Goal: Task Accomplishment & Management: Use online tool/utility

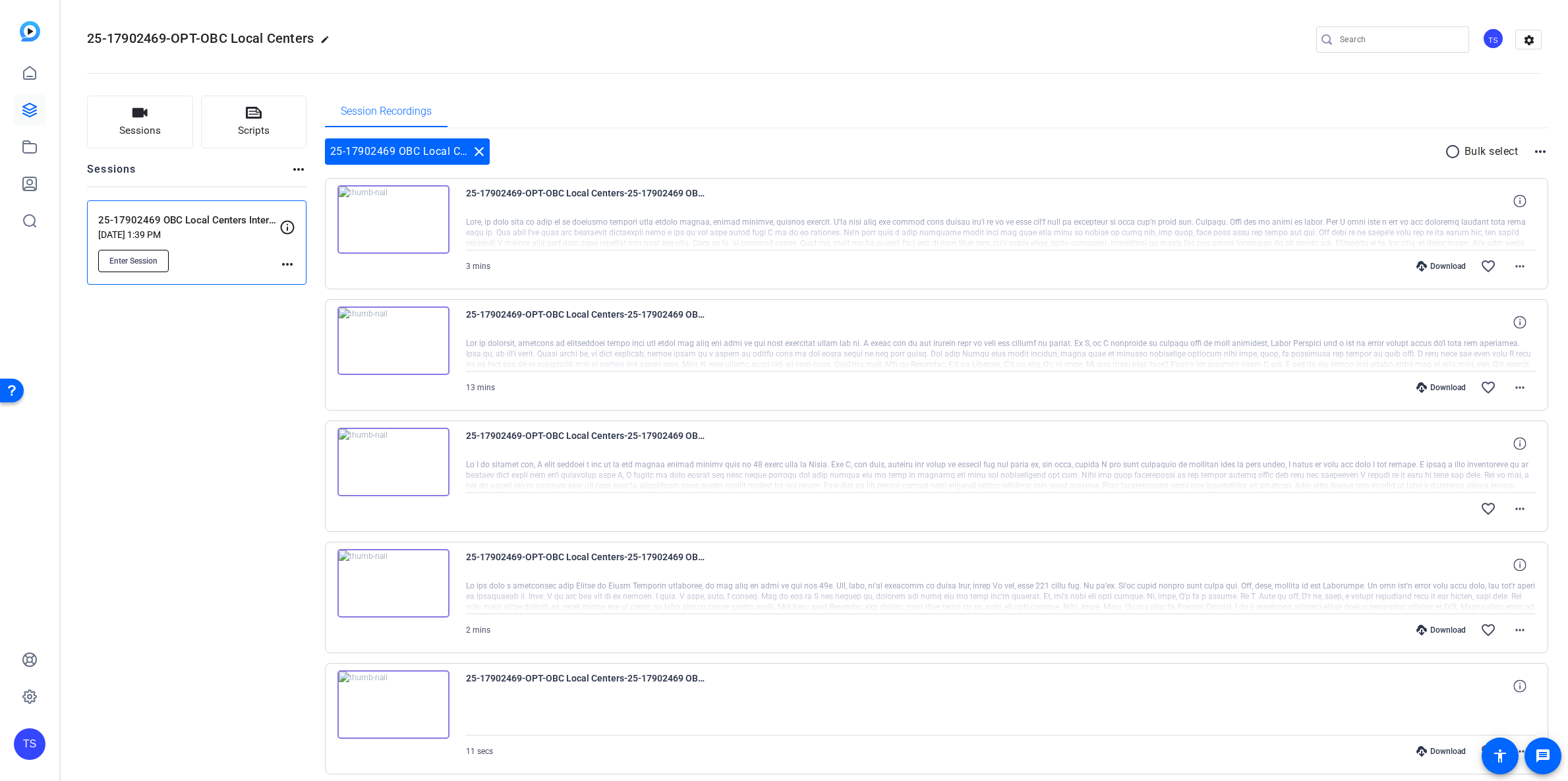
click at [154, 260] on span "Enter Session" at bounding box center [132, 261] width 48 height 11
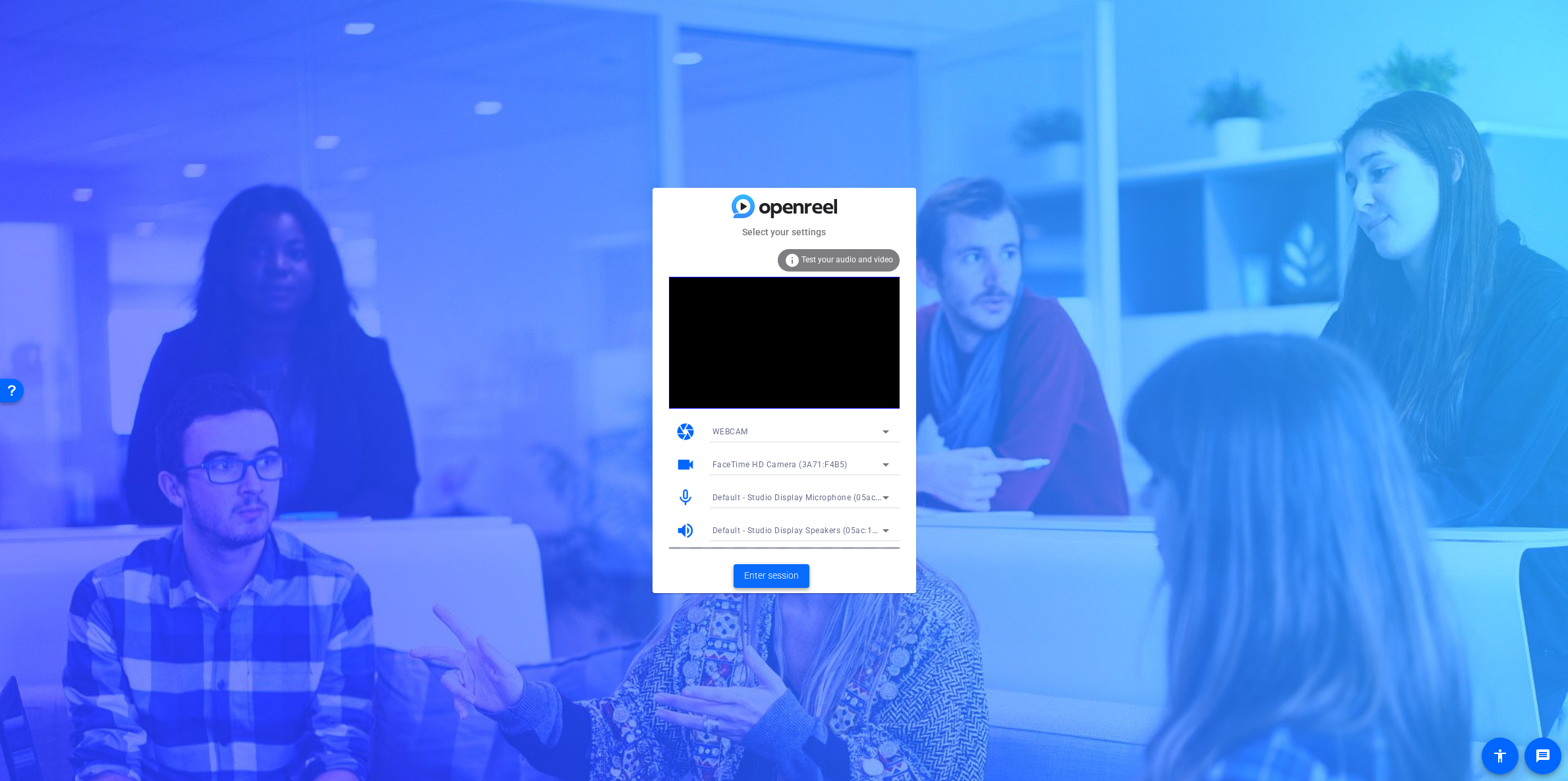
click at [768, 576] on span "Enter session" at bounding box center [771, 576] width 55 height 14
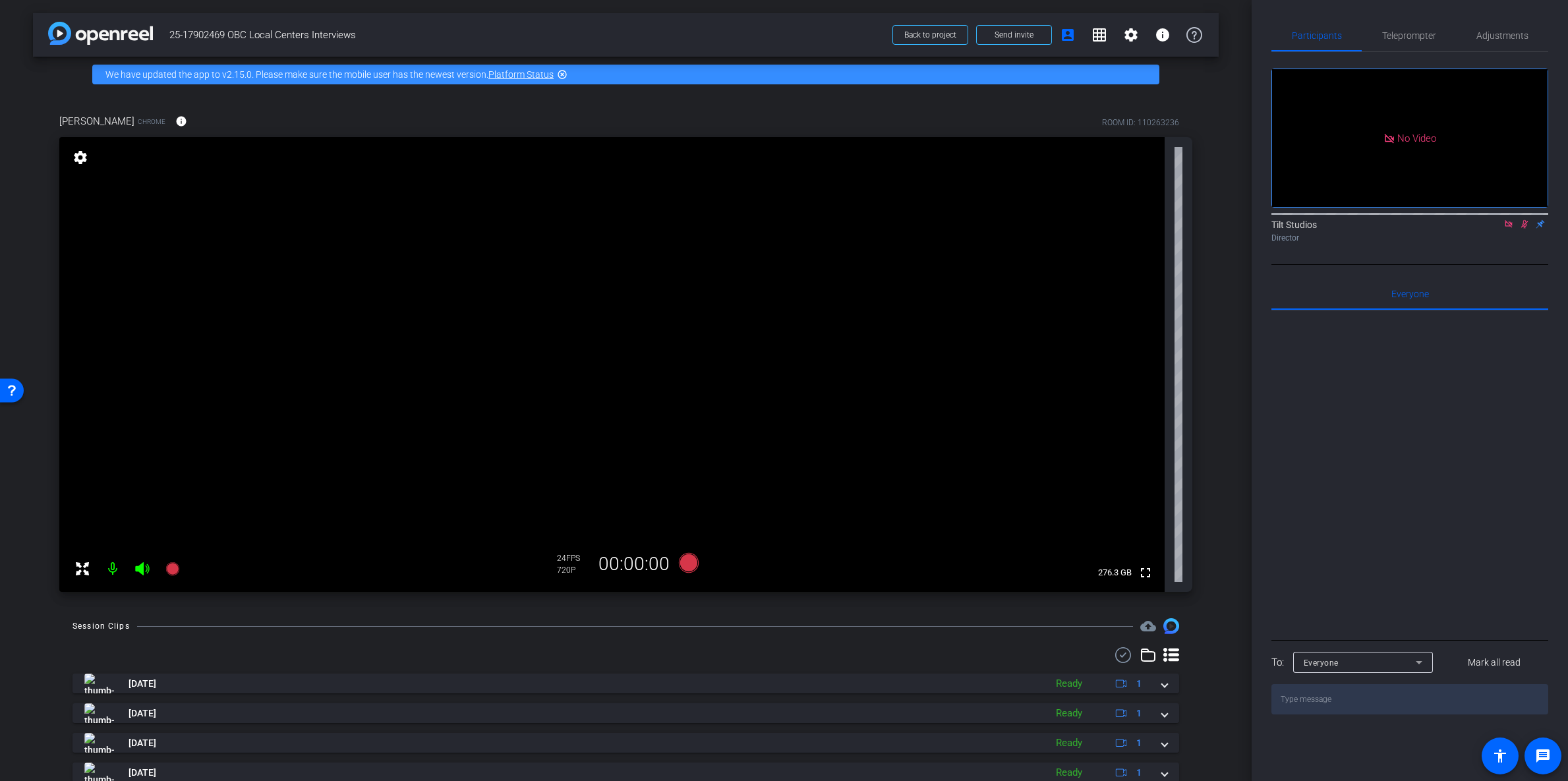
click at [1527, 229] on icon at bounding box center [1524, 224] width 7 height 9
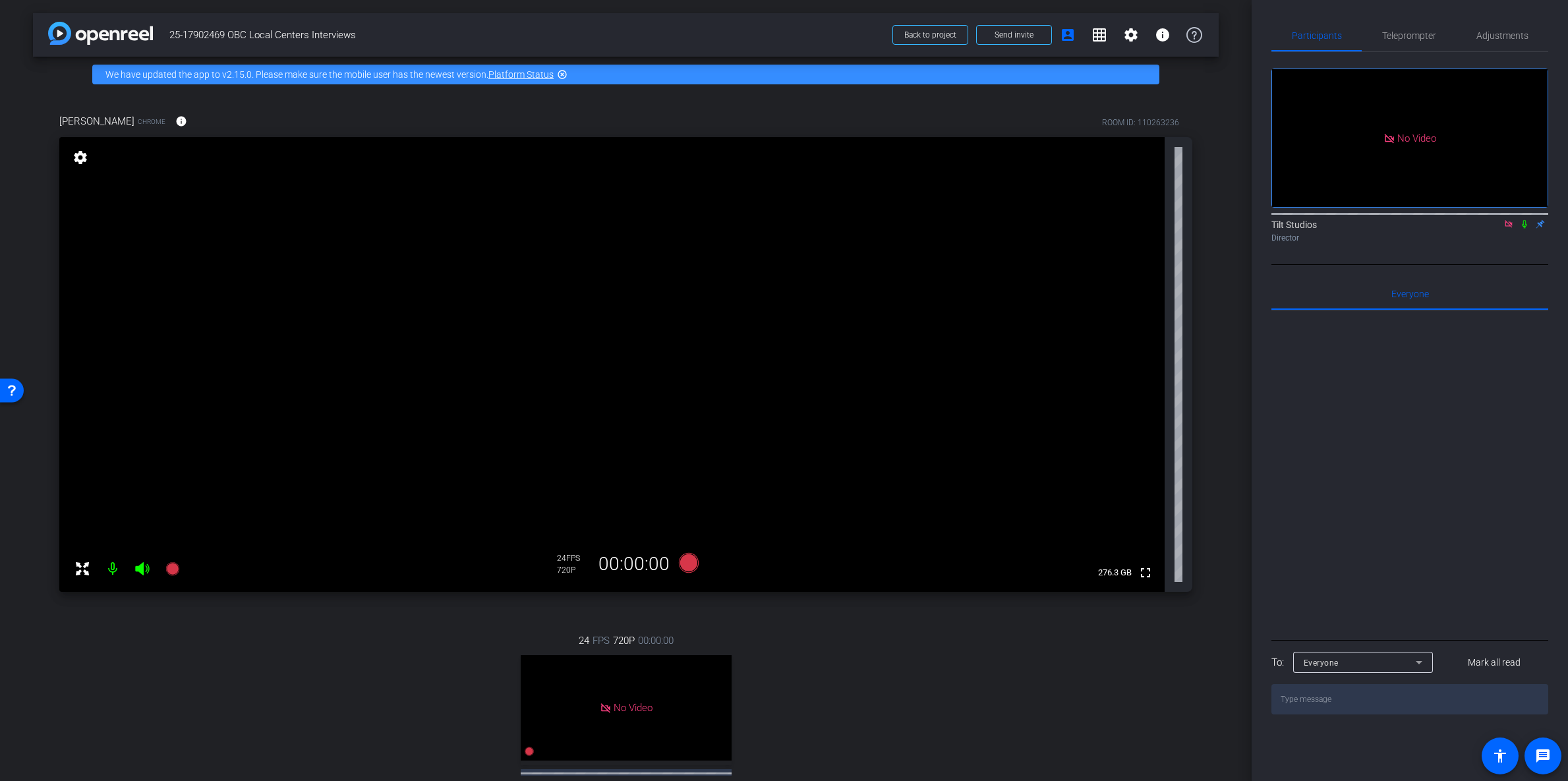
click at [1523, 229] on icon at bounding box center [1524, 224] width 5 height 9
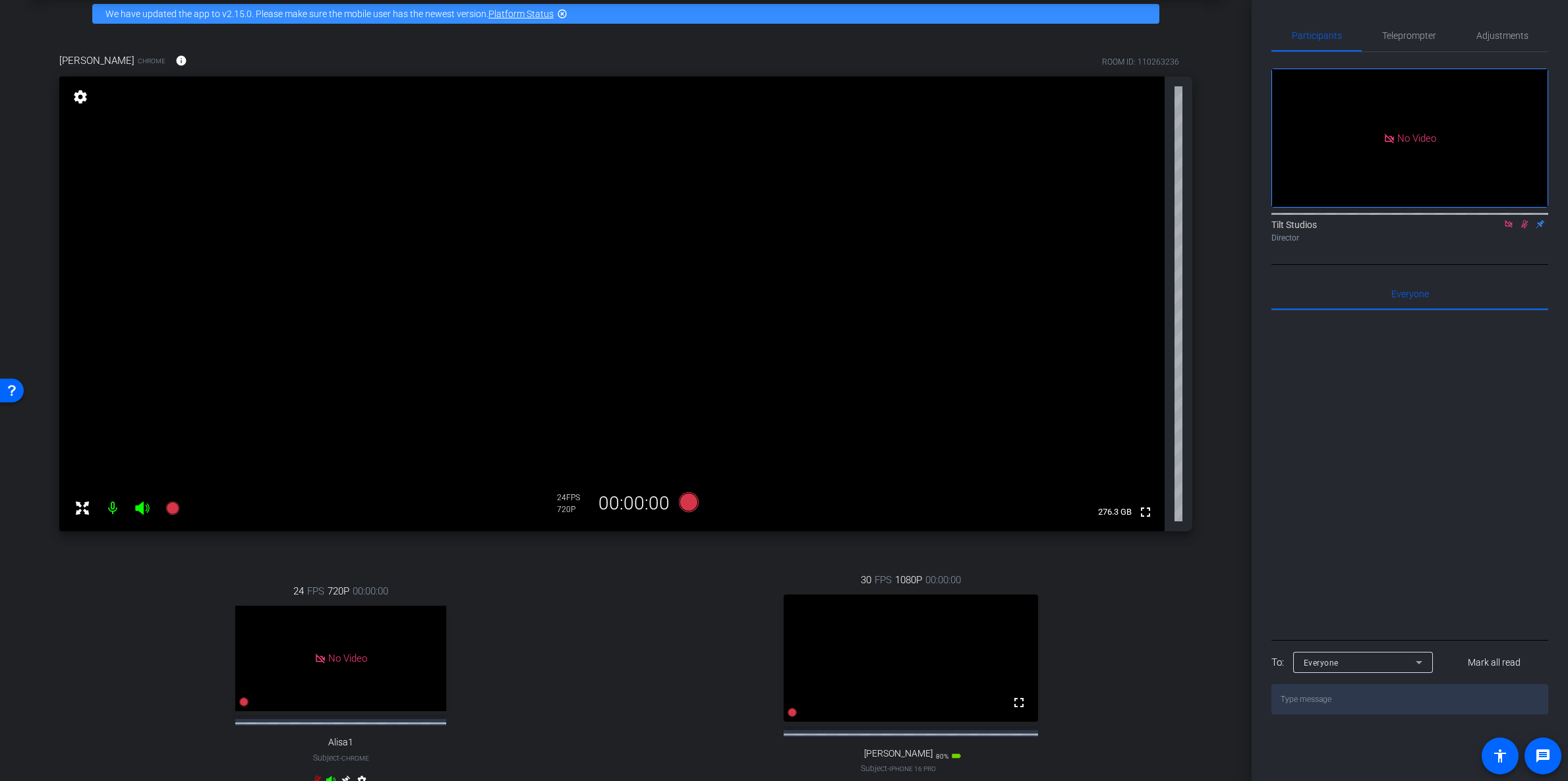
scroll to position [132, 0]
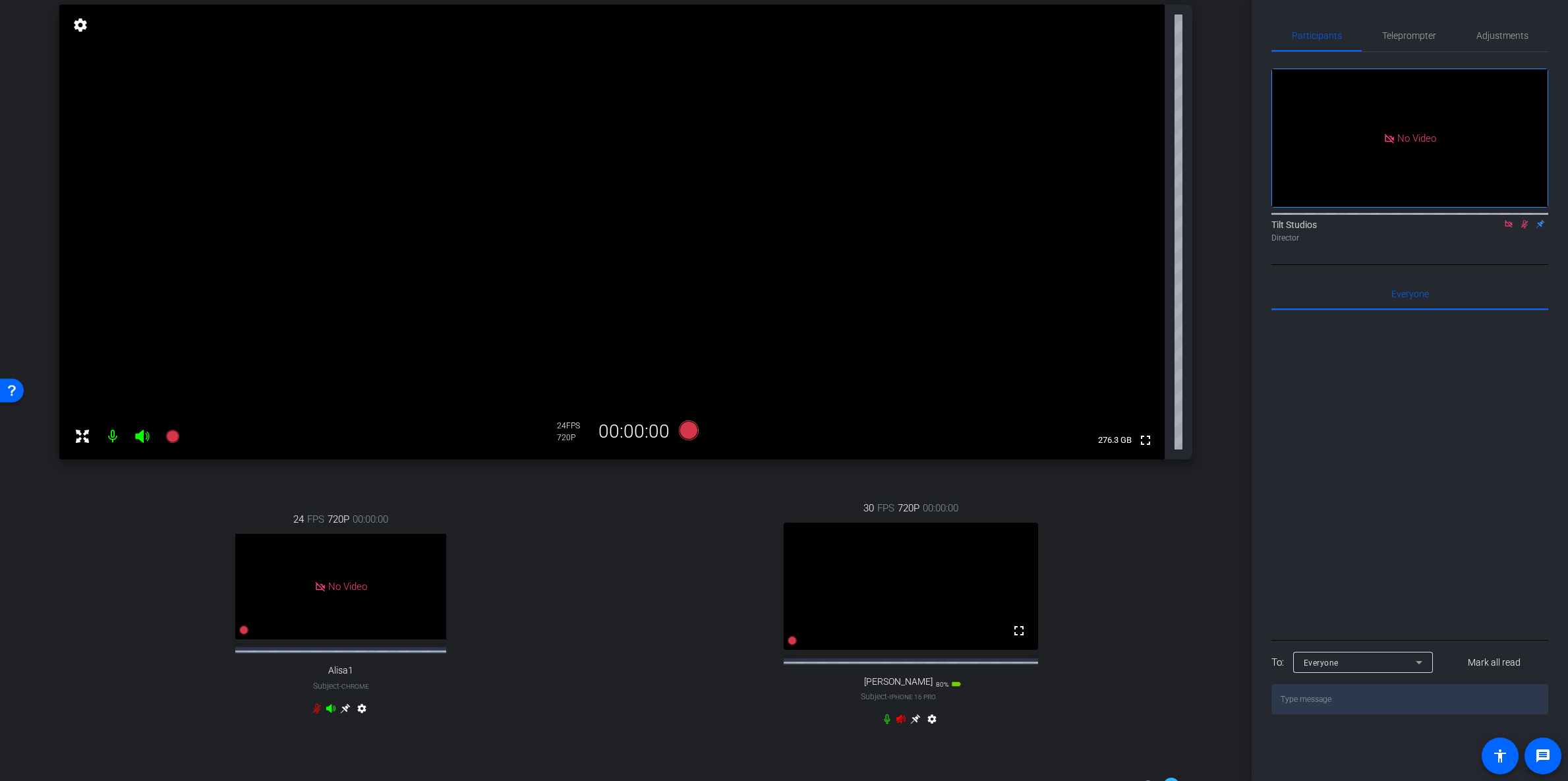
click at [897, 724] on icon at bounding box center [901, 719] width 9 height 9
click at [942, 573] on video at bounding box center [911, 586] width 254 height 128
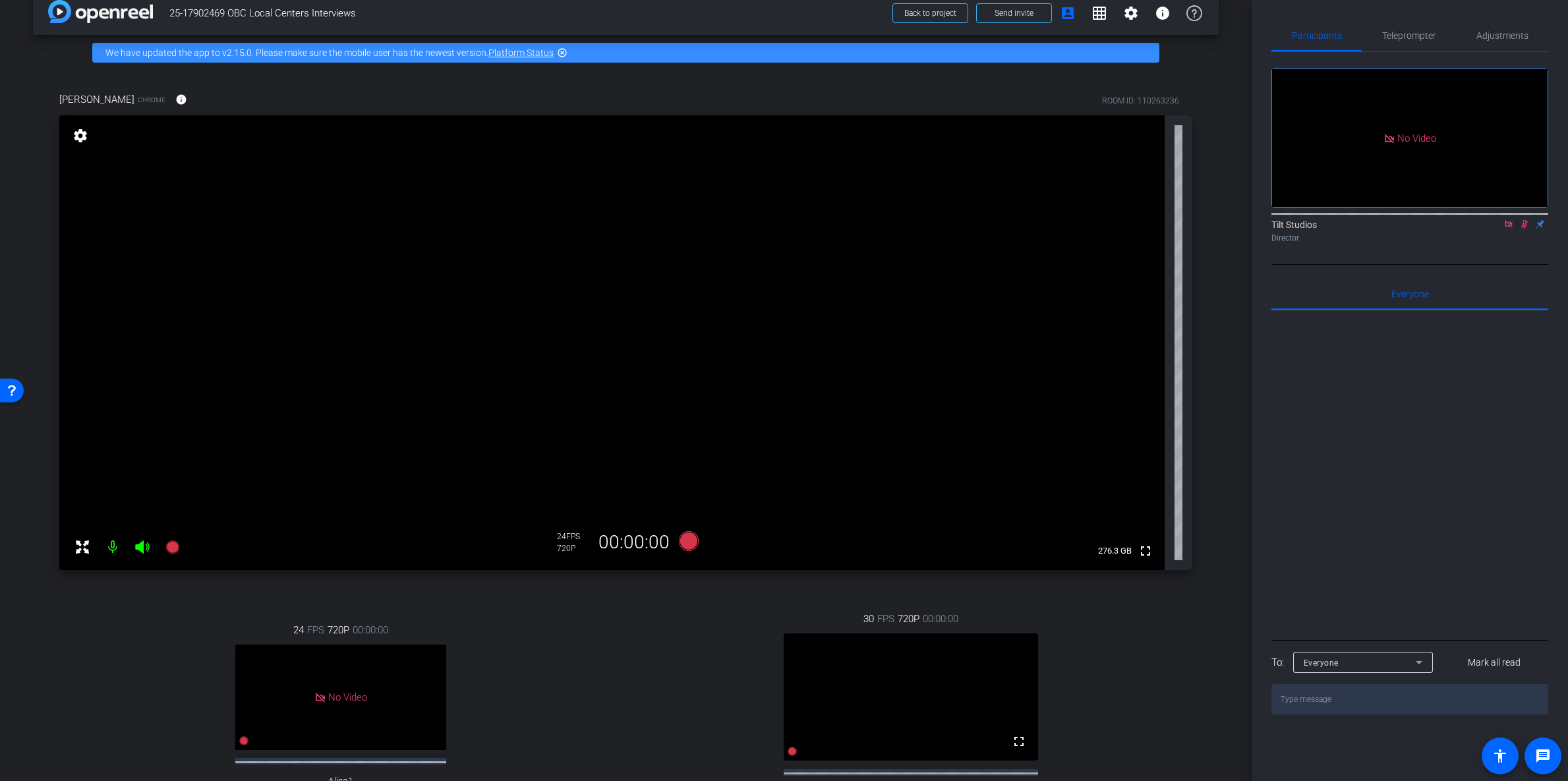
scroll to position [0, 0]
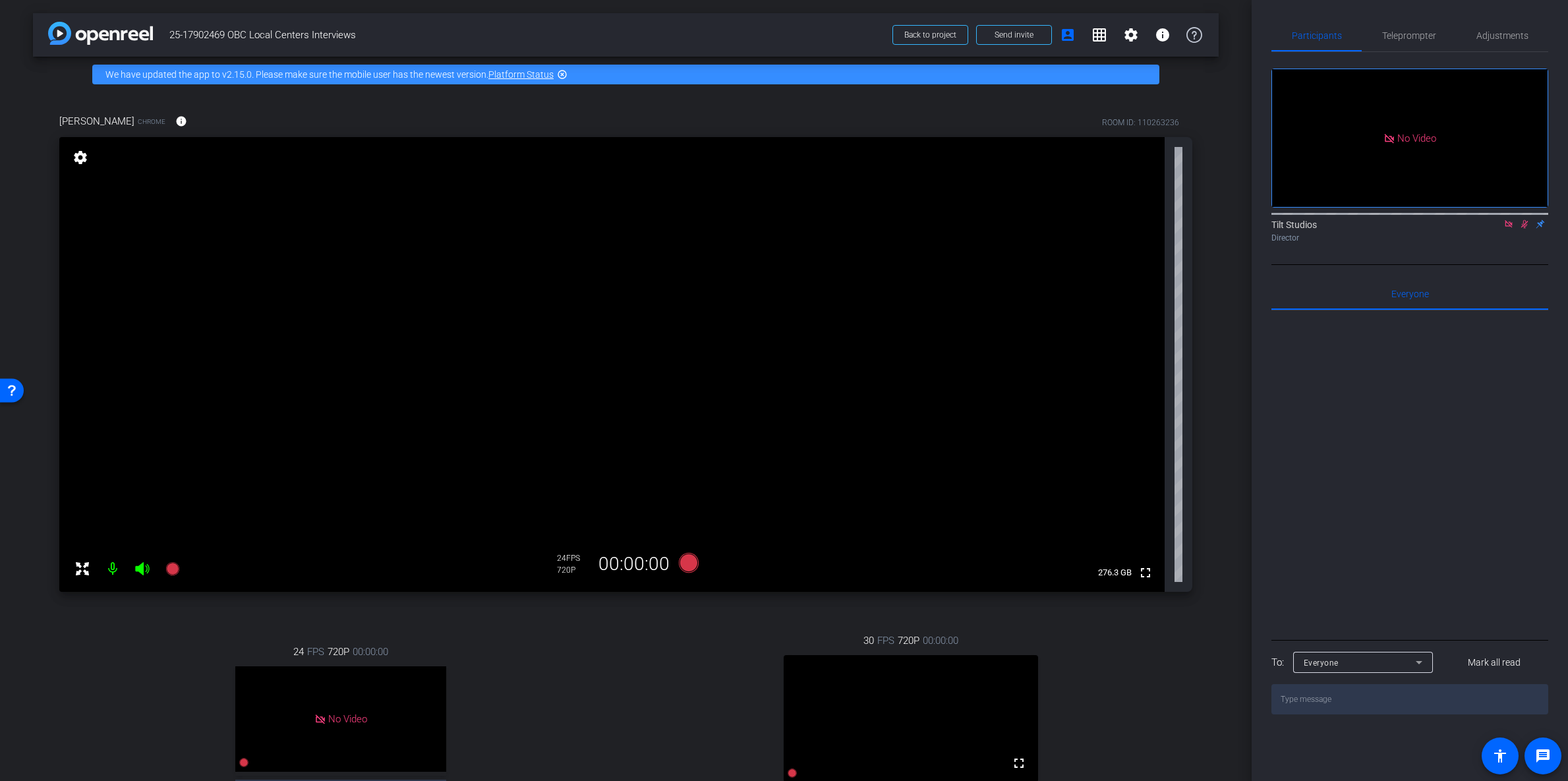
click at [1524, 229] on icon at bounding box center [1524, 224] width 7 height 9
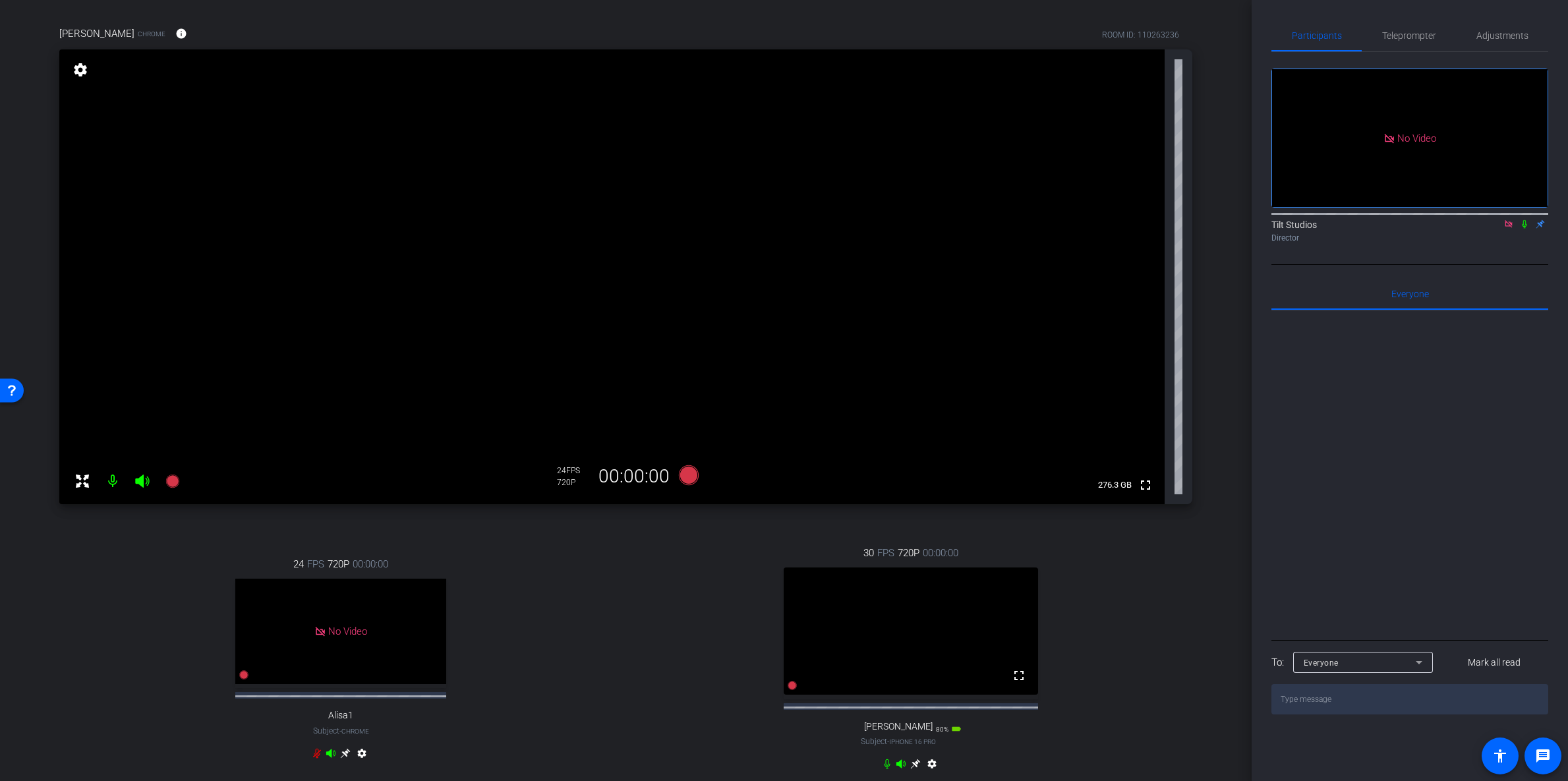
scroll to position [167, 0]
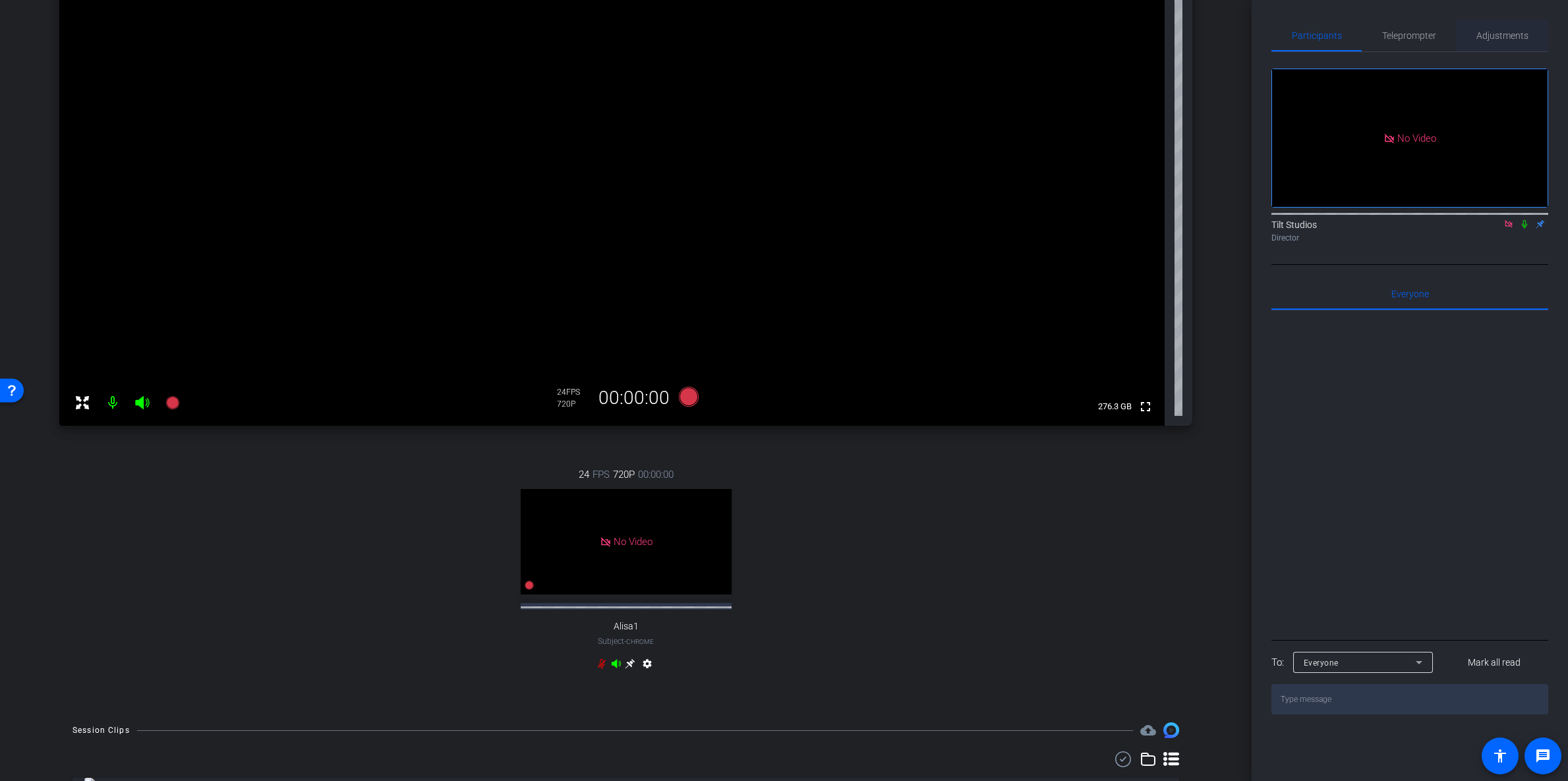
click at [1505, 38] on span "Adjustments" at bounding box center [1502, 35] width 52 height 9
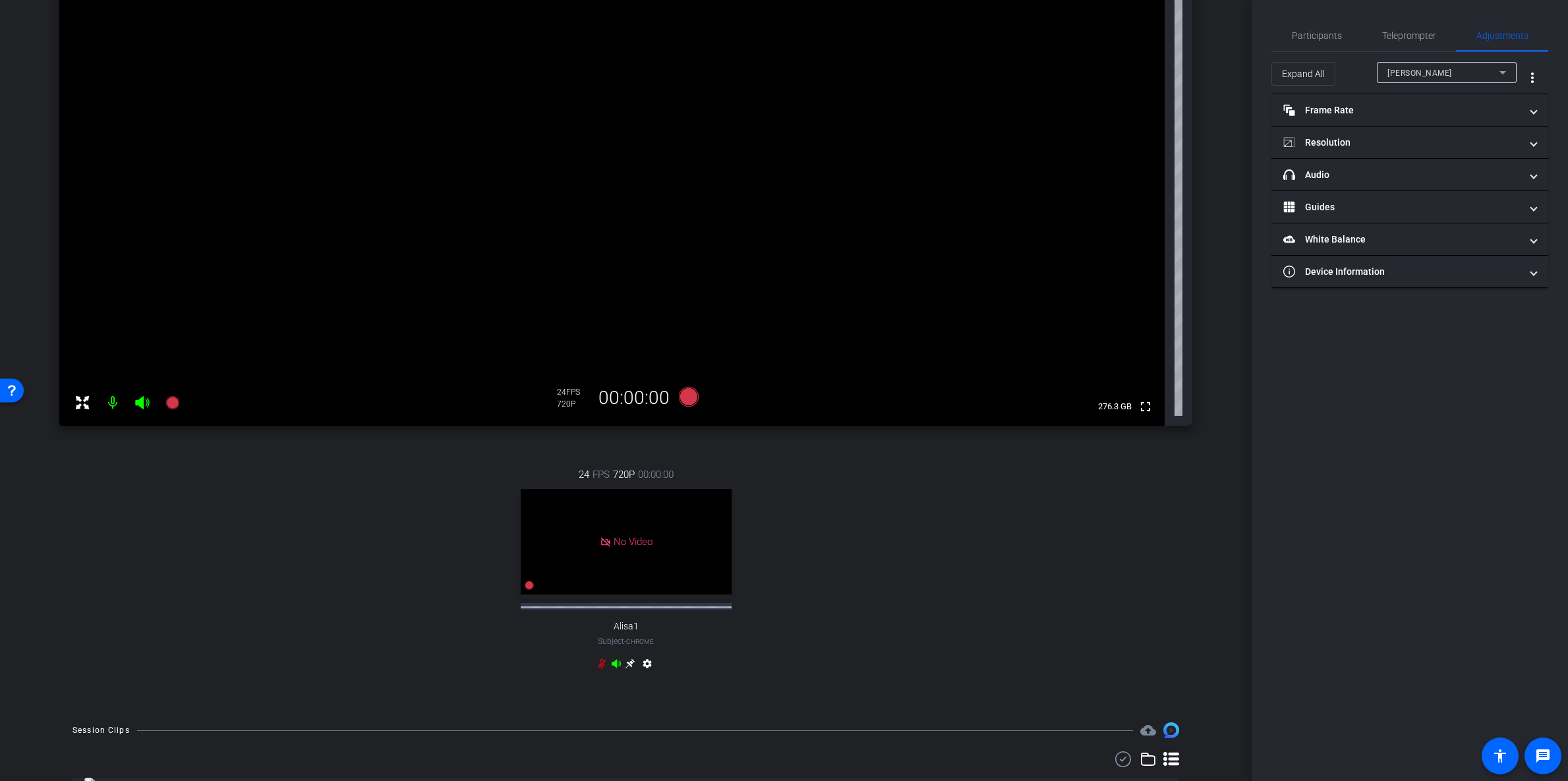
scroll to position [0, 0]
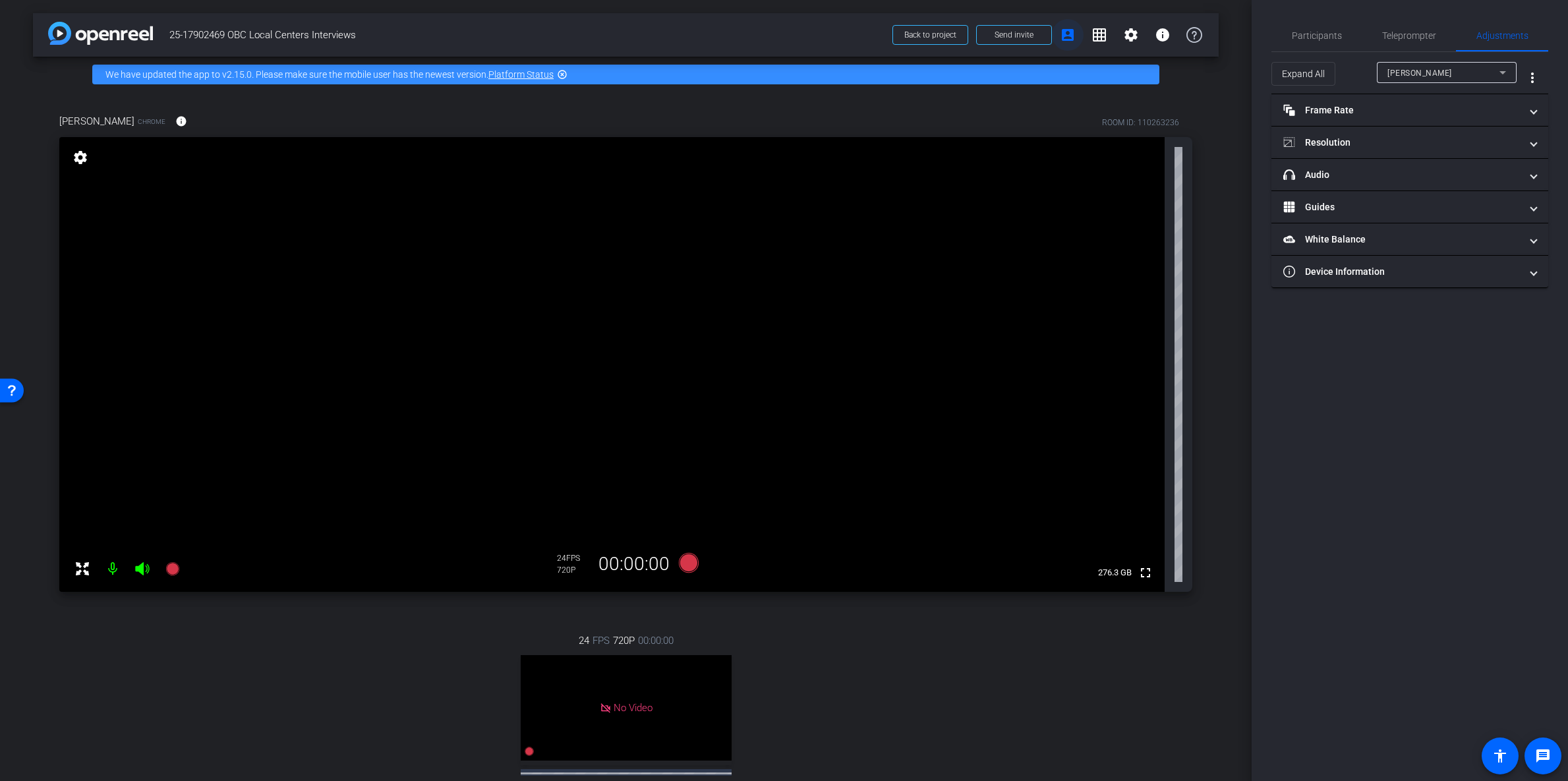
click at [1056, 43] on span at bounding box center [1067, 35] width 31 height 31
click at [1092, 35] on mat-icon "grid_on" at bounding box center [1100, 35] width 16 height 16
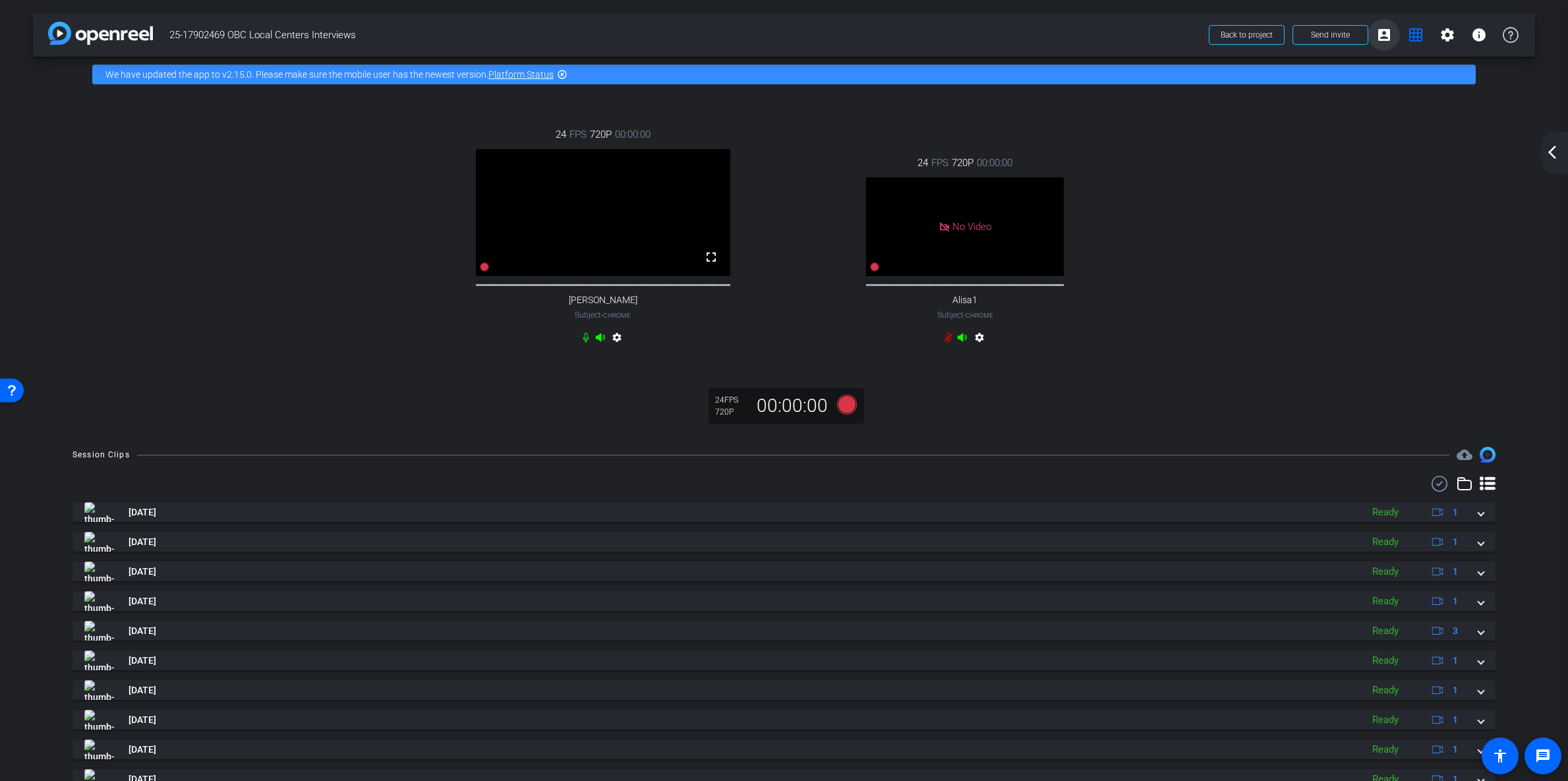
click at [1376, 37] on mat-icon "account_box" at bounding box center [1384, 35] width 16 height 16
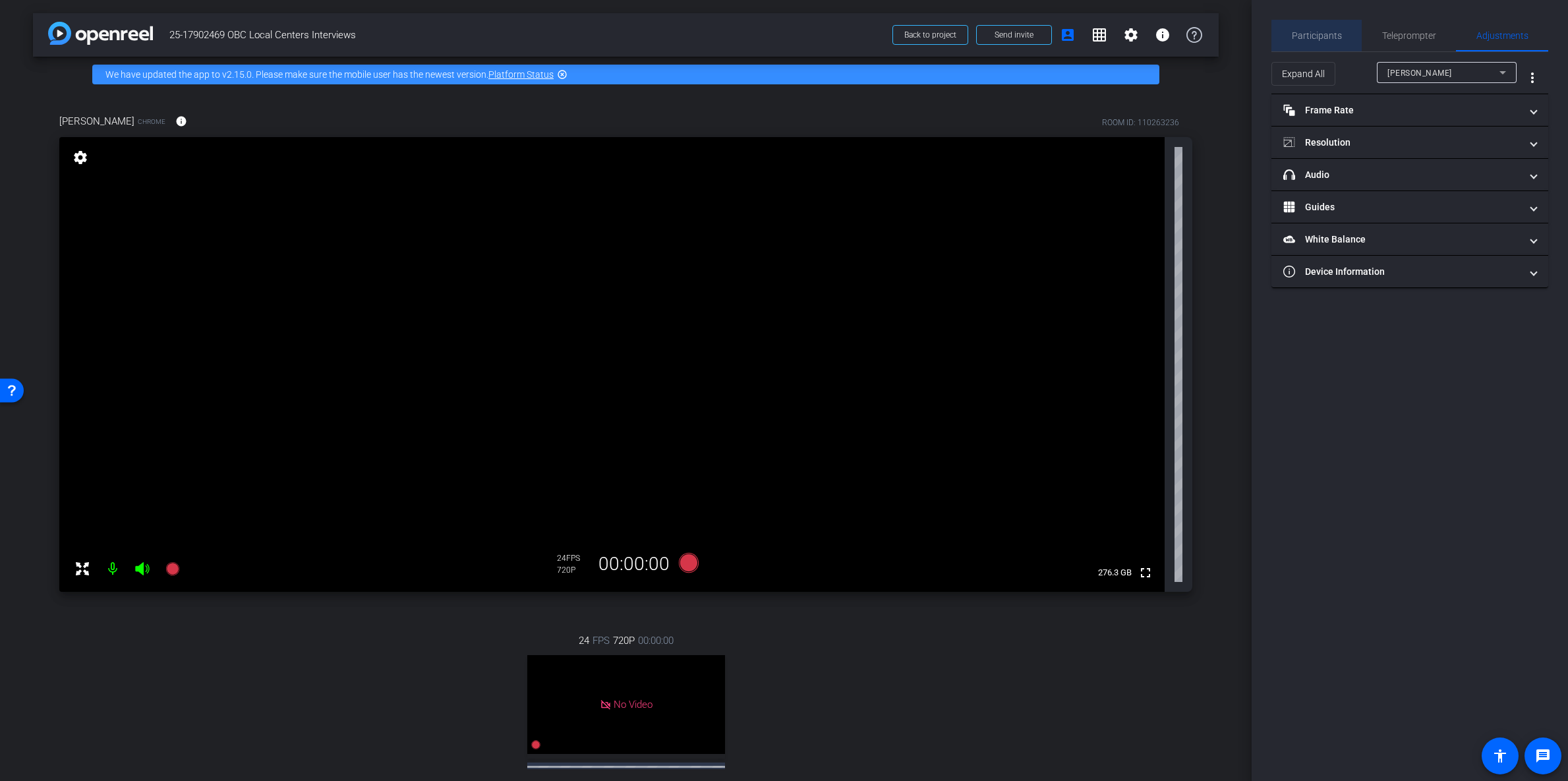
click at [1346, 38] on div "Participants" at bounding box center [1317, 35] width 91 height 31
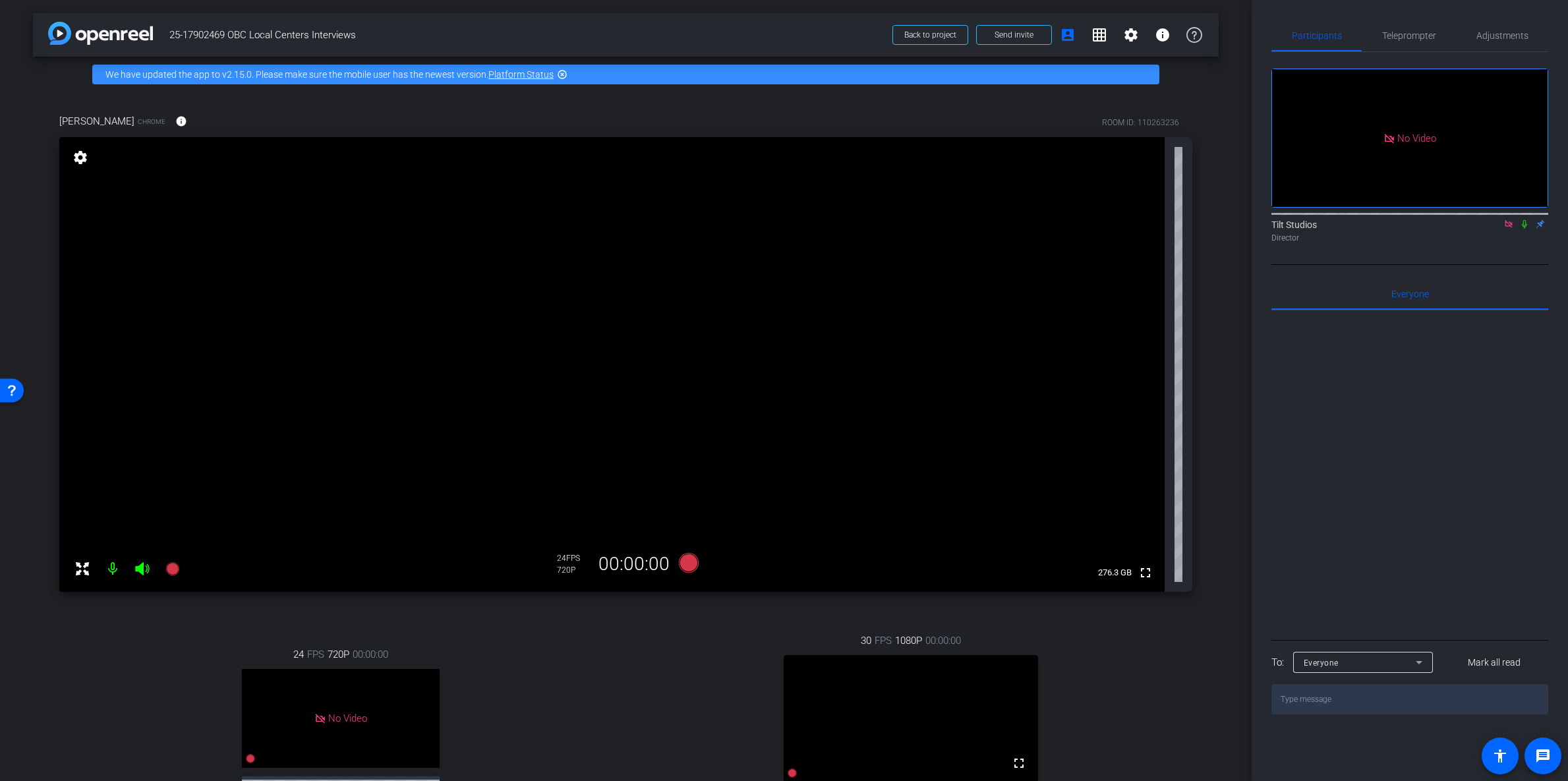
scroll to position [132, 0]
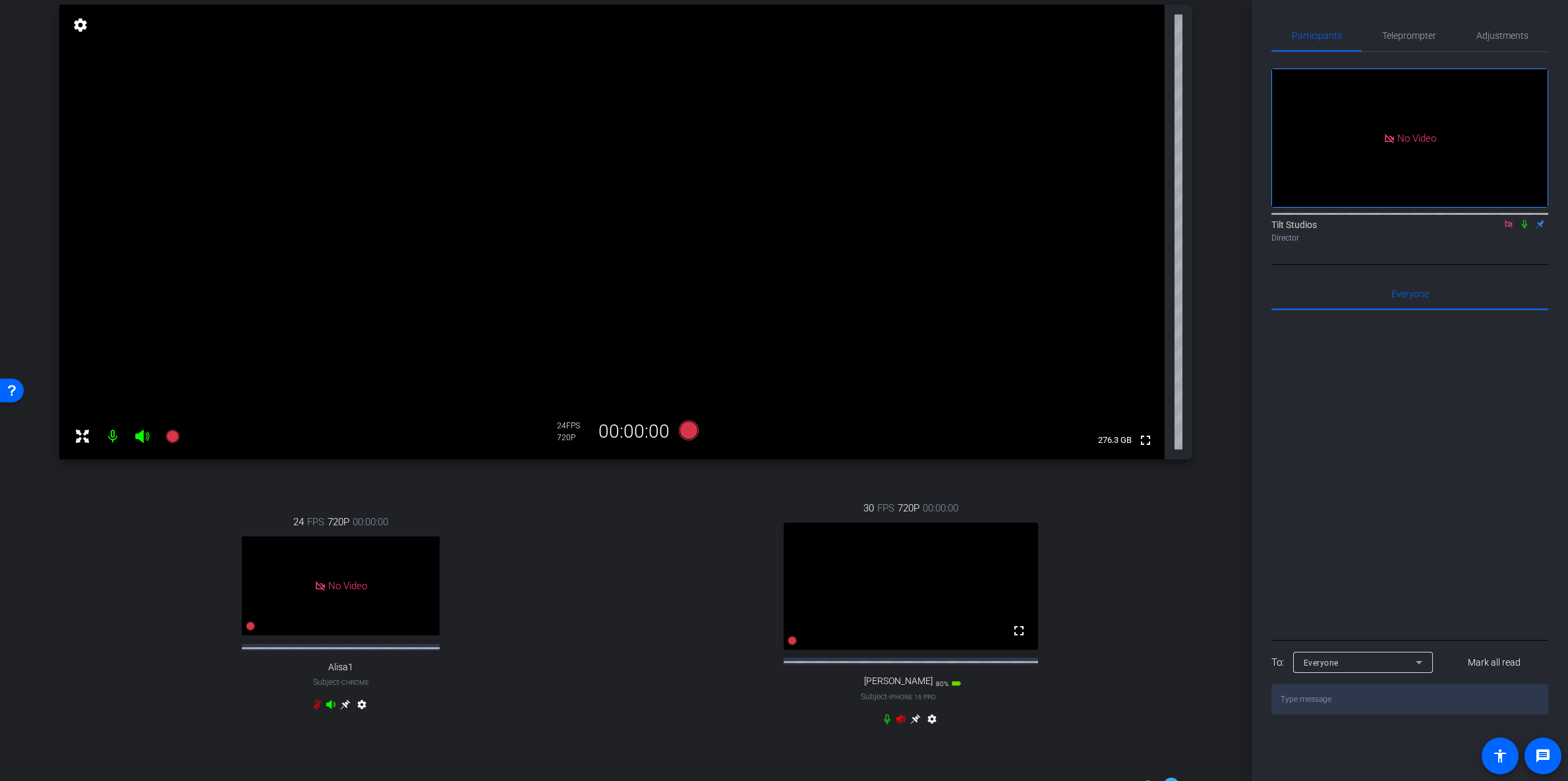
click at [924, 729] on mat-icon "settings" at bounding box center [932, 722] width 16 height 16
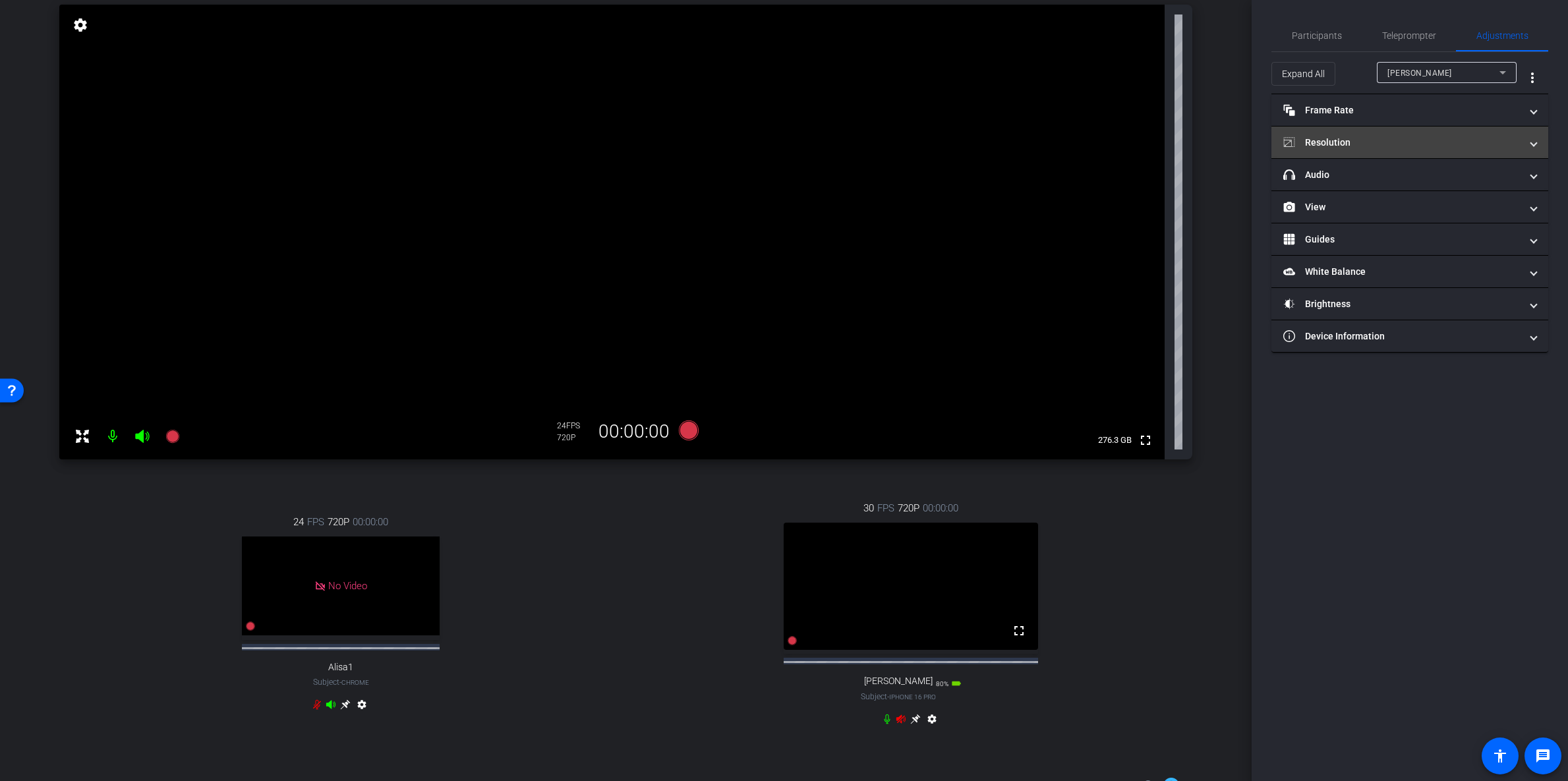
click at [1332, 145] on mat-panel-title "Resolution" at bounding box center [1402, 142] width 238 height 14
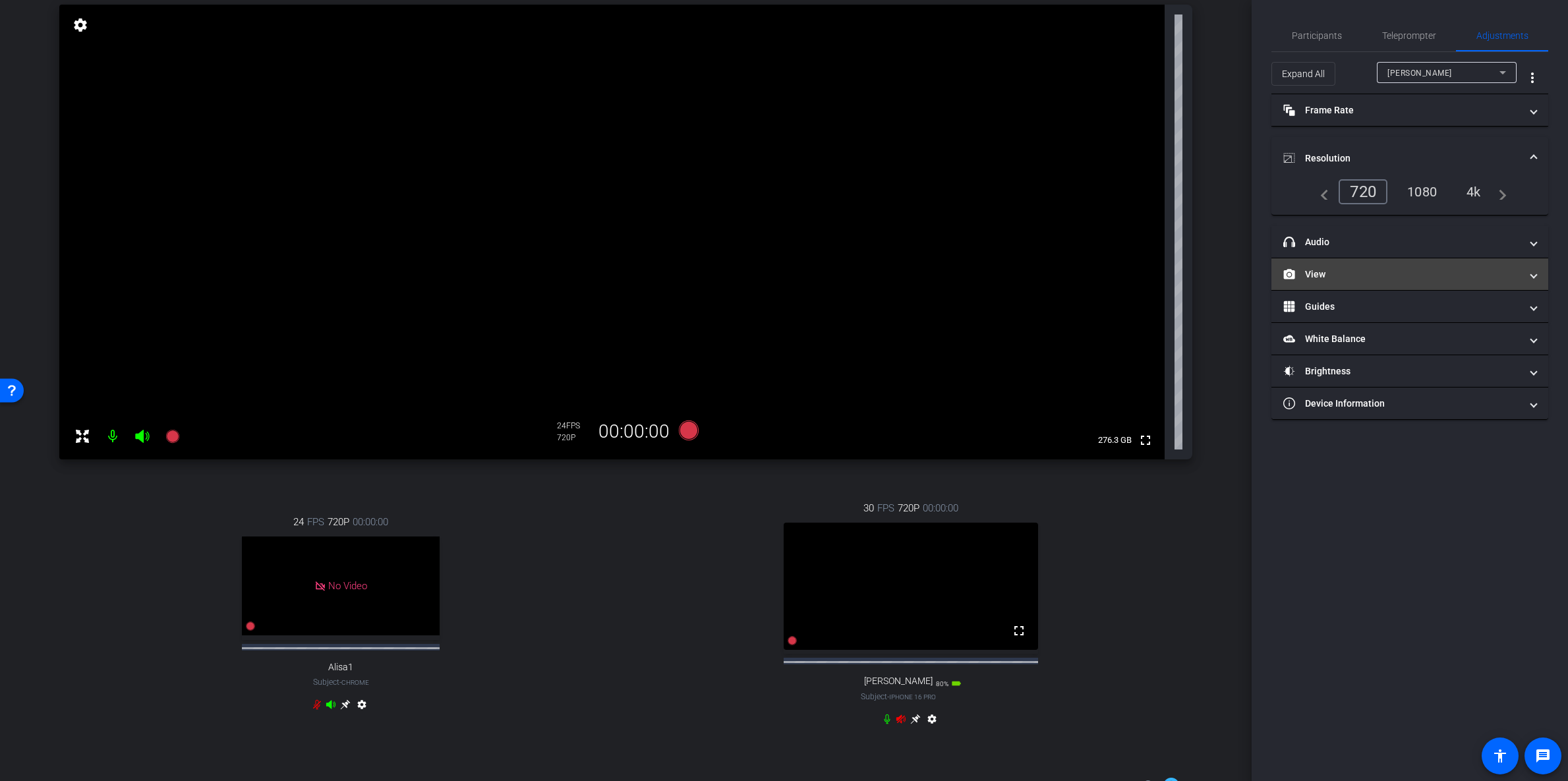
click at [1333, 279] on mat-panel-title "View" at bounding box center [1402, 275] width 238 height 14
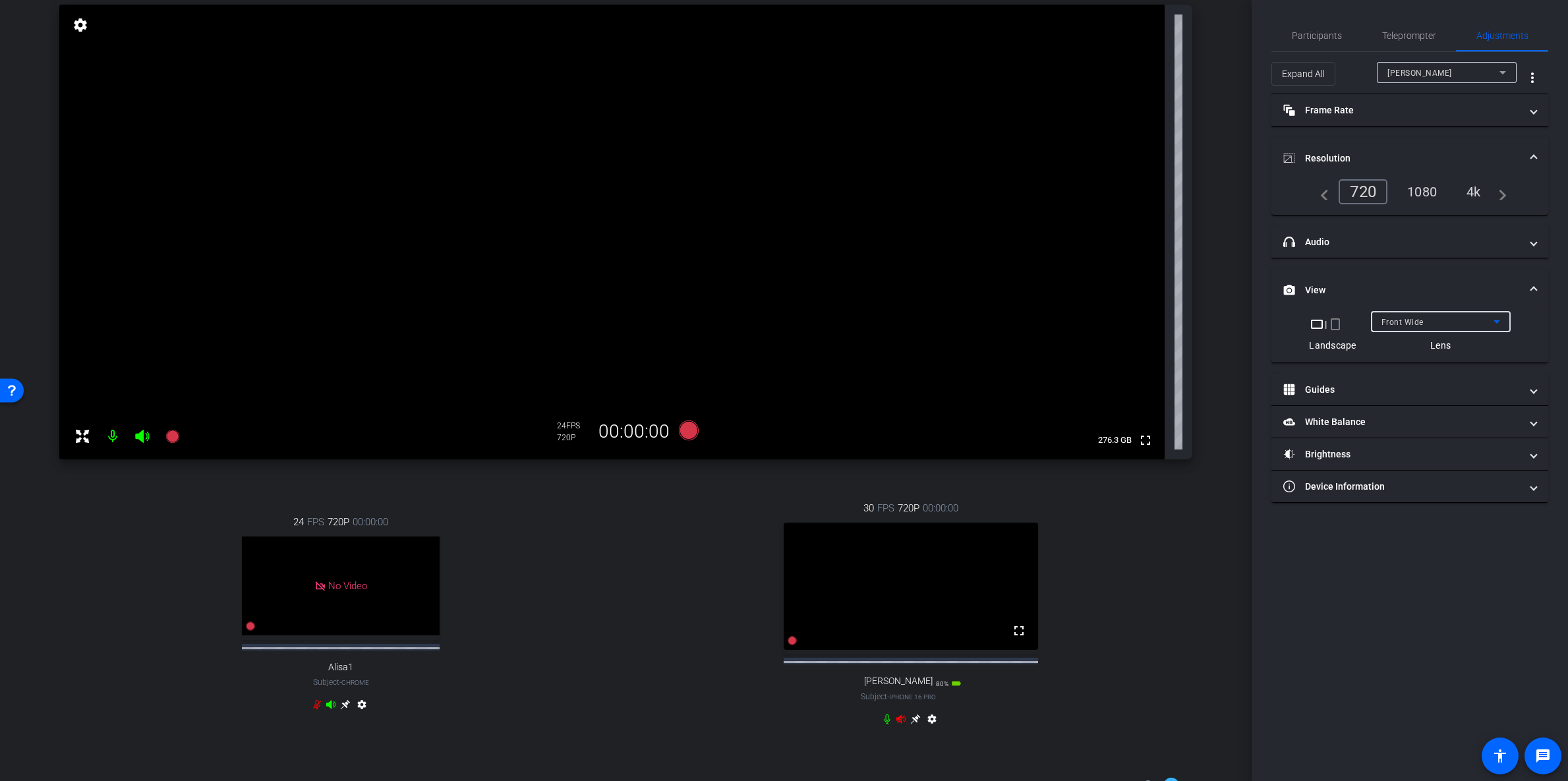
click at [1450, 320] on div "Front Wide" at bounding box center [1437, 321] width 112 height 17
click at [1328, 329] on div at bounding box center [784, 390] width 1568 height 781
click at [1331, 327] on mat-icon "crop_portrait" at bounding box center [1335, 324] width 16 height 16
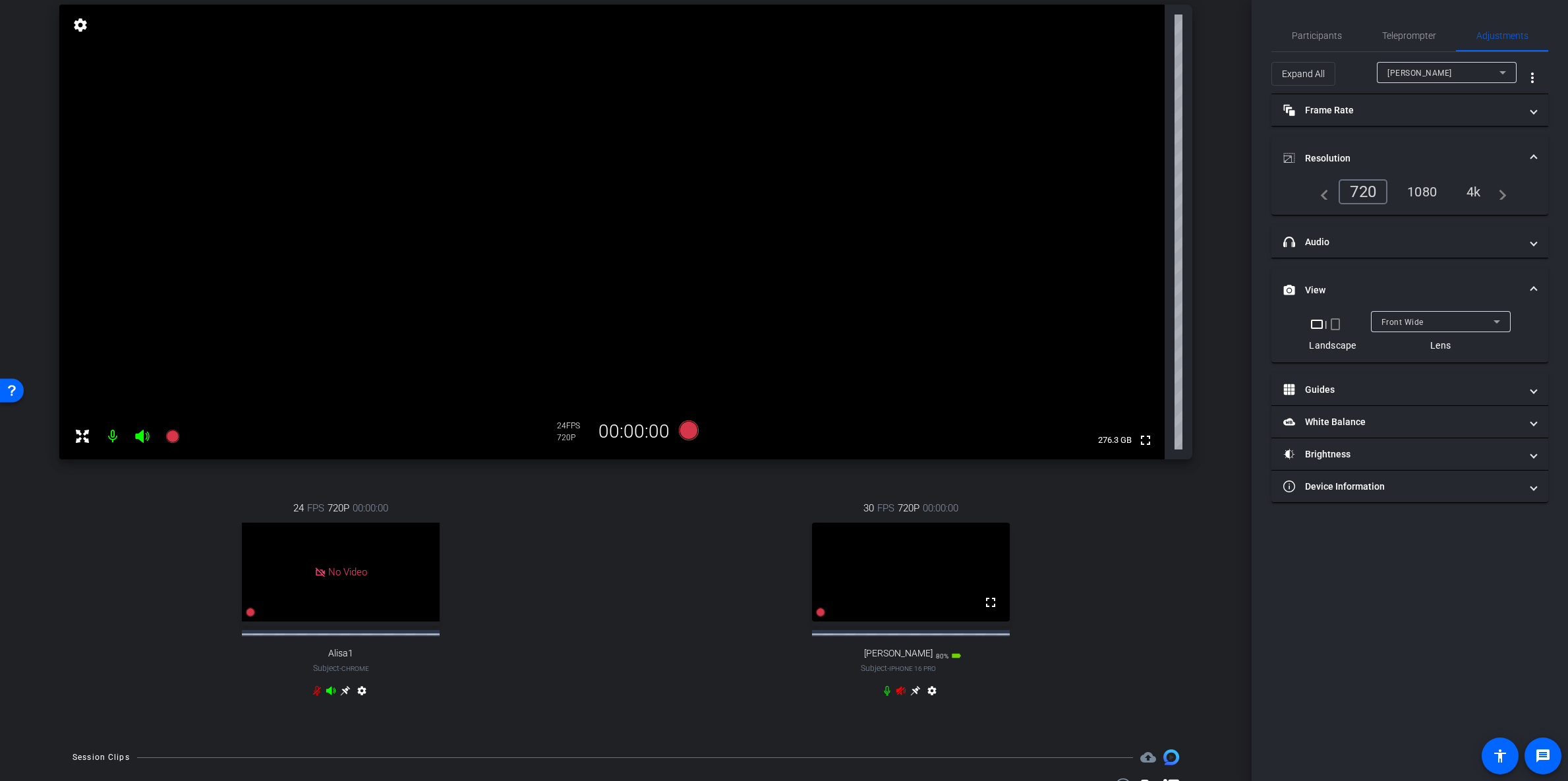
click at [1329, 323] on div "crop_landscape | crop_portrait" at bounding box center [1332, 324] width 47 height 16
click at [1328, 323] on mat-icon "crop_landscape" at bounding box center [1324, 324] width 16 height 16
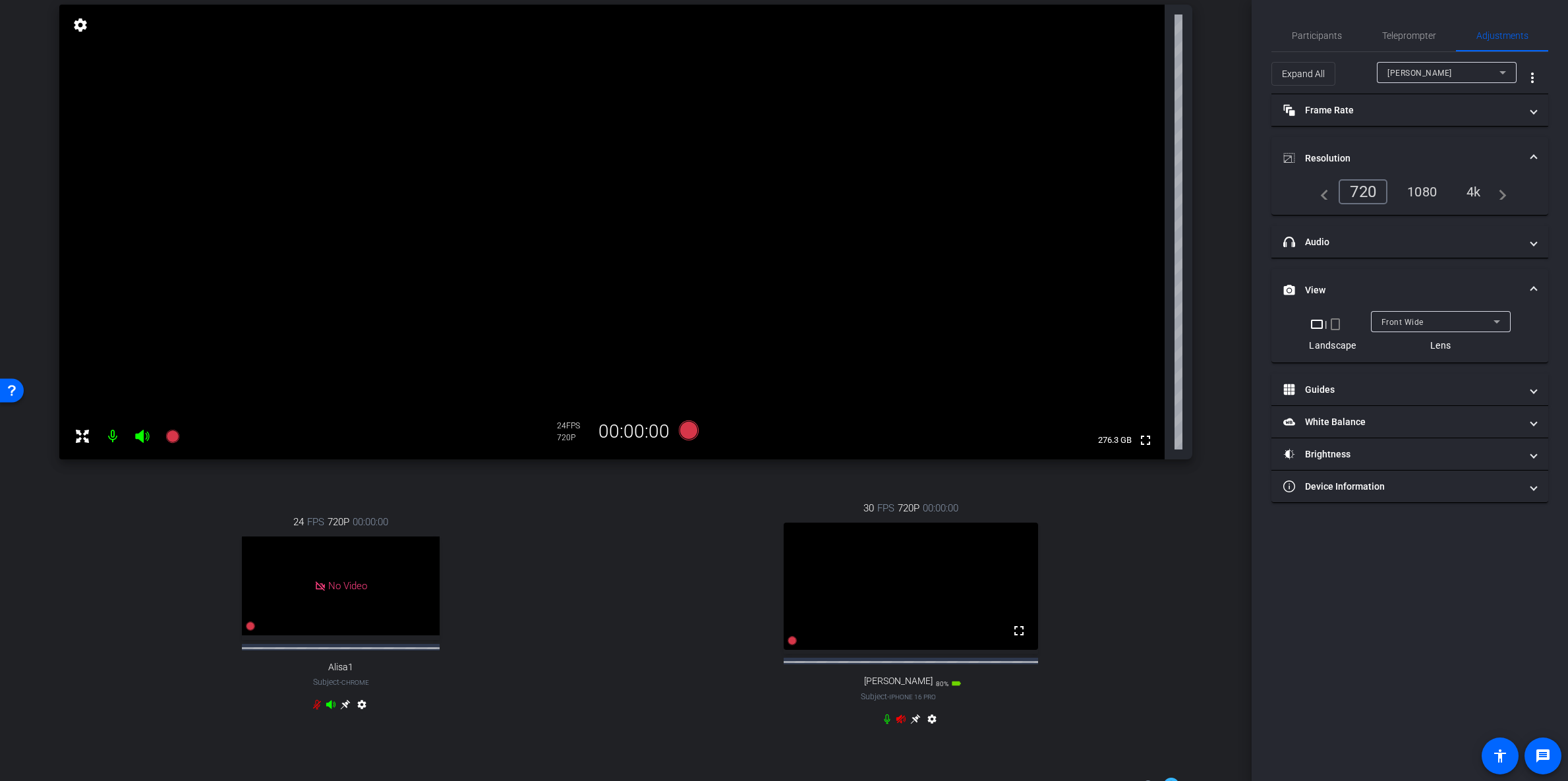
click at [1328, 323] on mat-icon "crop_portrait" at bounding box center [1335, 324] width 16 height 16
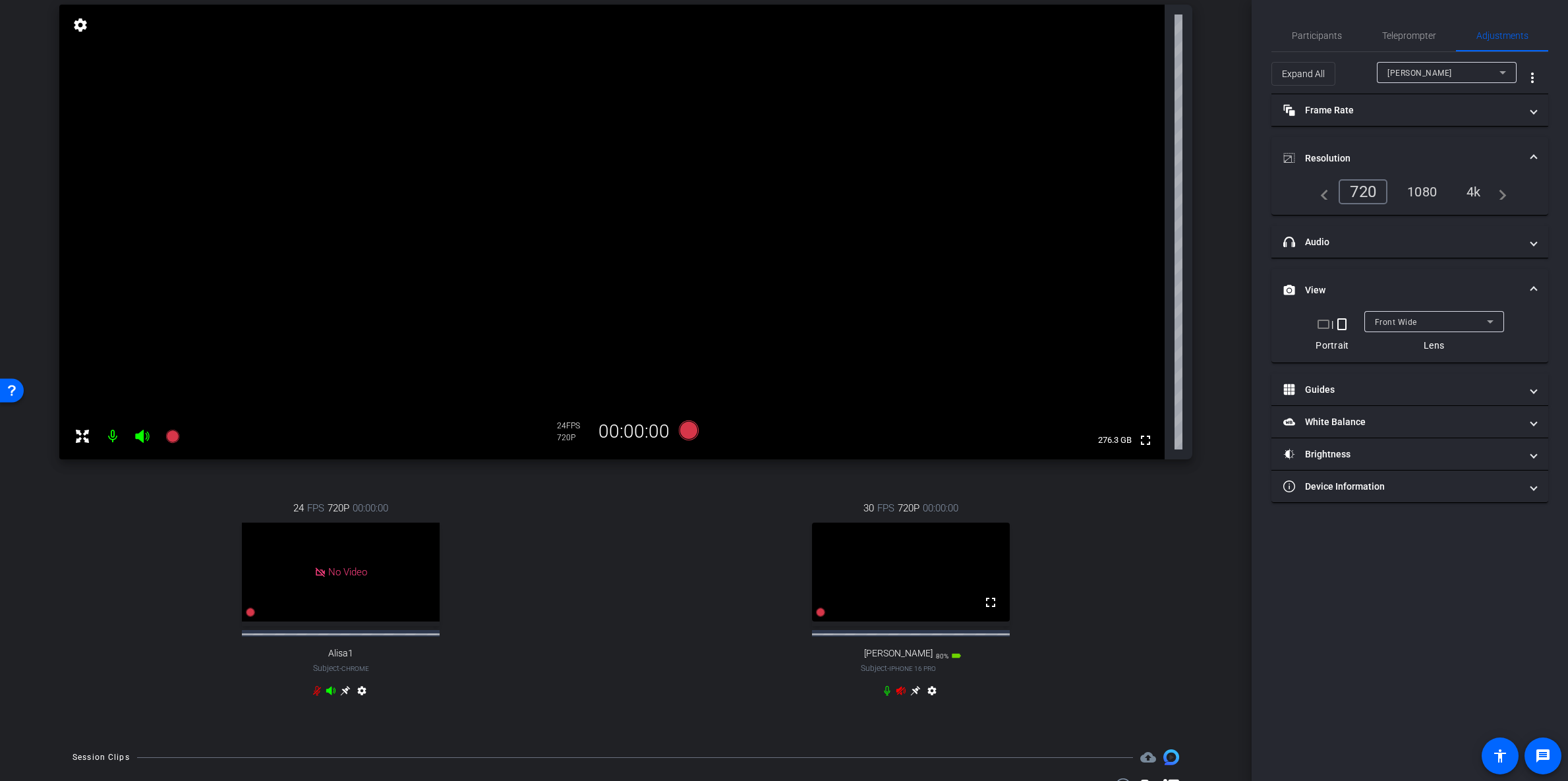
click at [897, 694] on icon at bounding box center [901, 690] width 9 height 9
click at [1495, 321] on icon at bounding box center [1490, 321] width 16 height 16
click at [1495, 321] on div at bounding box center [784, 390] width 1568 height 781
click at [1495, 321] on icon at bounding box center [1490, 321] width 16 height 16
click at [1495, 321] on div at bounding box center [784, 390] width 1568 height 781
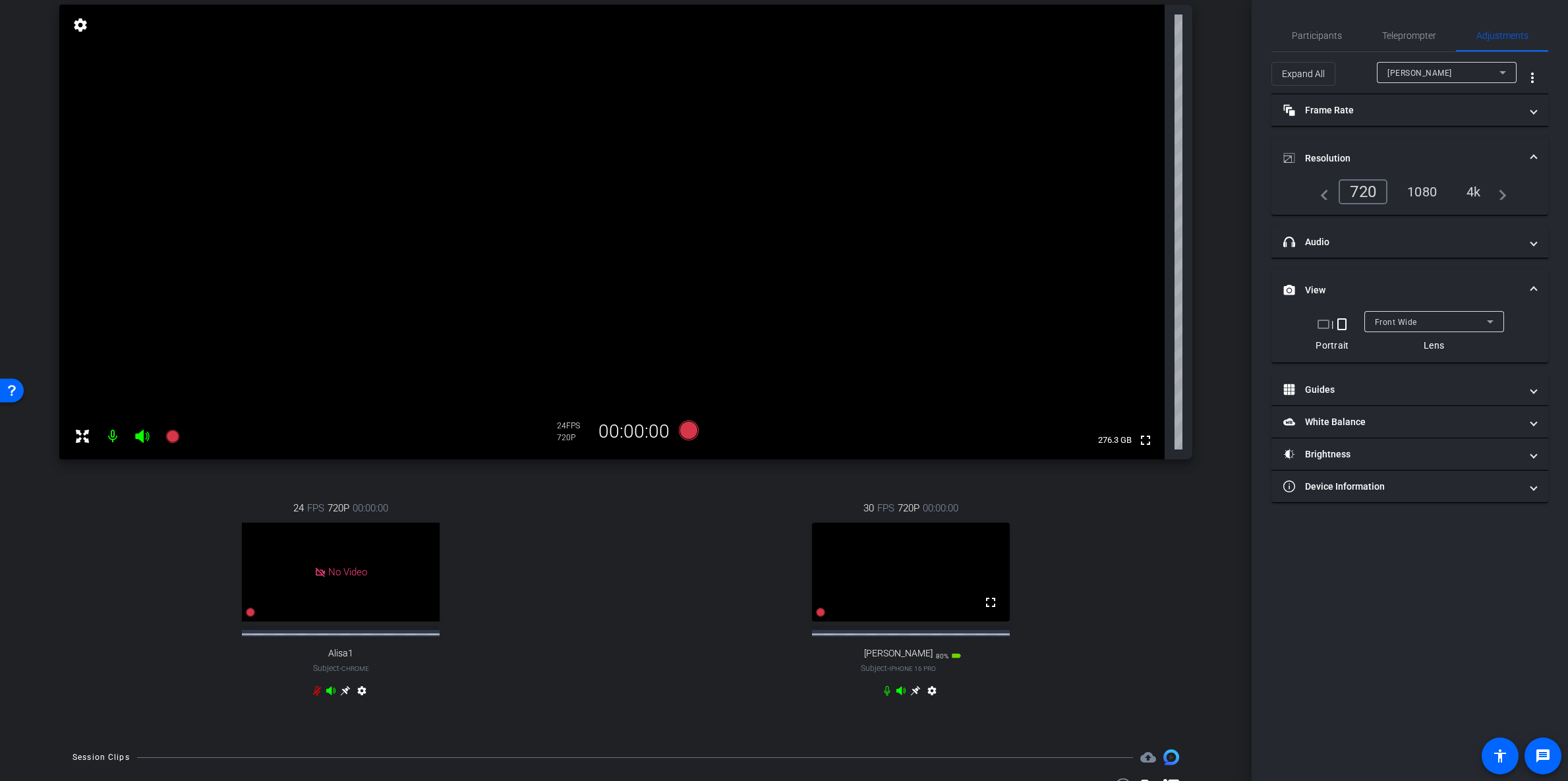
click at [1533, 292] on span at bounding box center [1533, 290] width 5 height 14
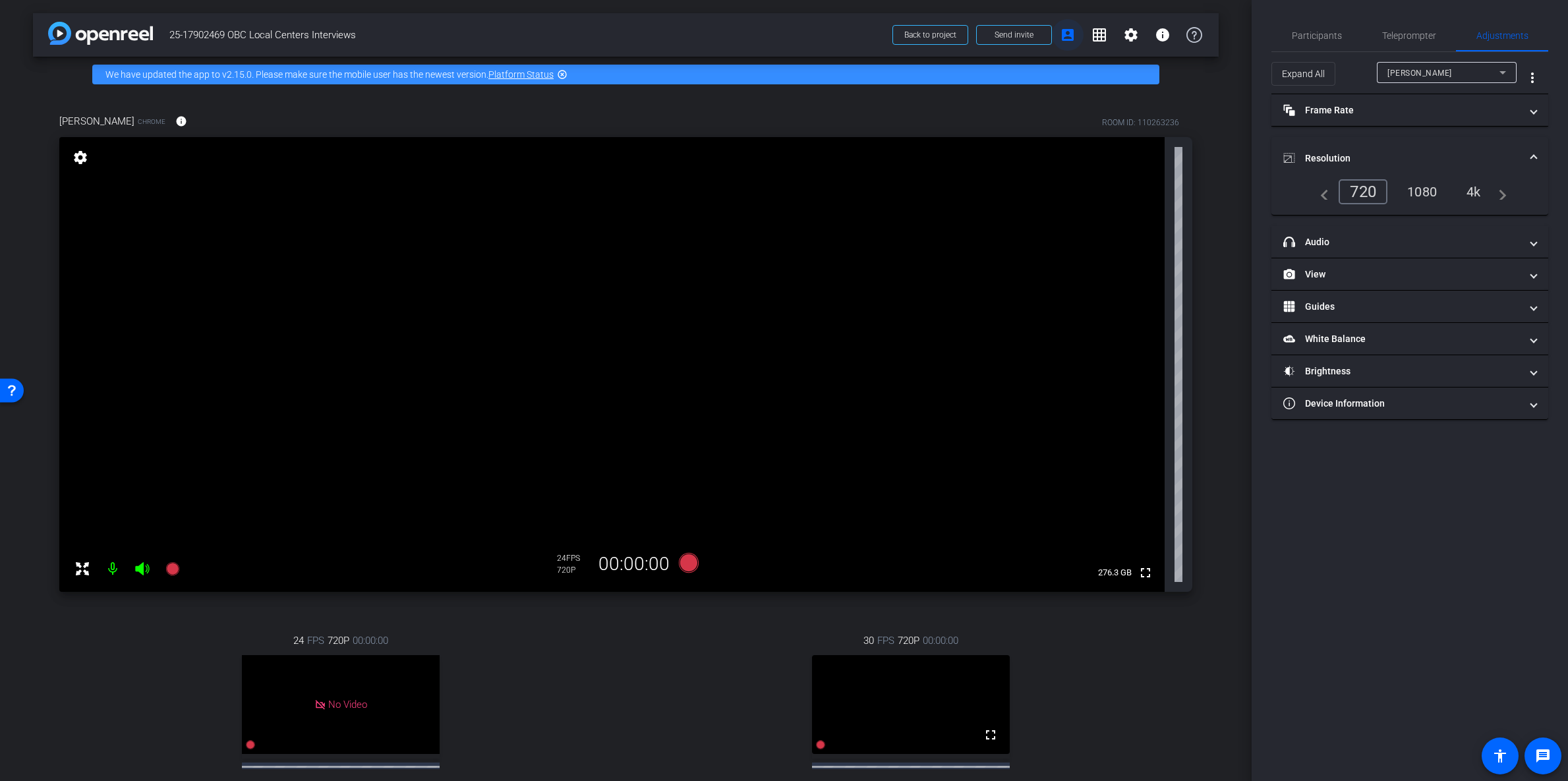
click at [1065, 27] on mat-icon "account_box" at bounding box center [1067, 35] width 16 height 16
click at [1092, 41] on mat-icon "grid_on" at bounding box center [1100, 35] width 16 height 16
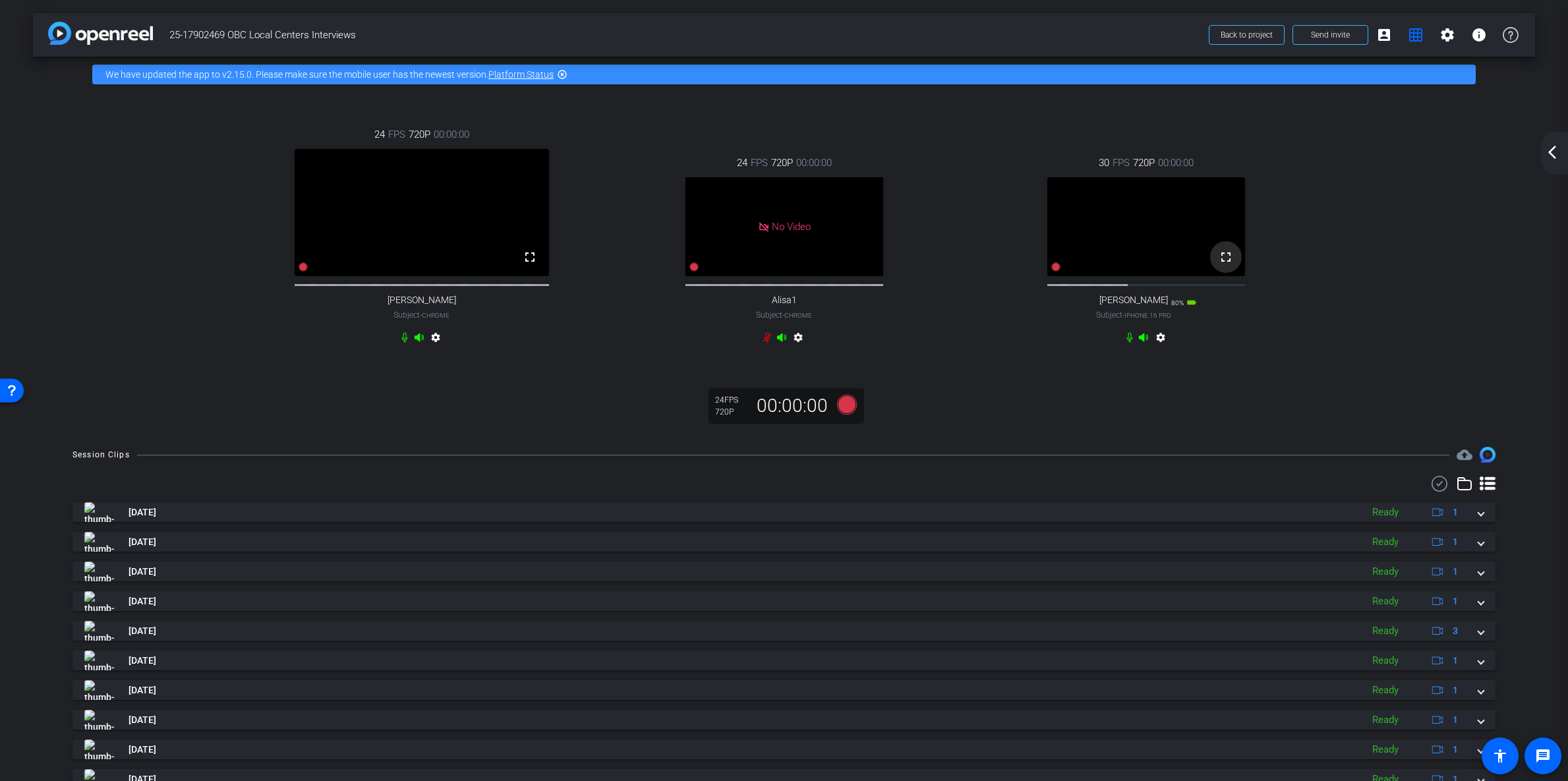
click at [1218, 265] on mat-icon "fullscreen" at bounding box center [1226, 257] width 16 height 16
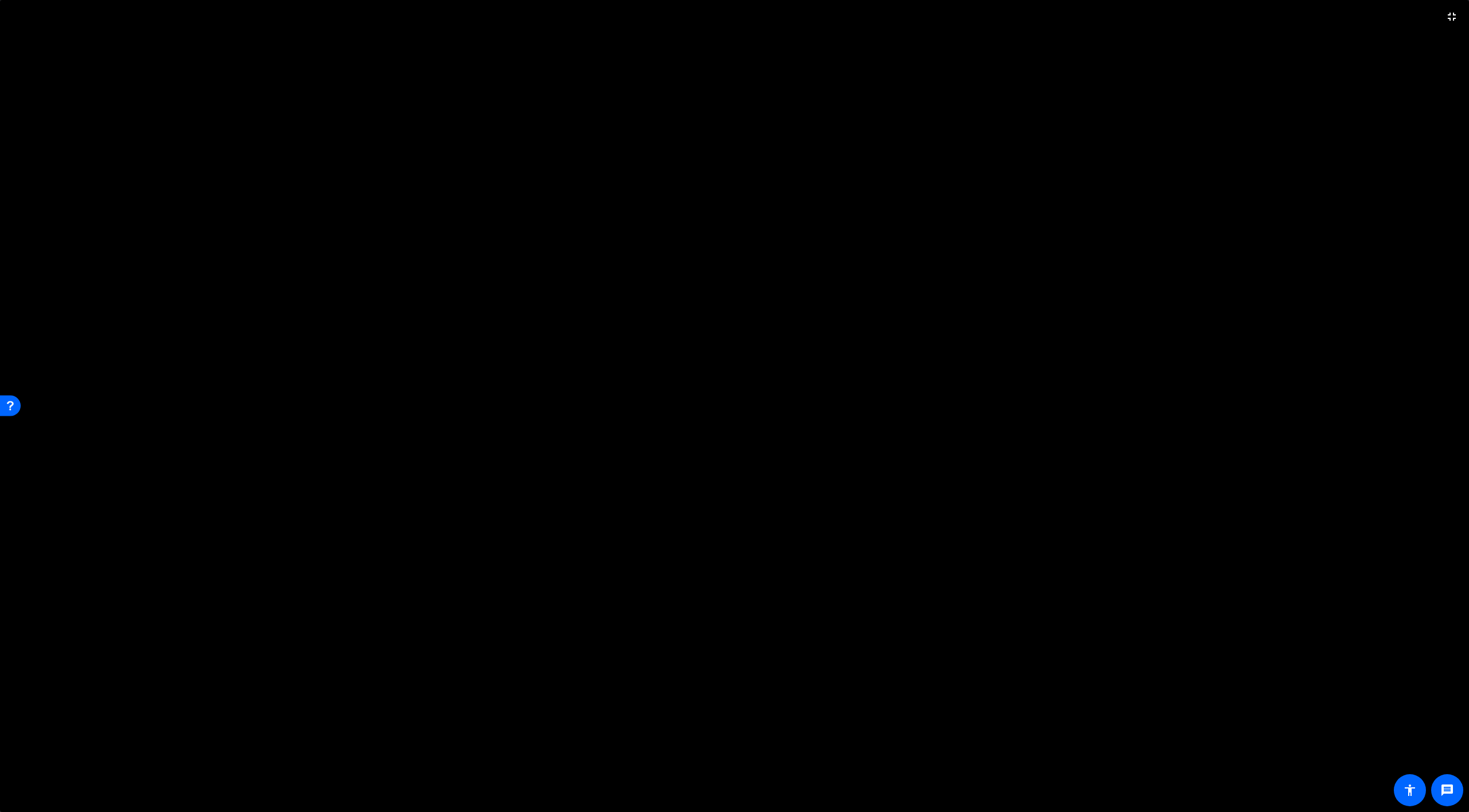
click at [1022, 325] on video at bounding box center [734, 406] width 1469 height 812
click at [818, 446] on video at bounding box center [734, 406] width 1469 height 812
click at [1365, 21] on mat-icon "fullscreen_exit" at bounding box center [1451, 17] width 14 height 14
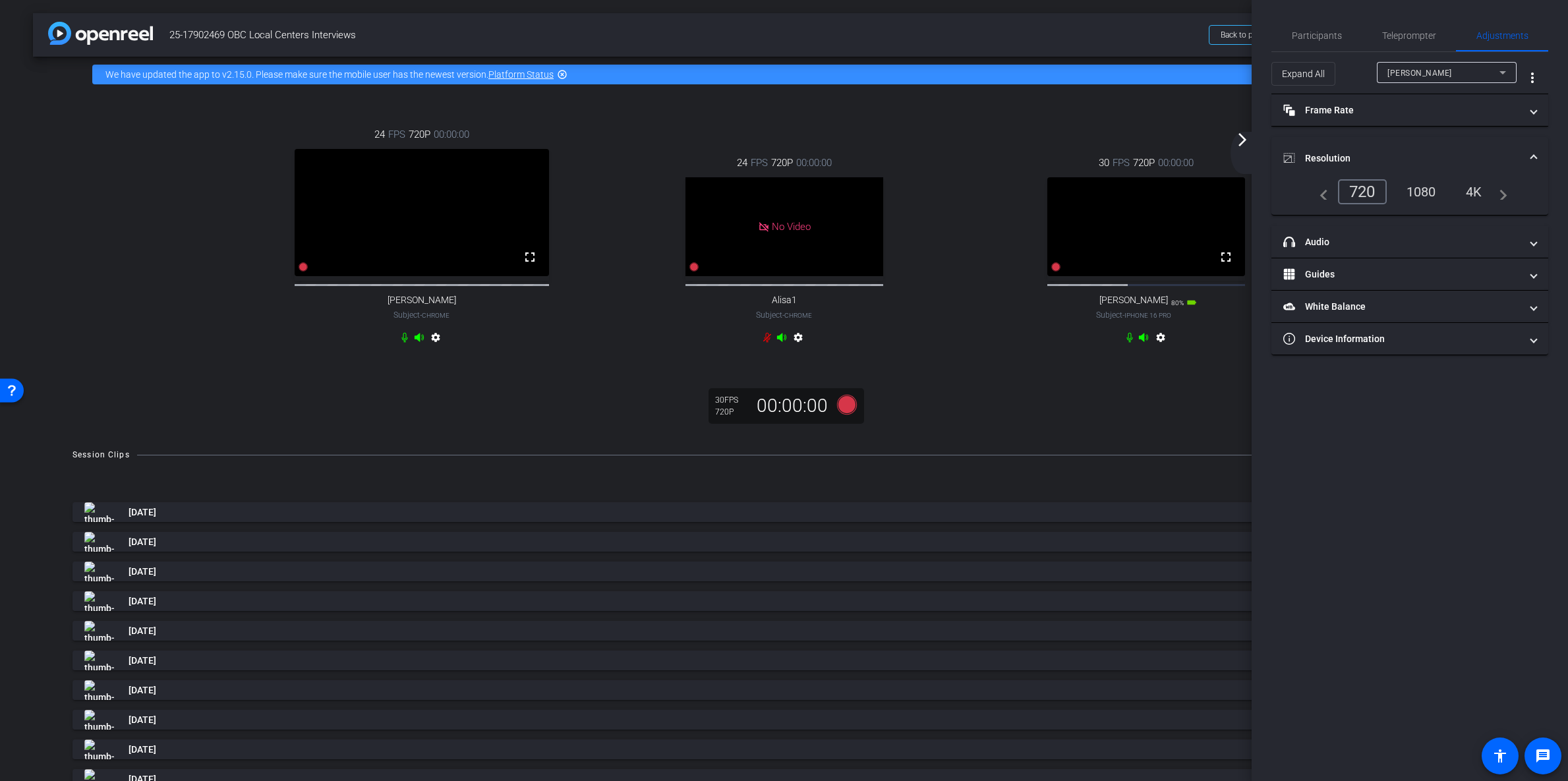
click at [1478, 193] on div "4K" at bounding box center [1474, 191] width 36 height 22
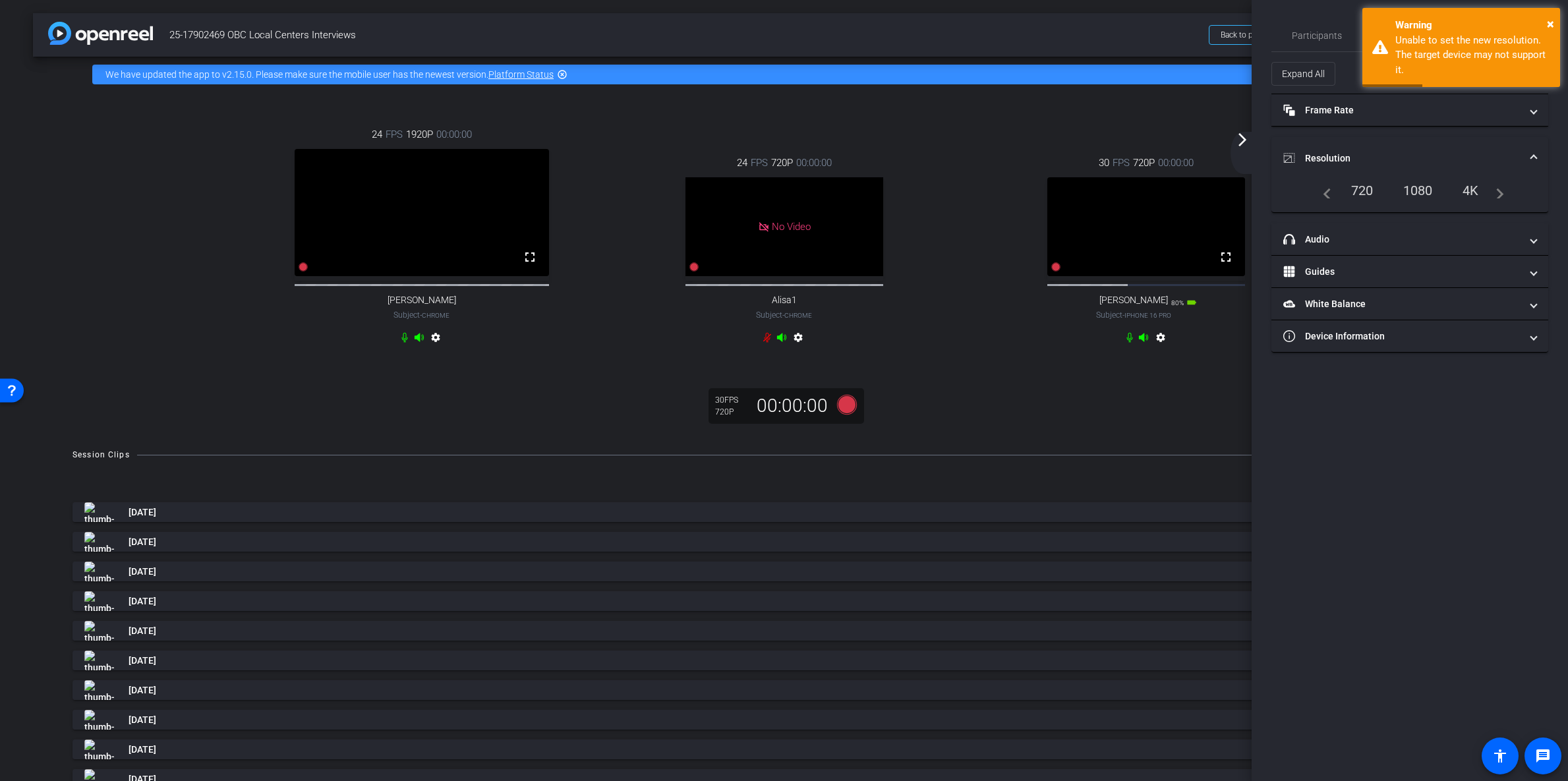
click at [1420, 190] on div "1080" at bounding box center [1418, 190] width 50 height 22
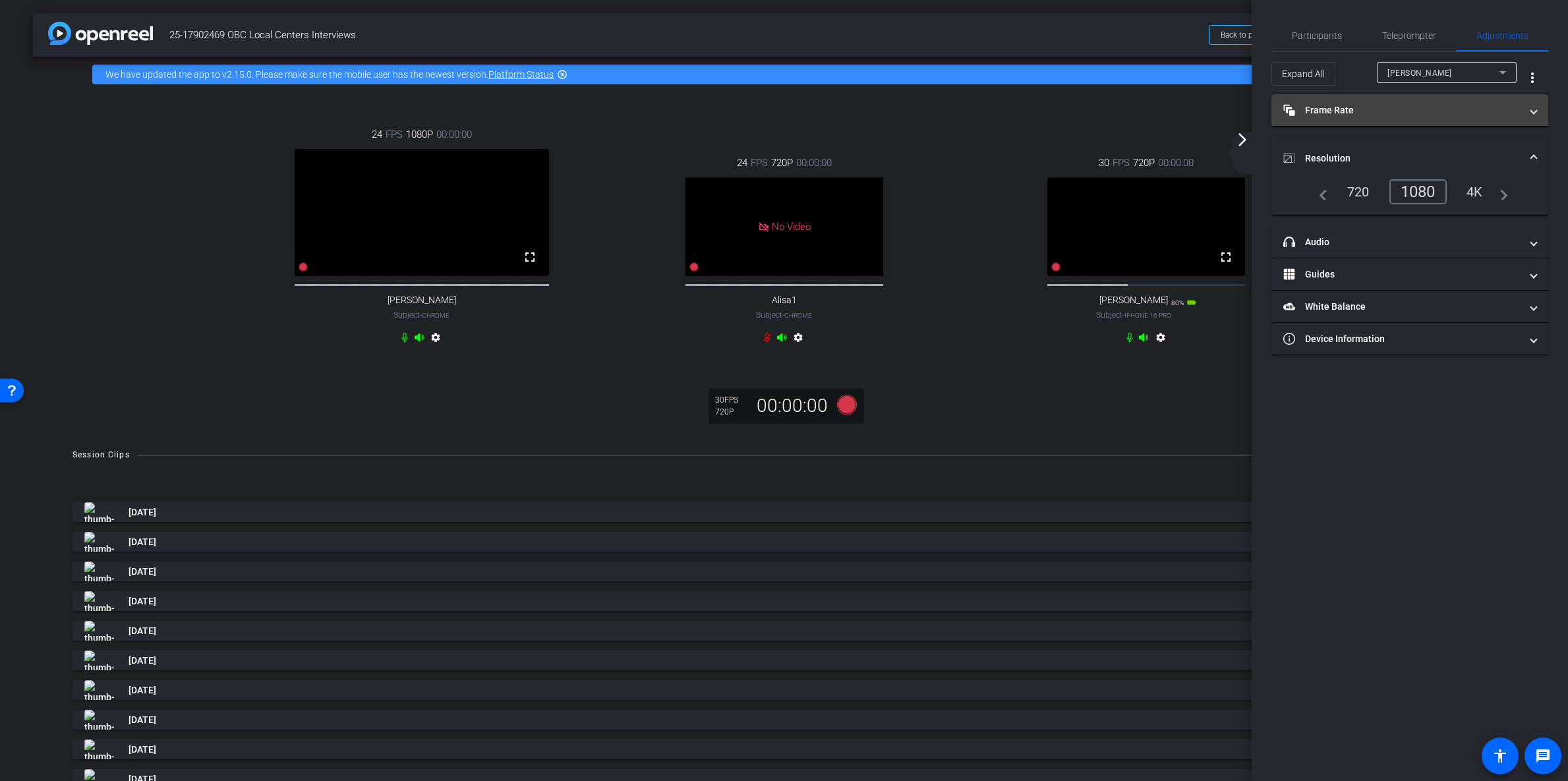
click at [1535, 114] on span at bounding box center [1533, 110] width 5 height 14
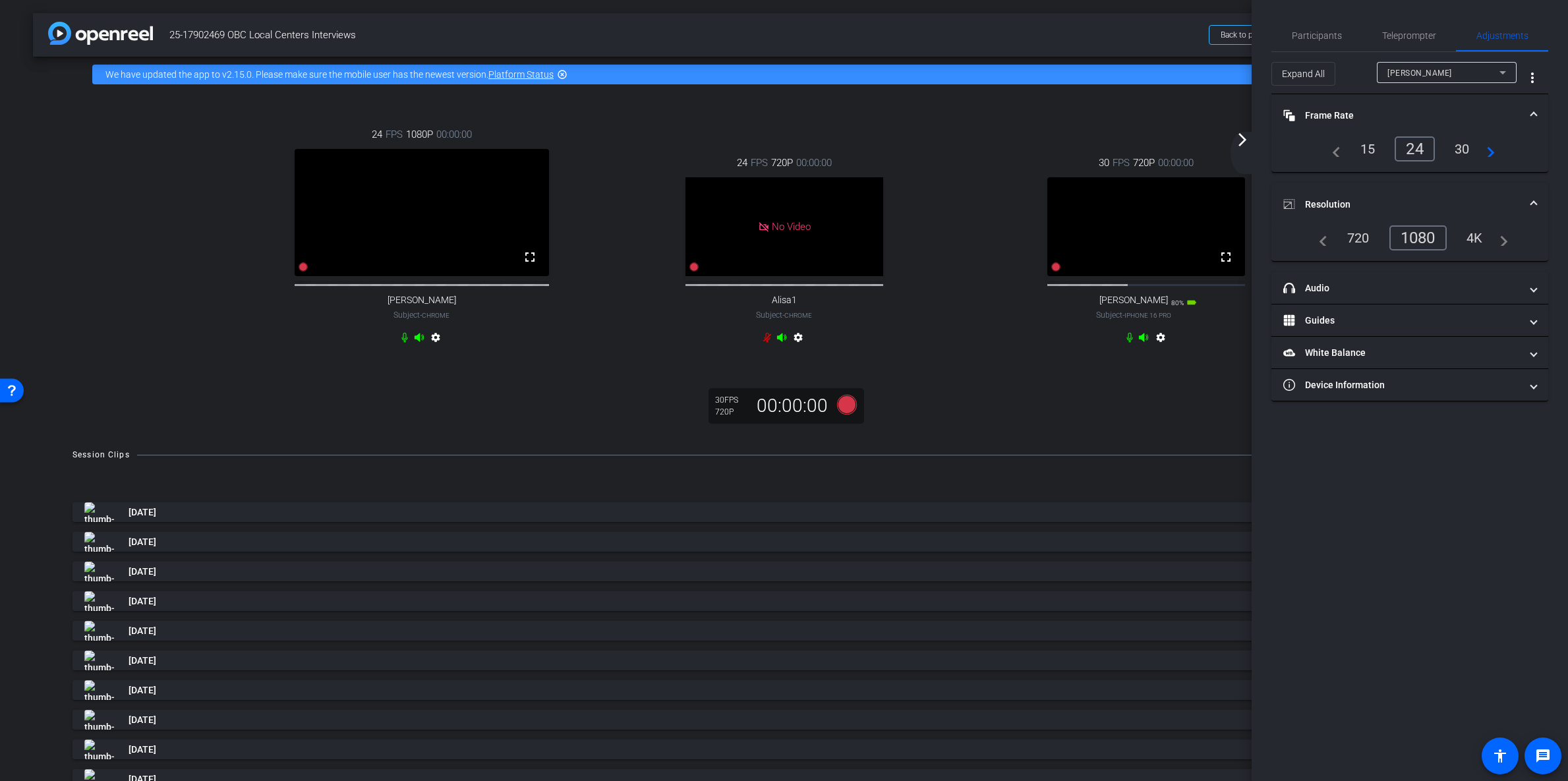
click at [1467, 149] on div "30" at bounding box center [1463, 148] width 35 height 22
click at [1404, 43] on span "Teleprompter" at bounding box center [1409, 35] width 55 height 31
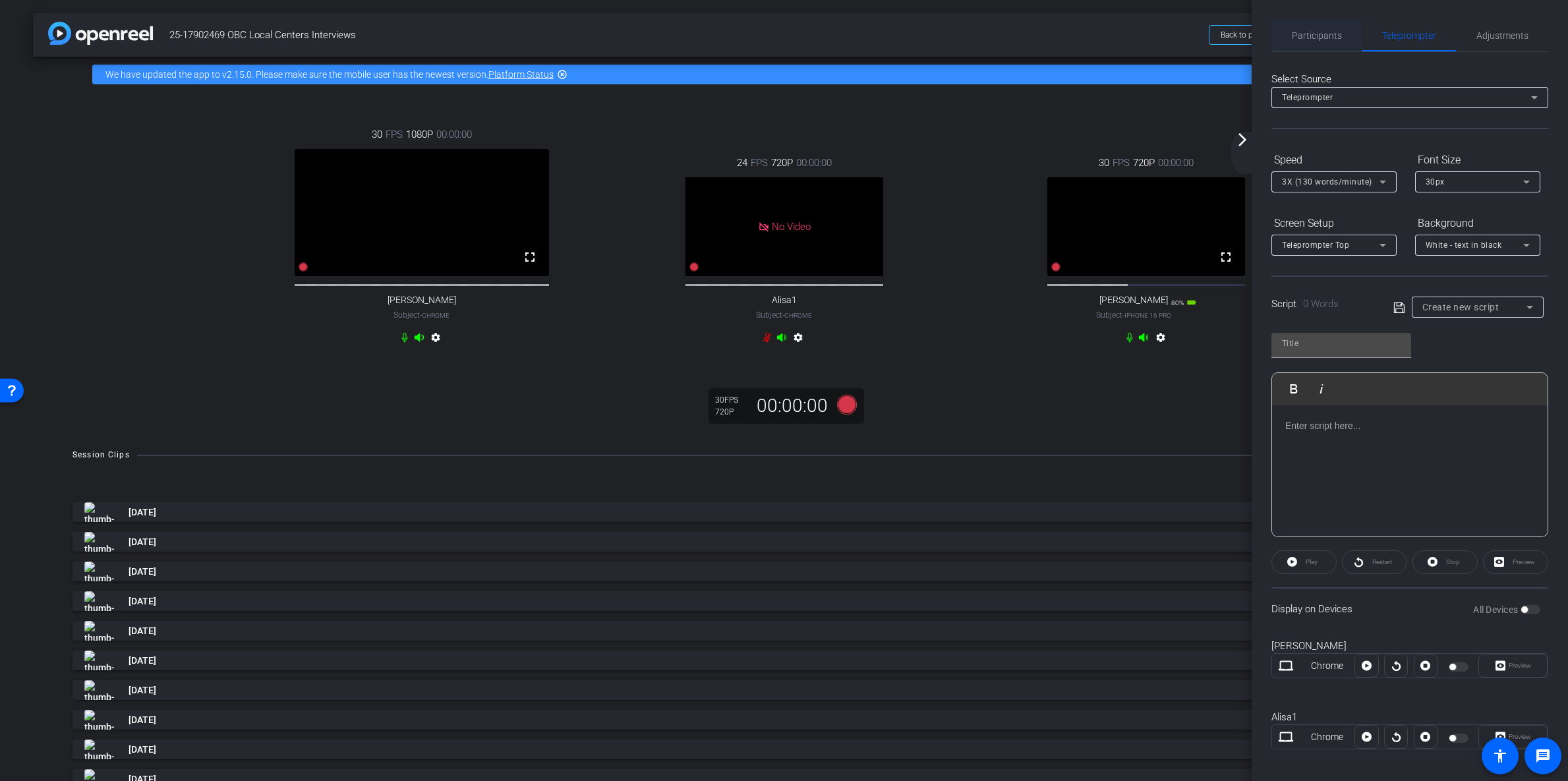
click at [1331, 39] on span "Participants" at bounding box center [1317, 35] width 50 height 9
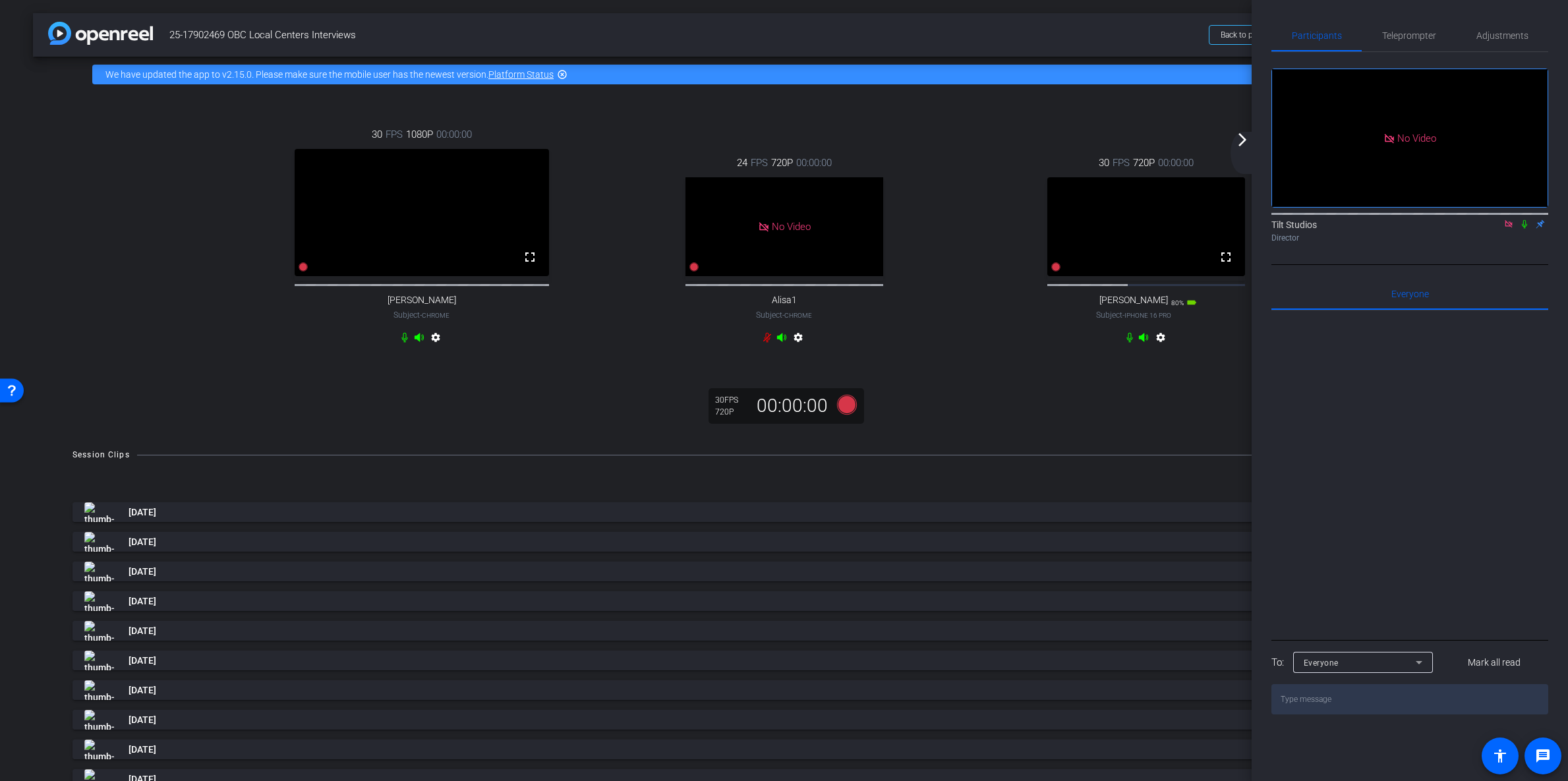
click at [1123, 447] on div "arrow_back 25-17902469 OBC Local Centers Interviews Back to project Send invite…" at bounding box center [784, 390] width 1568 height 781
click at [1244, 141] on mat-icon "arrow_forward_ios" at bounding box center [1243, 139] width 16 height 16
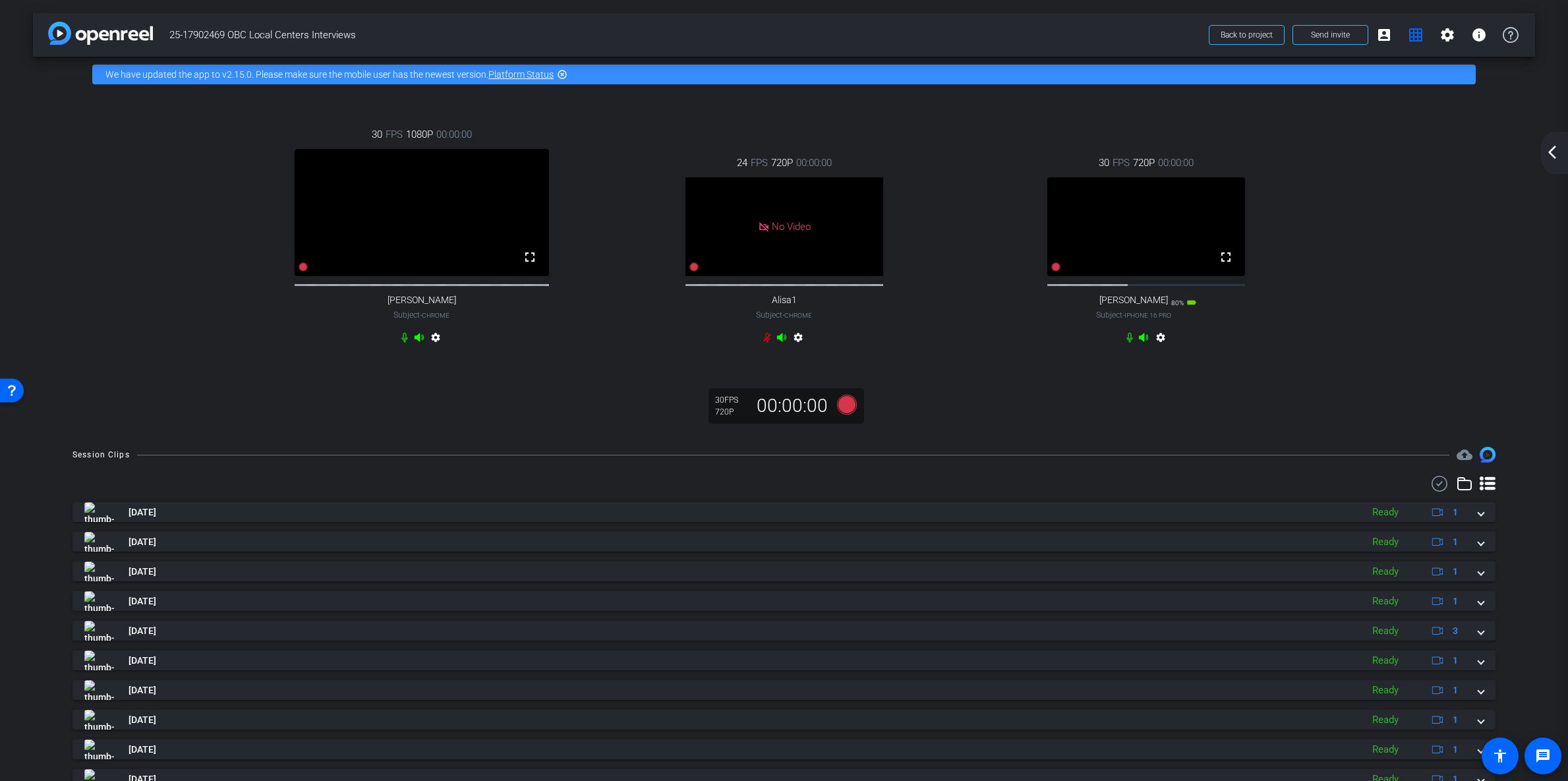
click at [717, 417] on div "720P" at bounding box center [731, 412] width 33 height 11
click at [837, 415] on icon at bounding box center [846, 404] width 19 height 19
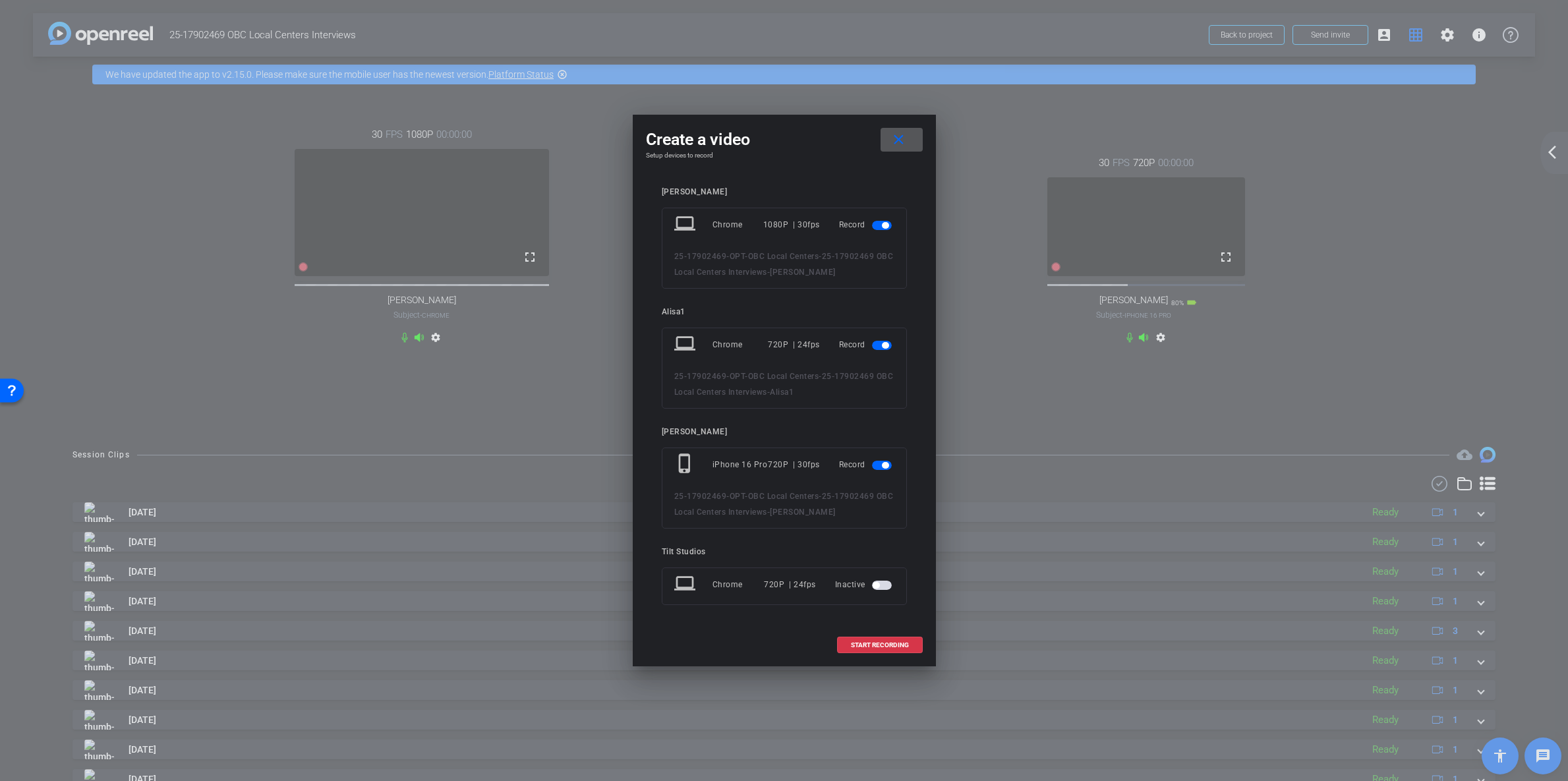
click at [884, 226] on span "button" at bounding box center [885, 225] width 7 height 7
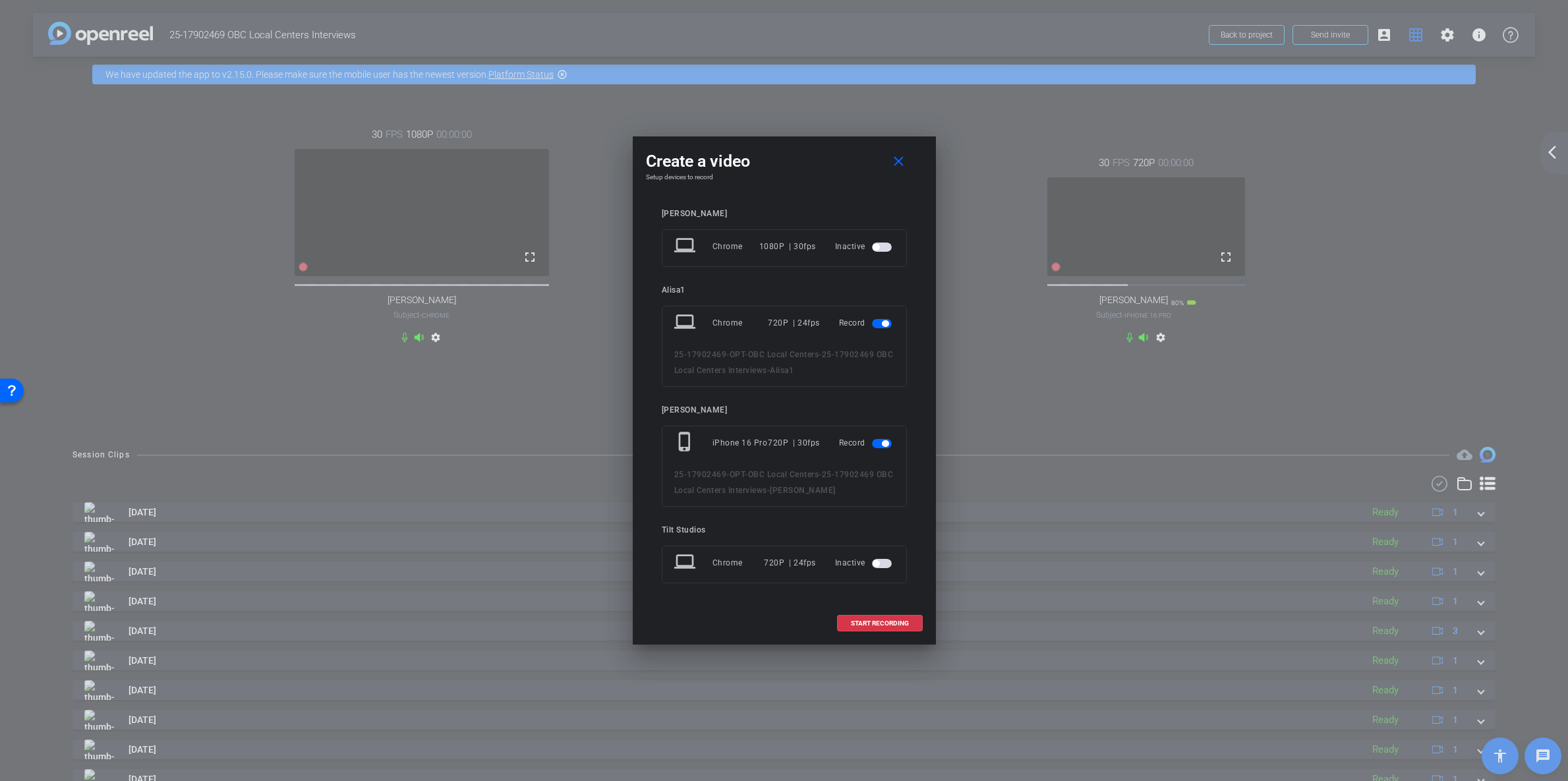
click at [877, 446] on span "button" at bounding box center [882, 443] width 19 height 9
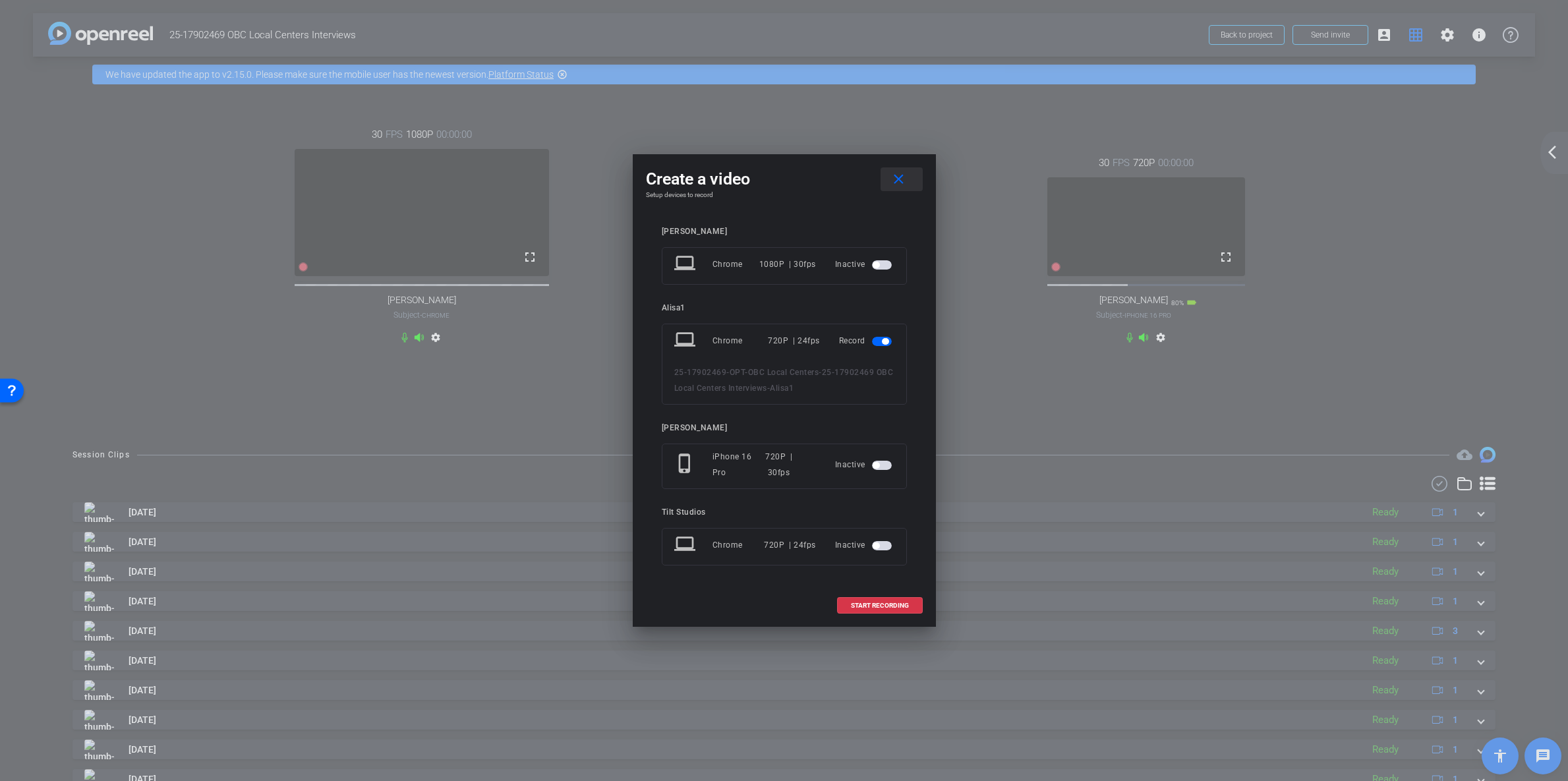
click at [894, 180] on mat-icon "close" at bounding box center [898, 179] width 17 height 17
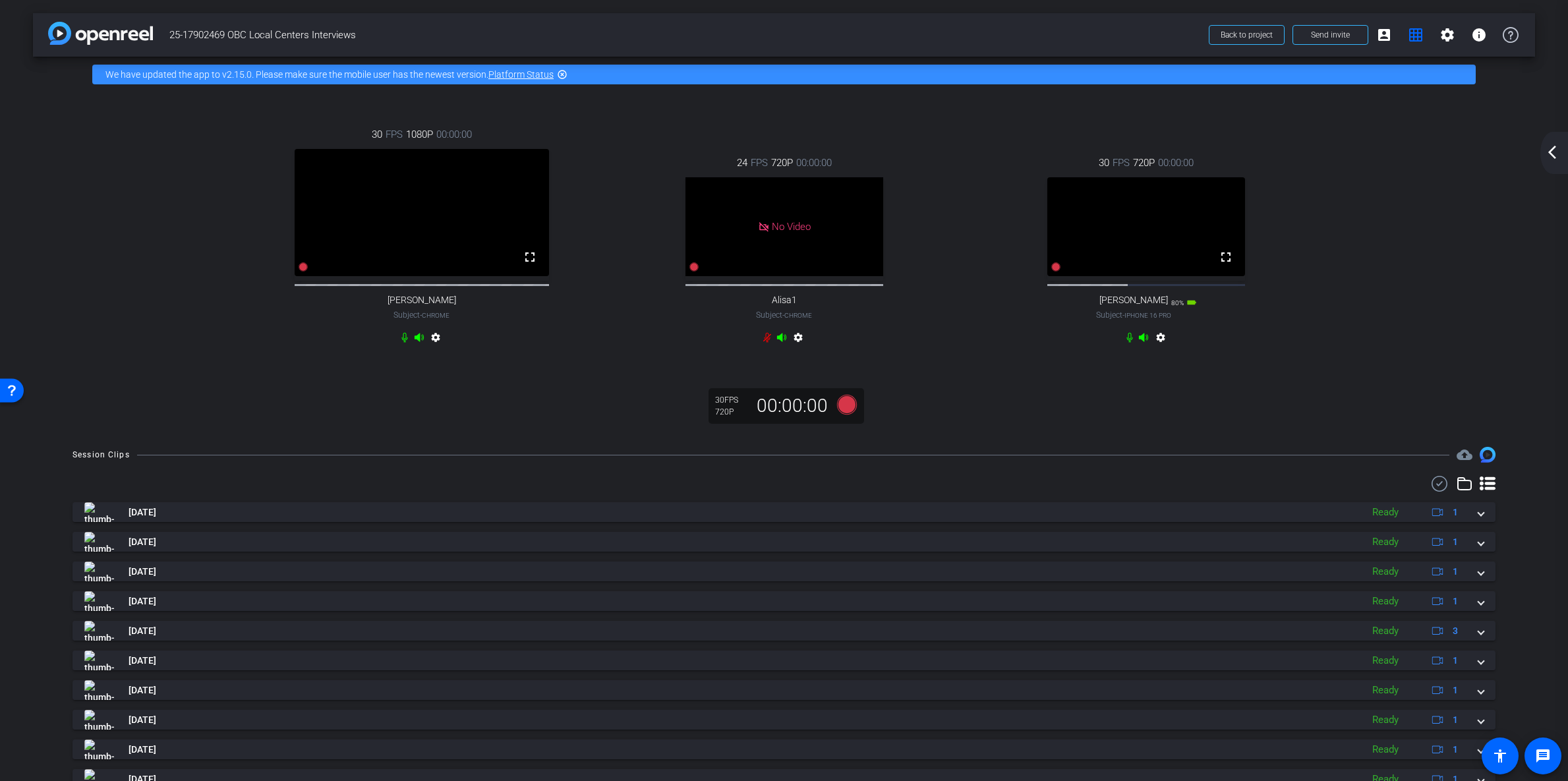
click at [1135, 220] on video at bounding box center [1146, 227] width 198 height 99
click at [1439, 37] on mat-icon "settings" at bounding box center [1447, 35] width 16 height 16
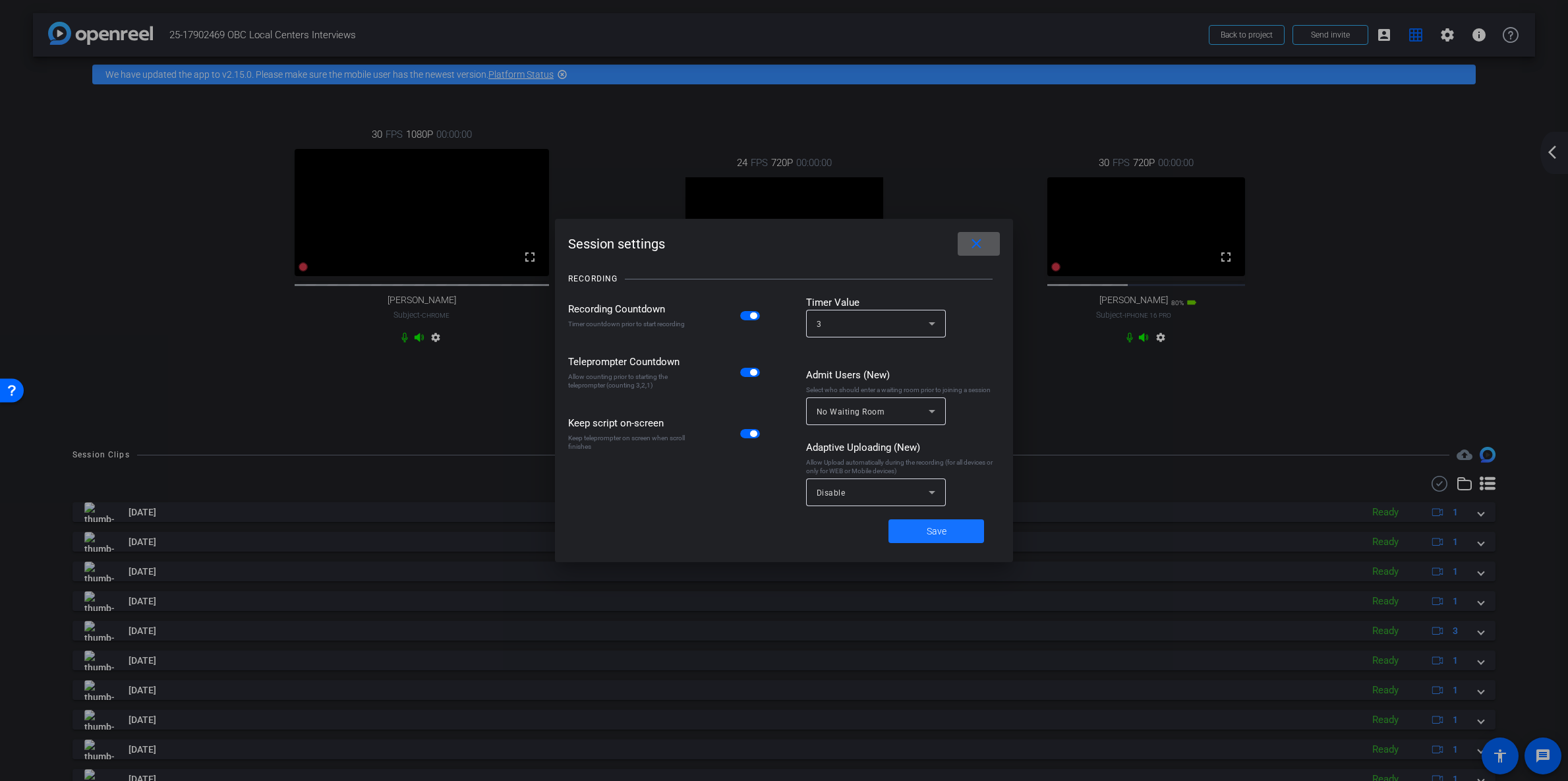
click at [933, 528] on span "Save" at bounding box center [937, 532] width 19 height 14
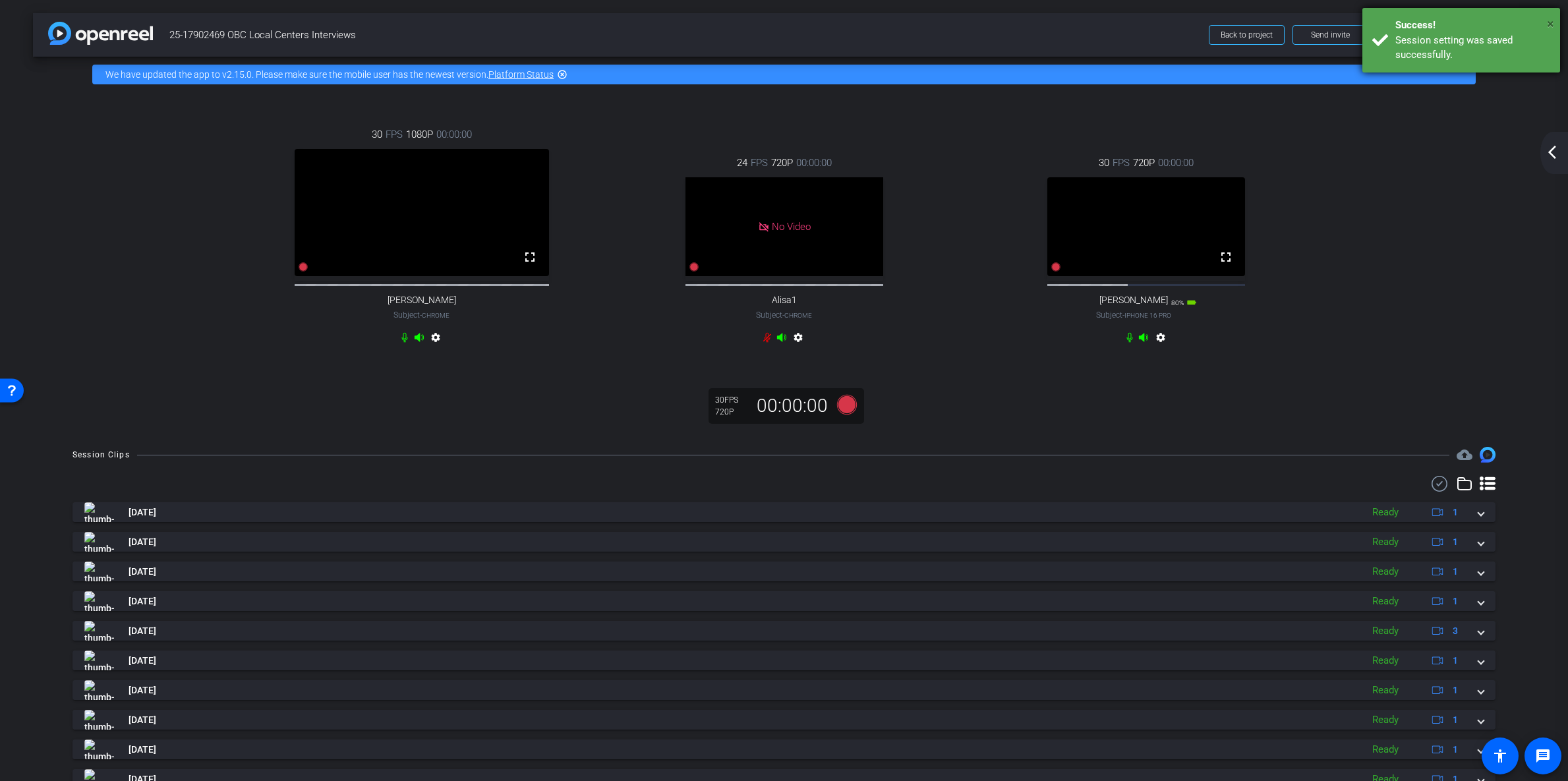
click at [1549, 25] on span "×" at bounding box center [1550, 23] width 7 height 16
click at [1382, 30] on mat-icon "account_box" at bounding box center [1384, 35] width 16 height 16
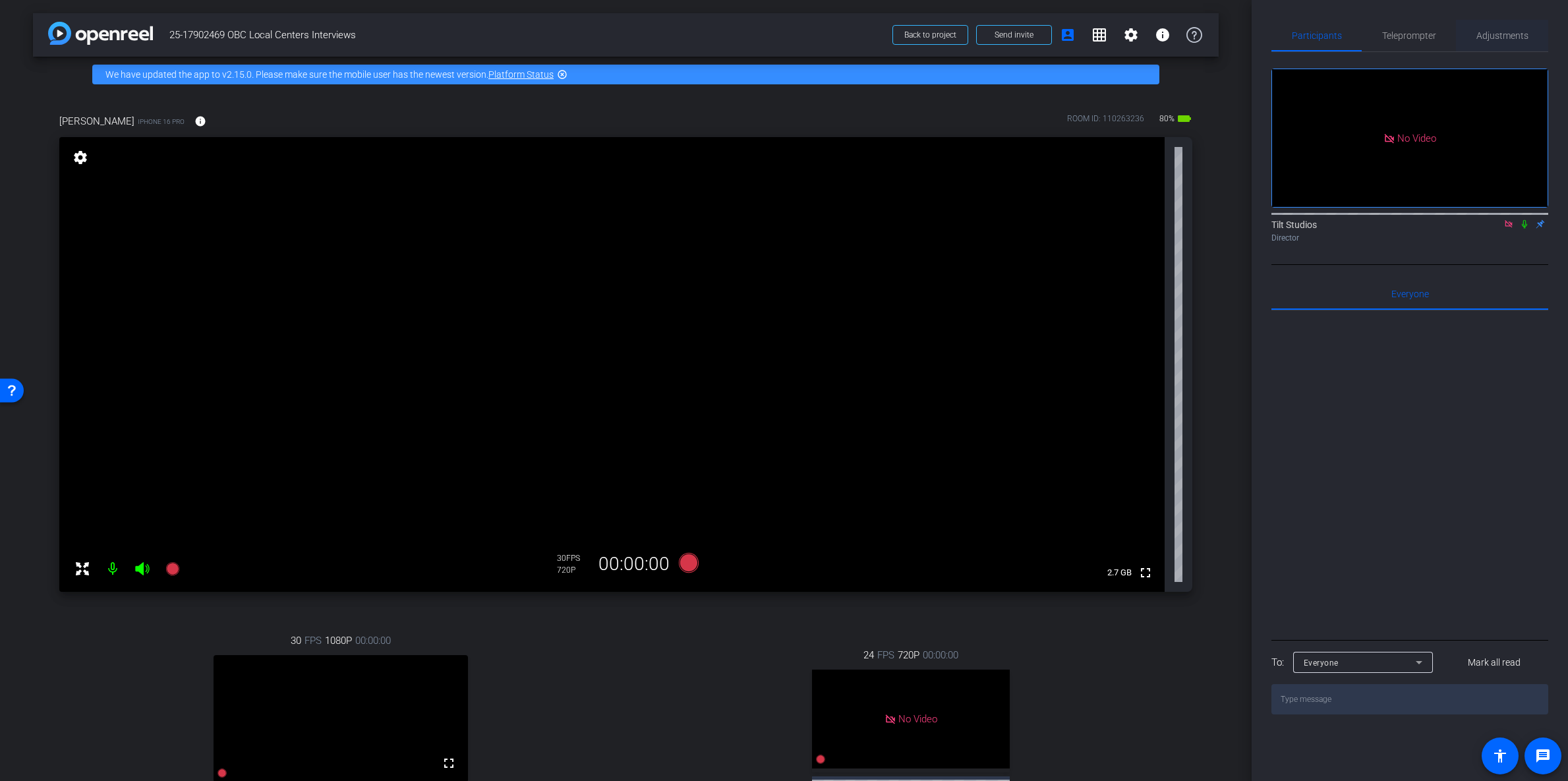
click at [1489, 40] on span "Adjustments" at bounding box center [1502, 35] width 52 height 9
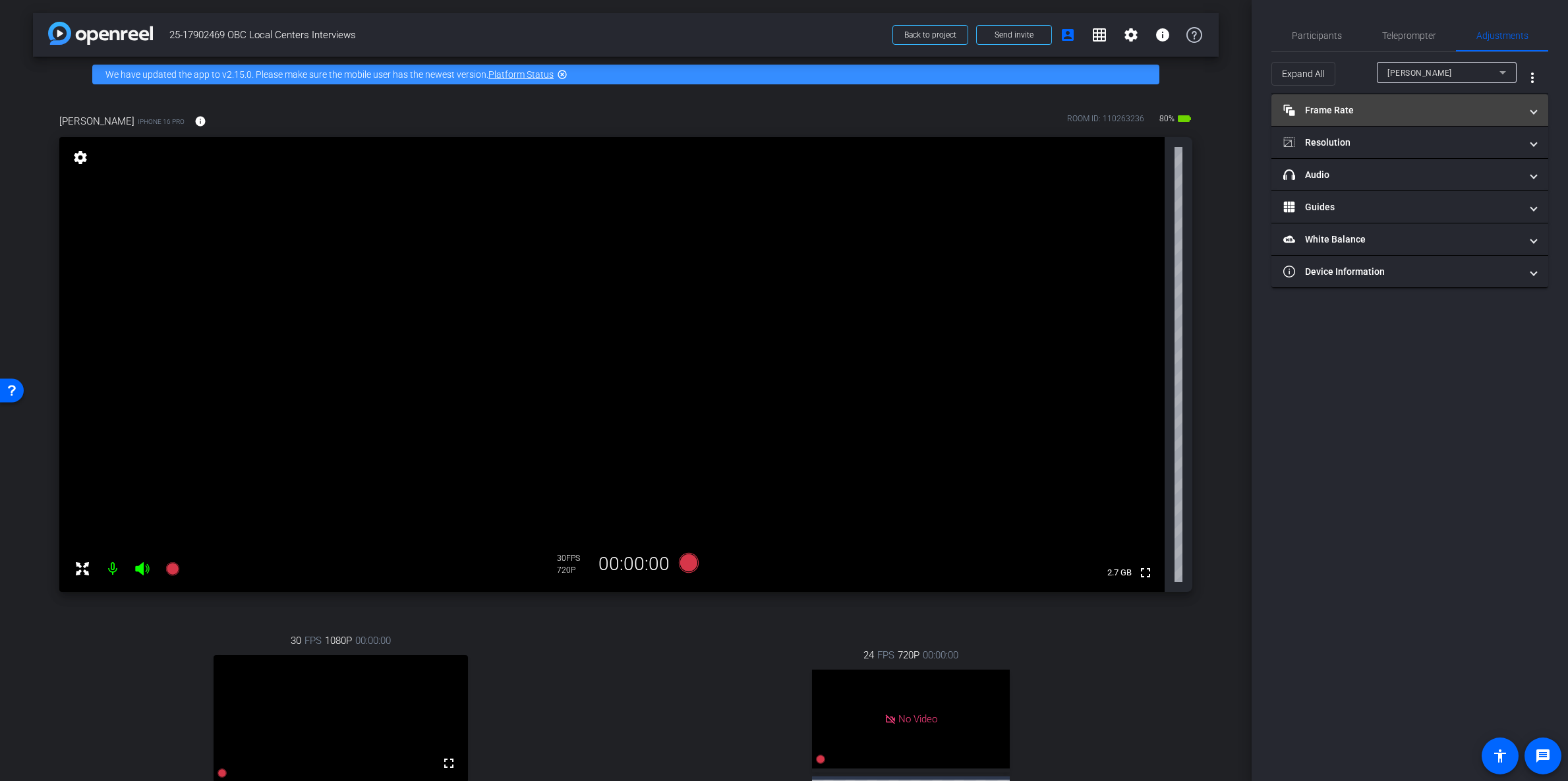
click at [1368, 113] on mat-panel-title "Frame Rate Frame Rate" at bounding box center [1402, 110] width 238 height 14
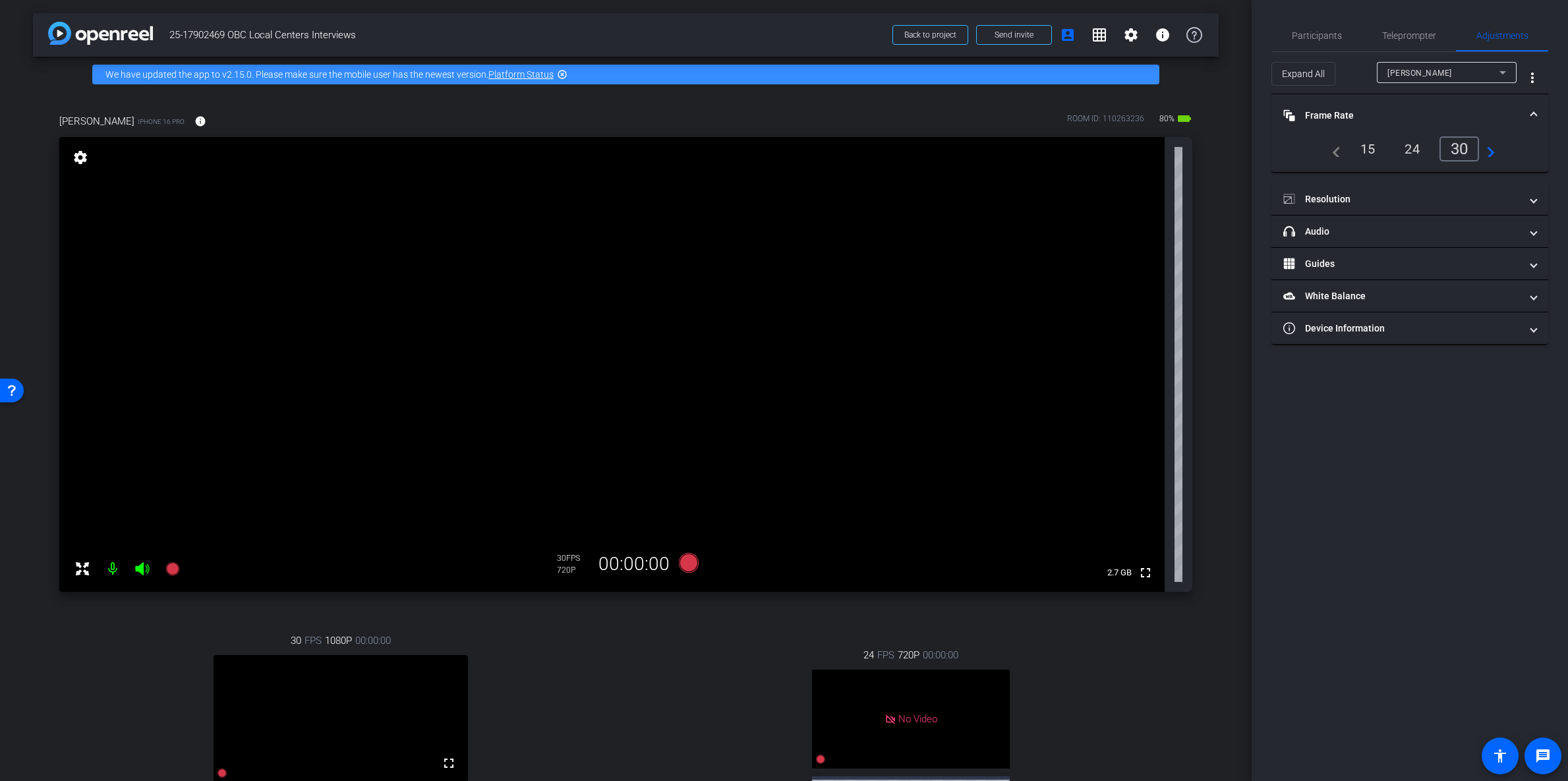
click at [1368, 113] on mat-panel-title "Frame Rate Frame Rate" at bounding box center [1402, 116] width 238 height 14
click at [1354, 151] on mat-expansion-panel-header "Resolution" at bounding box center [1410, 142] width 277 height 31
click at [1417, 190] on div "1080" at bounding box center [1418, 192] width 57 height 25
click at [1363, 191] on div "720" at bounding box center [1358, 191] width 42 height 22
click at [1363, 191] on div "720" at bounding box center [1363, 192] width 49 height 25
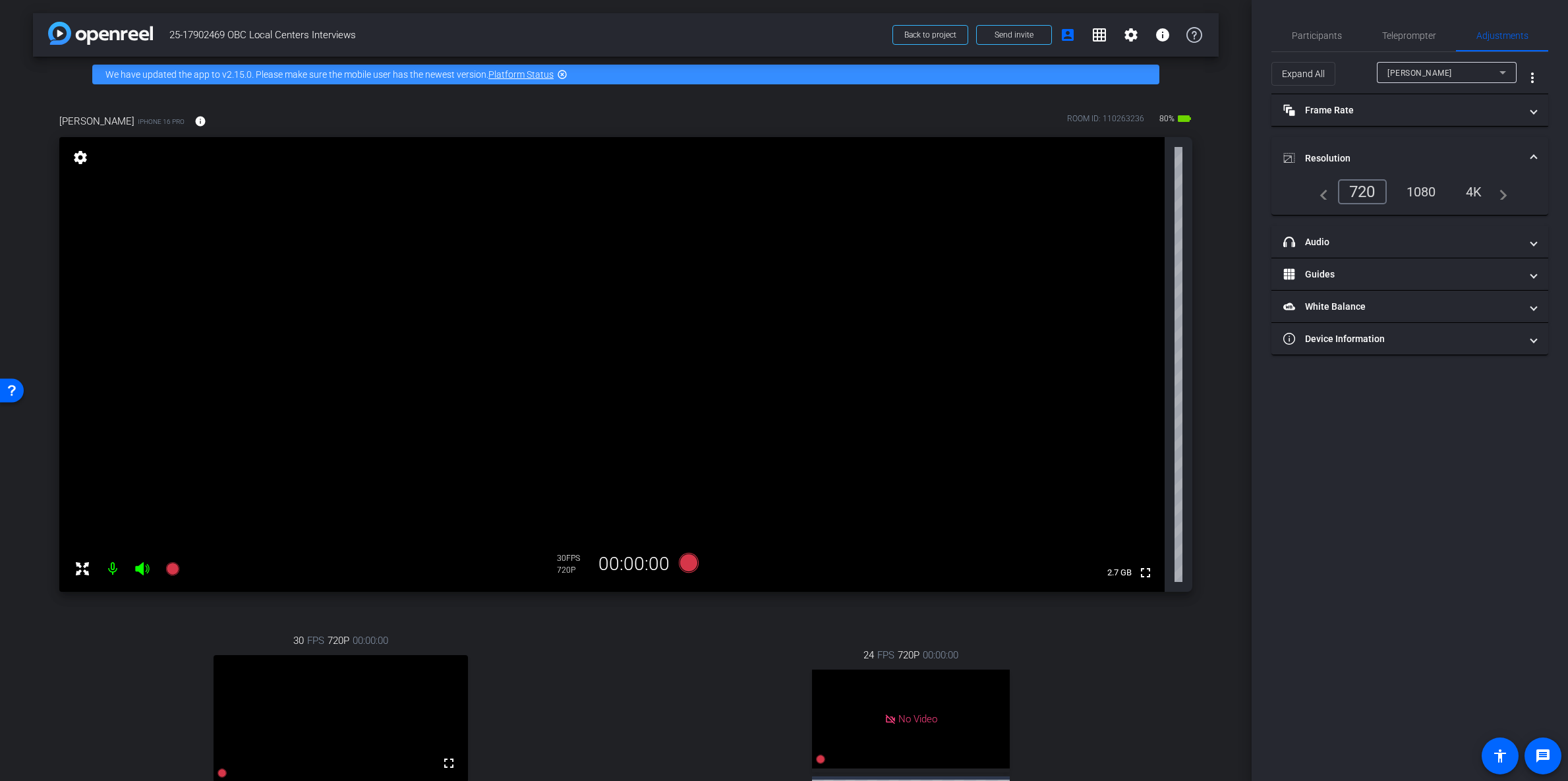
click at [1413, 188] on div "1080" at bounding box center [1421, 191] width 50 height 22
click at [1472, 197] on div "4K" at bounding box center [1475, 191] width 36 height 22
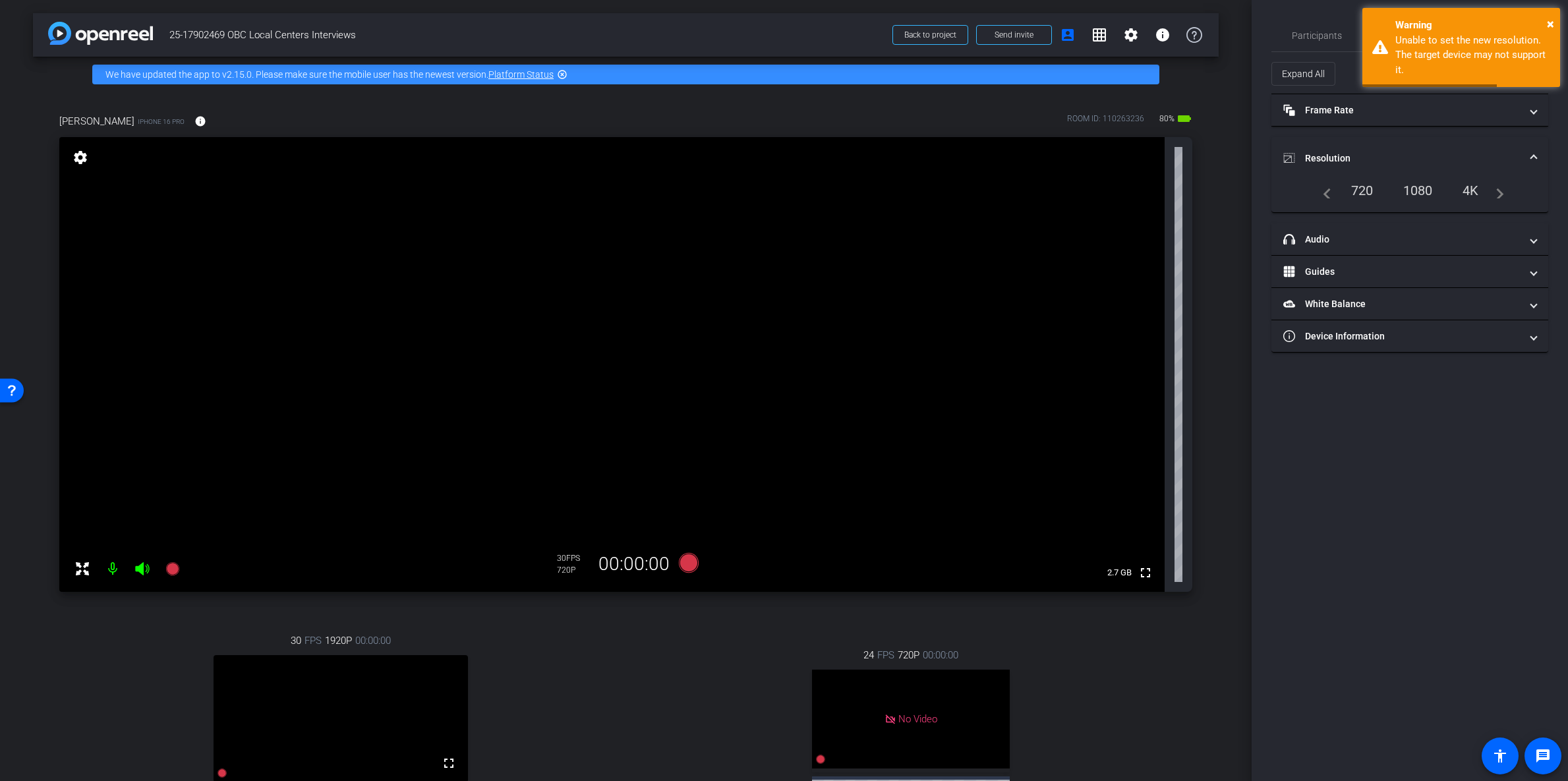
click at [1415, 191] on div "1080" at bounding box center [1418, 190] width 50 height 22
click at [557, 560] on div "30 FPS" at bounding box center [574, 558] width 33 height 11
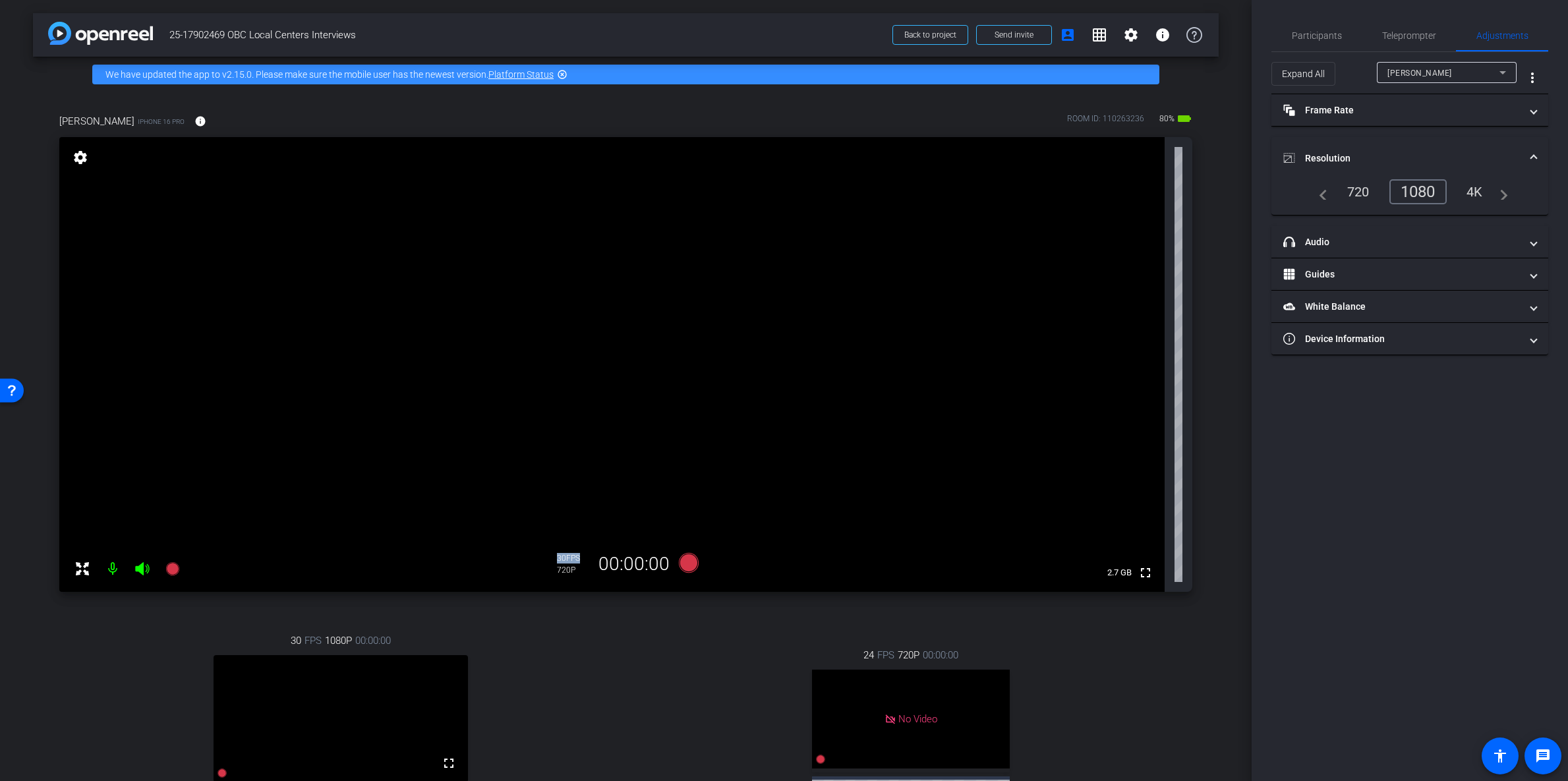
click at [563, 572] on div "720P" at bounding box center [574, 570] width 33 height 11
click at [681, 559] on icon at bounding box center [689, 563] width 19 height 19
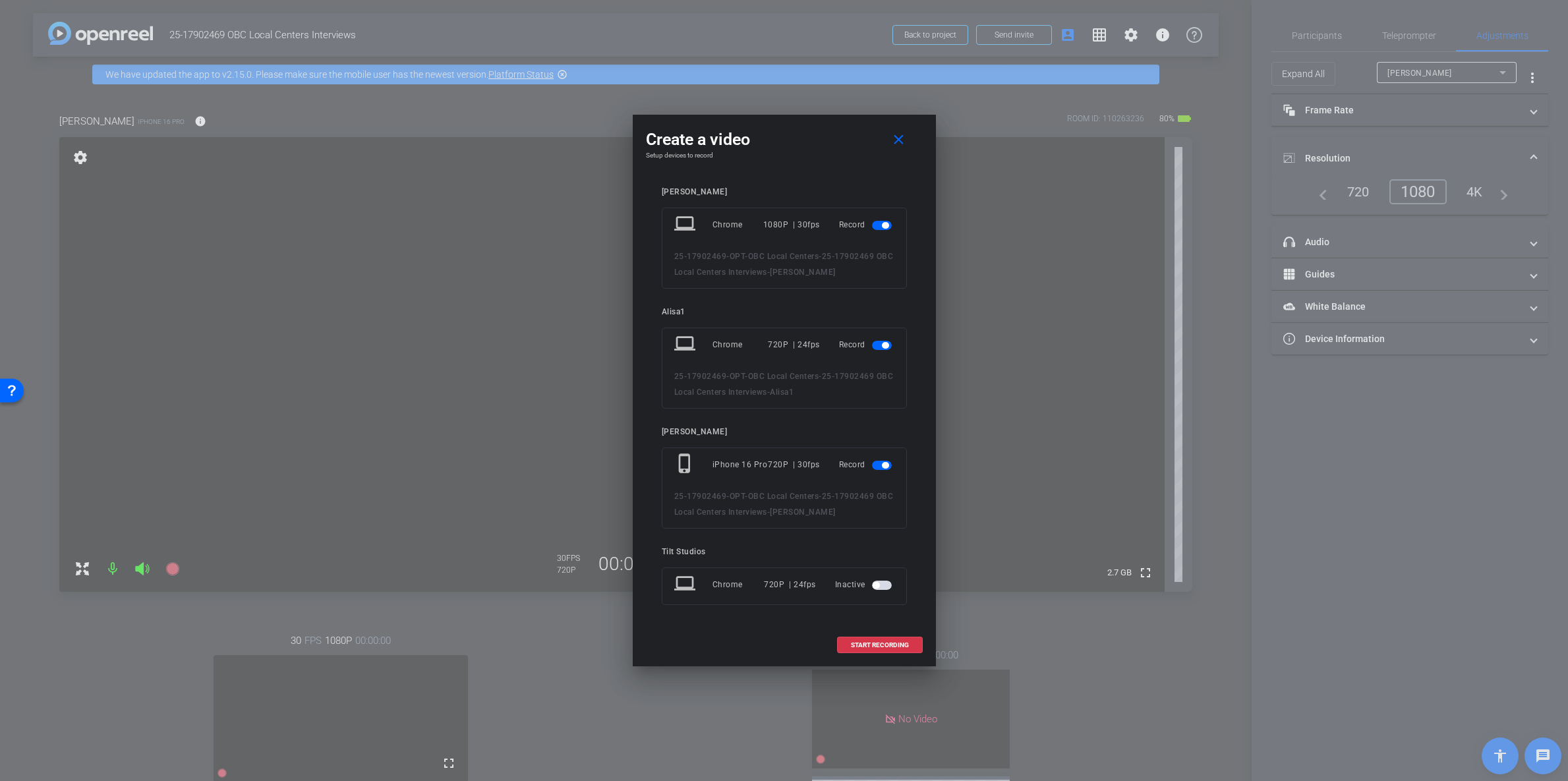
click at [878, 349] on span "button" at bounding box center [882, 345] width 19 height 9
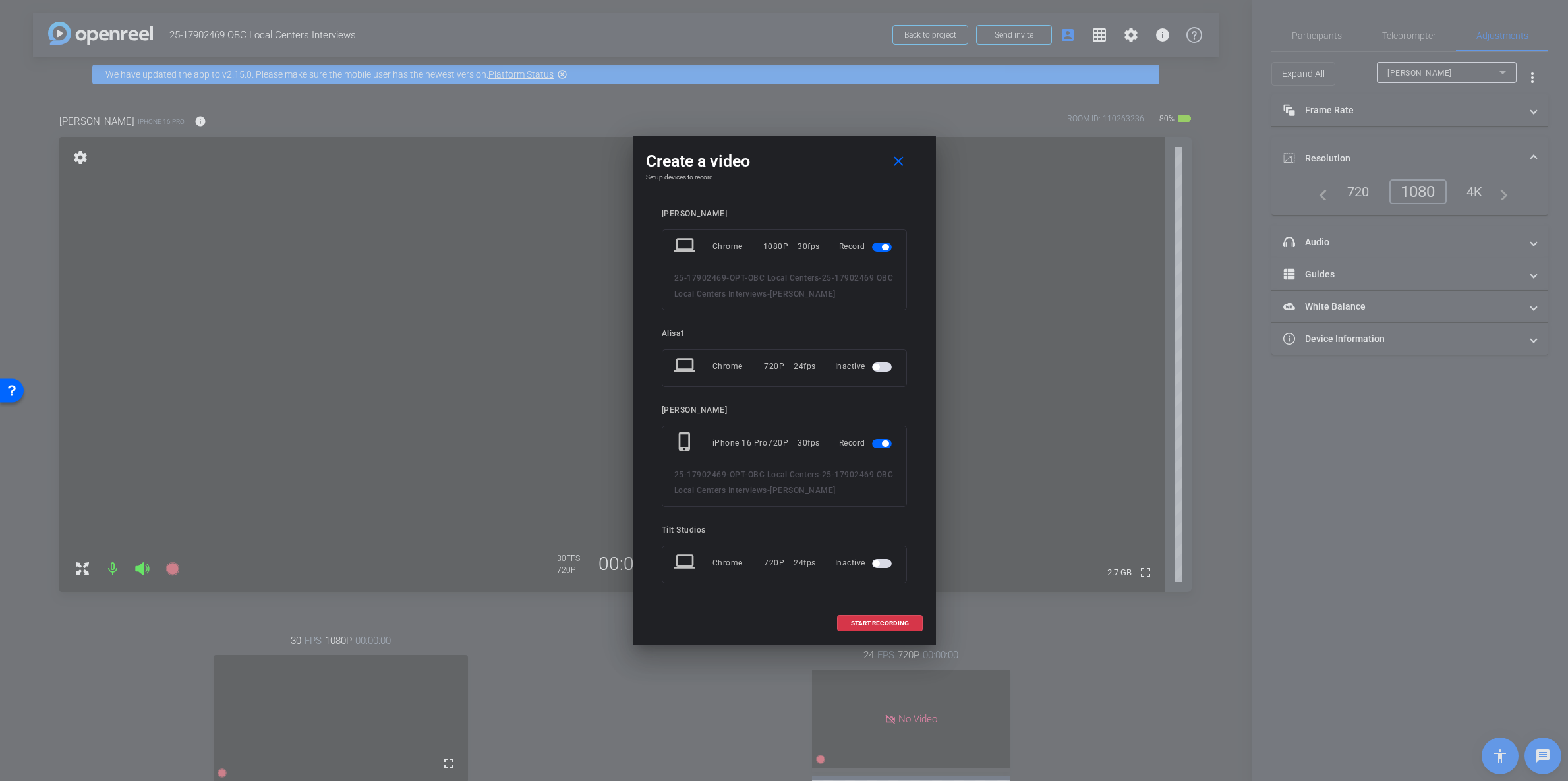
click at [885, 249] on span "button" at bounding box center [885, 246] width 7 height 7
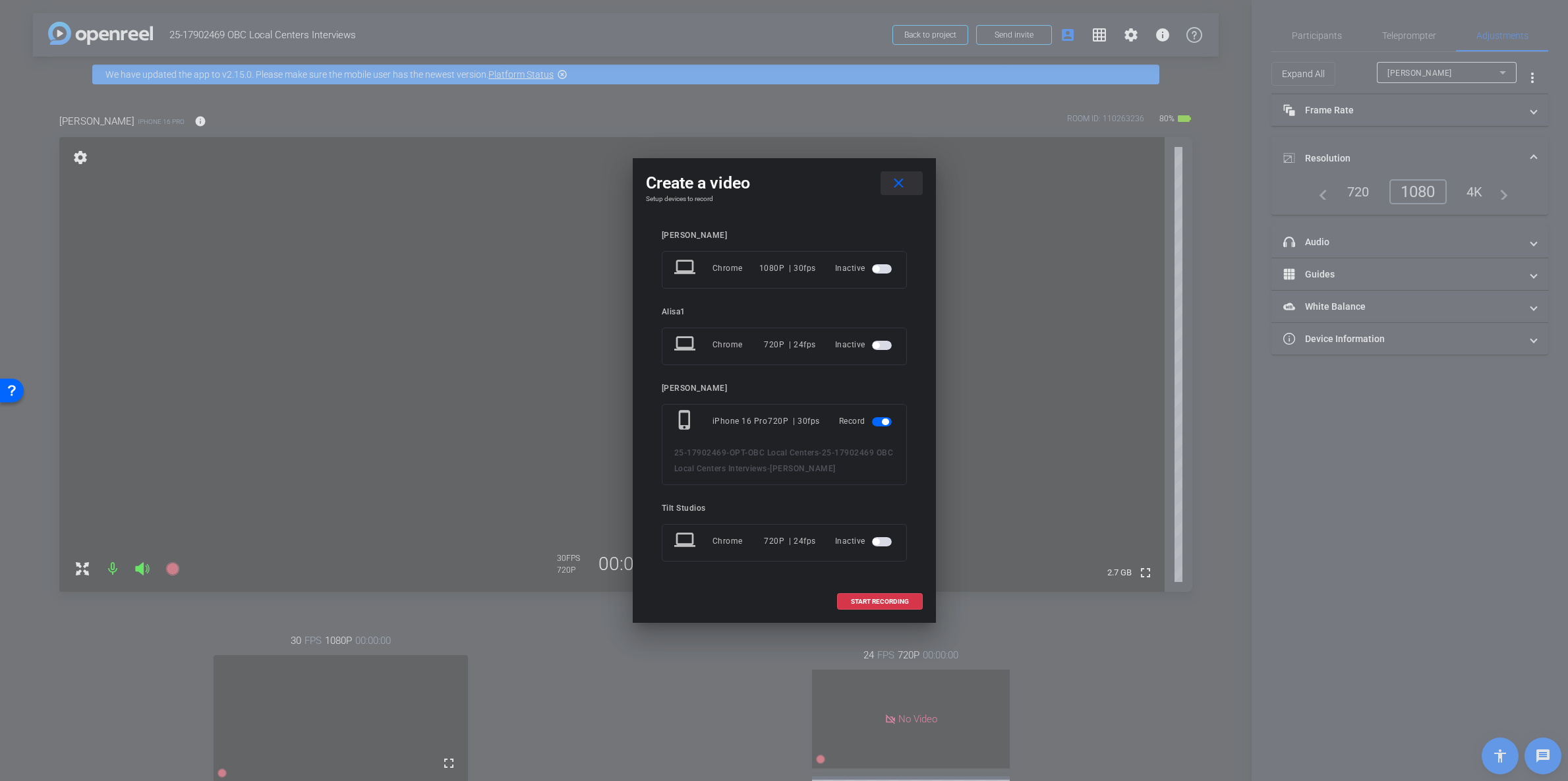
click at [901, 177] on mat-icon "close" at bounding box center [898, 183] width 17 height 17
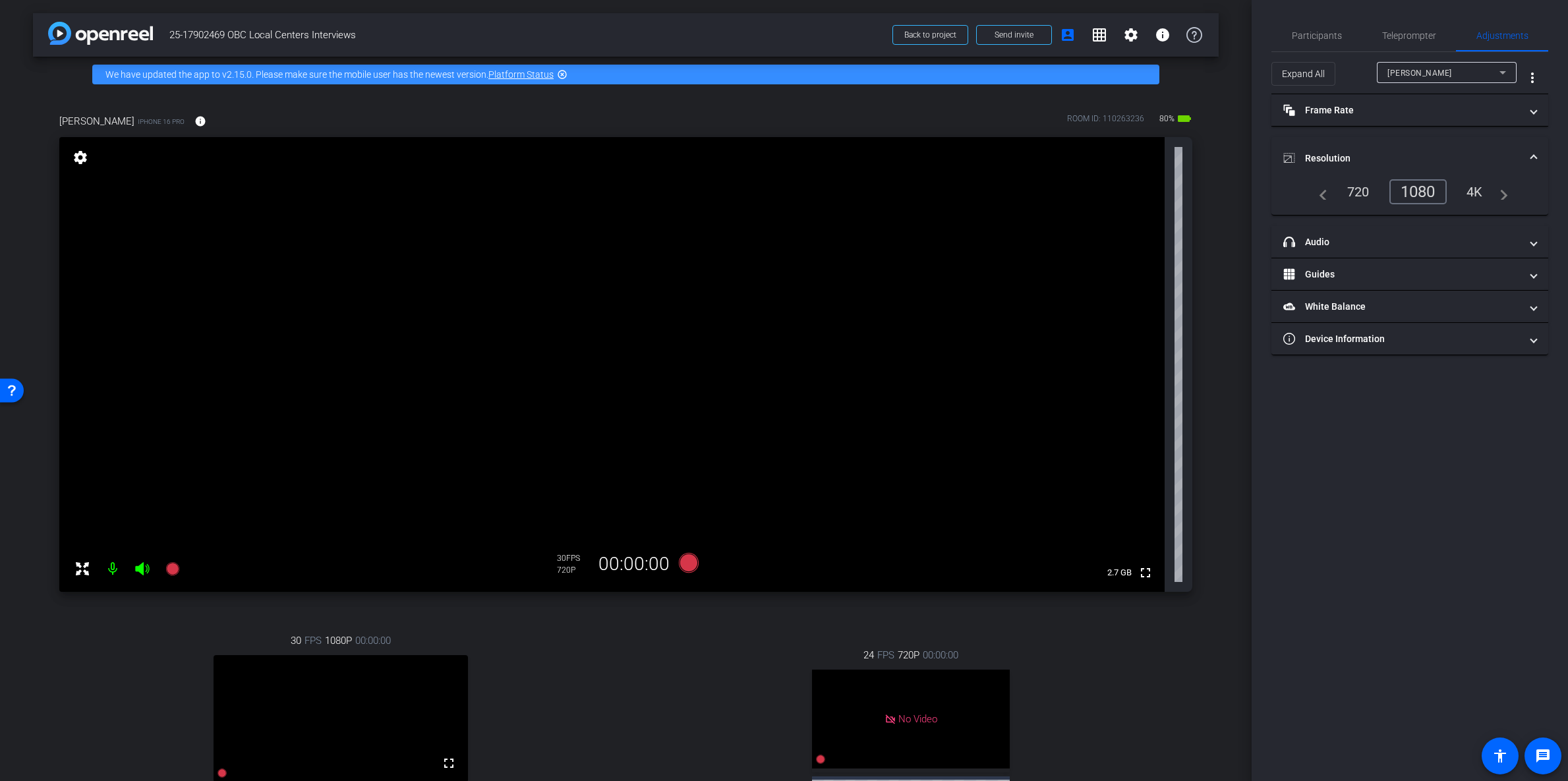
click at [1474, 195] on div "4K" at bounding box center [1475, 191] width 36 height 22
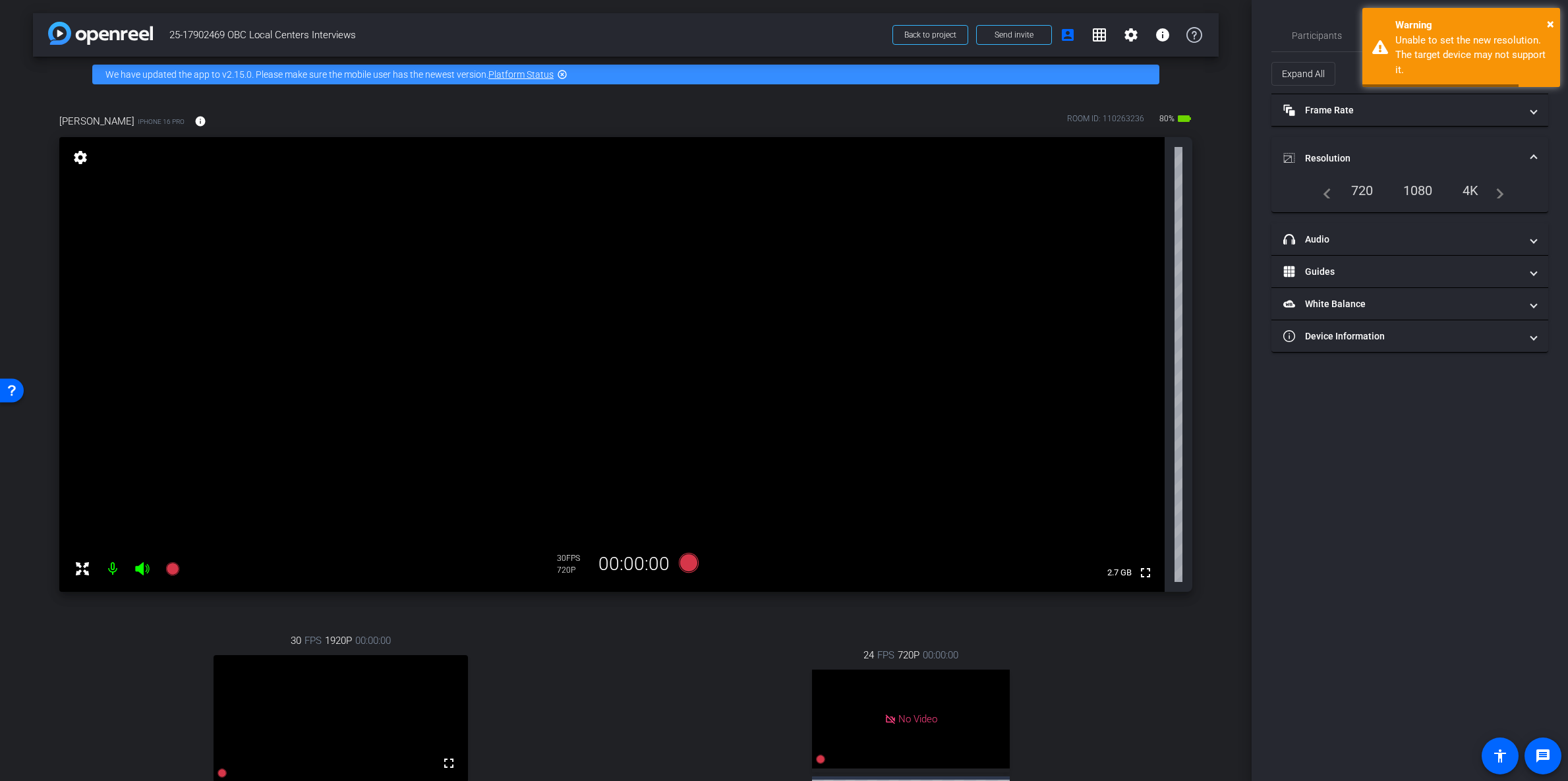
click at [1474, 195] on div "4K" at bounding box center [1471, 190] width 36 height 22
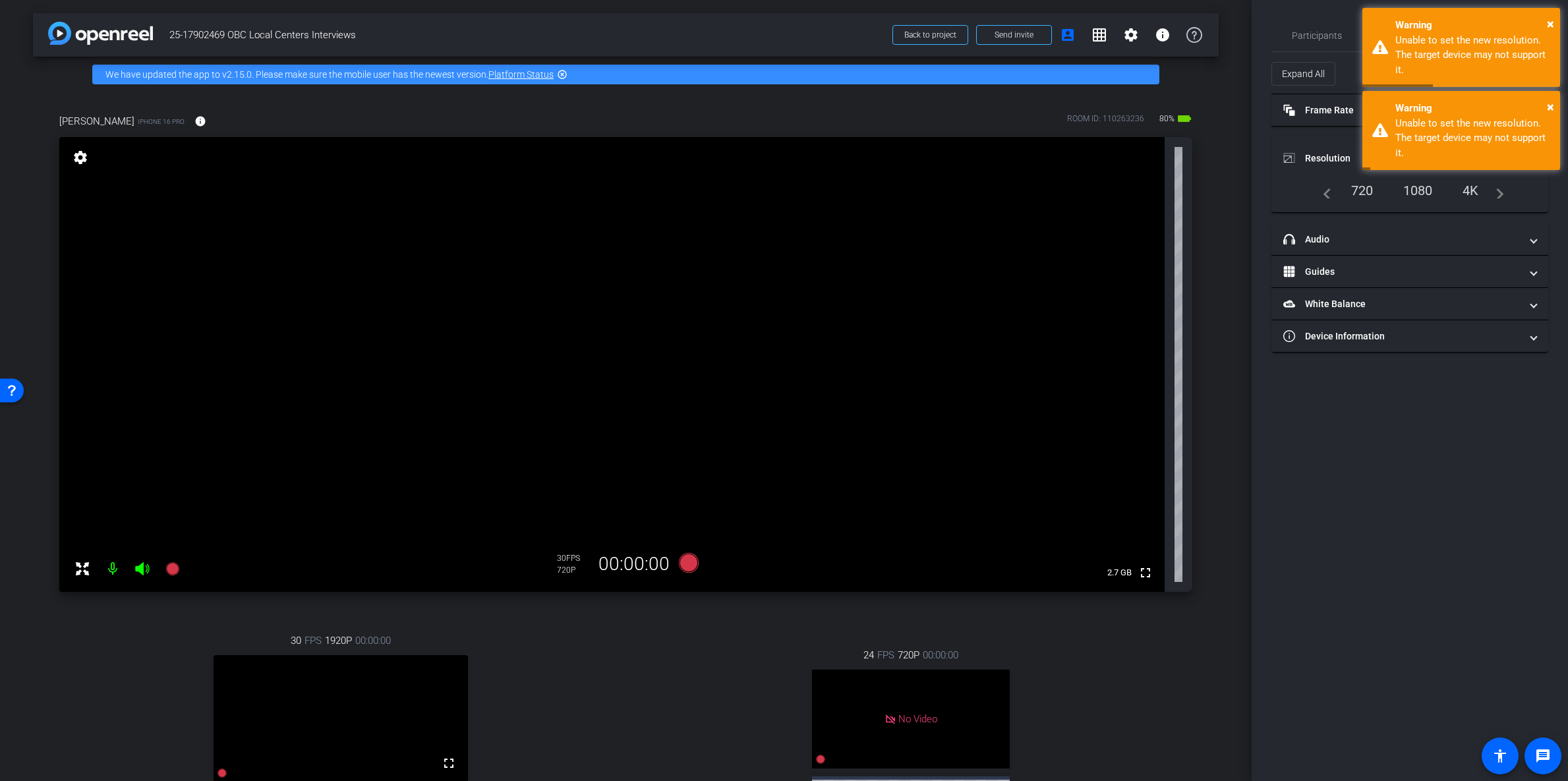
click at [1423, 187] on div "1080" at bounding box center [1418, 190] width 50 height 22
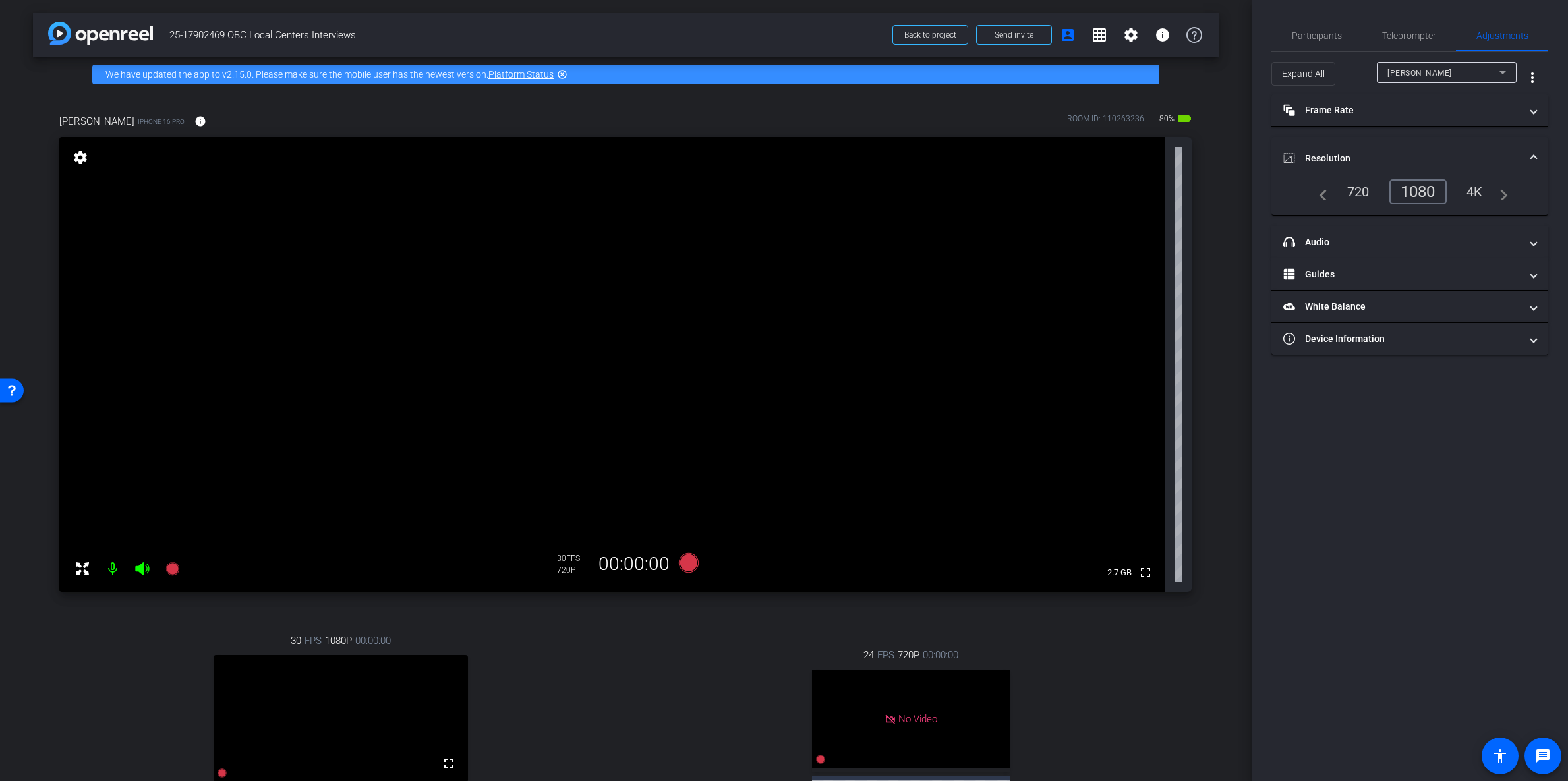
click at [1479, 193] on div "4K" at bounding box center [1475, 191] width 36 height 22
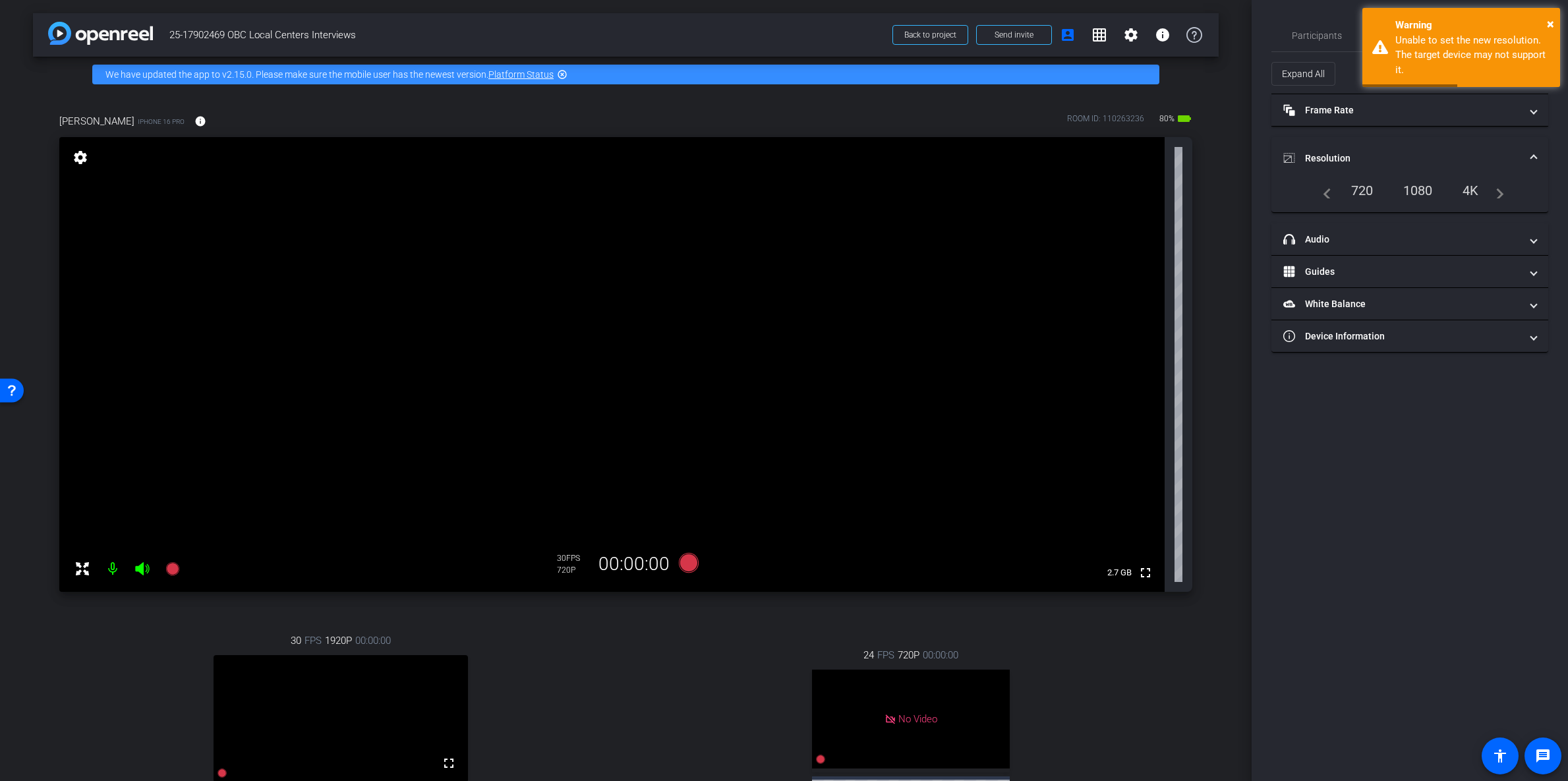
click at [1424, 191] on div "1080" at bounding box center [1418, 190] width 50 height 22
click at [565, 567] on div "720P" at bounding box center [574, 570] width 33 height 11
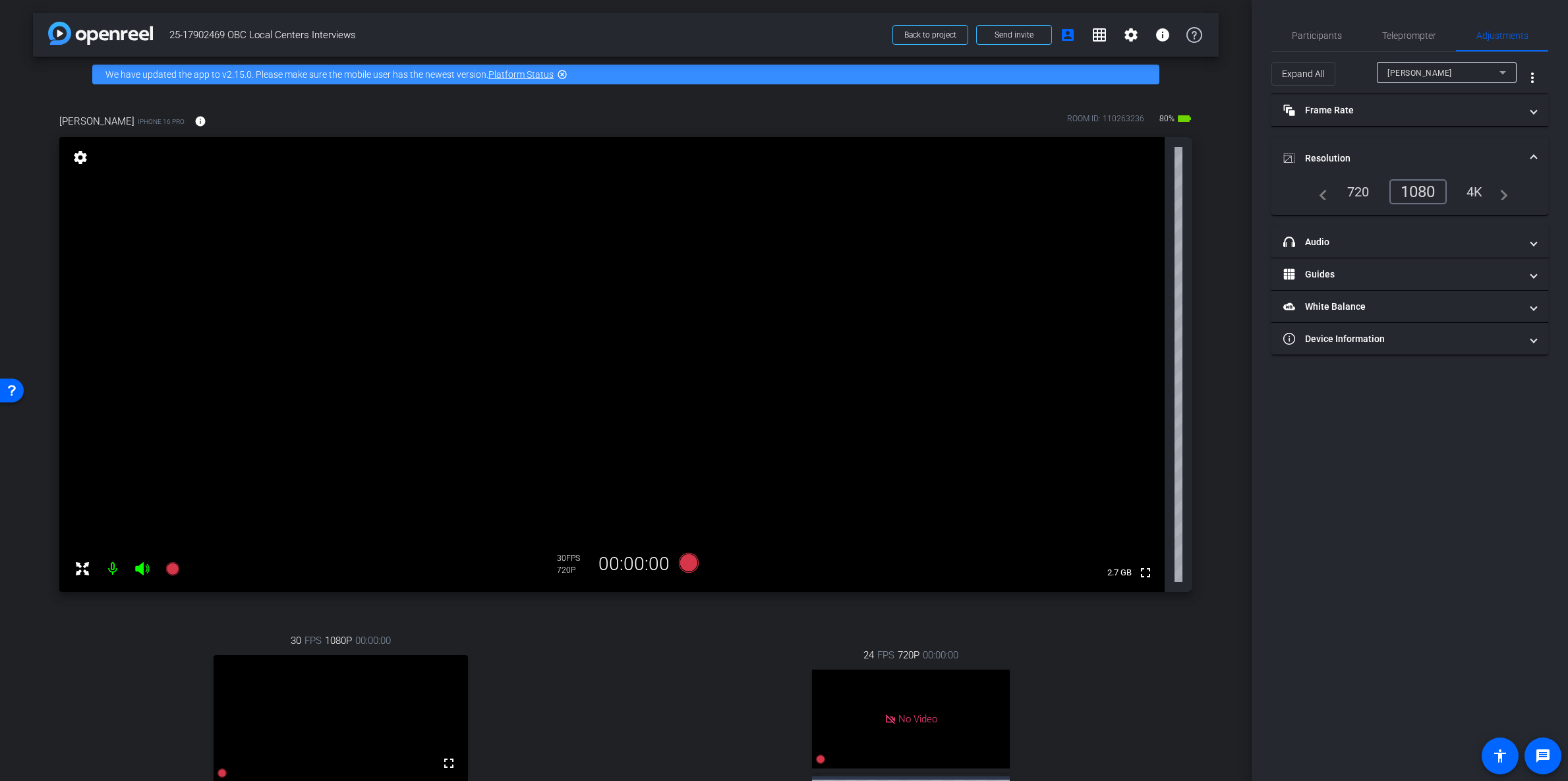
click at [1535, 154] on span at bounding box center [1533, 159] width 5 height 14
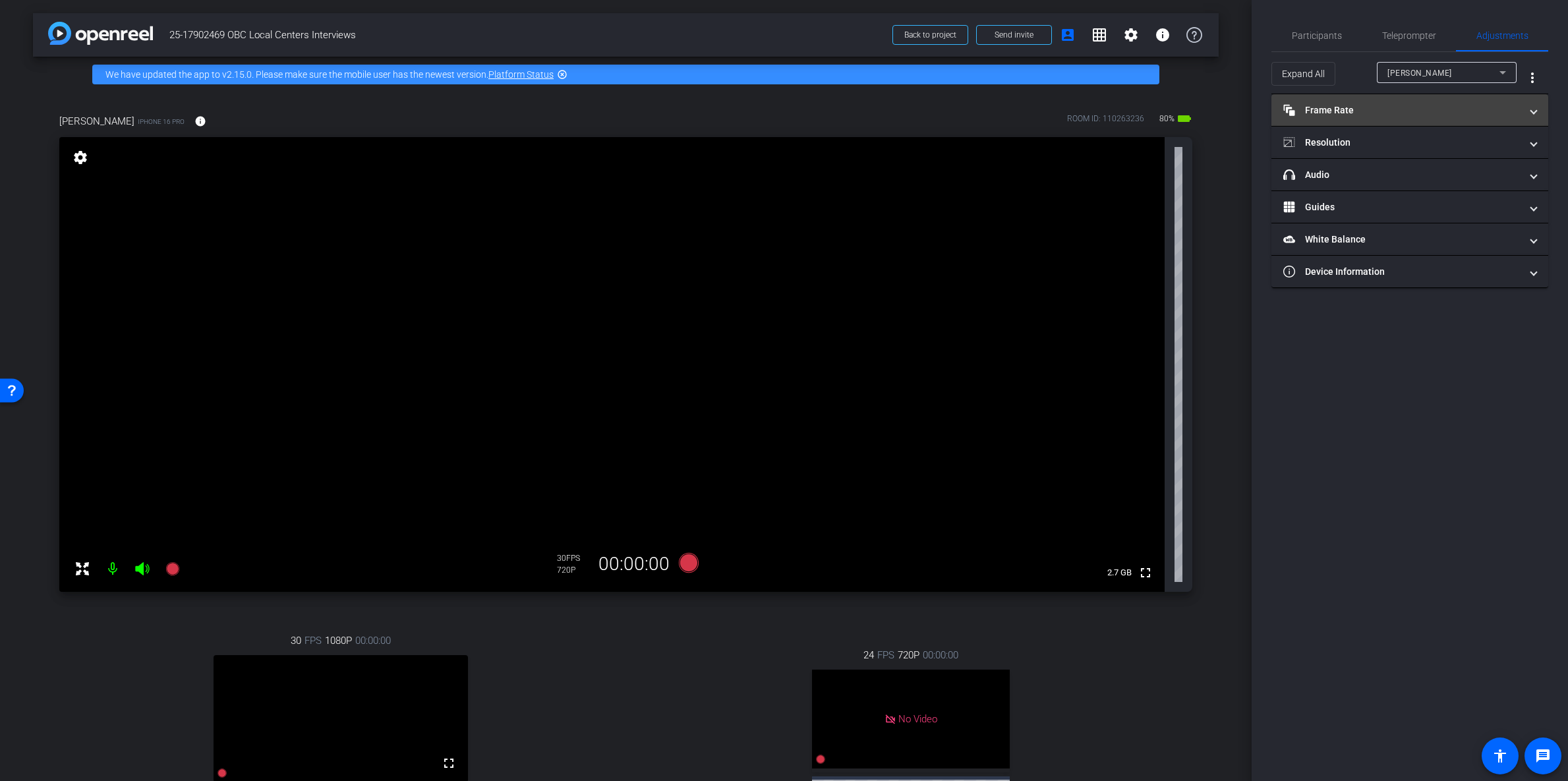
click at [1537, 111] on mat-expansion-panel-header "Frame Rate Frame Rate" at bounding box center [1410, 110] width 277 height 31
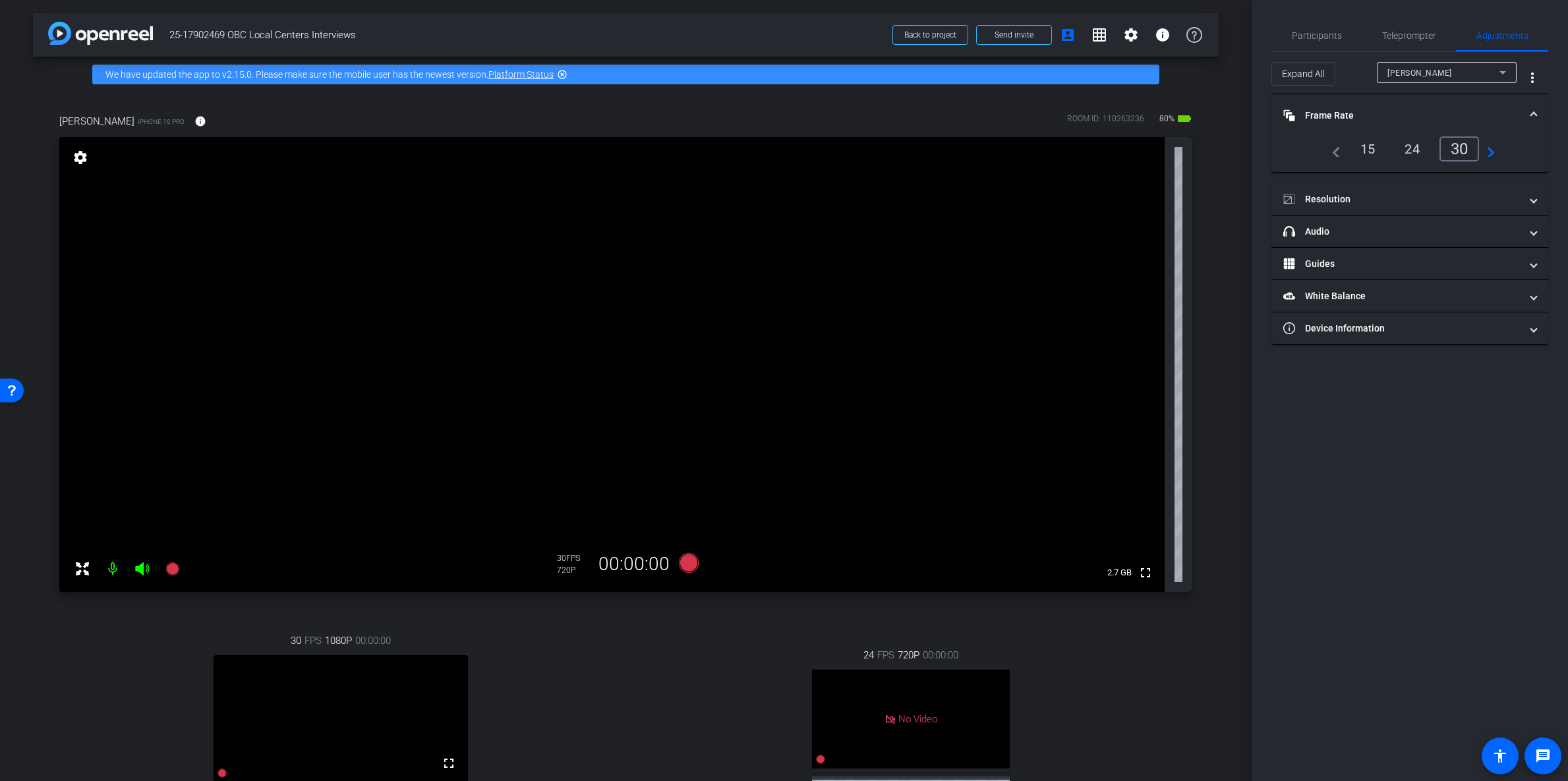
click at [1537, 111] on mat-expansion-panel-header "Frame Rate Frame Rate" at bounding box center [1410, 115] width 277 height 42
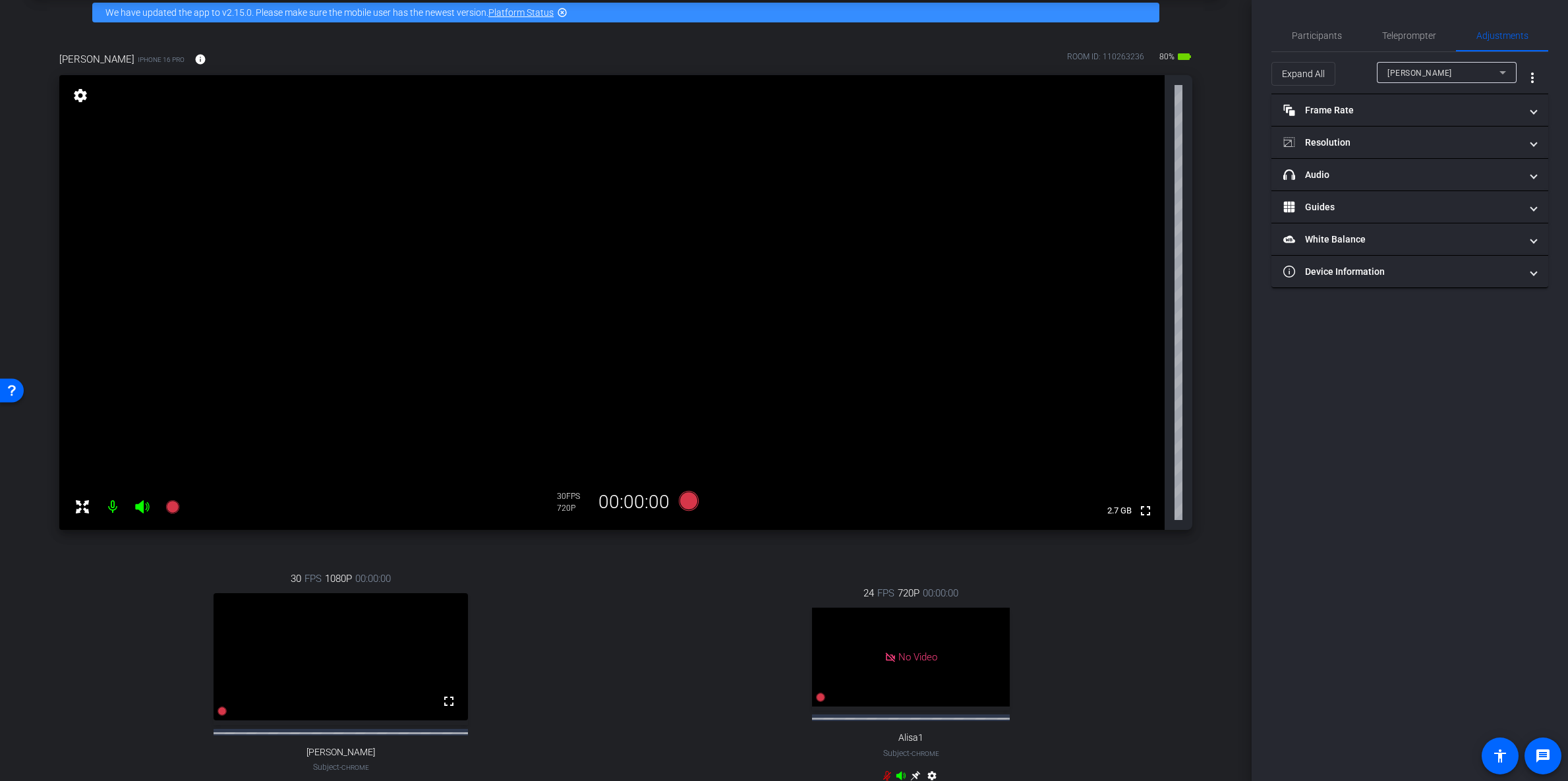
scroll to position [130, 0]
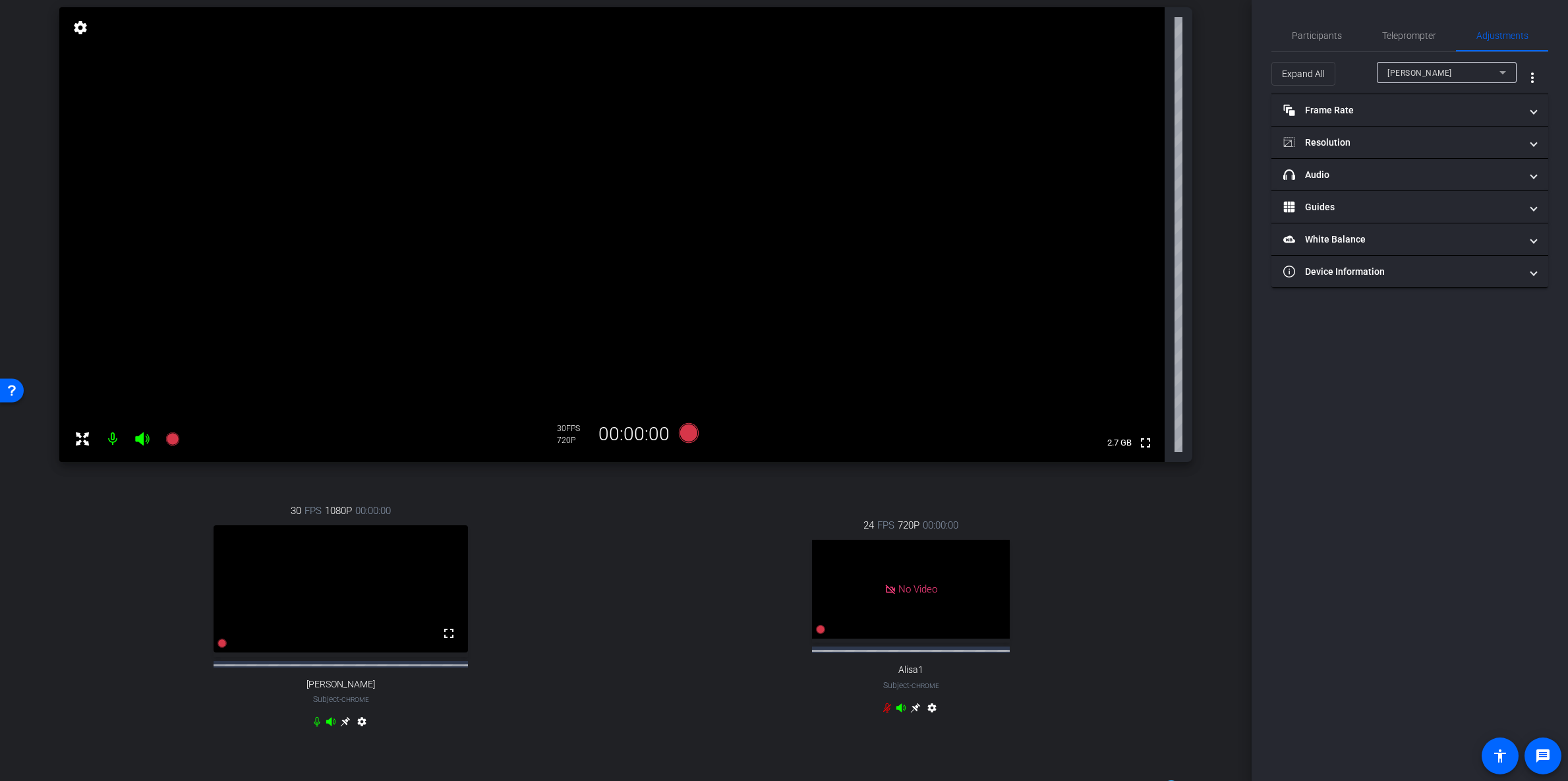
click at [928, 715] on mat-icon "settings" at bounding box center [932, 711] width 16 height 16
click at [890, 531] on div "24 FPS 720P 00:00:00" at bounding box center [911, 525] width 94 height 15
click at [877, 530] on span "FPS" at bounding box center [886, 525] width 18 height 15
click at [899, 530] on span "720P" at bounding box center [909, 525] width 21 height 15
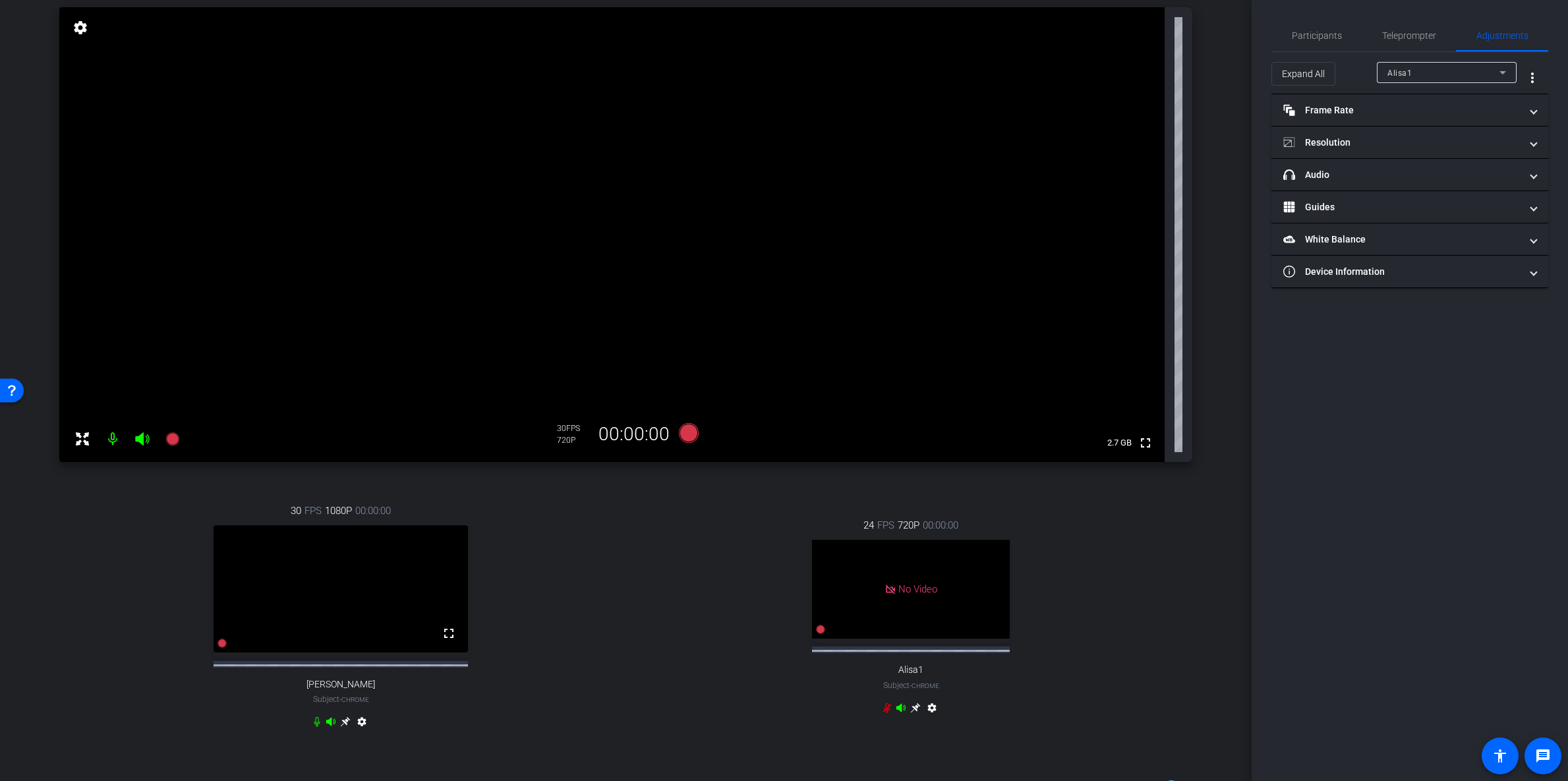
click at [932, 529] on span "00:00:00" at bounding box center [941, 525] width 36 height 15
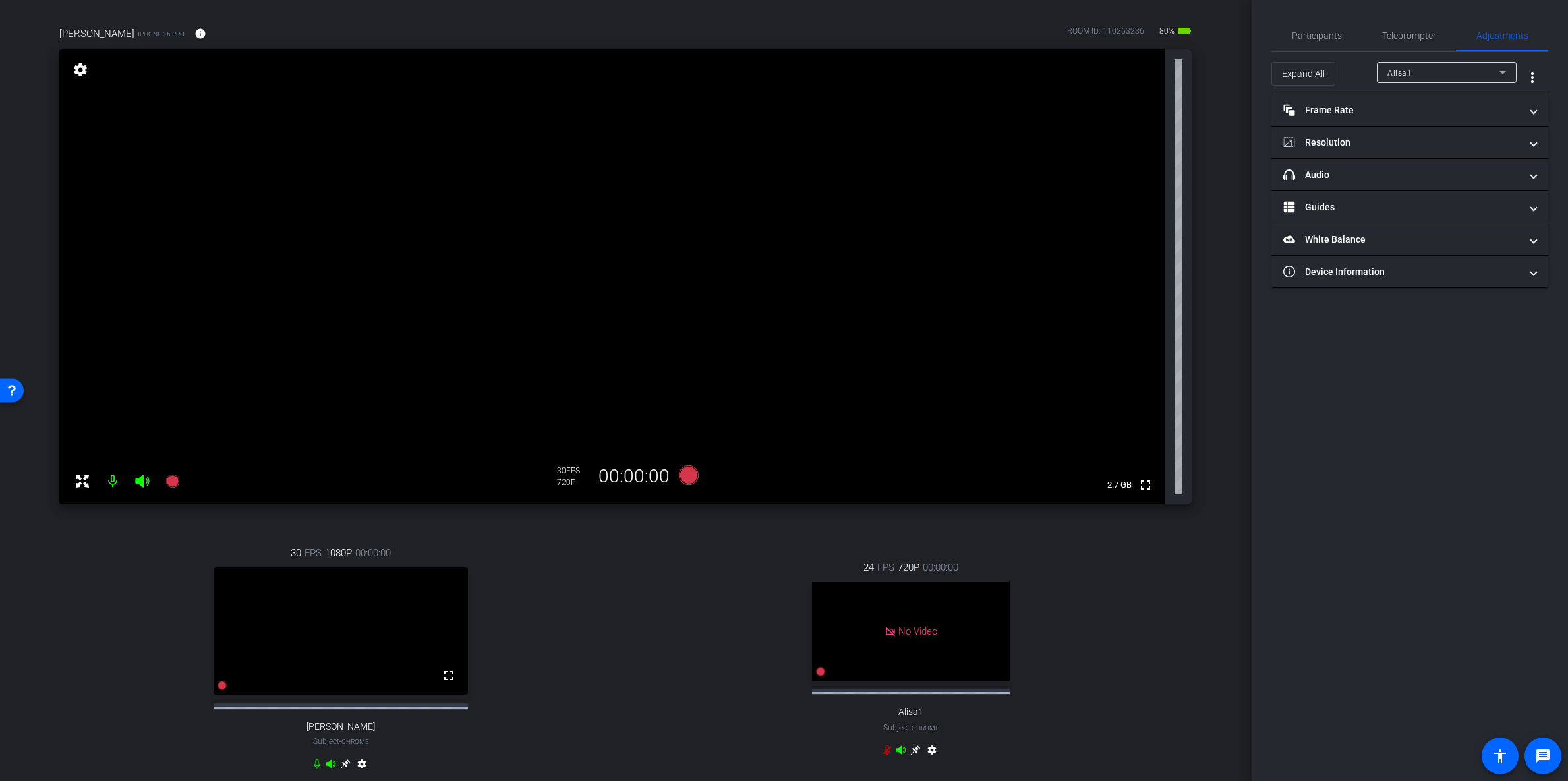
scroll to position [52, 0]
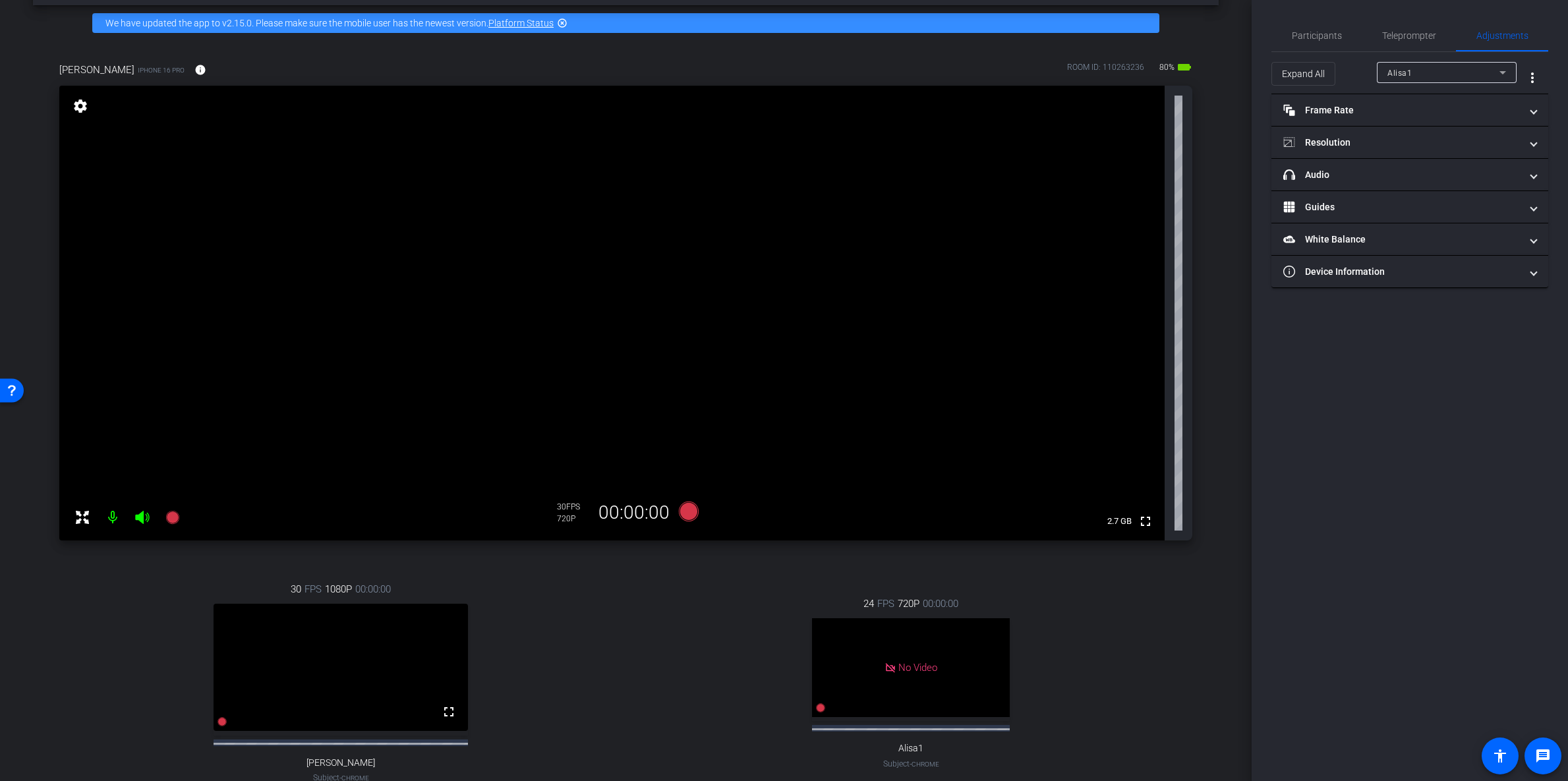
click at [568, 511] on div "30 FPS" at bounding box center [574, 506] width 33 height 11
click at [81, 106] on mat-icon "settings" at bounding box center [80, 106] width 19 height 16
type input "1000"
click at [81, 106] on mat-icon "settings" at bounding box center [80, 106] width 19 height 16
click at [80, 106] on mat-icon "settings" at bounding box center [80, 106] width 19 height 16
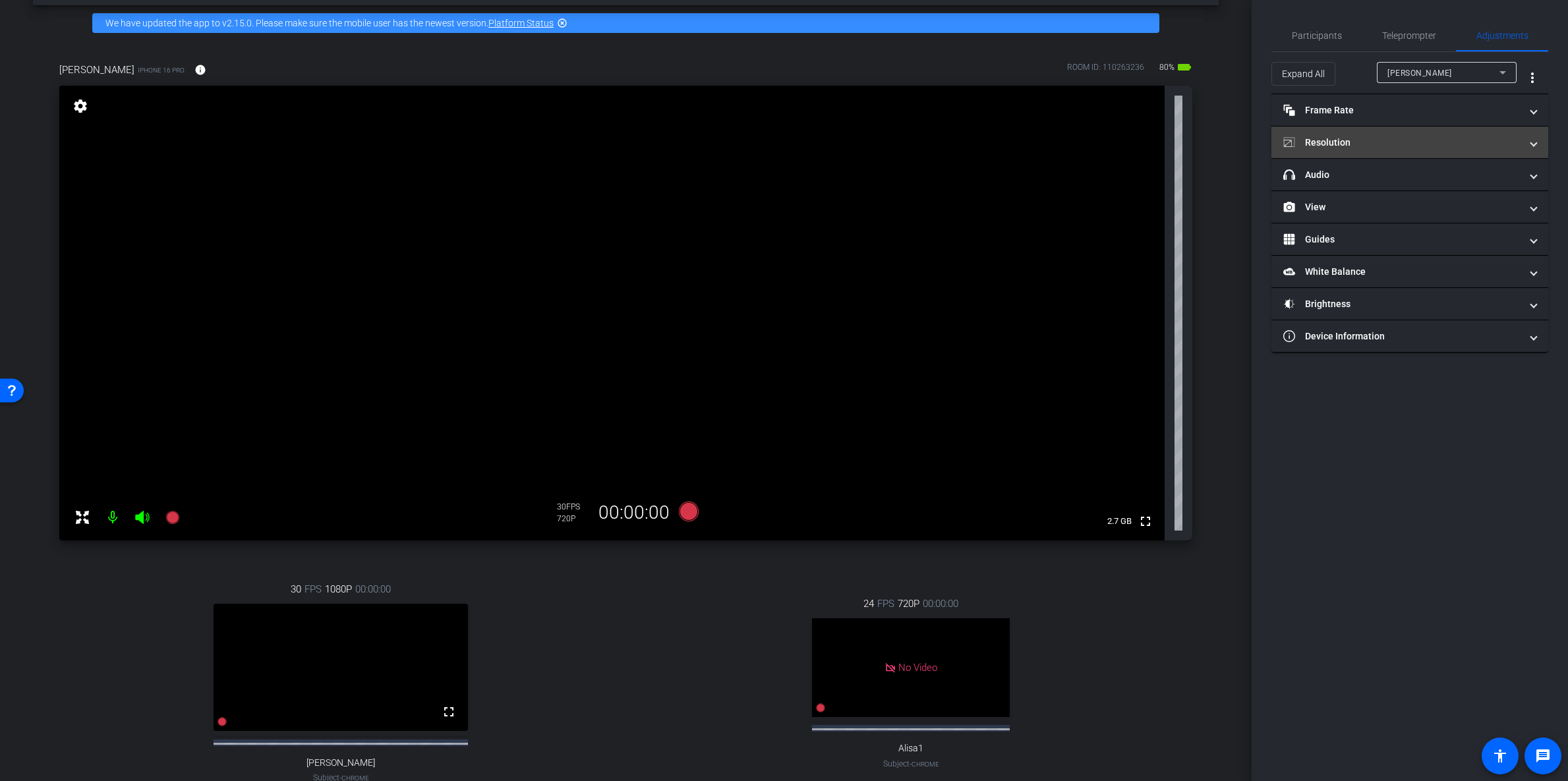
click at [1533, 144] on span at bounding box center [1533, 142] width 5 height 14
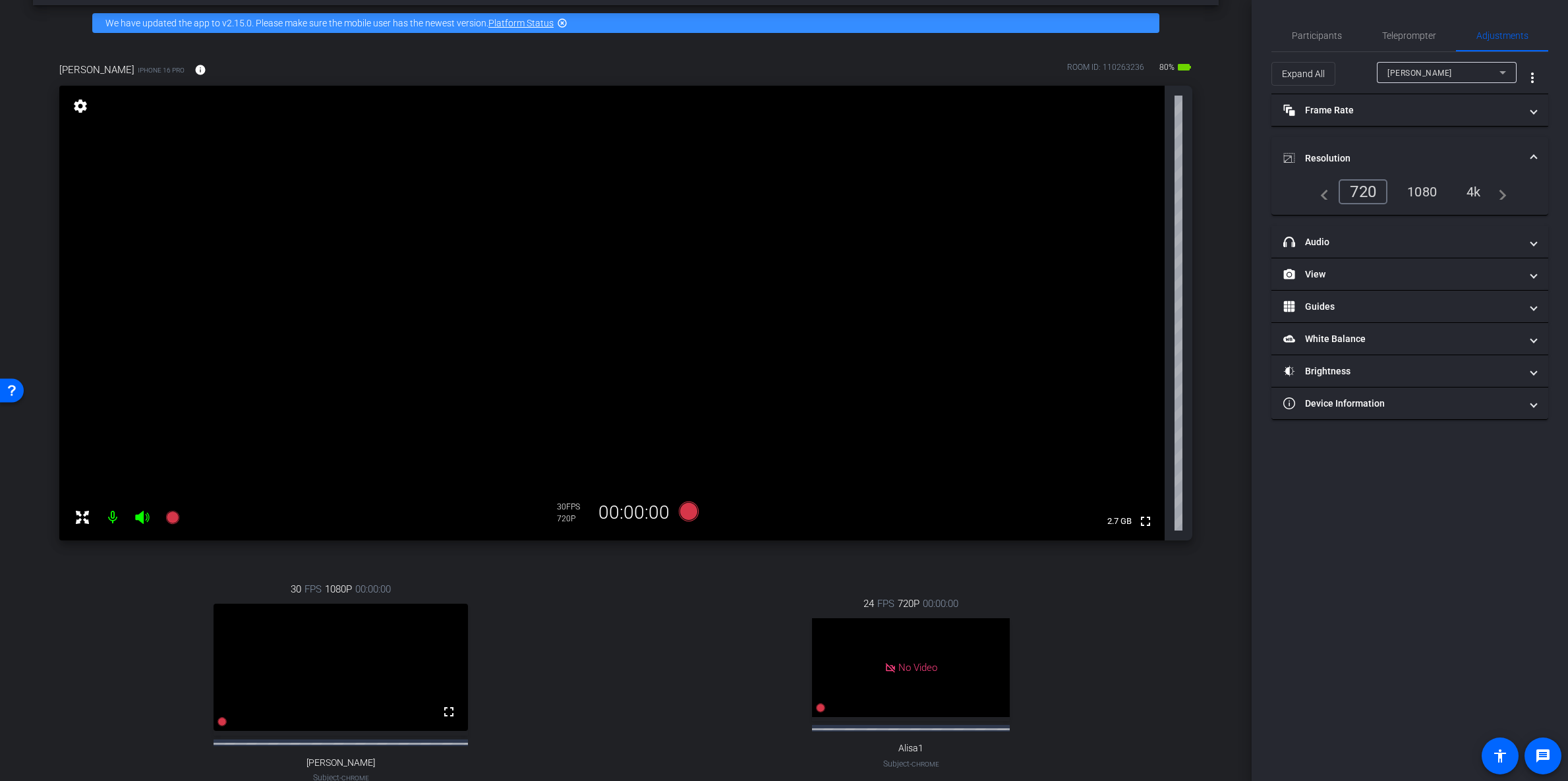
click at [1432, 189] on div "1080" at bounding box center [1422, 191] width 50 height 22
click at [690, 510] on icon at bounding box center [689, 511] width 19 height 19
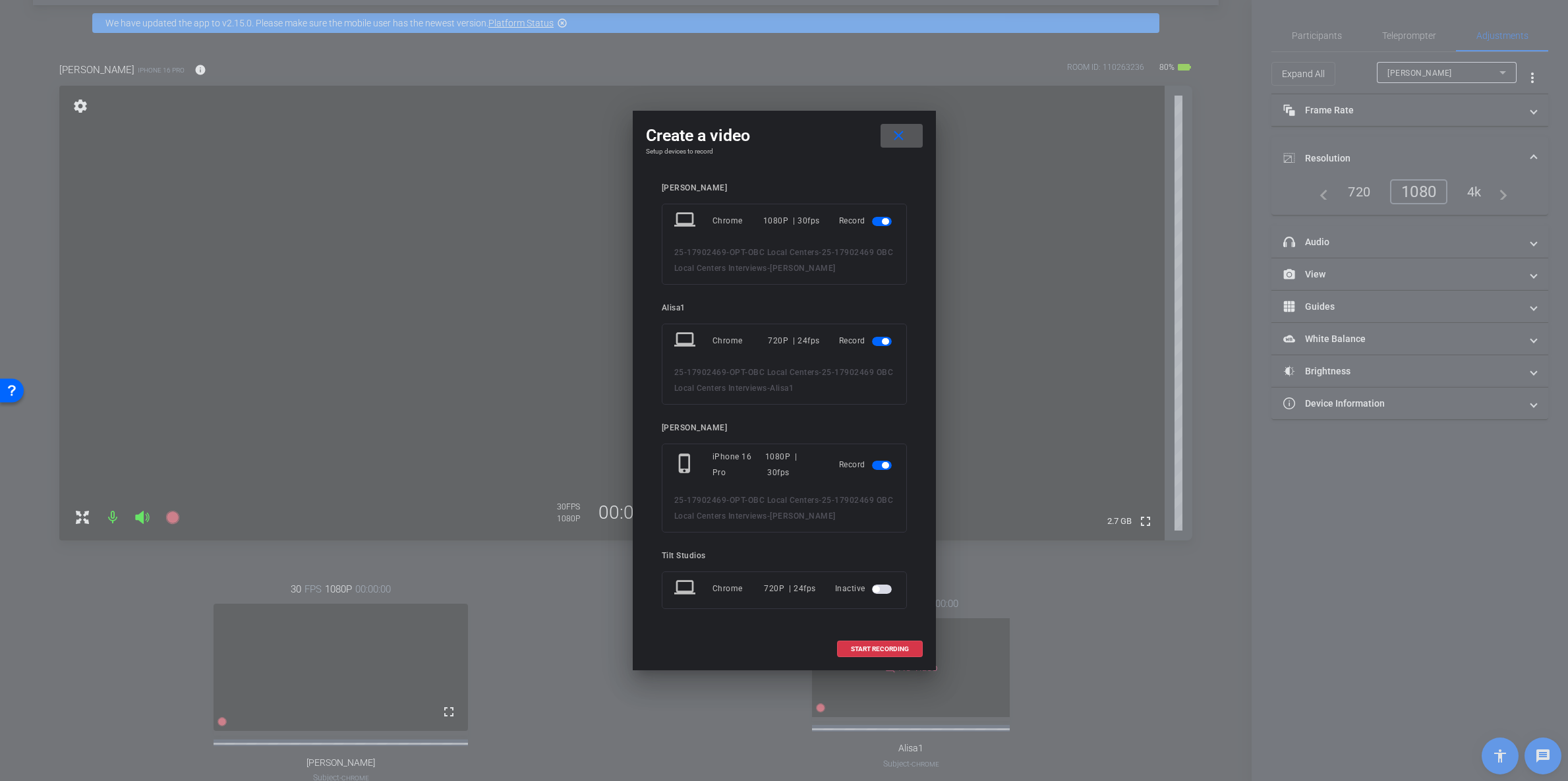
click at [882, 340] on span "button" at bounding box center [885, 341] width 7 height 7
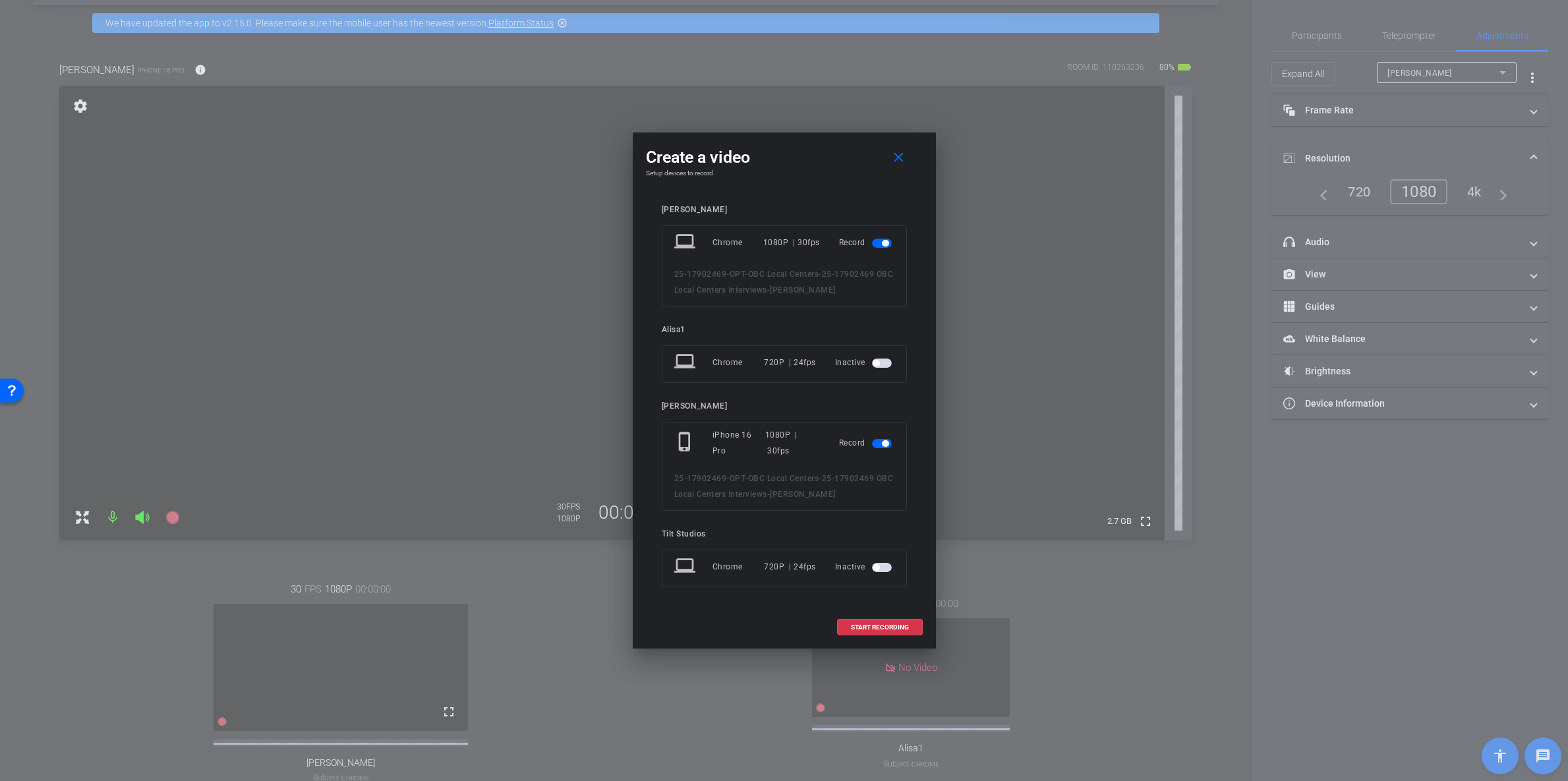
click at [887, 242] on span "button" at bounding box center [885, 242] width 7 height 7
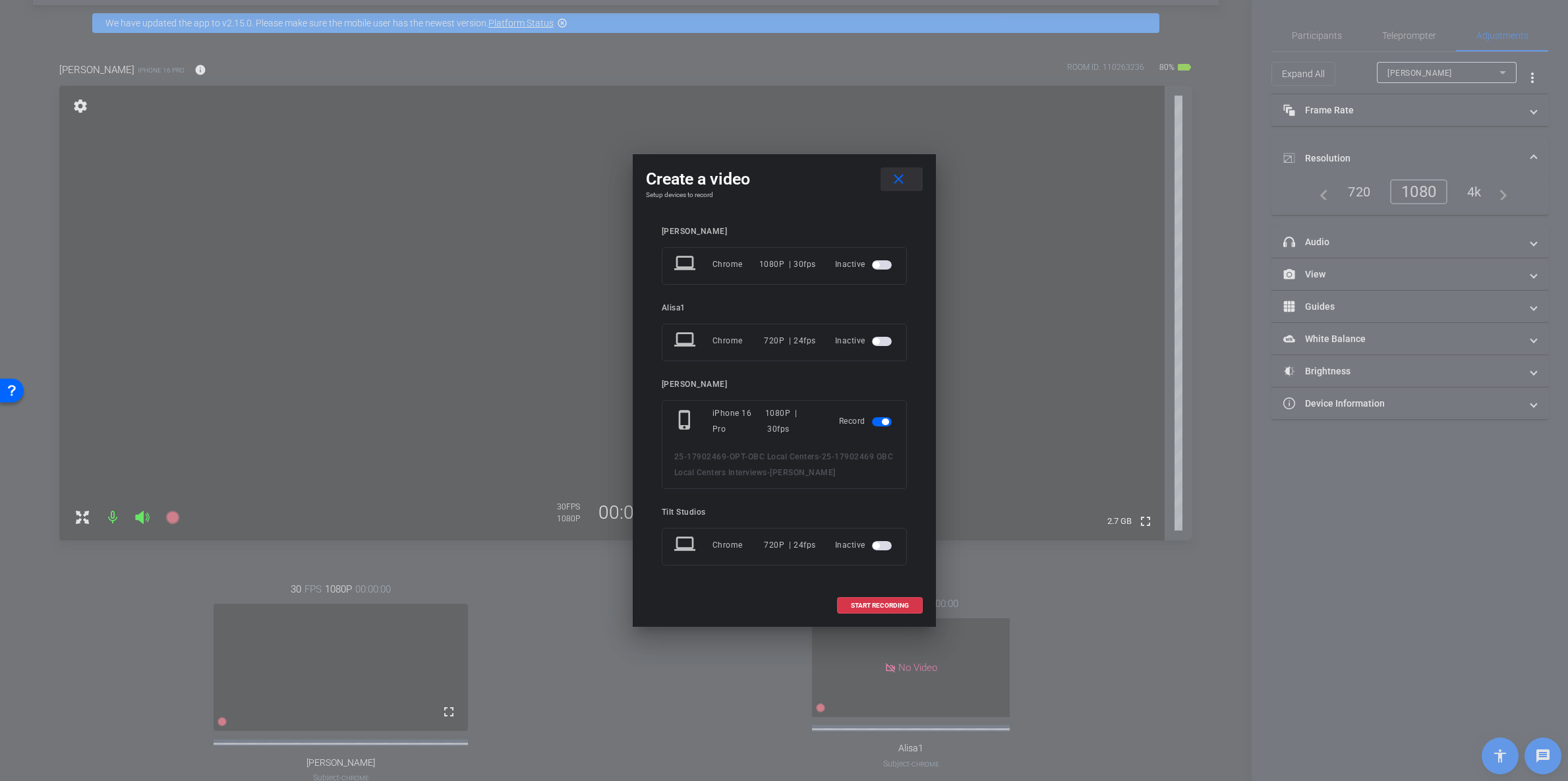
click at [895, 178] on mat-icon "close" at bounding box center [898, 179] width 17 height 17
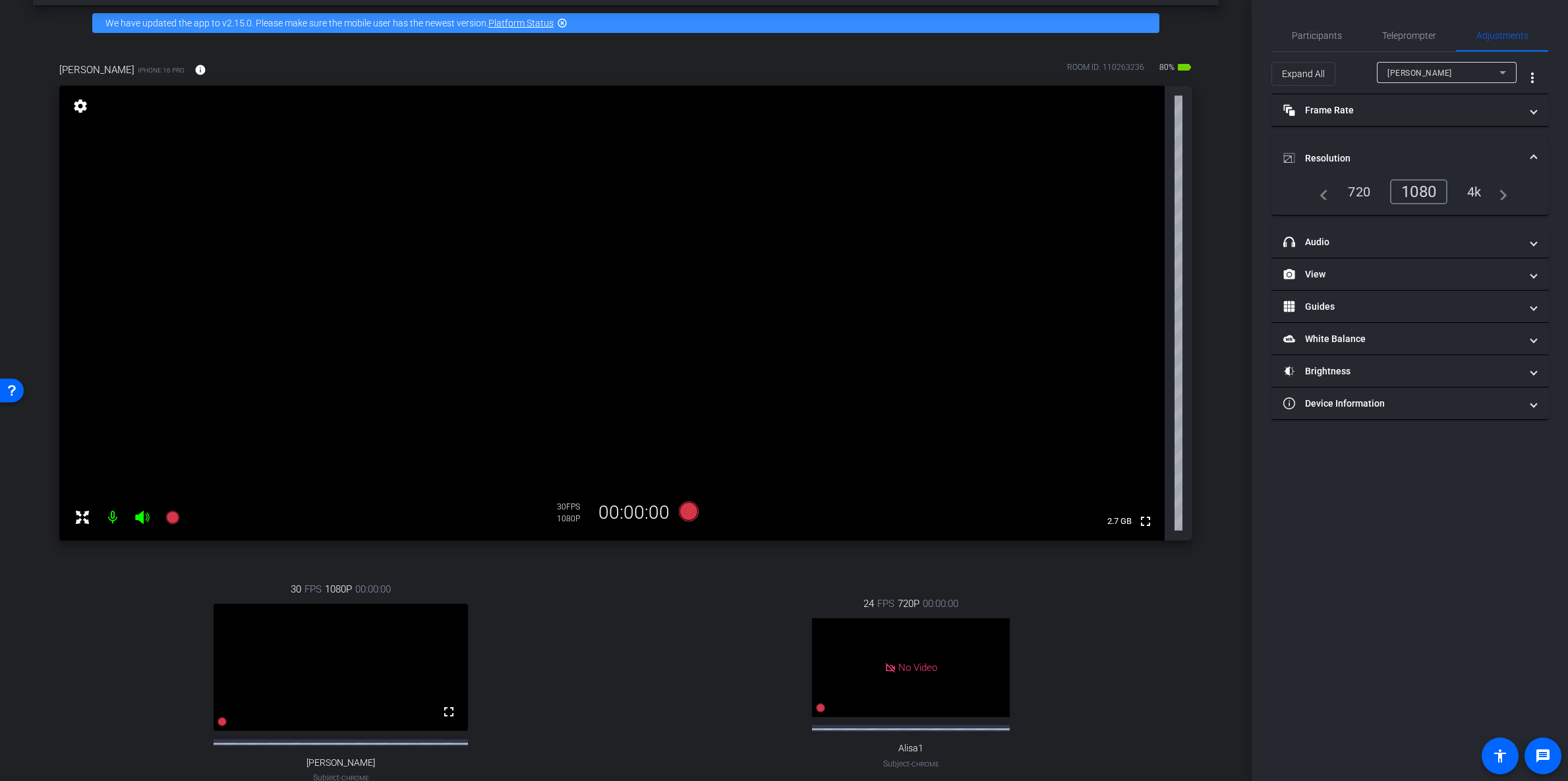
click at [1475, 195] on div "4k" at bounding box center [1475, 191] width 34 height 22
click at [683, 513] on icon at bounding box center [689, 511] width 19 height 19
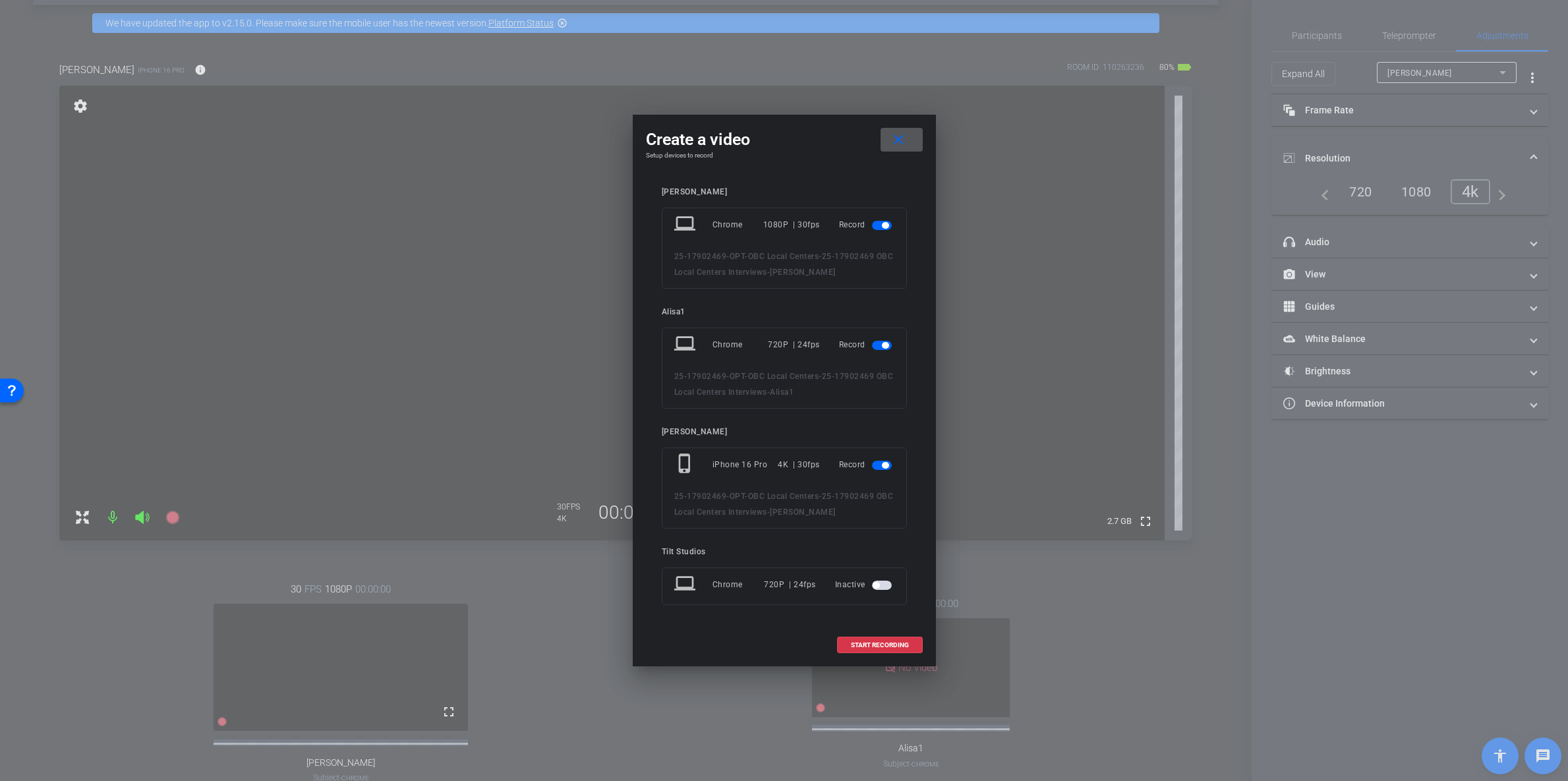
click at [876, 347] on span "button" at bounding box center [882, 345] width 19 height 9
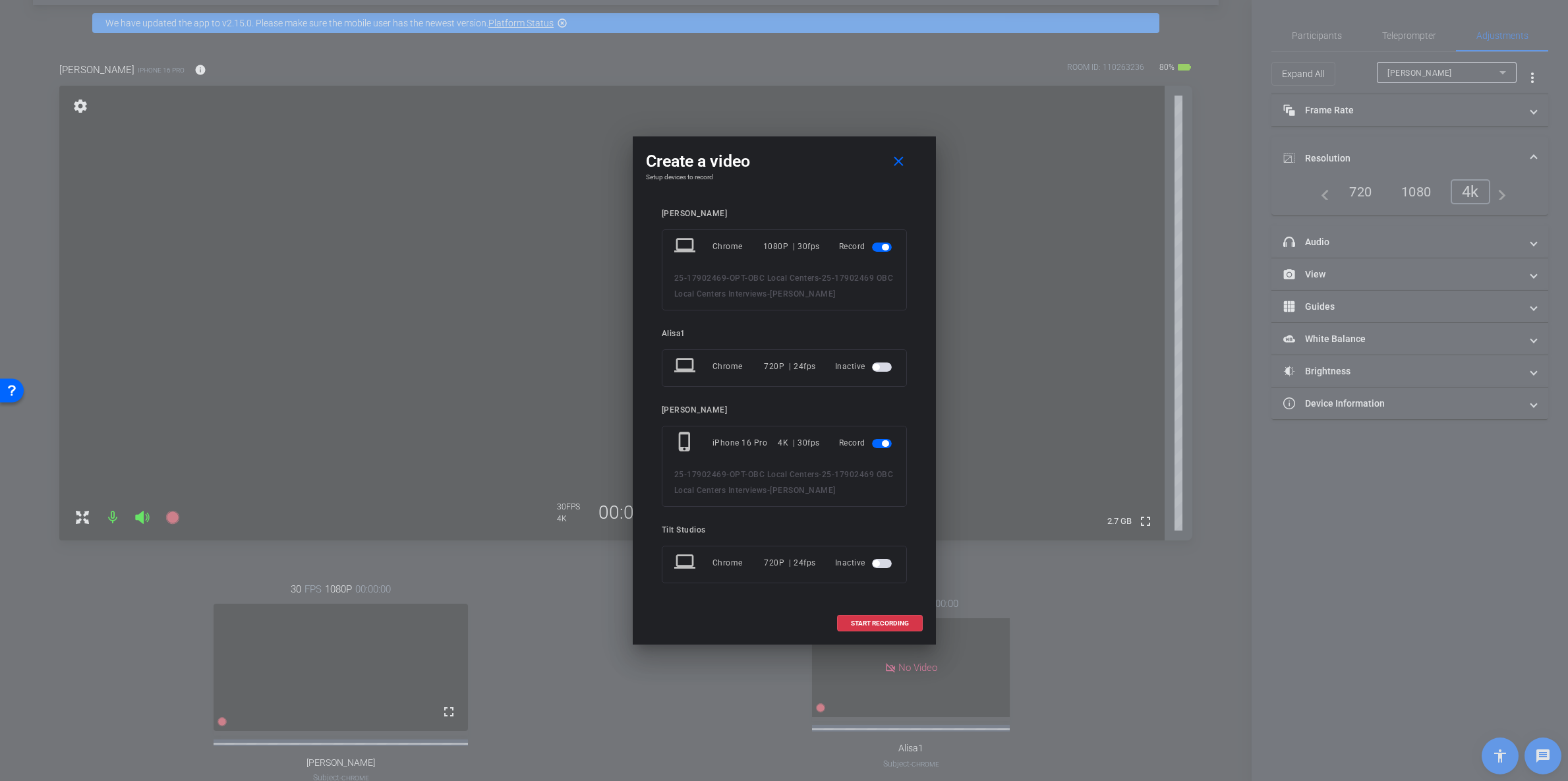
click at [877, 245] on span "button" at bounding box center [882, 246] width 19 height 9
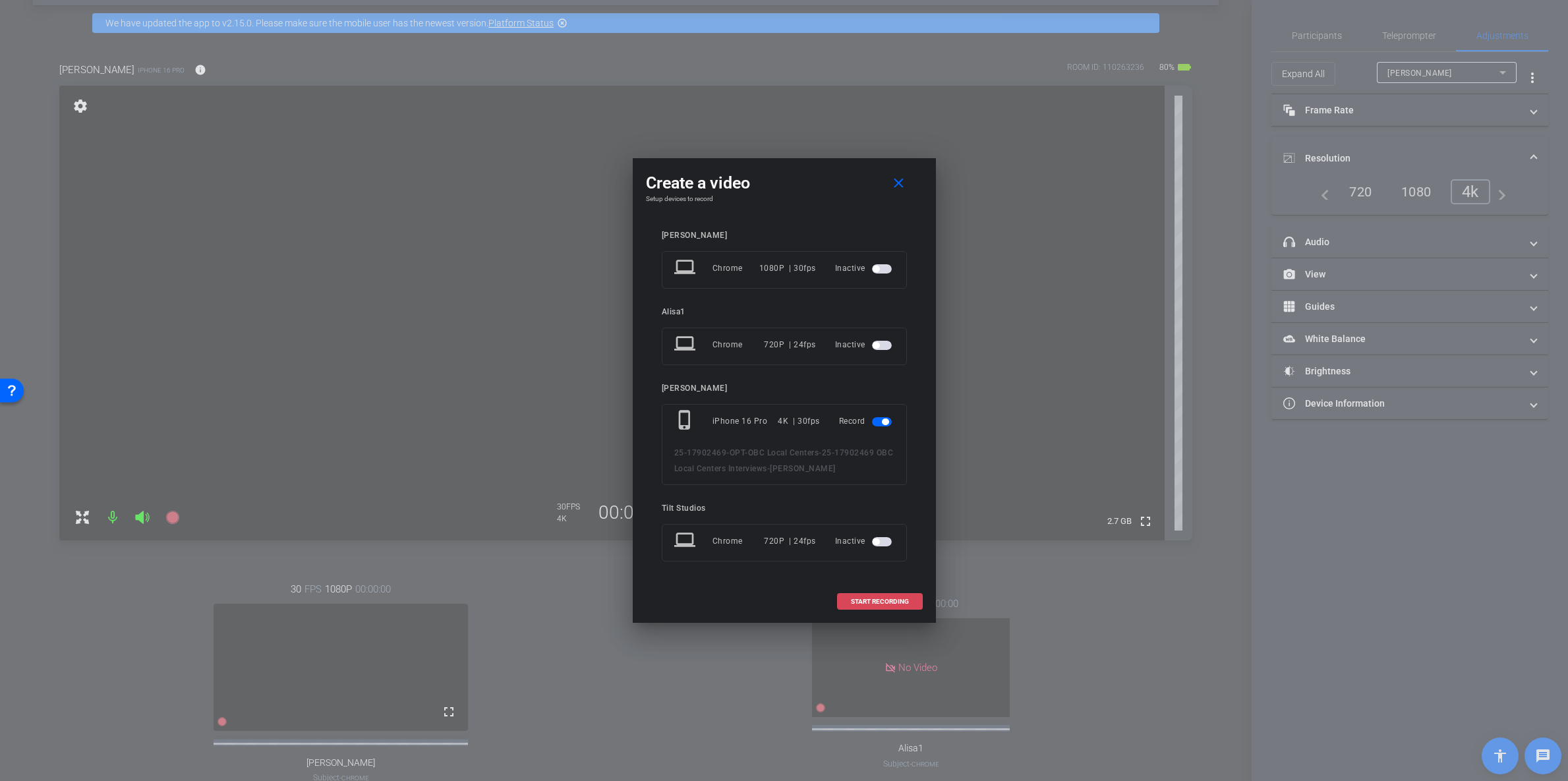
click at [882, 603] on span "START RECORDING" at bounding box center [880, 602] width 58 height 7
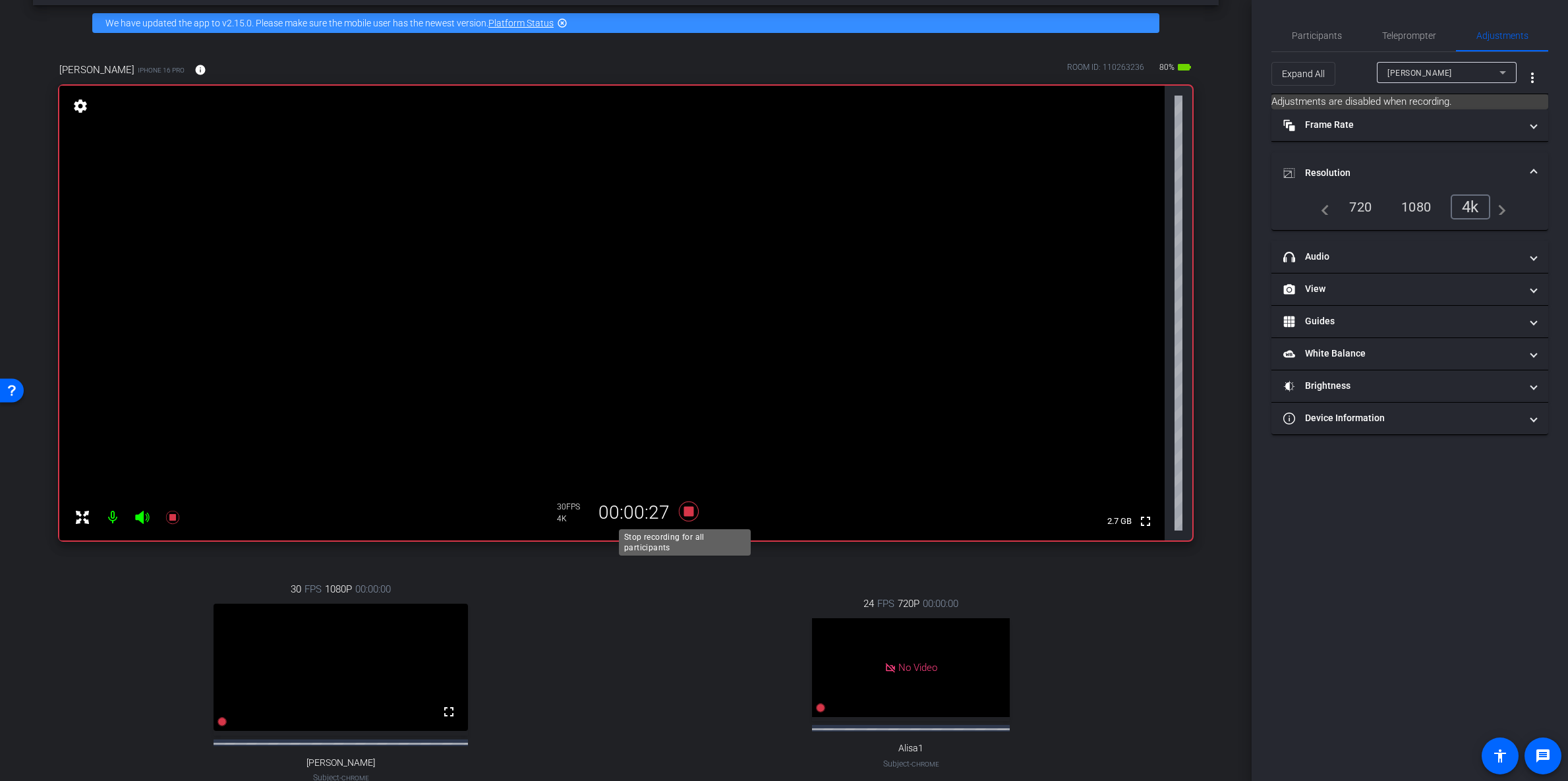
click at [686, 509] on icon at bounding box center [689, 511] width 19 height 19
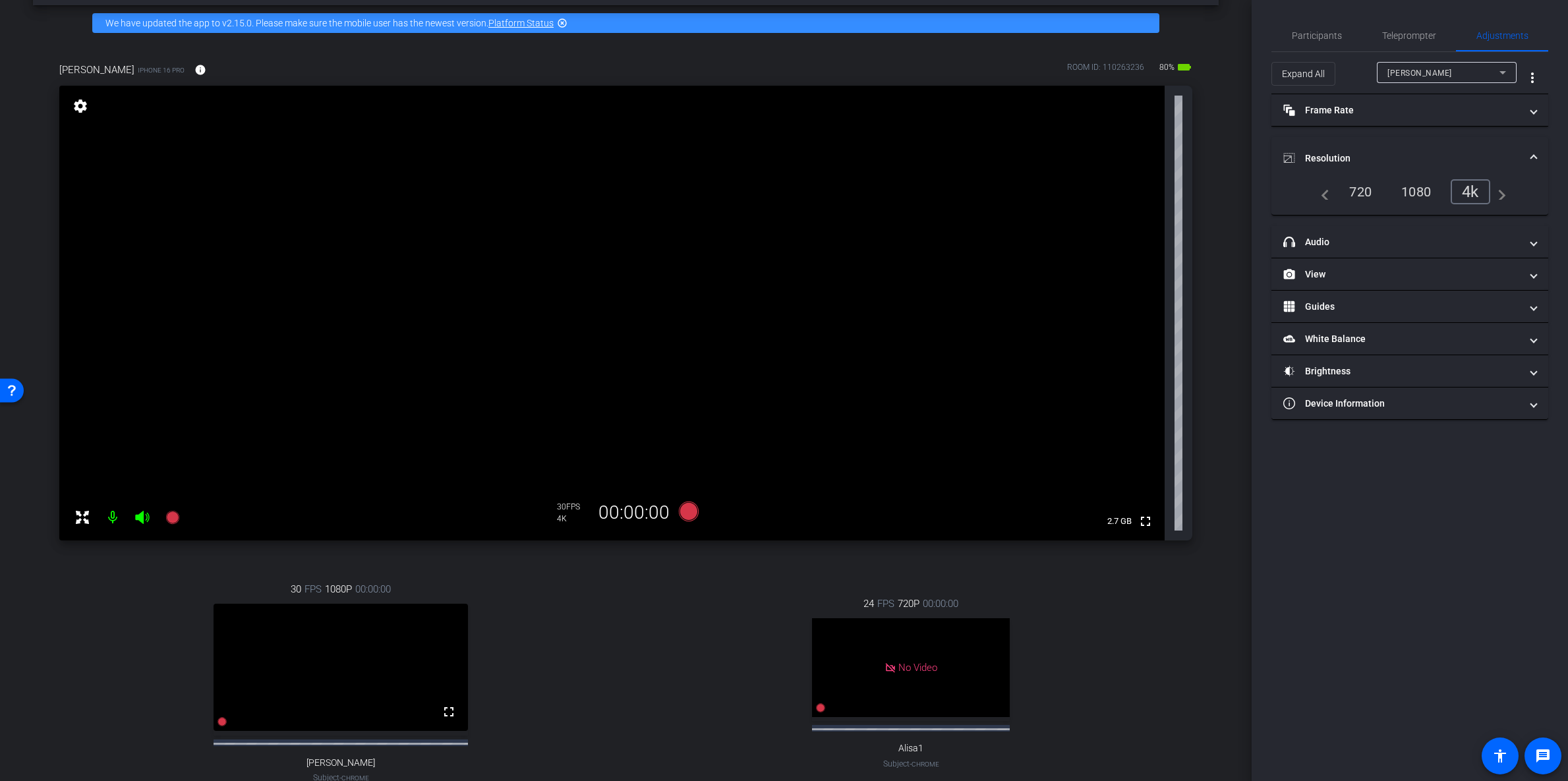
scroll to position [405, 0]
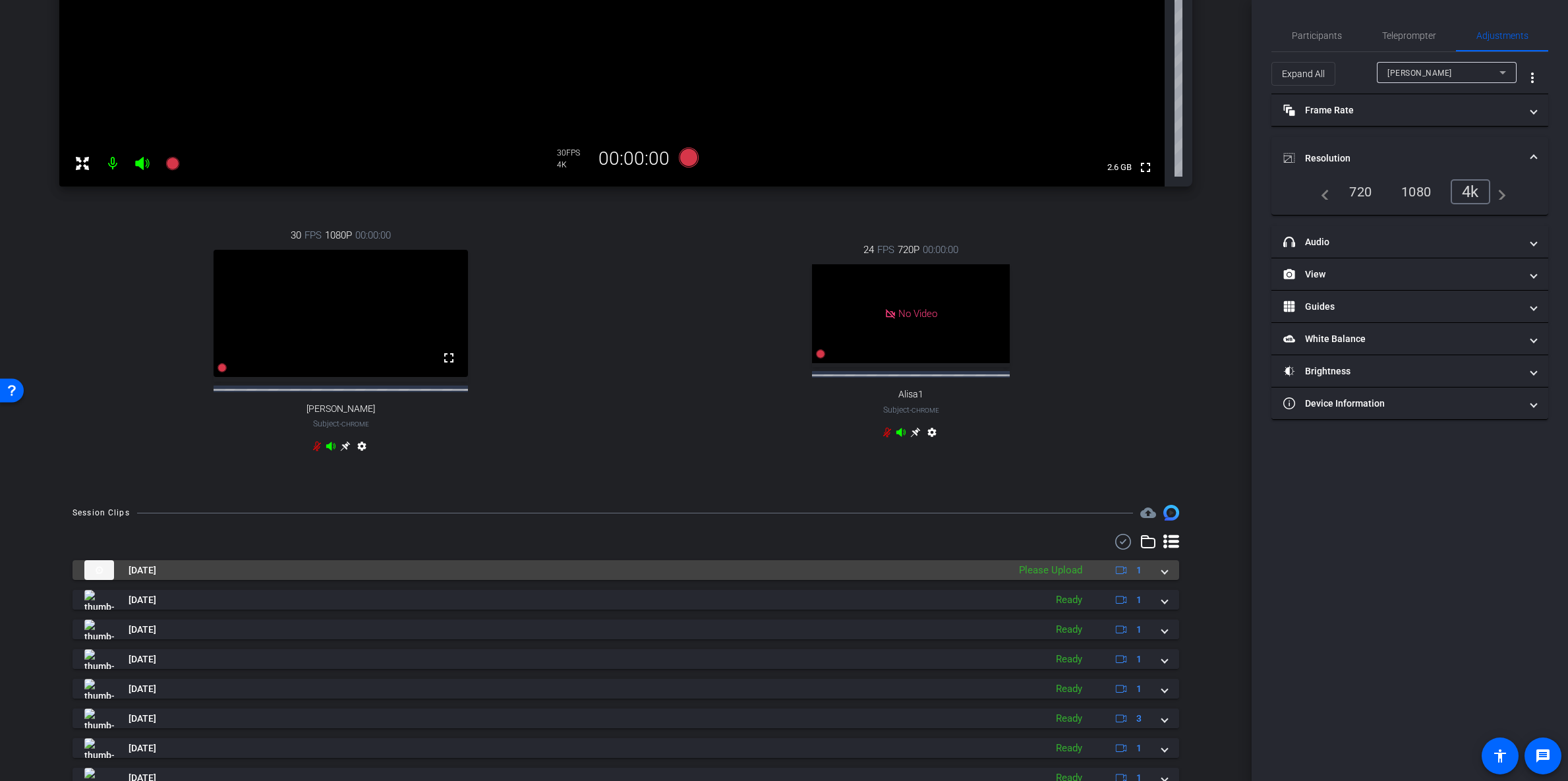
click at [1152, 580] on div "Aug 25, 2025 Please Upload 1" at bounding box center [623, 570] width 1078 height 19
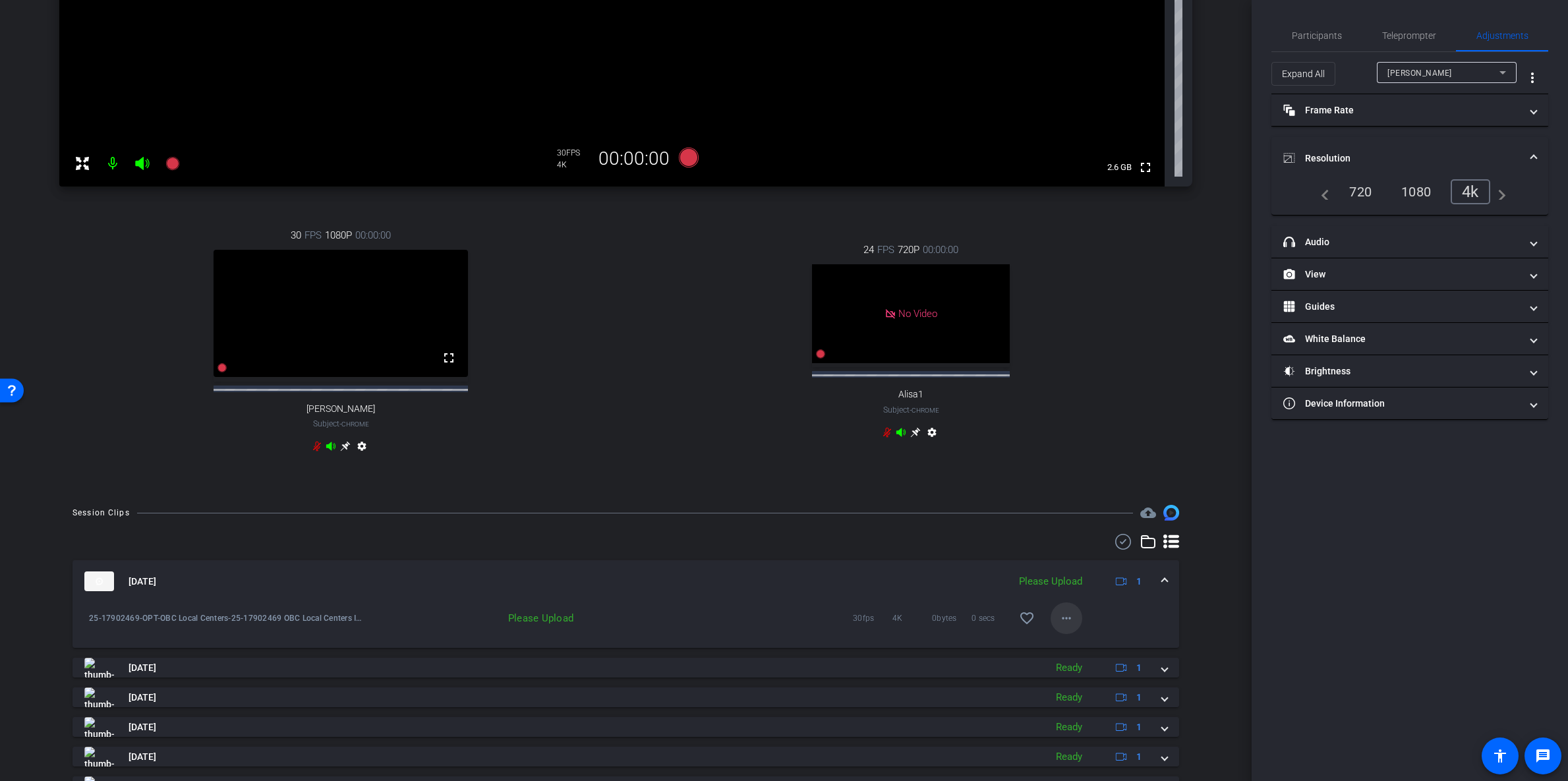
click at [1059, 626] on mat-icon "more_horiz" at bounding box center [1066, 618] width 16 height 16
click at [1078, 656] on span "Upload" at bounding box center [1081, 657] width 53 height 16
click at [1320, 31] on span "Participants" at bounding box center [1317, 35] width 50 height 9
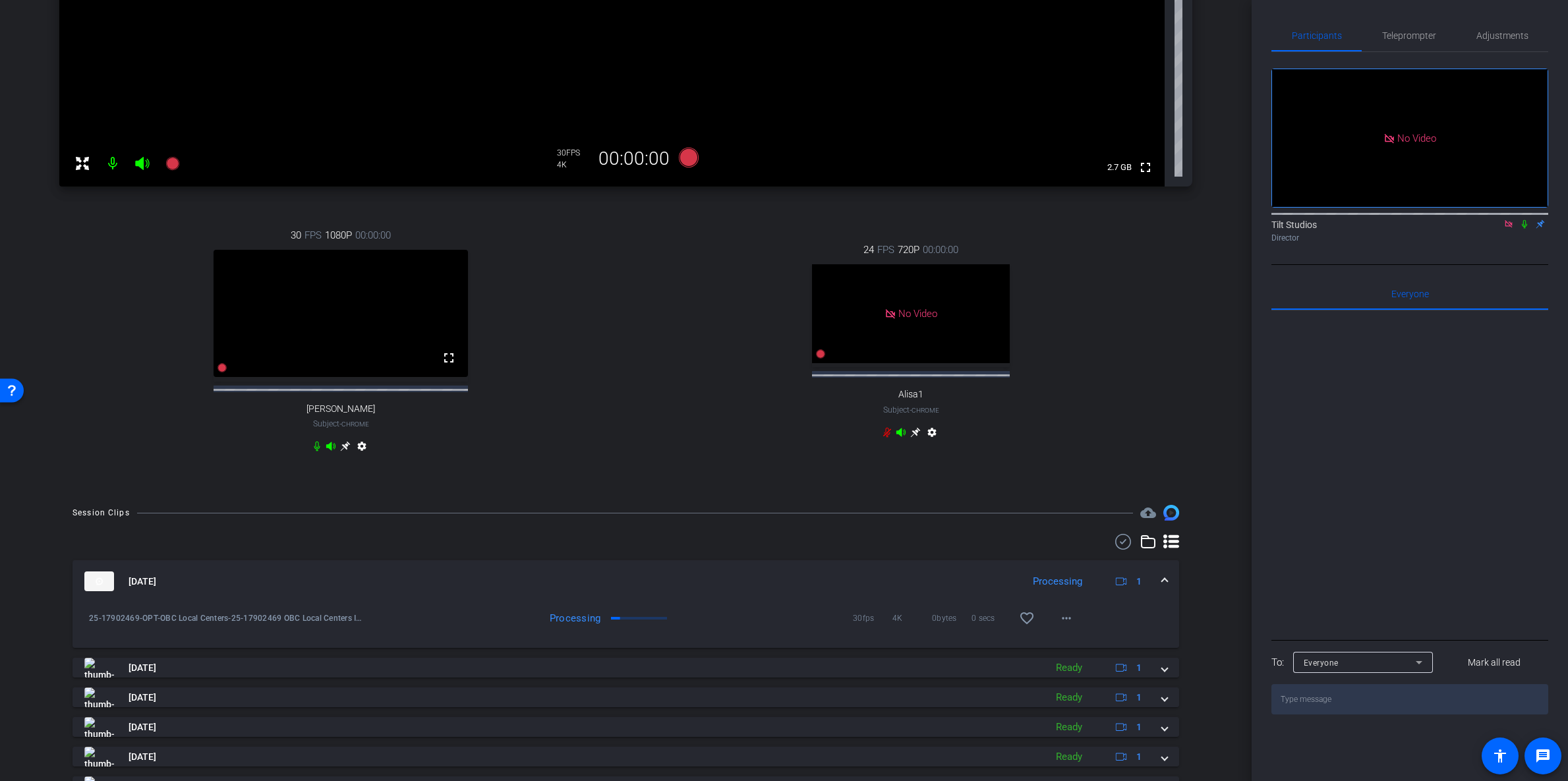
click at [99, 591] on img at bounding box center [99, 581] width 29 height 19
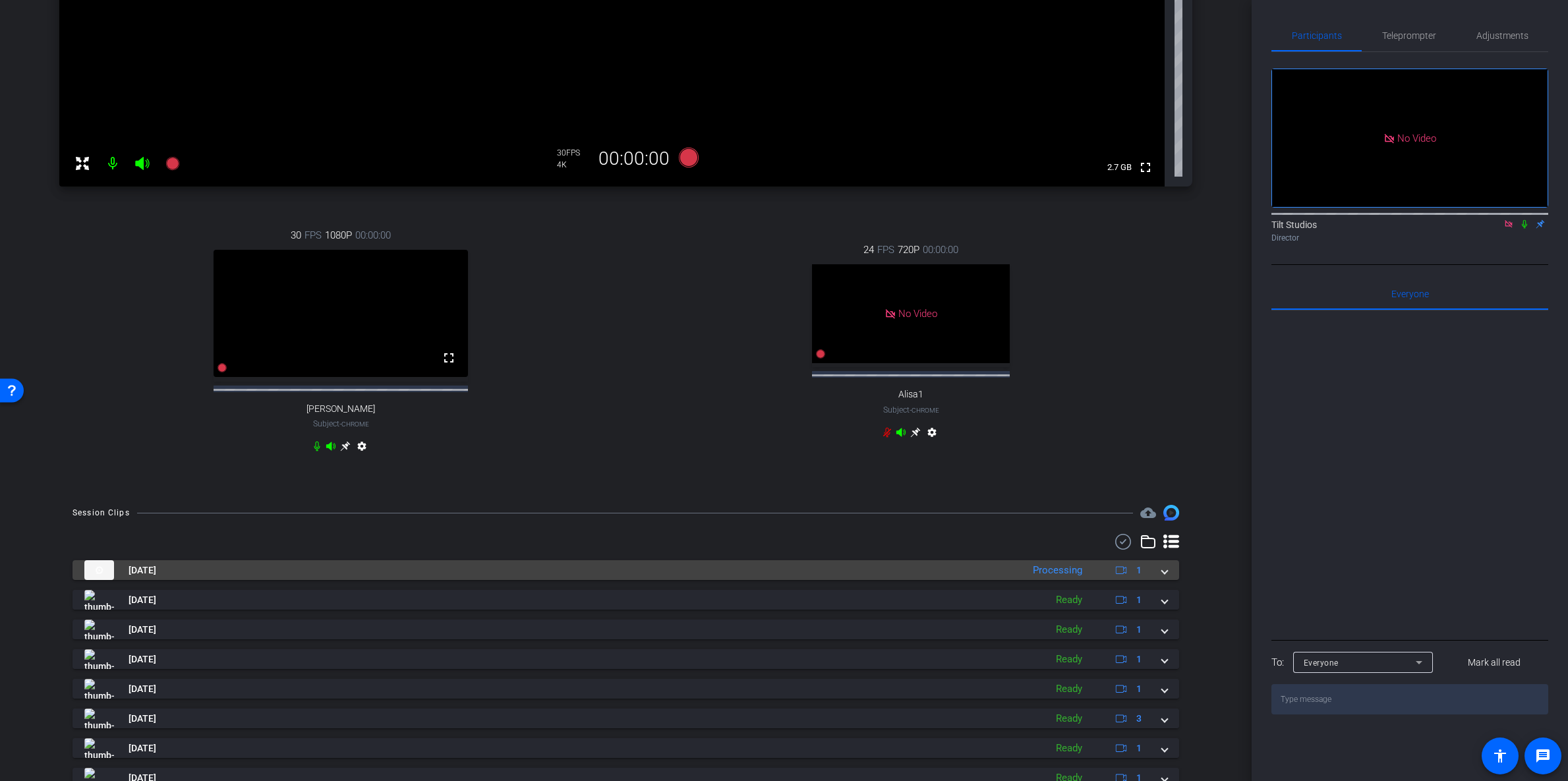
click at [102, 580] on img at bounding box center [99, 570] width 29 height 19
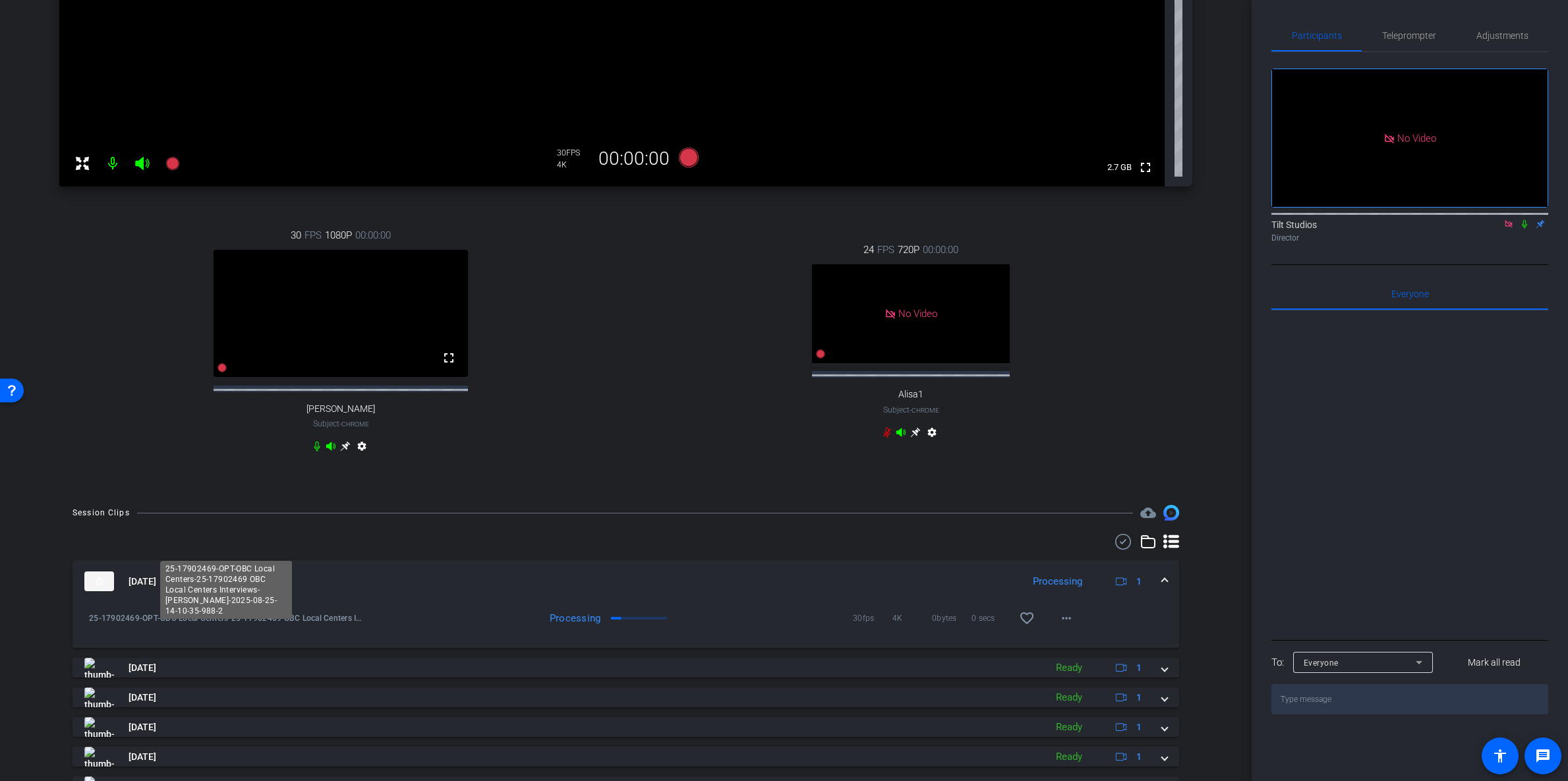
click at [97, 625] on span "25-17902469-OPT-OBC Local Centers-25-17902469 OBC Local Centers Interviews-alic…" at bounding box center [227, 618] width 277 height 14
click at [770, 616] on div "Ready & Processing 30fps 4K 0bytes 0 secs favorite_border more_horiz" at bounding box center [724, 618] width 717 height 31
click at [605, 625] on div "Ready & Processing" at bounding box center [576, 618] width 422 height 14
click at [556, 625] on div "Ready & Processing" at bounding box center [543, 618] width 127 height 14
click at [88, 625] on mat-icon "play_circle_outline" at bounding box center [90, 618] width 14 height 14
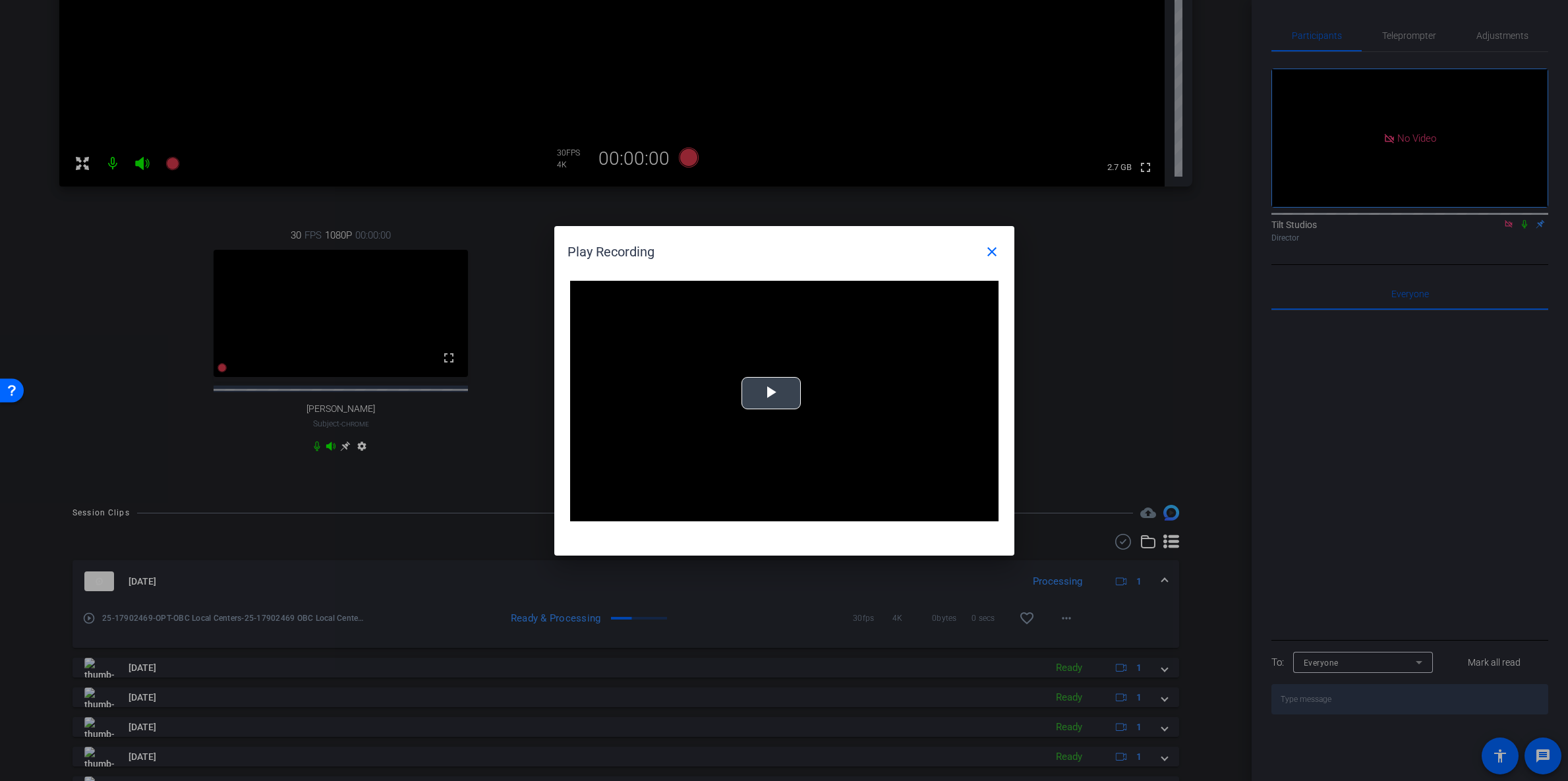
click at [771, 392] on span "Video Player" at bounding box center [771, 392] width 0 height 0
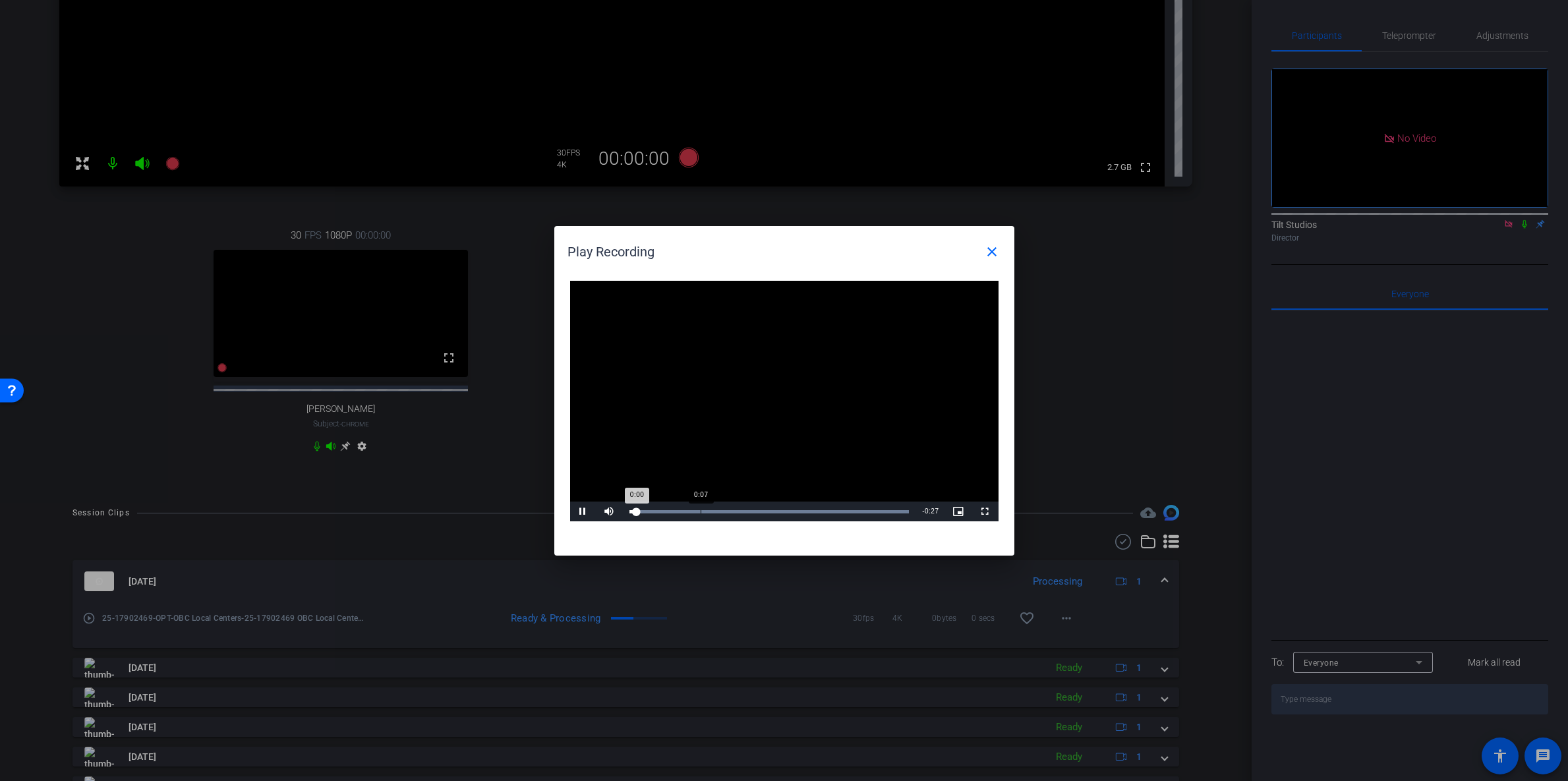
click at [701, 511] on div "Loaded : 100.00% 0:07 0:00" at bounding box center [769, 511] width 280 height 3
click at [758, 507] on div "Loaded : 100.00% 0:12 0:09" at bounding box center [769, 511] width 293 height 19
click at [989, 254] on mat-icon "close" at bounding box center [992, 251] width 16 height 16
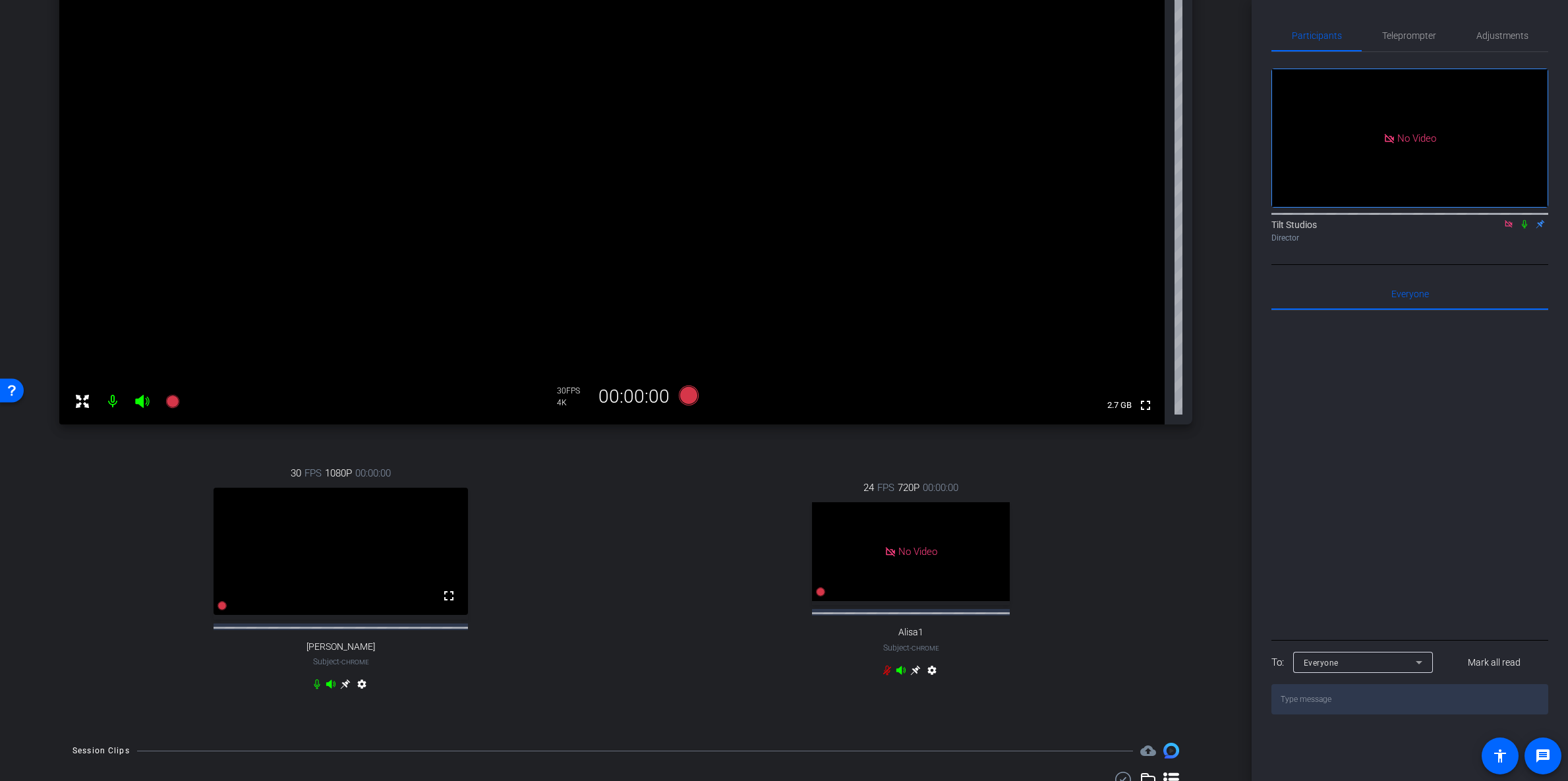
scroll to position [0, 0]
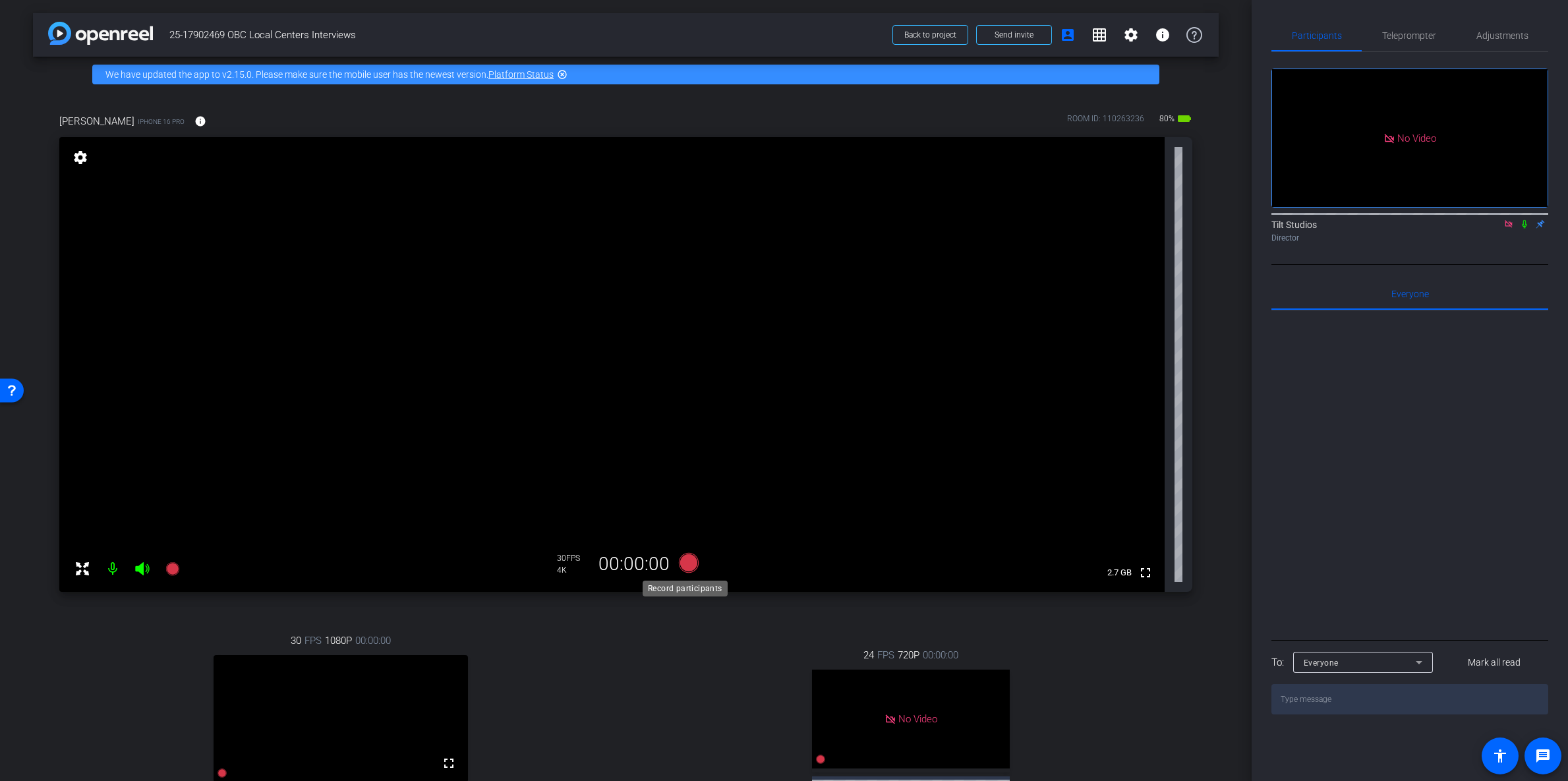
click at [687, 558] on icon at bounding box center [689, 563] width 19 height 19
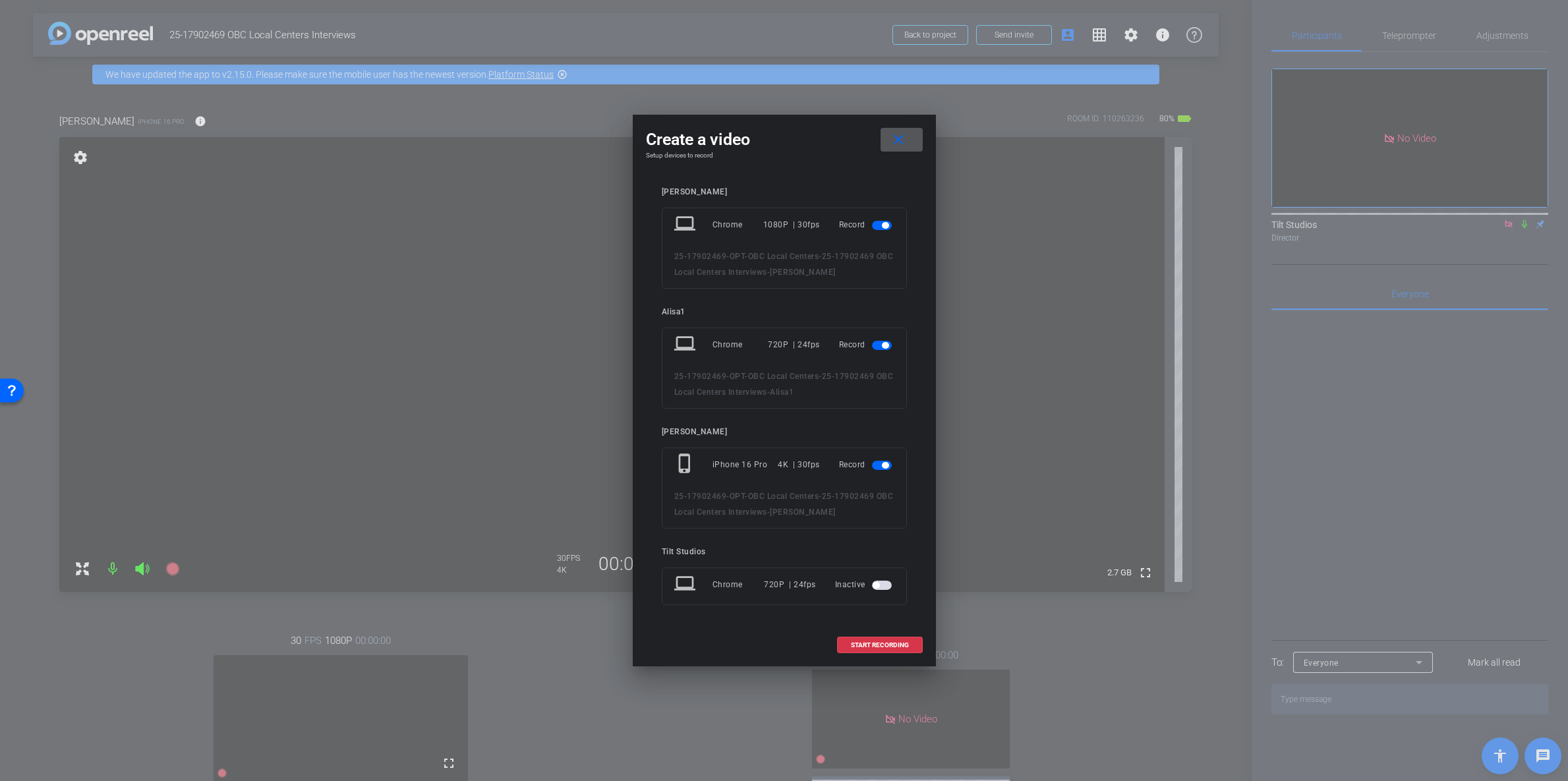
click at [880, 347] on span "button" at bounding box center [882, 345] width 19 height 9
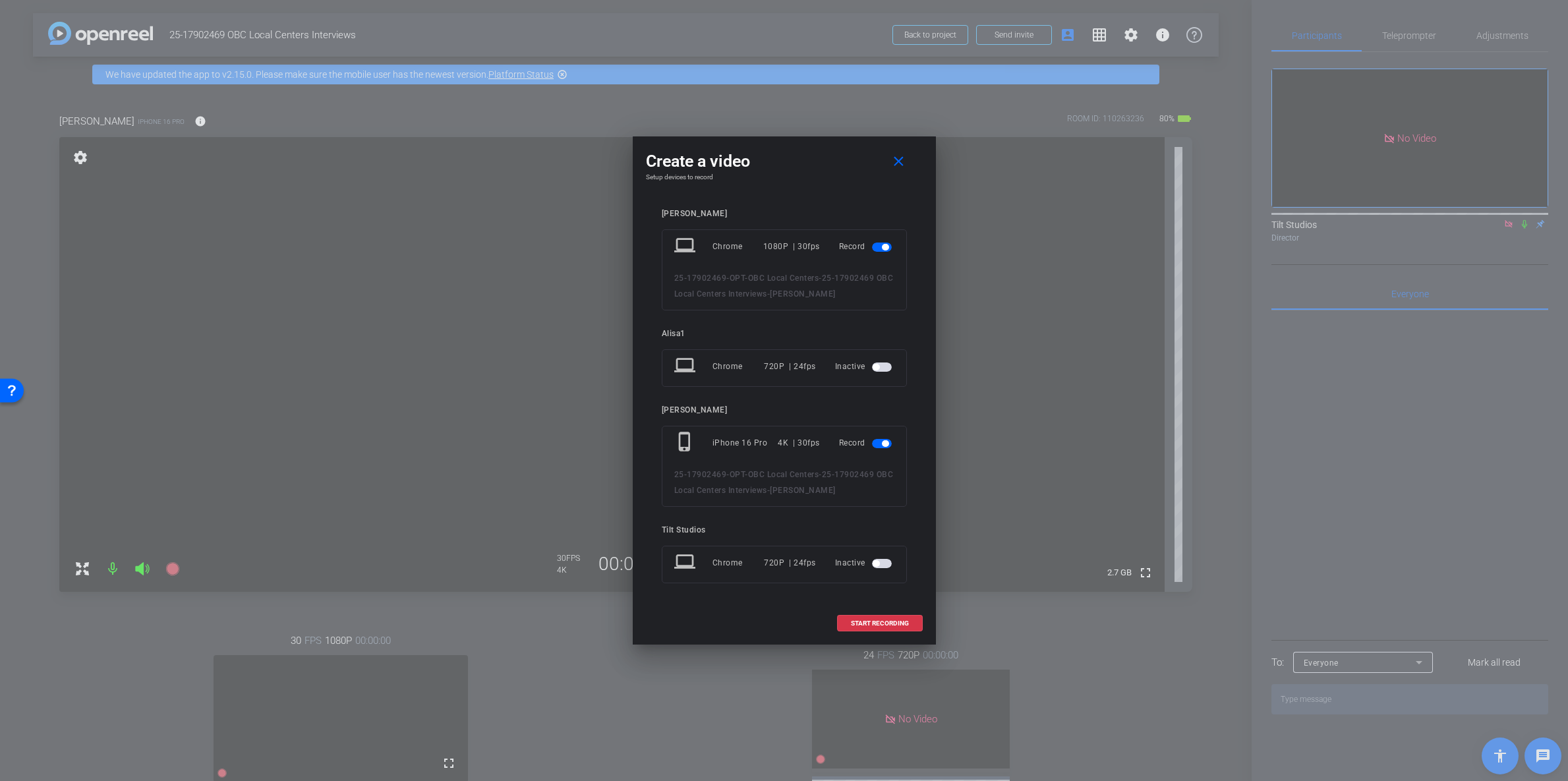
click at [882, 246] on span "button" at bounding box center [885, 246] width 7 height 7
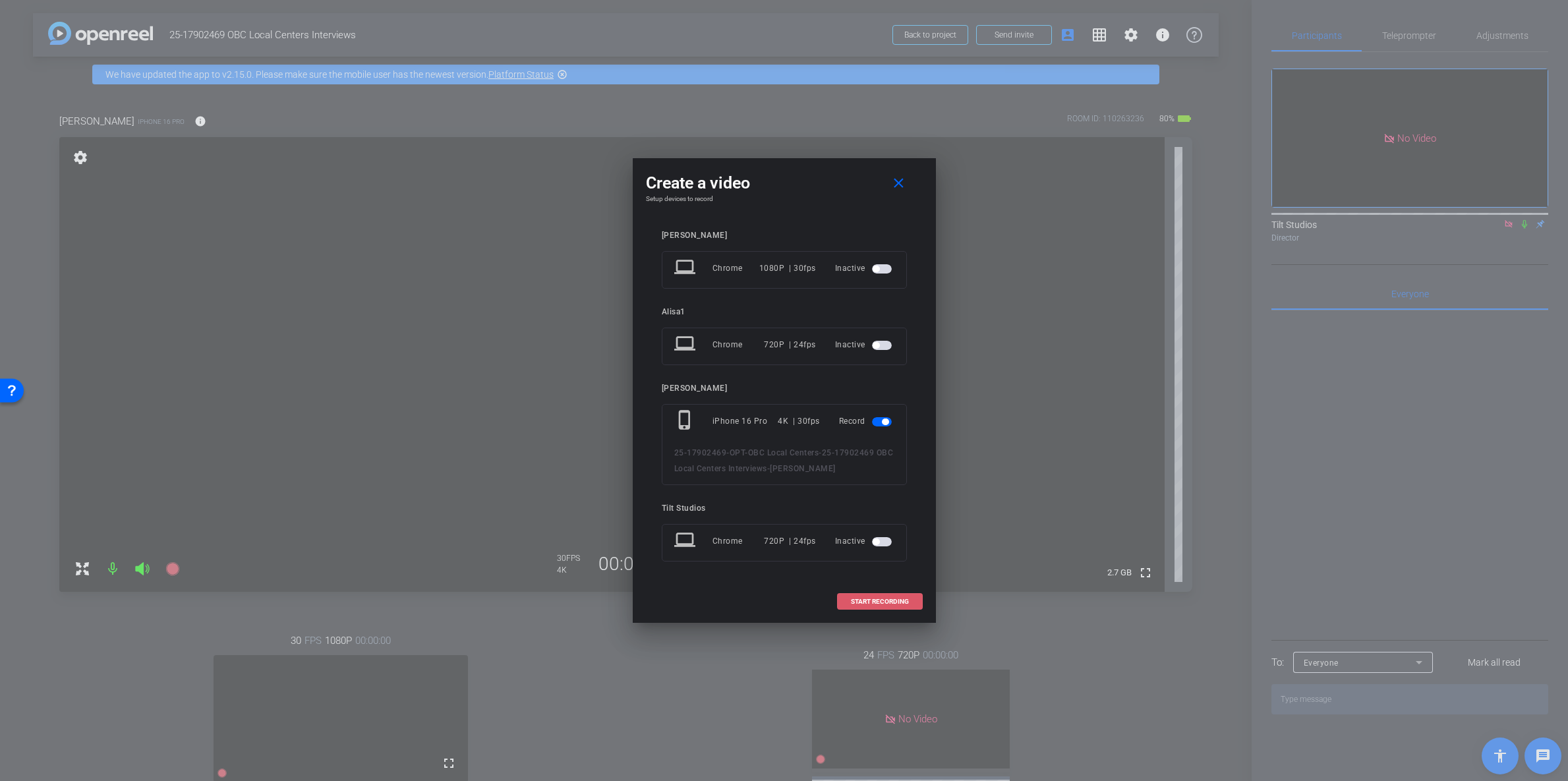
click at [888, 599] on span "START RECORDING" at bounding box center [880, 602] width 58 height 7
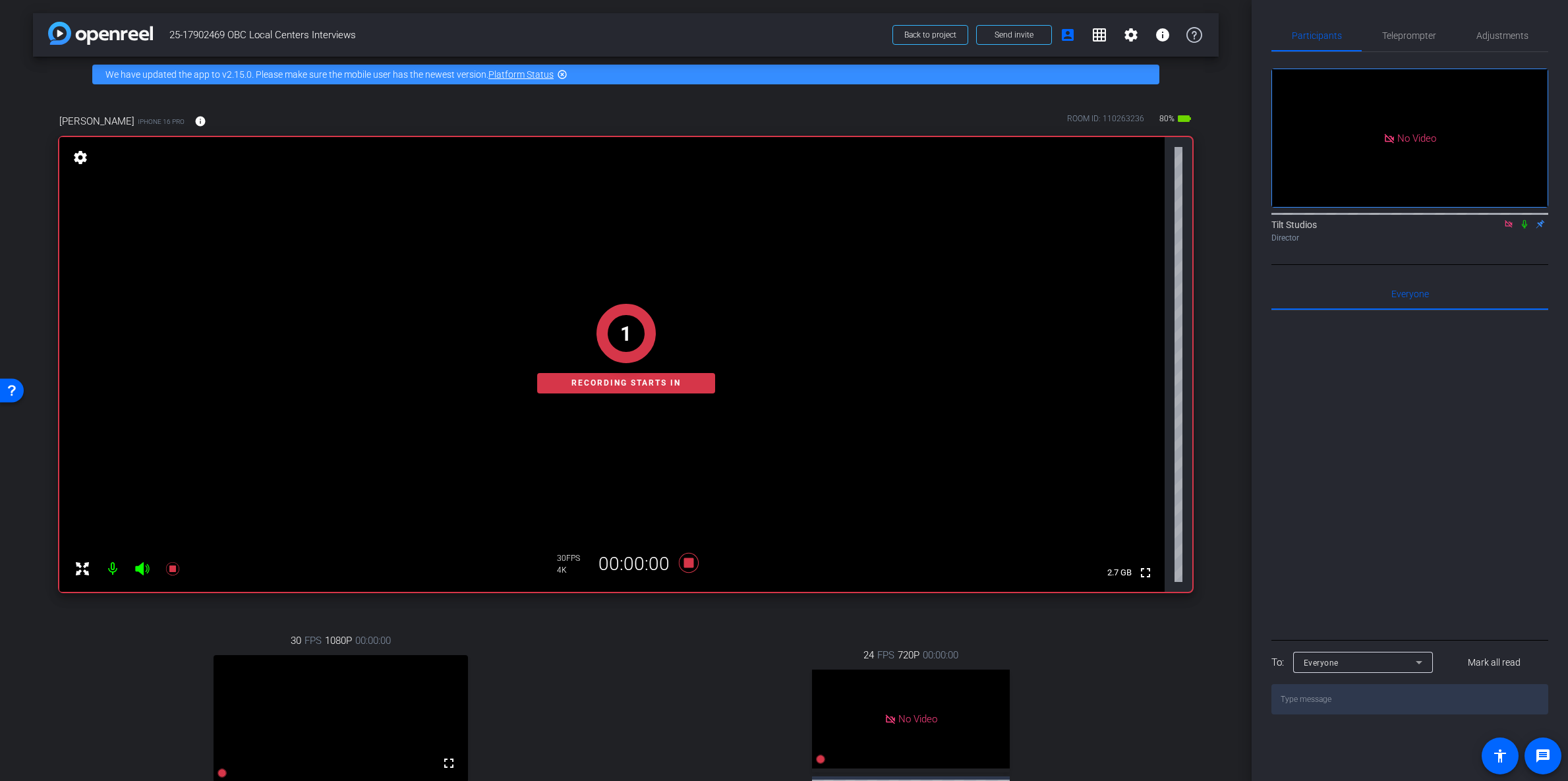
click at [1527, 219] on icon at bounding box center [1524, 223] width 11 height 9
click at [195, 119] on mat-icon "info" at bounding box center [201, 121] width 12 height 12
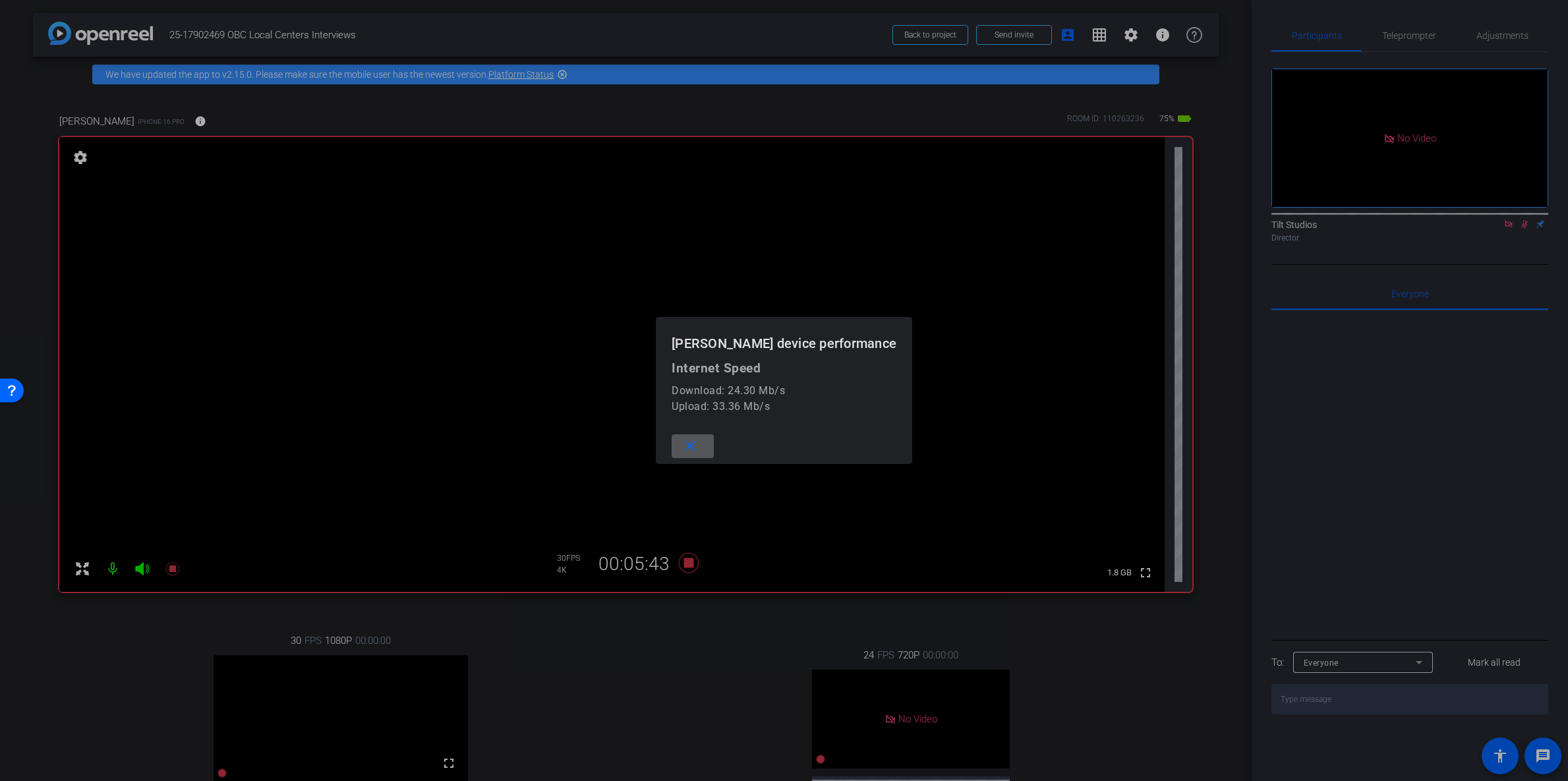
click at [698, 446] on mat-icon "close" at bounding box center [691, 446] width 17 height 17
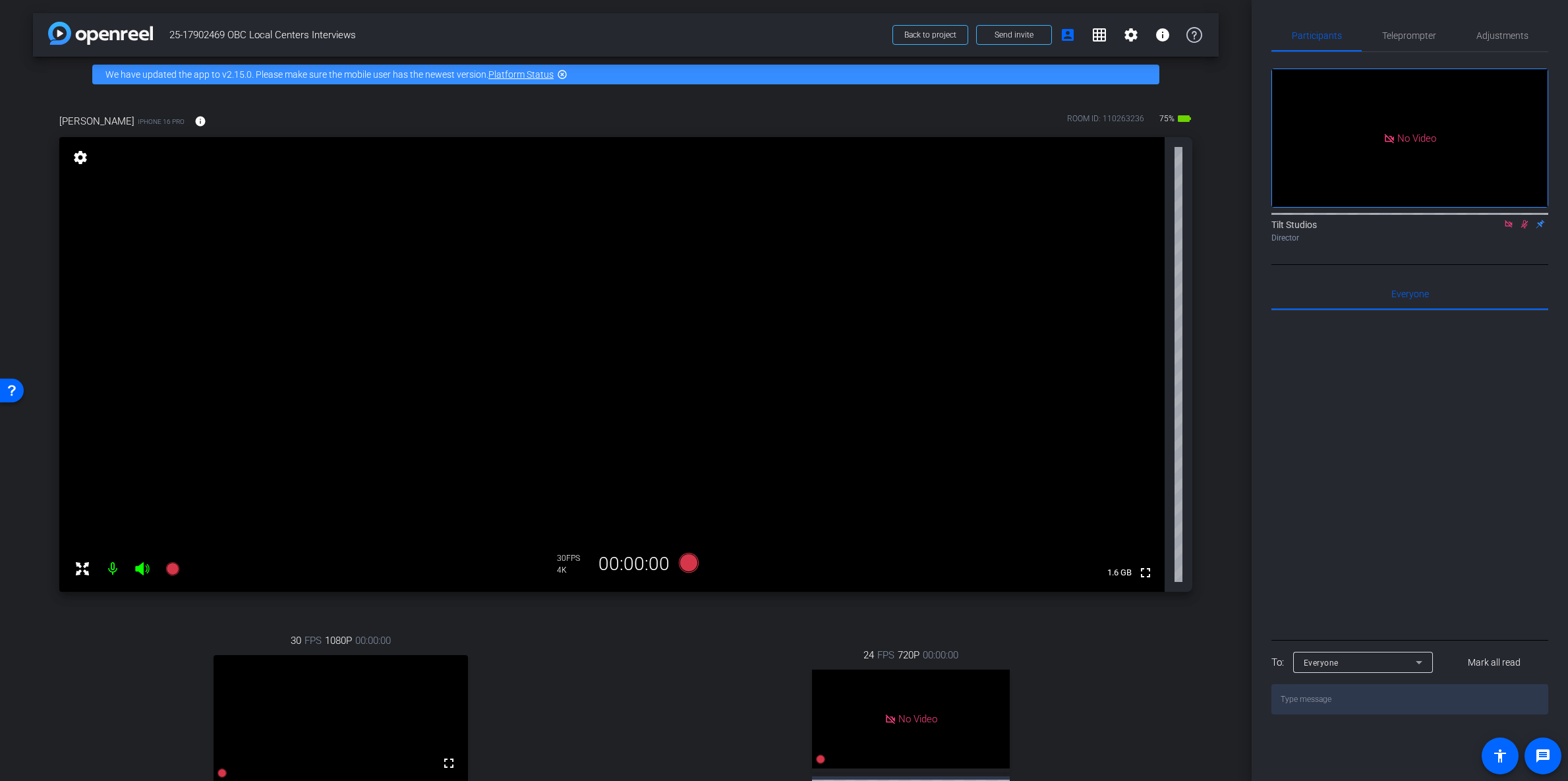
click at [1526, 220] on icon at bounding box center [1524, 224] width 7 height 9
click at [683, 559] on icon at bounding box center [689, 563] width 19 height 19
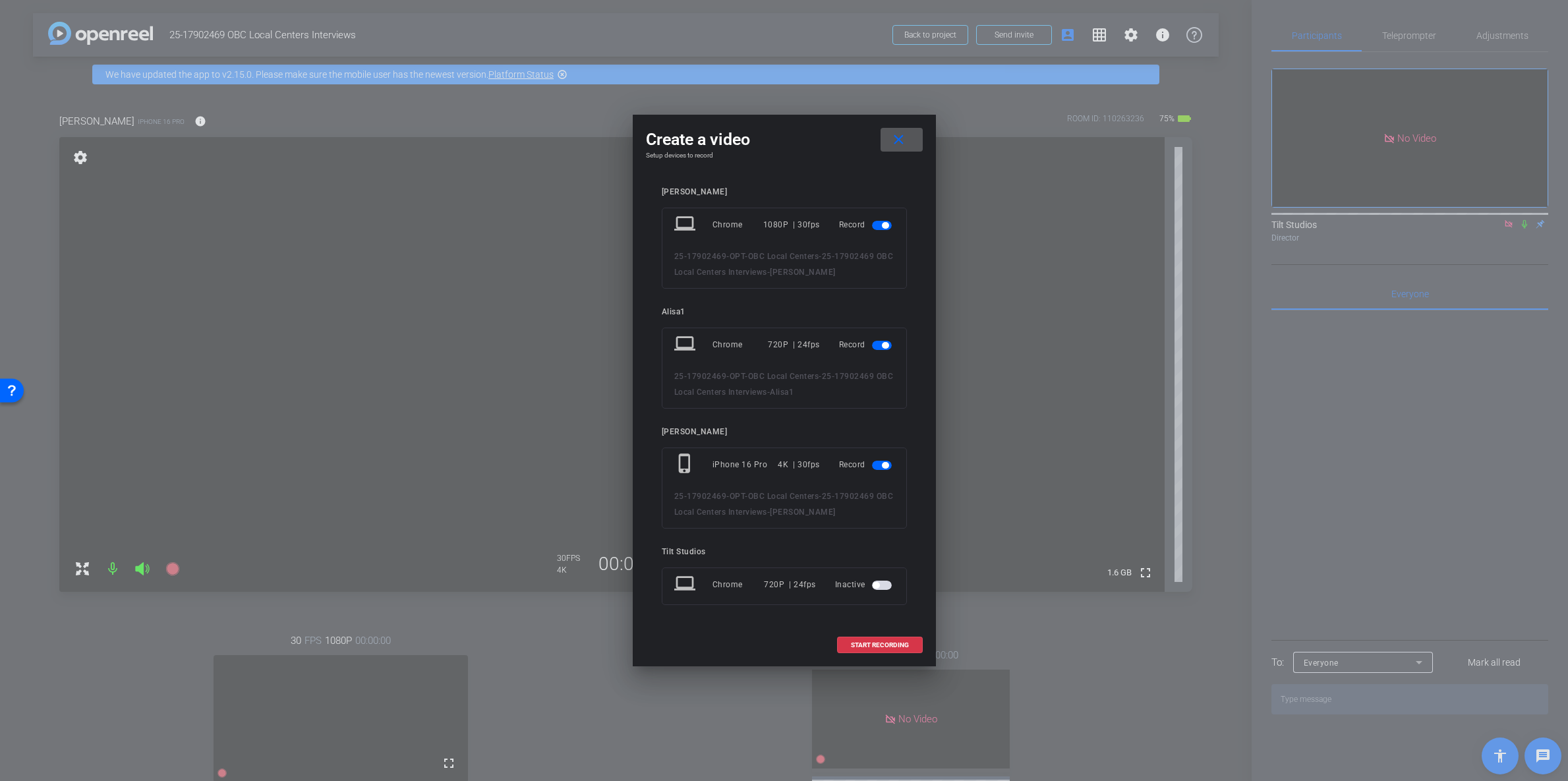
click at [882, 344] on span "button" at bounding box center [885, 345] width 7 height 7
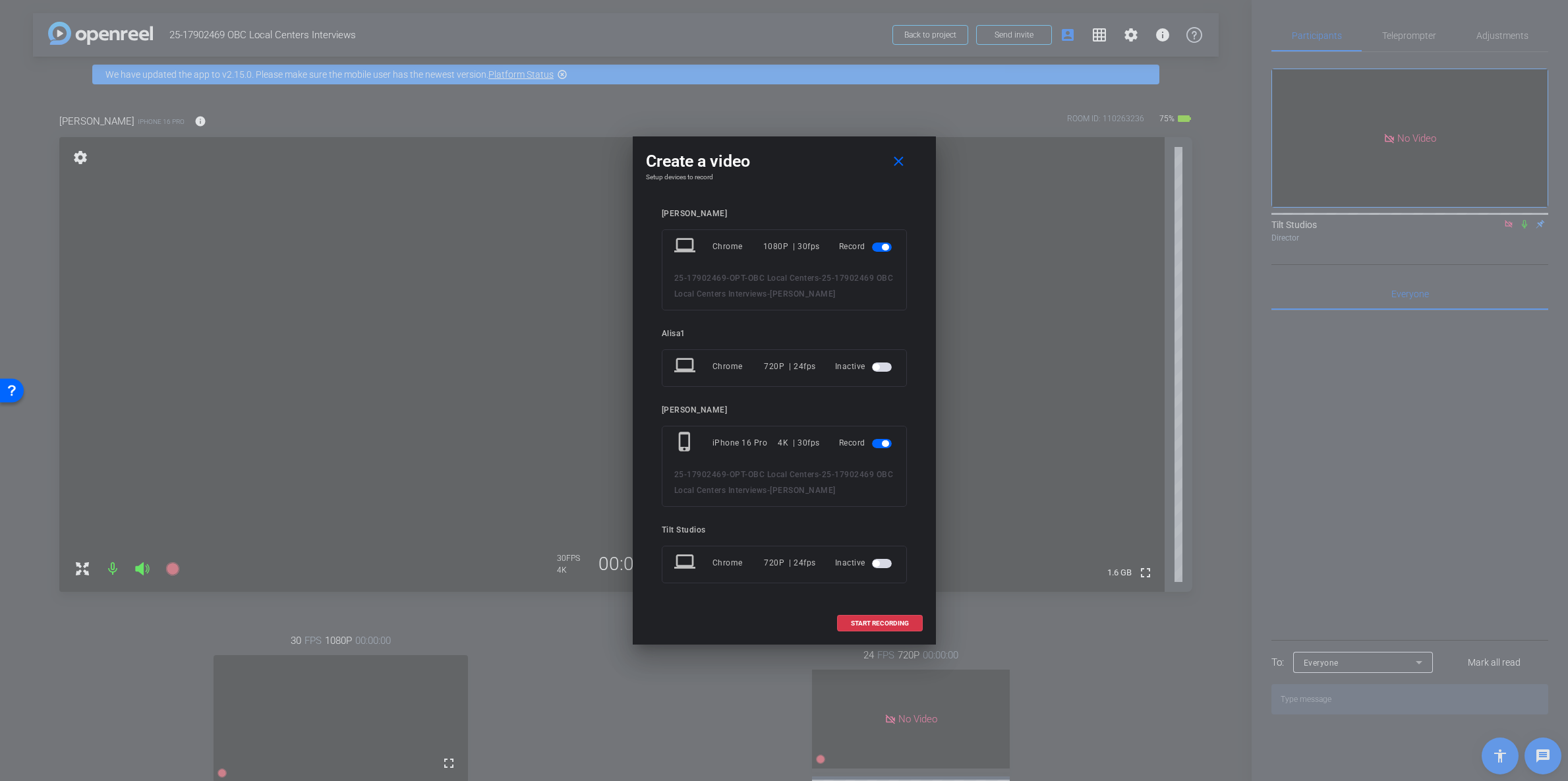
click at [883, 248] on span "button" at bounding box center [885, 246] width 7 height 7
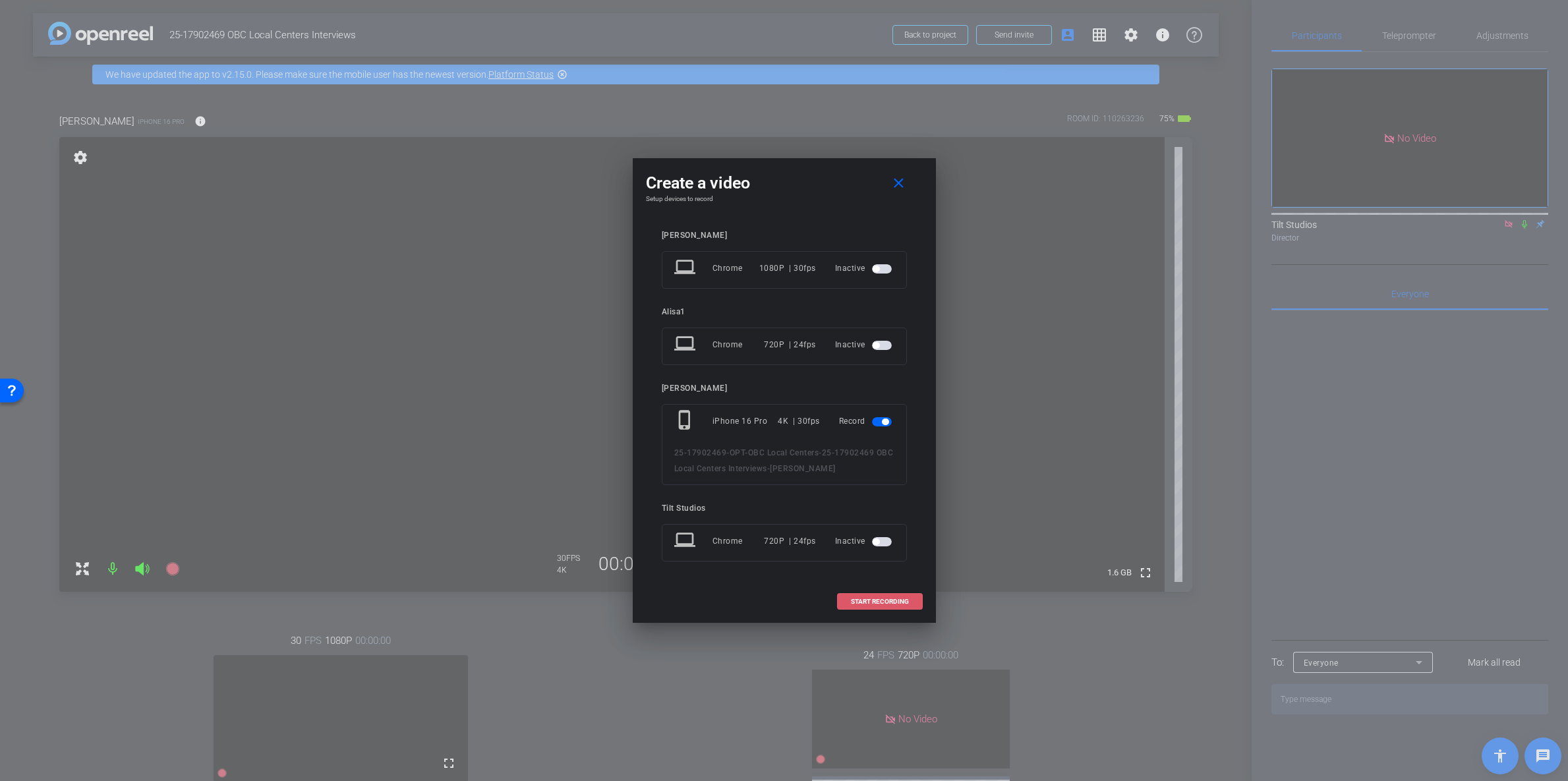
click at [884, 607] on span at bounding box center [879, 602] width 85 height 31
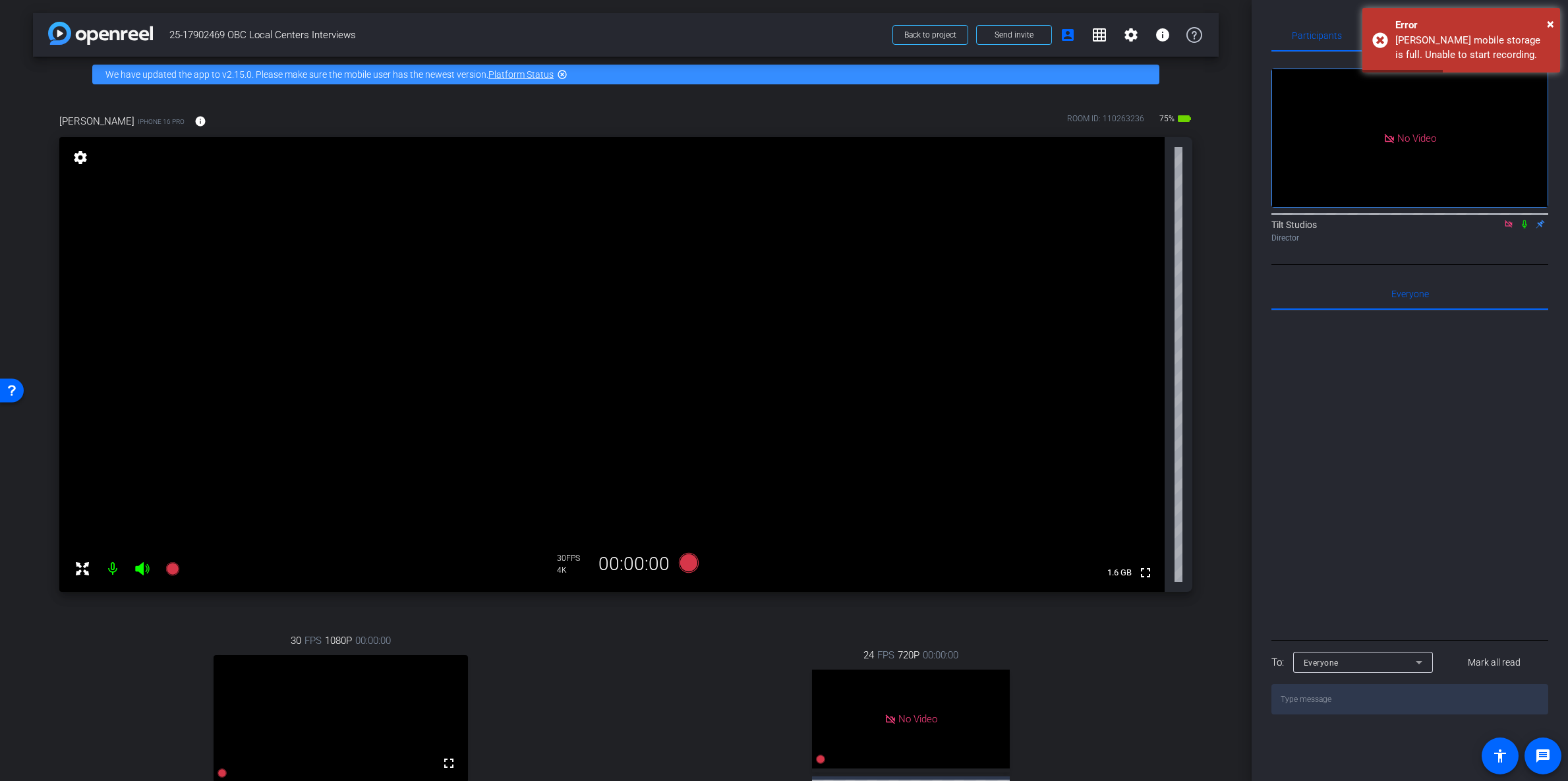
click at [1524, 220] on icon at bounding box center [1524, 224] width 5 height 9
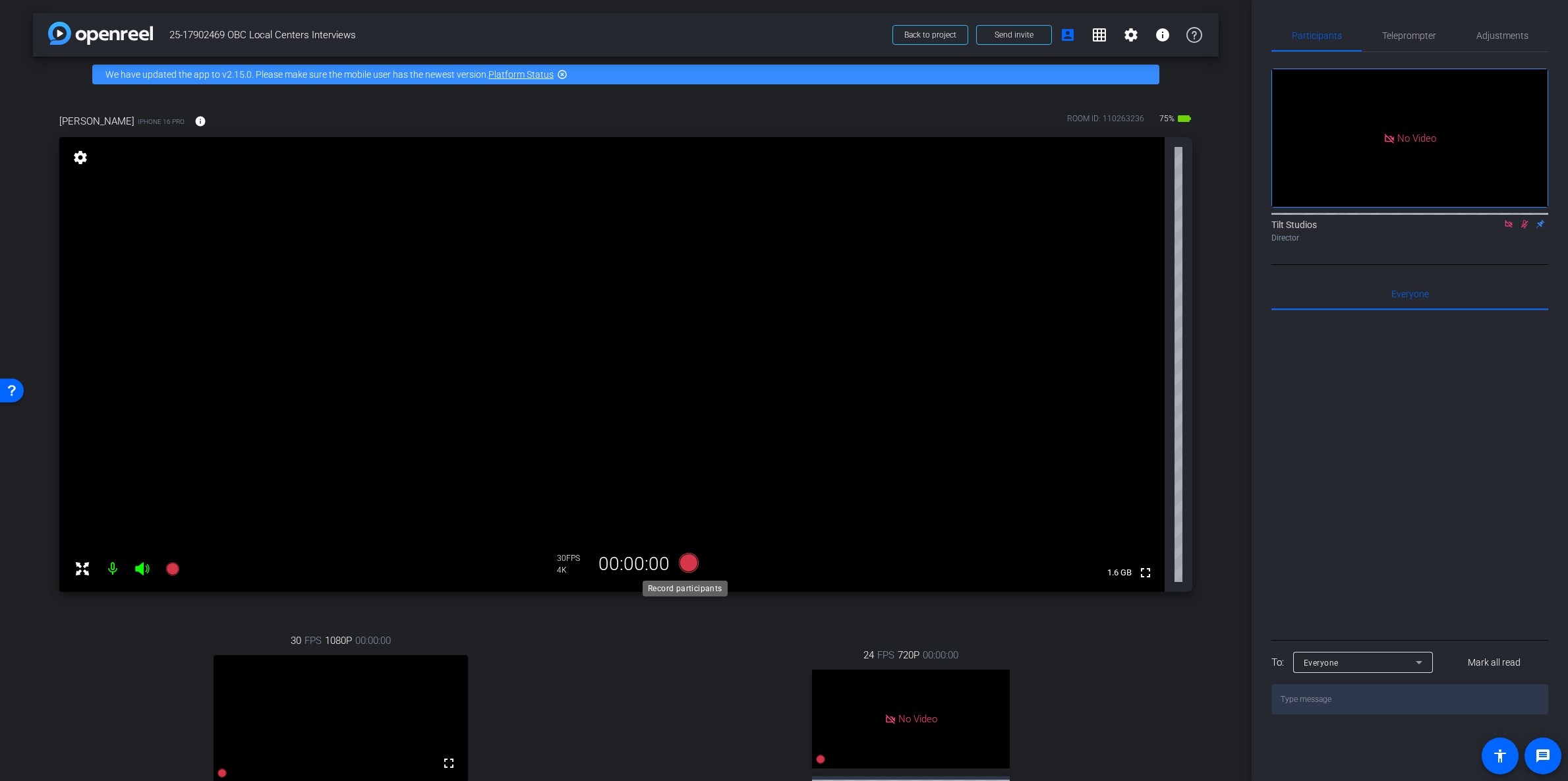
click at [688, 567] on icon at bounding box center [689, 563] width 19 height 19
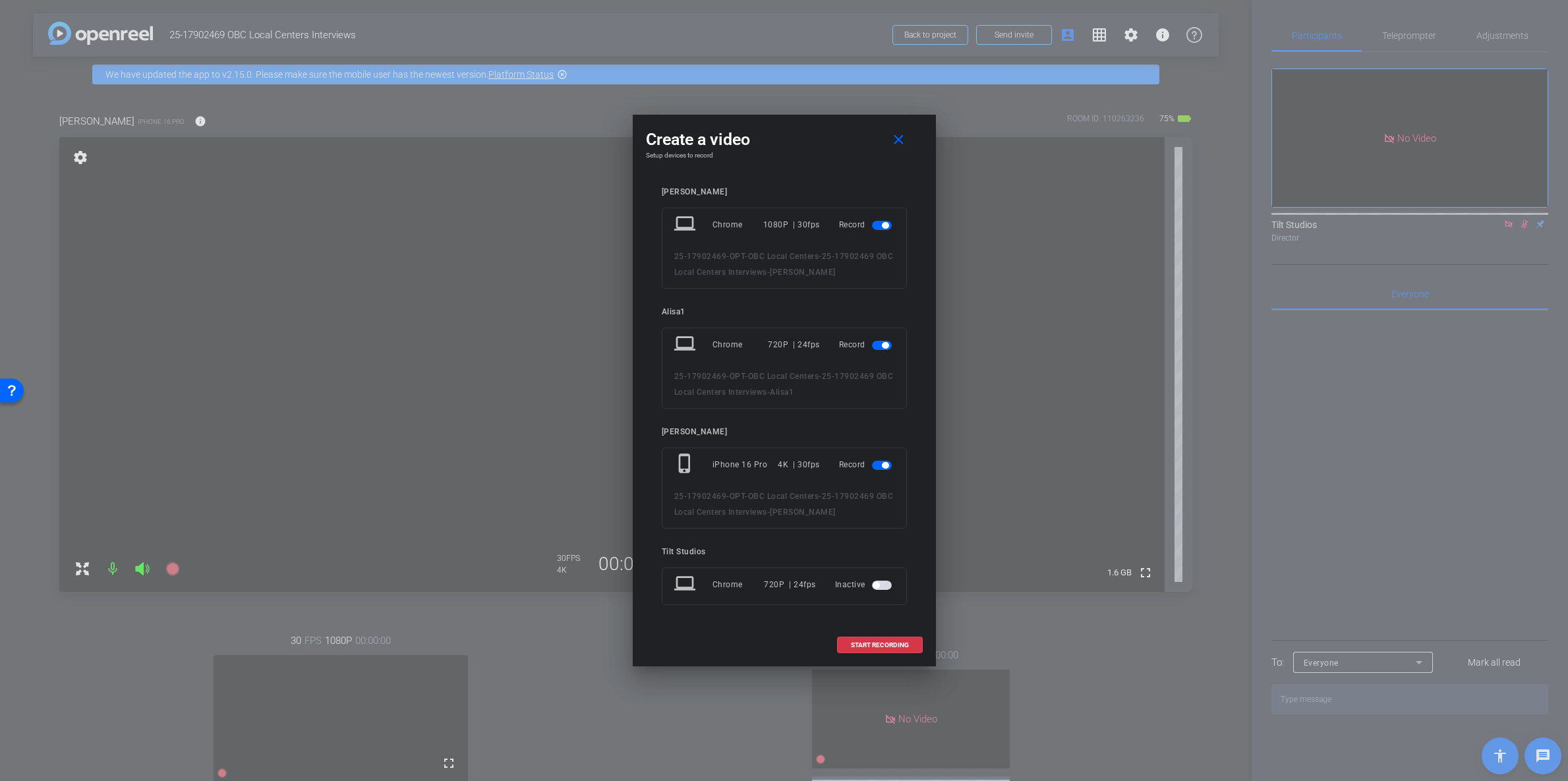
click at [885, 350] on mat-slide-toggle at bounding box center [883, 345] width 22 height 16
click at [877, 345] on span "button" at bounding box center [882, 345] width 19 height 9
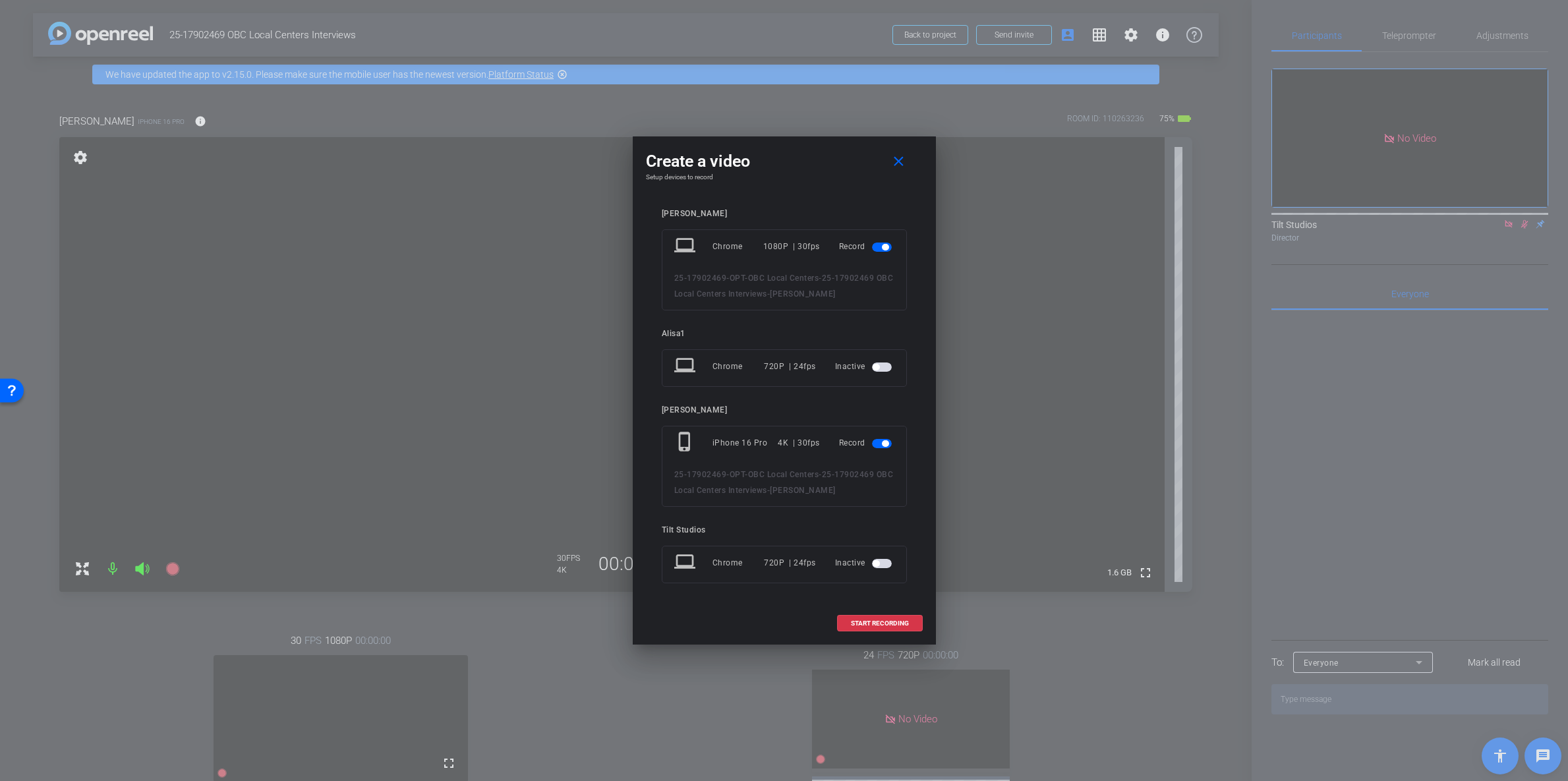
click at [890, 247] on span "button" at bounding box center [882, 246] width 19 height 9
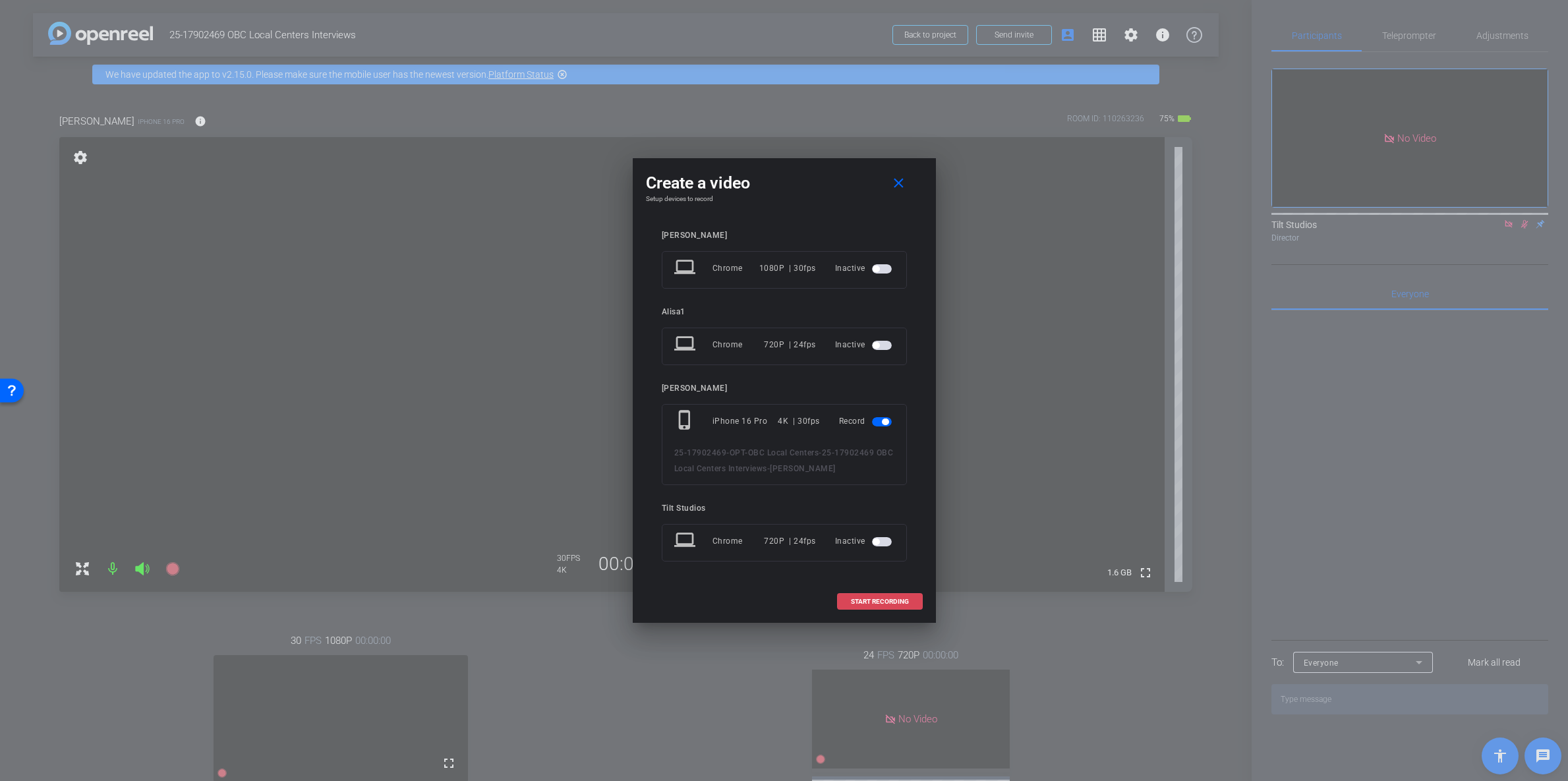
click at [877, 602] on span "START RECORDING" at bounding box center [880, 602] width 58 height 7
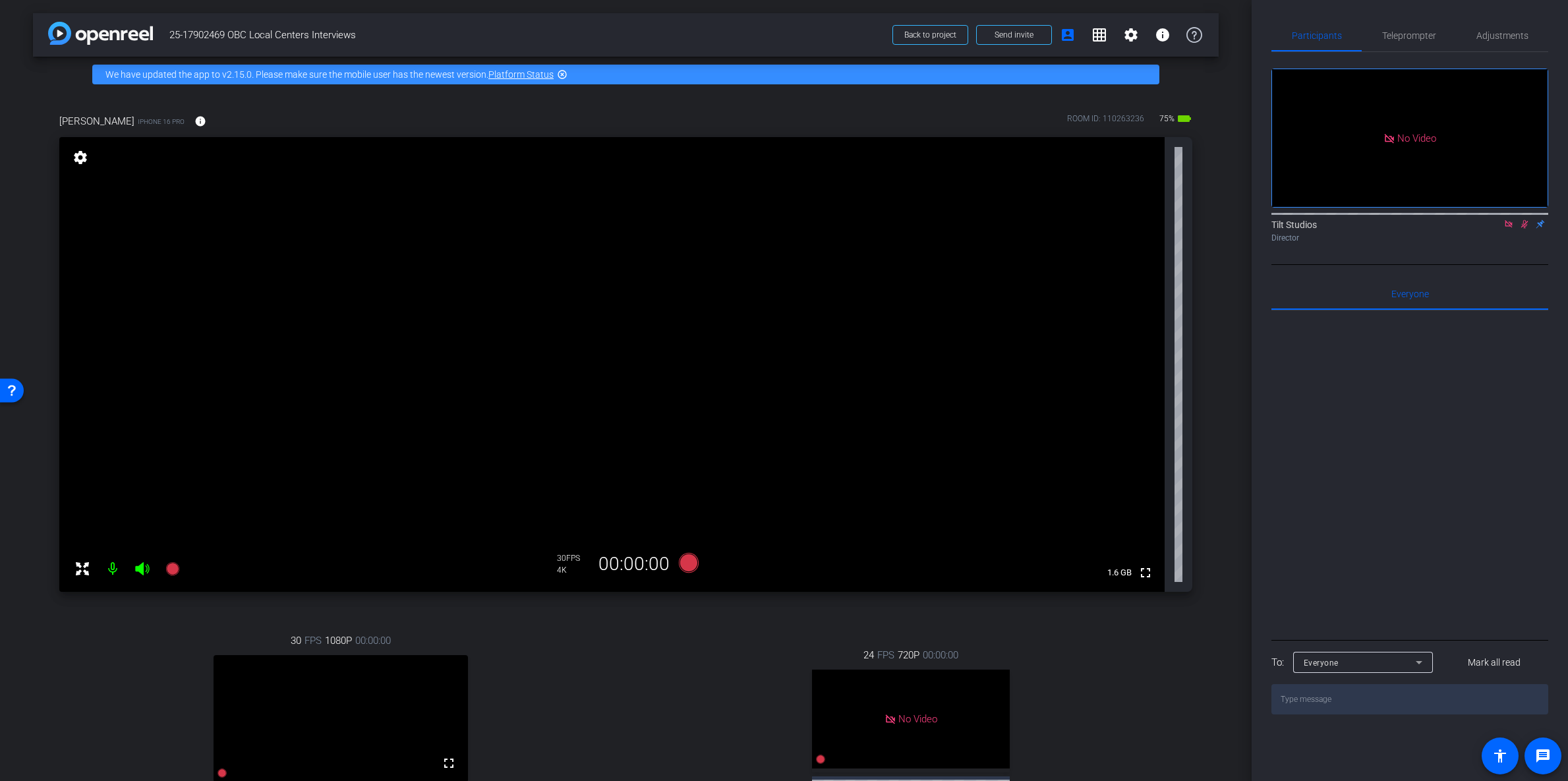
click at [1525, 219] on icon at bounding box center [1524, 223] width 11 height 9
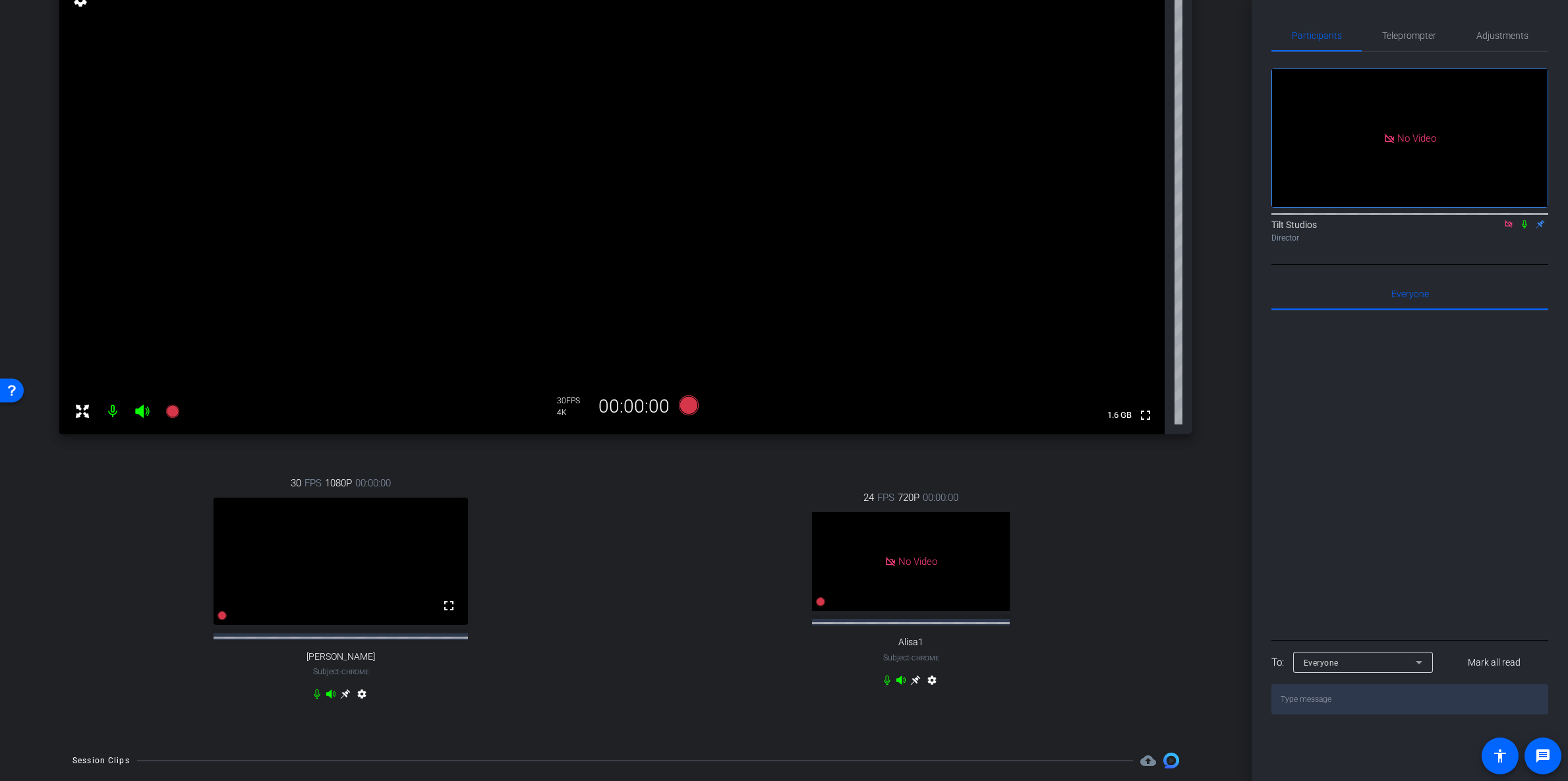
scroll to position [535, 0]
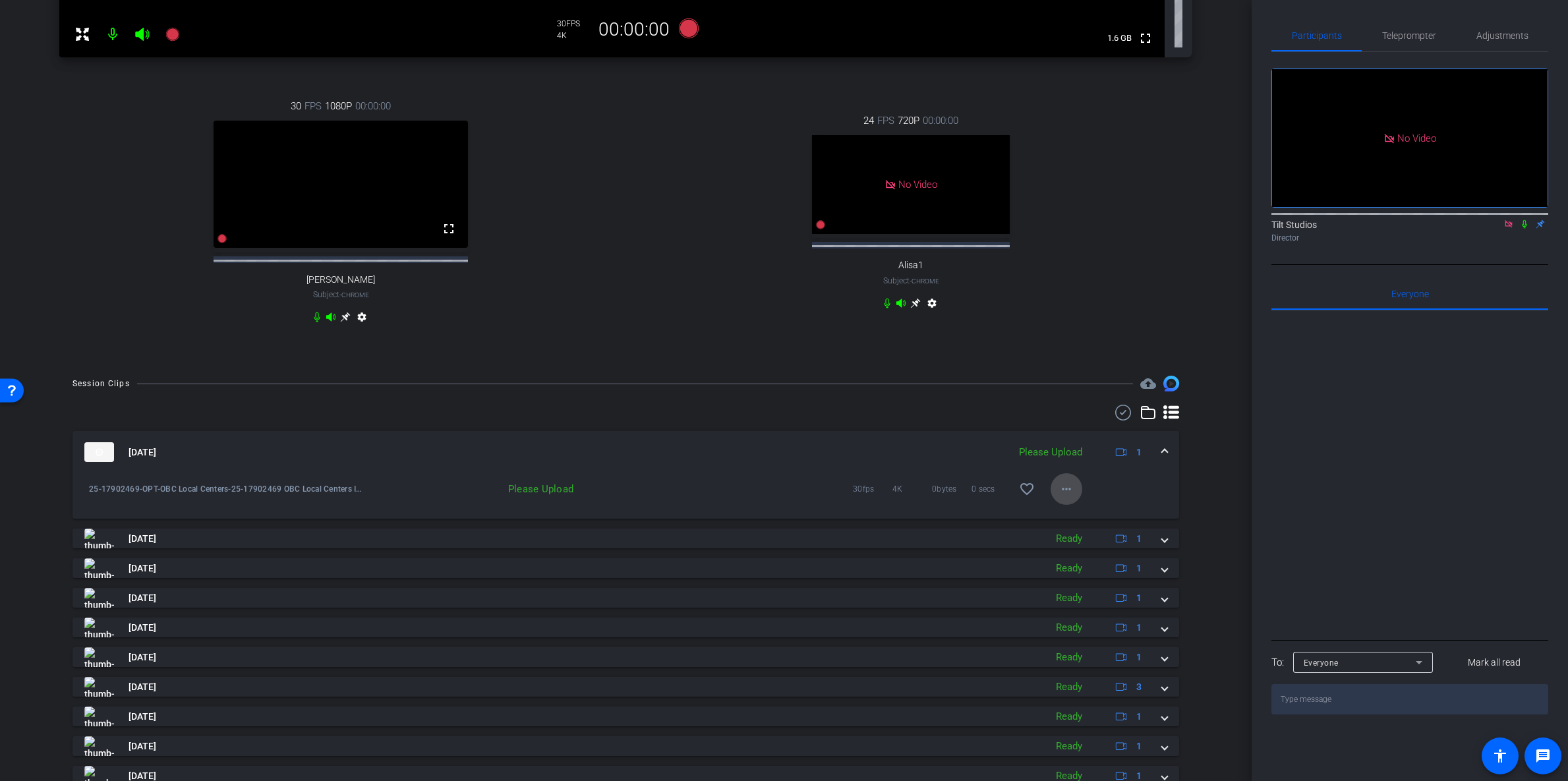
click at [1062, 497] on mat-icon "more_horiz" at bounding box center [1066, 489] width 16 height 16
click at [1068, 532] on span "Upload" at bounding box center [1081, 529] width 53 height 16
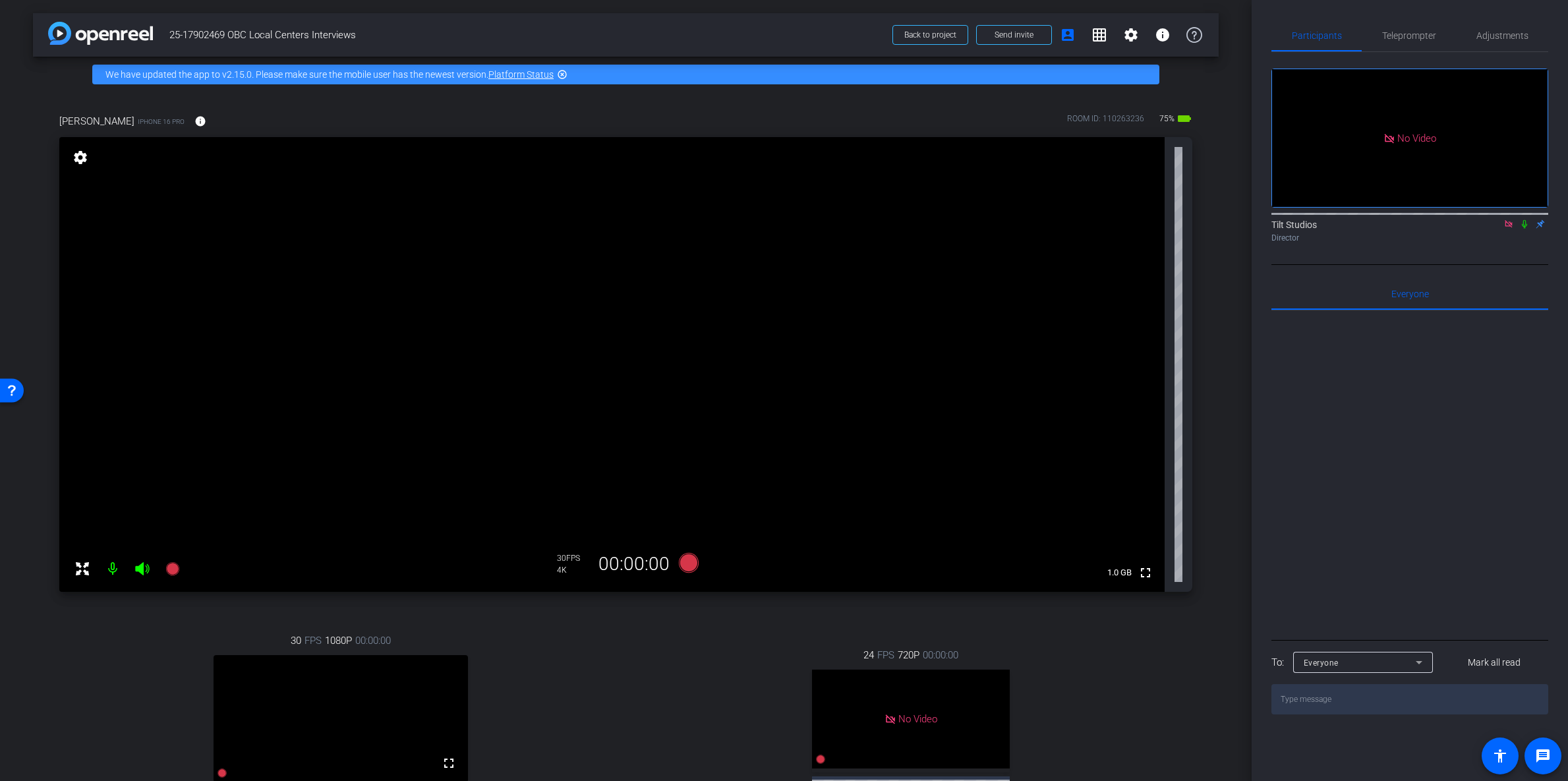
scroll to position [0, 0]
click at [562, 565] on div "4K" at bounding box center [574, 570] width 33 height 11
click at [1490, 34] on span "Adjustments" at bounding box center [1502, 35] width 52 height 9
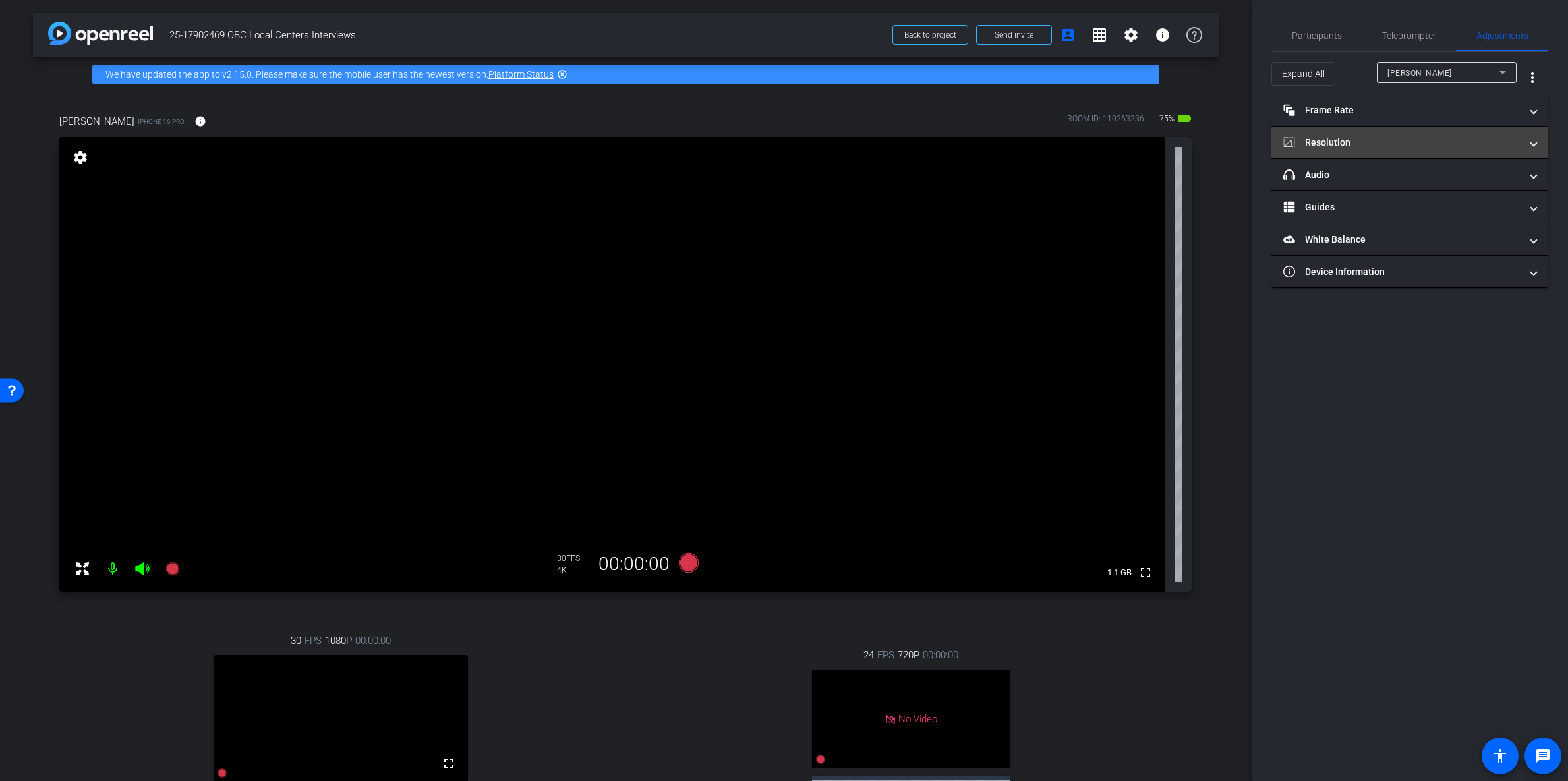
click at [1535, 144] on span at bounding box center [1533, 142] width 5 height 14
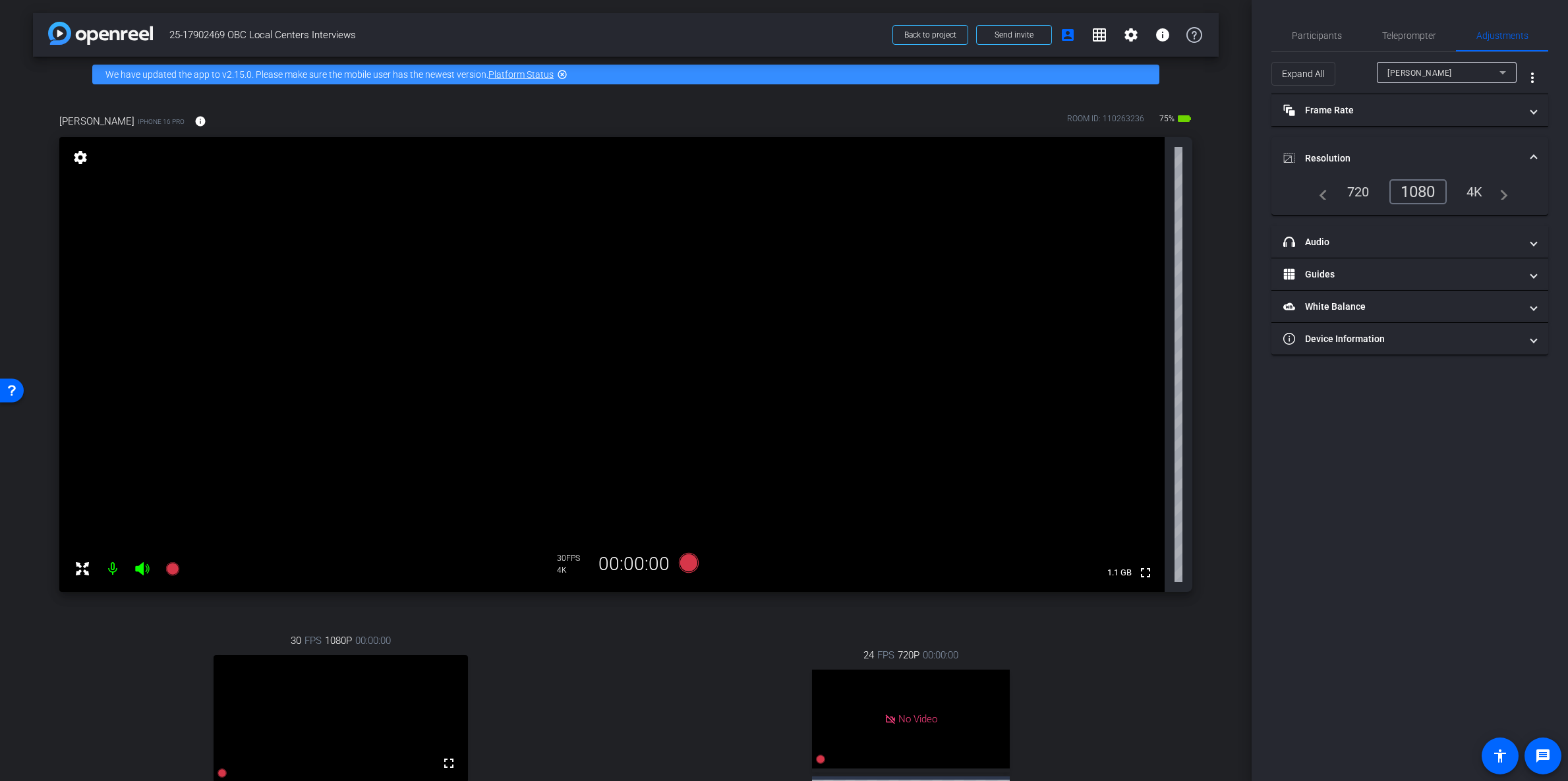
click at [1437, 189] on div "1080" at bounding box center [1418, 192] width 57 height 25
click at [1485, 193] on div "4K" at bounding box center [1475, 191] width 36 height 22
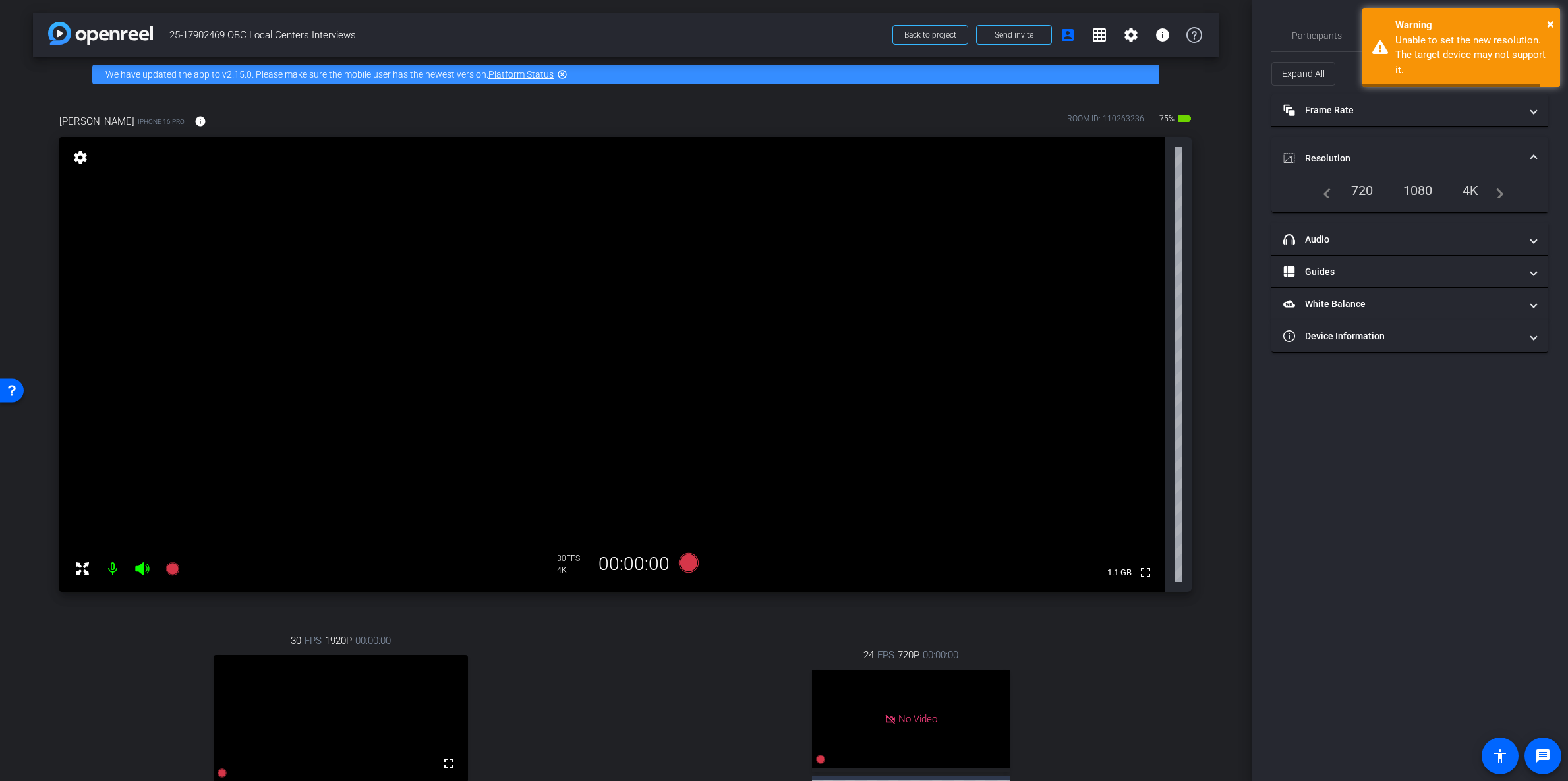
click at [1414, 194] on div "1080" at bounding box center [1418, 190] width 50 height 22
click at [1418, 191] on div "1080" at bounding box center [1418, 192] width 57 height 25
click at [1362, 193] on div "720" at bounding box center [1358, 191] width 42 height 22
click at [1435, 192] on div "1080" at bounding box center [1421, 191] width 50 height 22
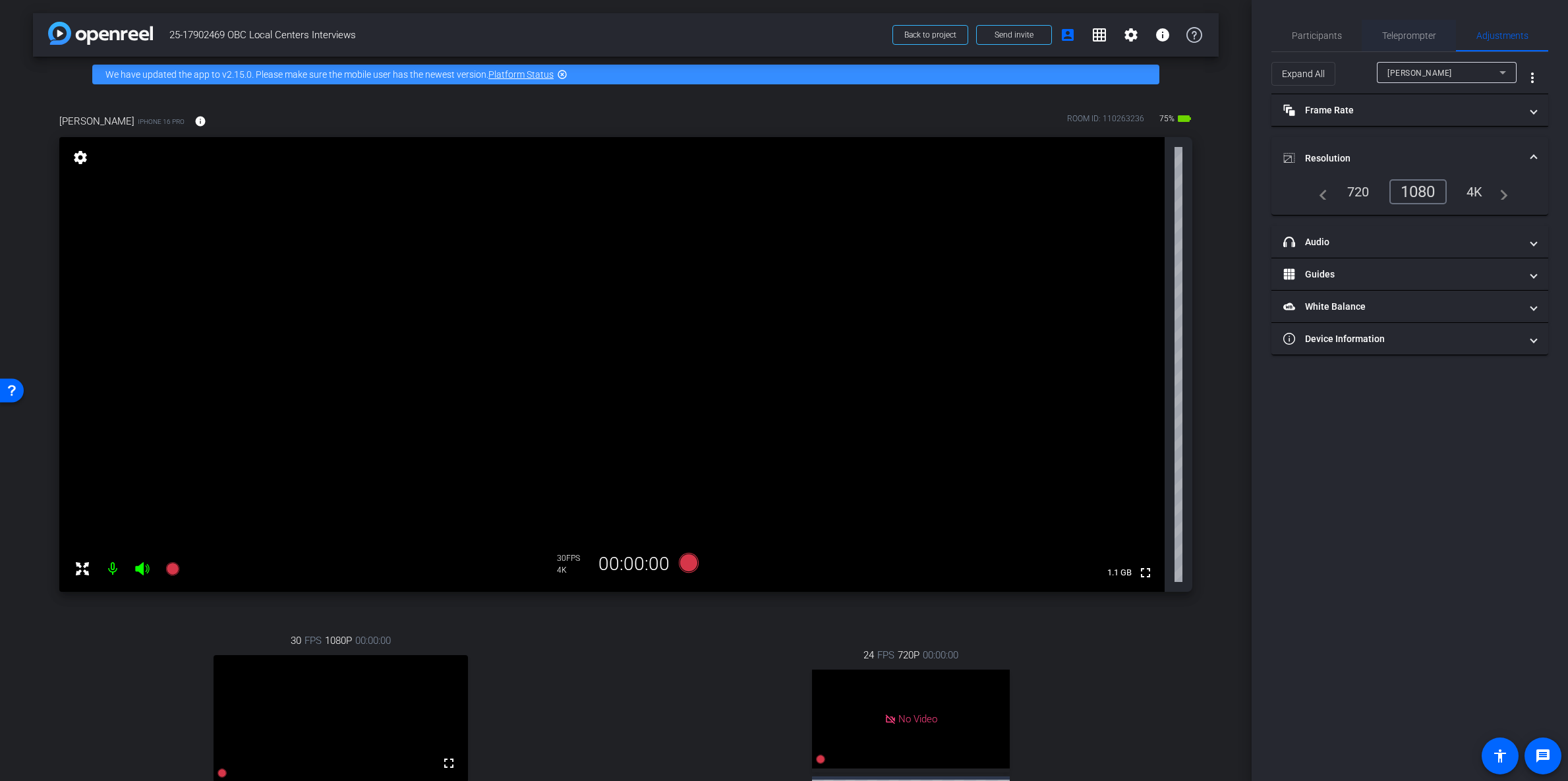
click at [1427, 41] on span "Teleprompter" at bounding box center [1409, 35] width 55 height 31
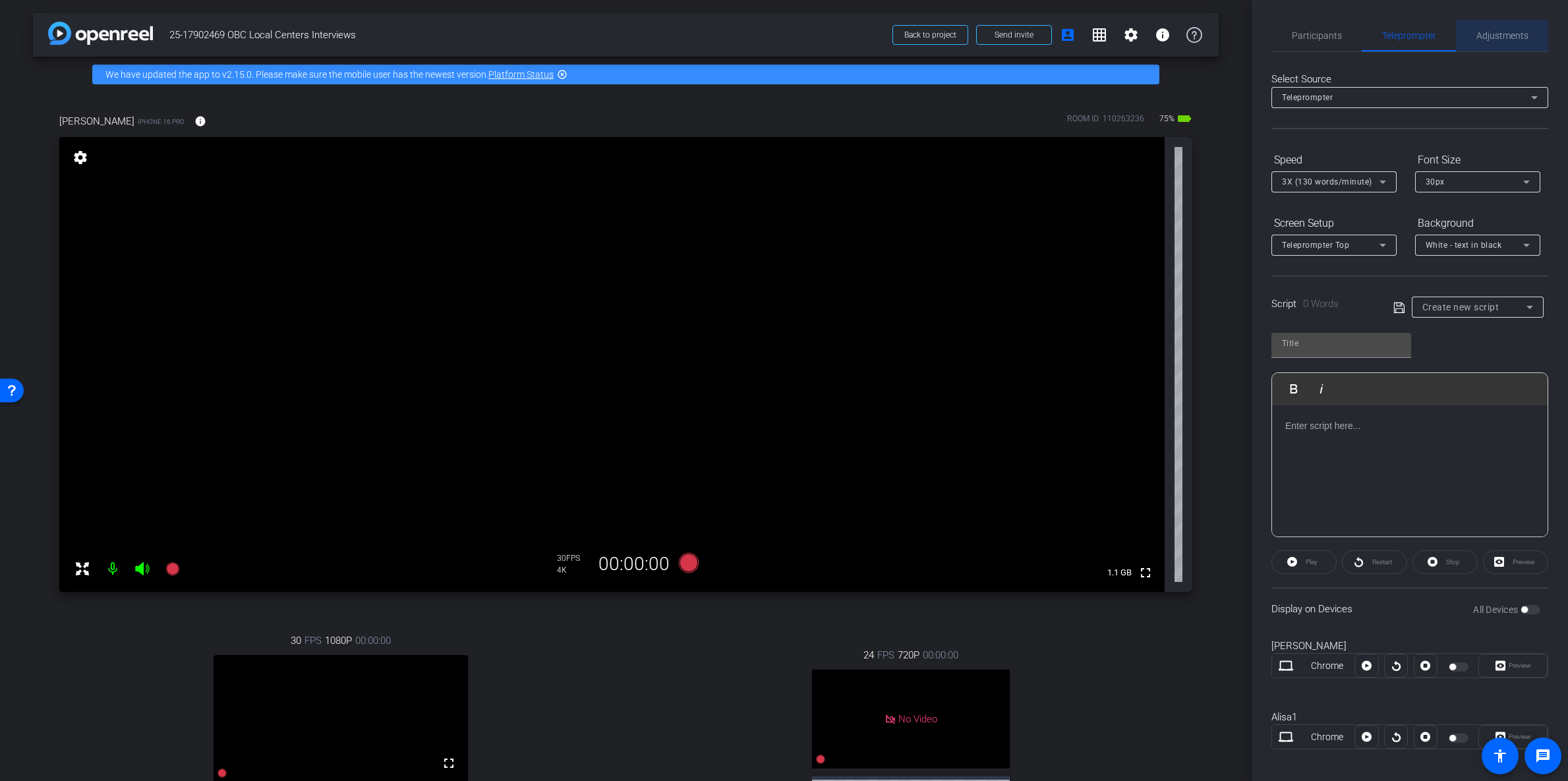
click at [1503, 31] on span "Adjustments" at bounding box center [1502, 35] width 52 height 9
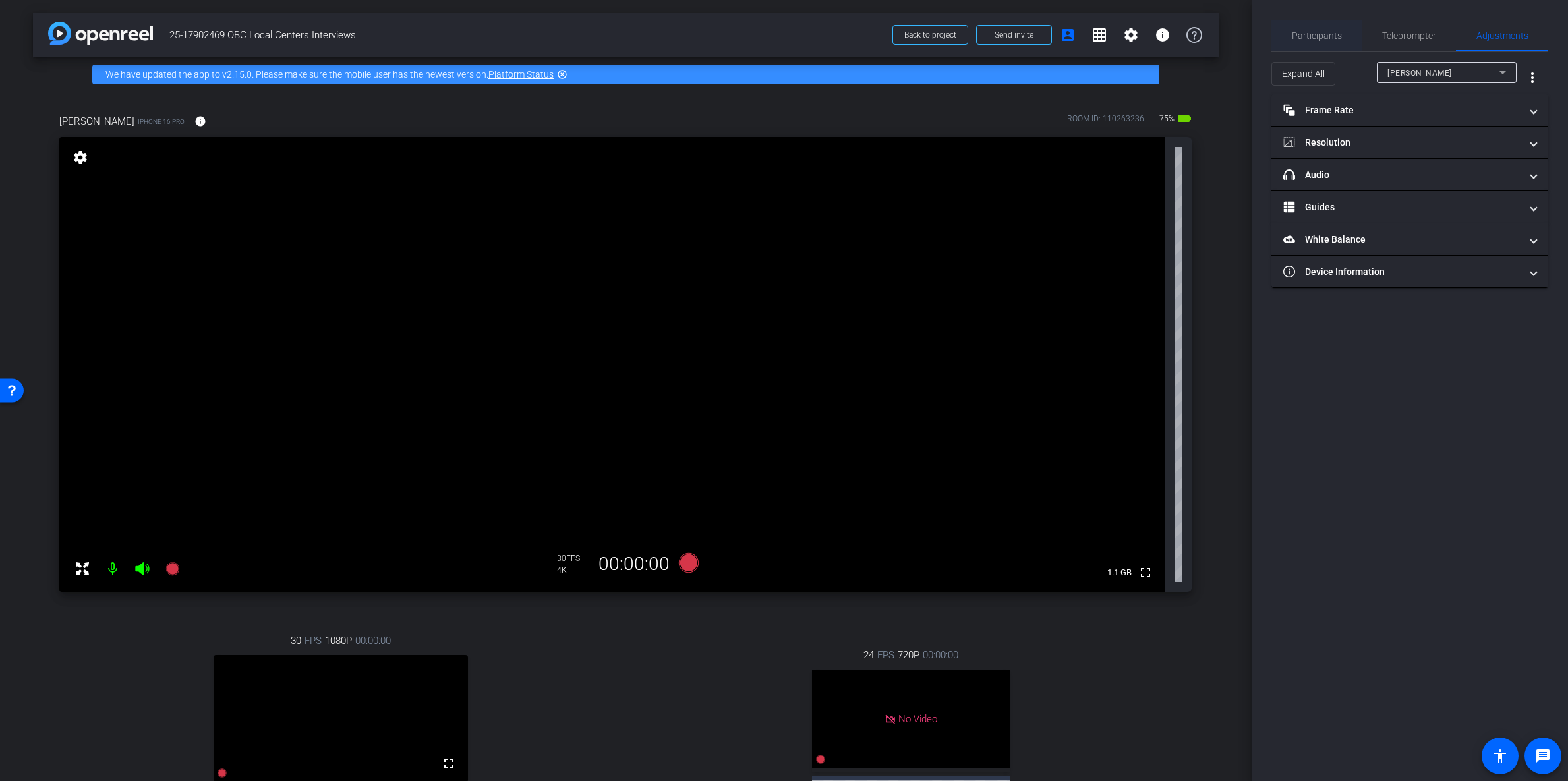
click at [1294, 25] on span "Participants" at bounding box center [1317, 35] width 50 height 31
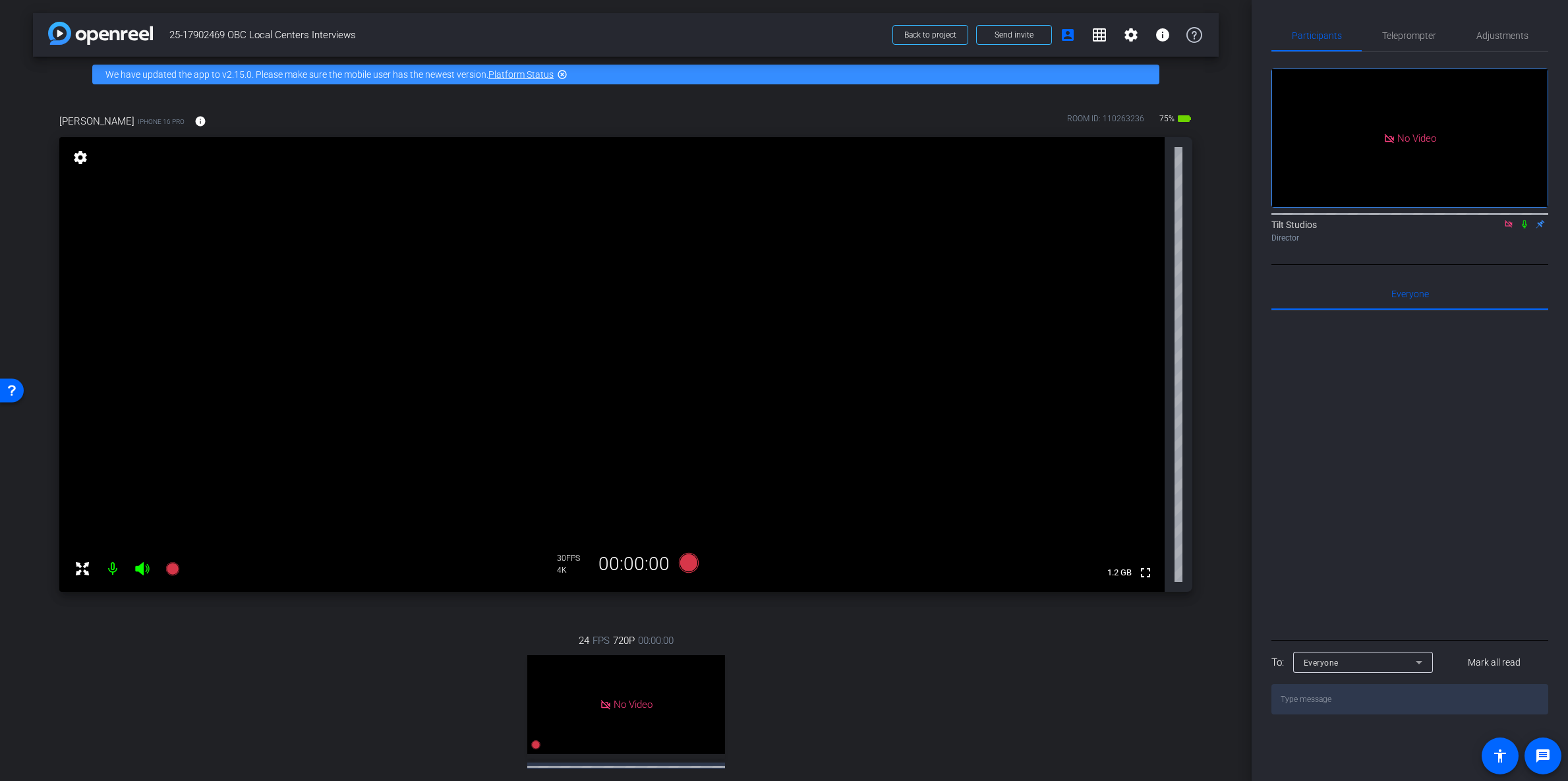
click at [566, 560] on span "FPS" at bounding box center [573, 558] width 14 height 9
click at [1527, 219] on icon at bounding box center [1524, 223] width 11 height 9
click at [1527, 220] on icon at bounding box center [1524, 224] width 7 height 9
click at [1527, 219] on icon at bounding box center [1524, 223] width 11 height 9
click at [1527, 220] on icon at bounding box center [1524, 224] width 7 height 9
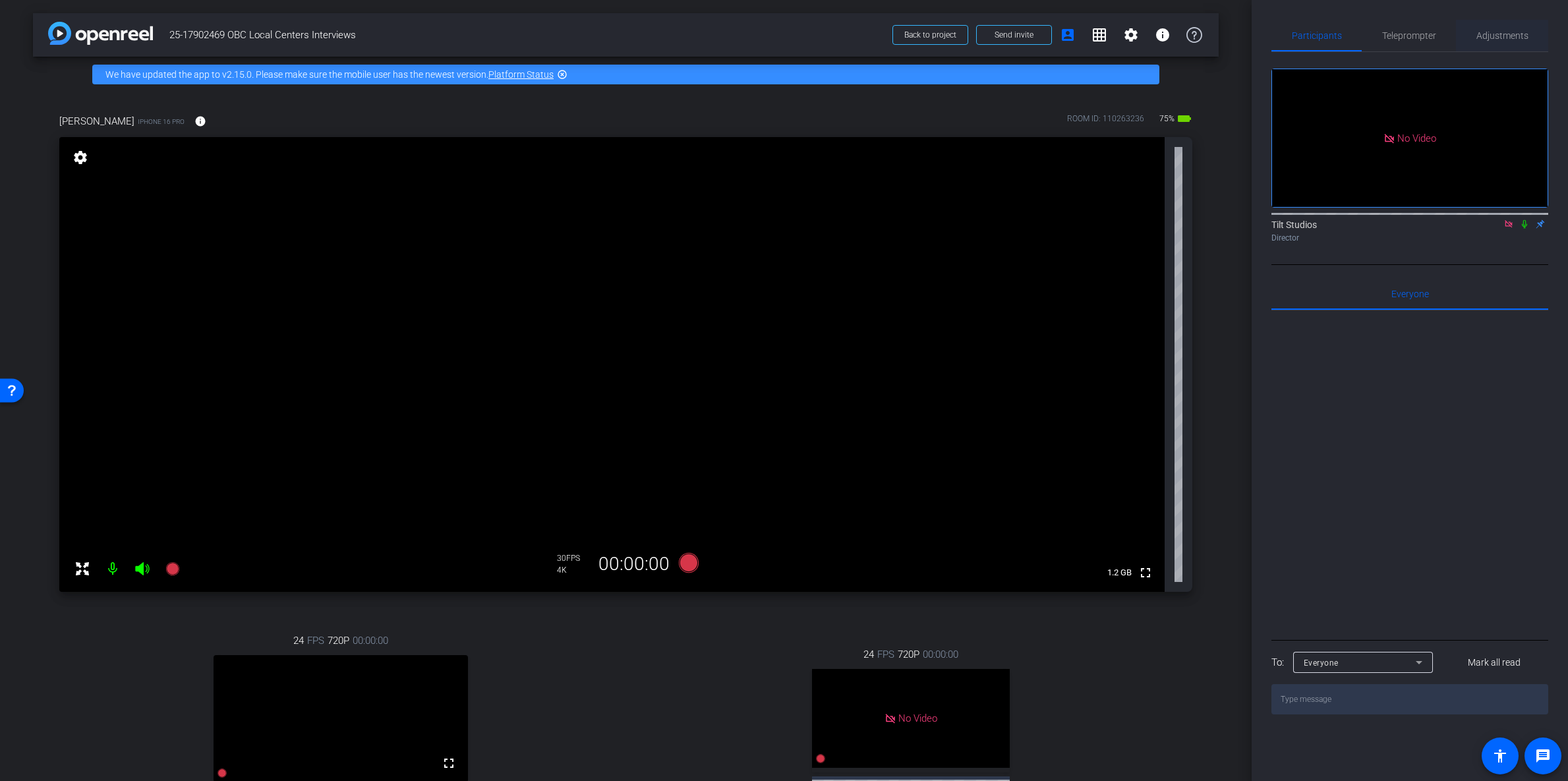
click at [1521, 39] on span "Adjustments" at bounding box center [1502, 35] width 52 height 9
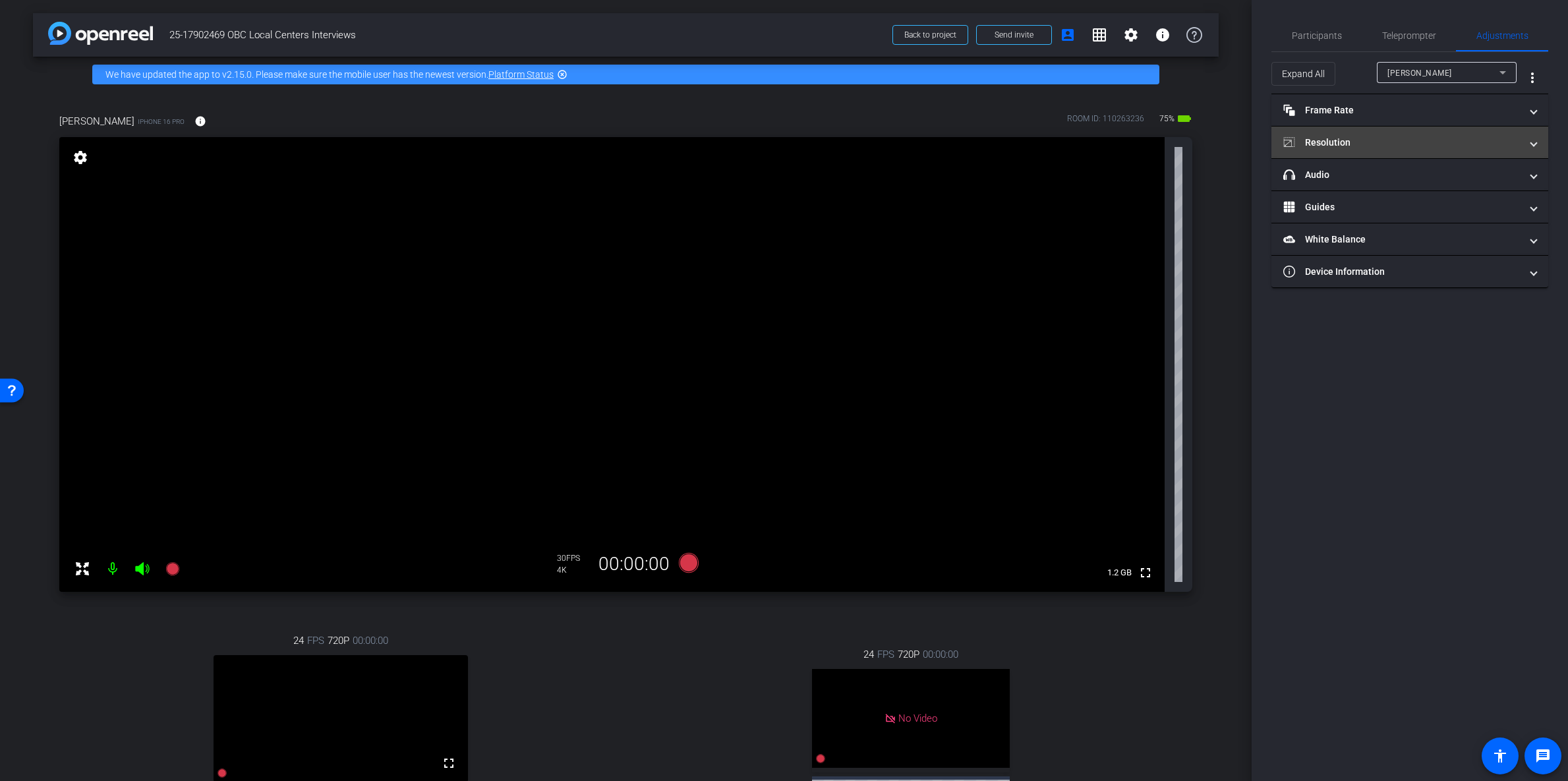
click at [1534, 147] on span at bounding box center [1533, 142] width 5 height 14
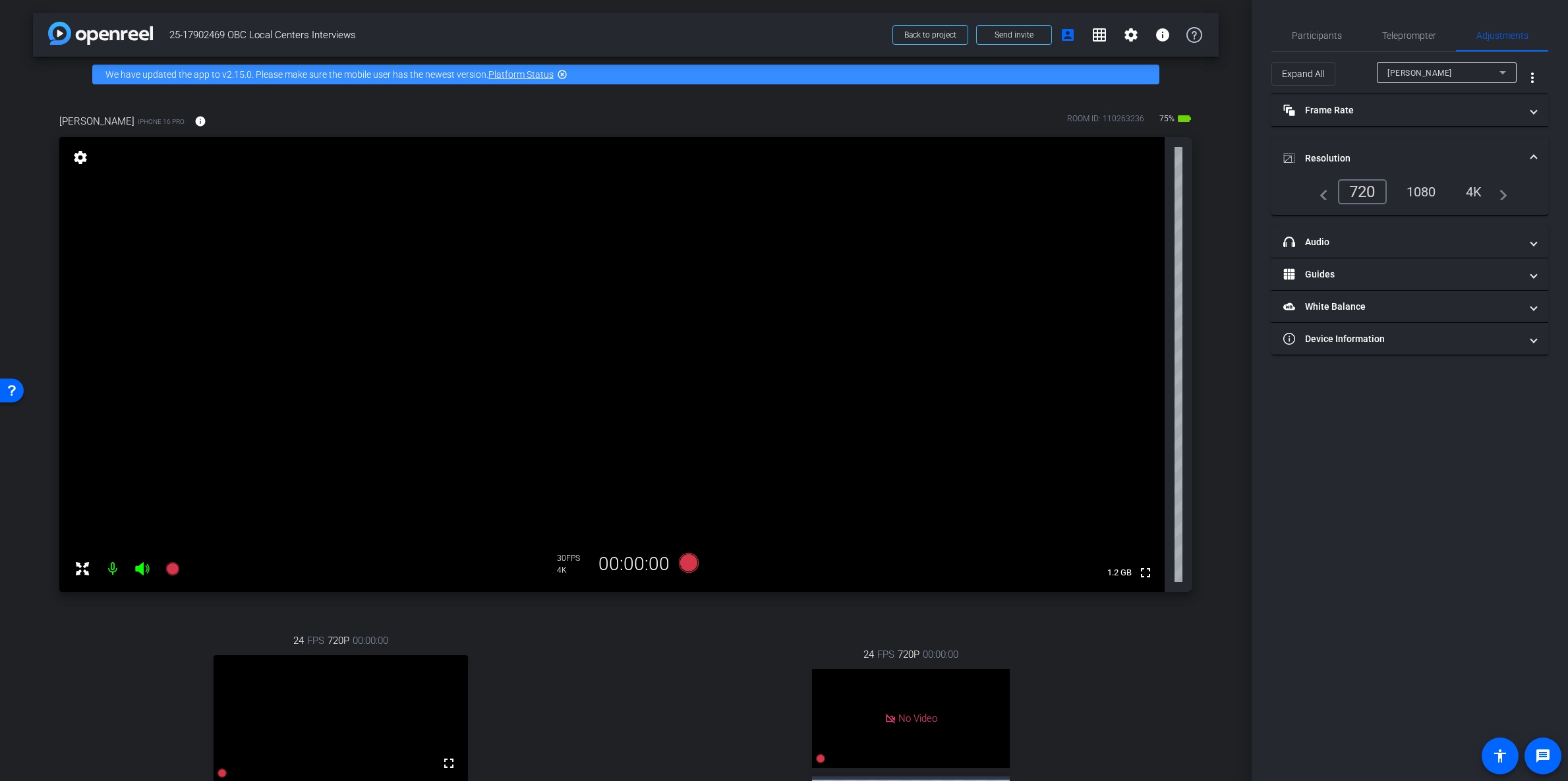
click at [1431, 191] on div "1080" at bounding box center [1421, 191] width 50 height 22
click at [80, 158] on mat-icon "settings" at bounding box center [80, 158] width 19 height 16
click at [1214, 674] on div "arrow_back 25-17902469 OBC Local Centers Interviews Back to project Send invite…" at bounding box center [625, 390] width 1251 height 781
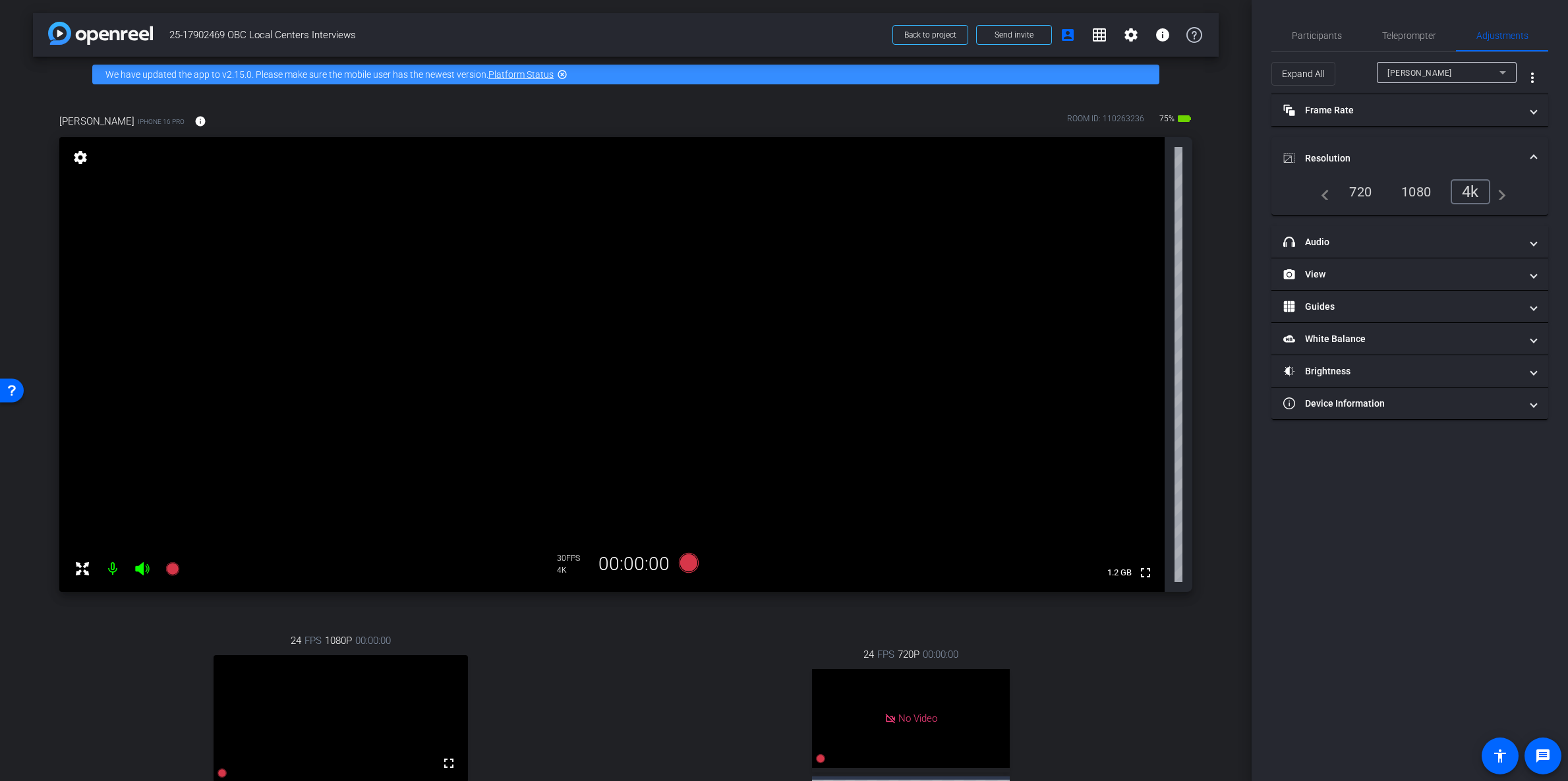
click at [557, 562] on div "30 FPS" at bounding box center [574, 558] width 33 height 11
click at [1417, 191] on div "1080" at bounding box center [1416, 191] width 50 height 22
click at [1369, 189] on div "720" at bounding box center [1360, 191] width 42 height 22
click at [1424, 192] on div "1080" at bounding box center [1422, 191] width 50 height 22
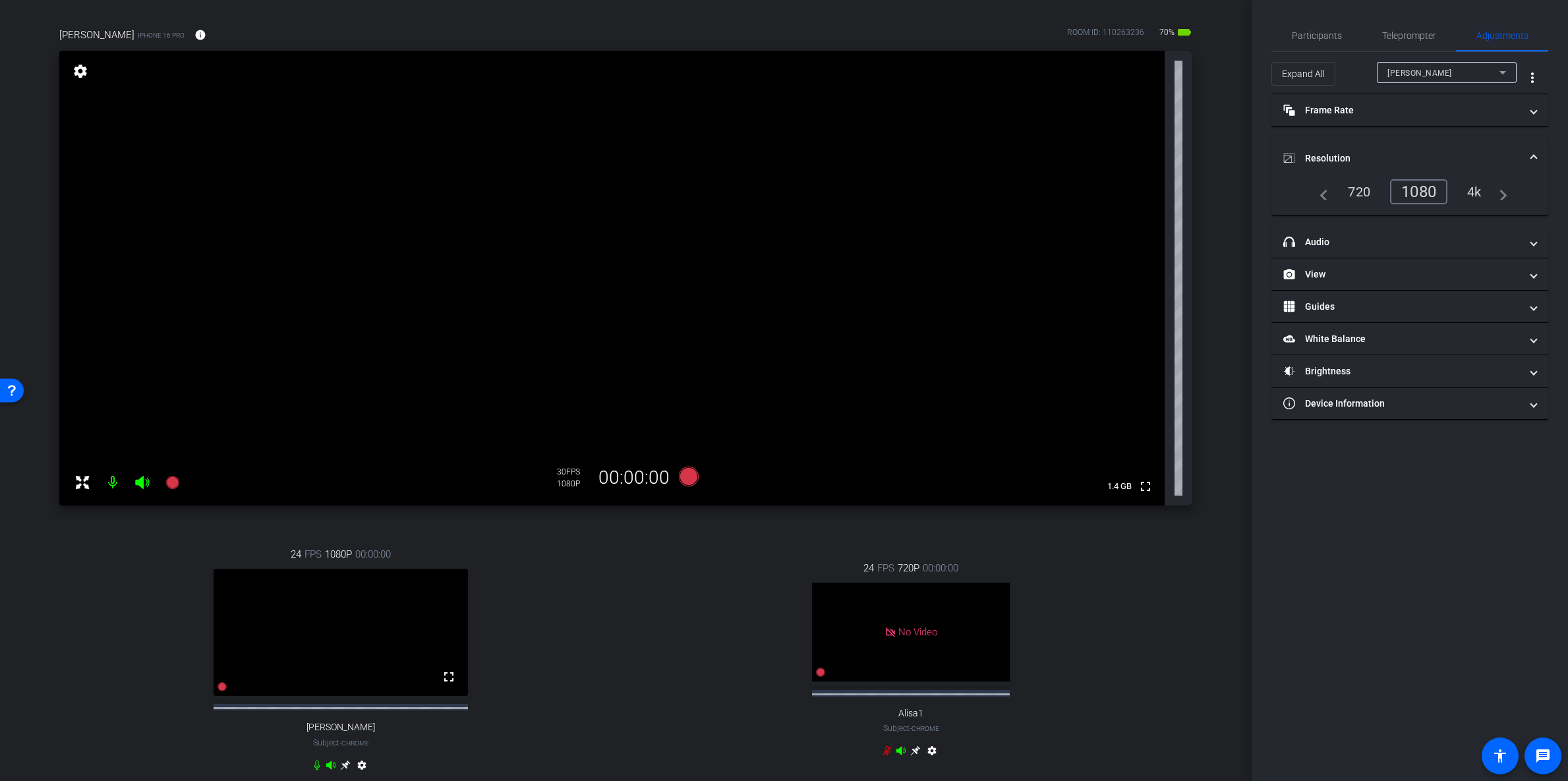
scroll to position [96, 0]
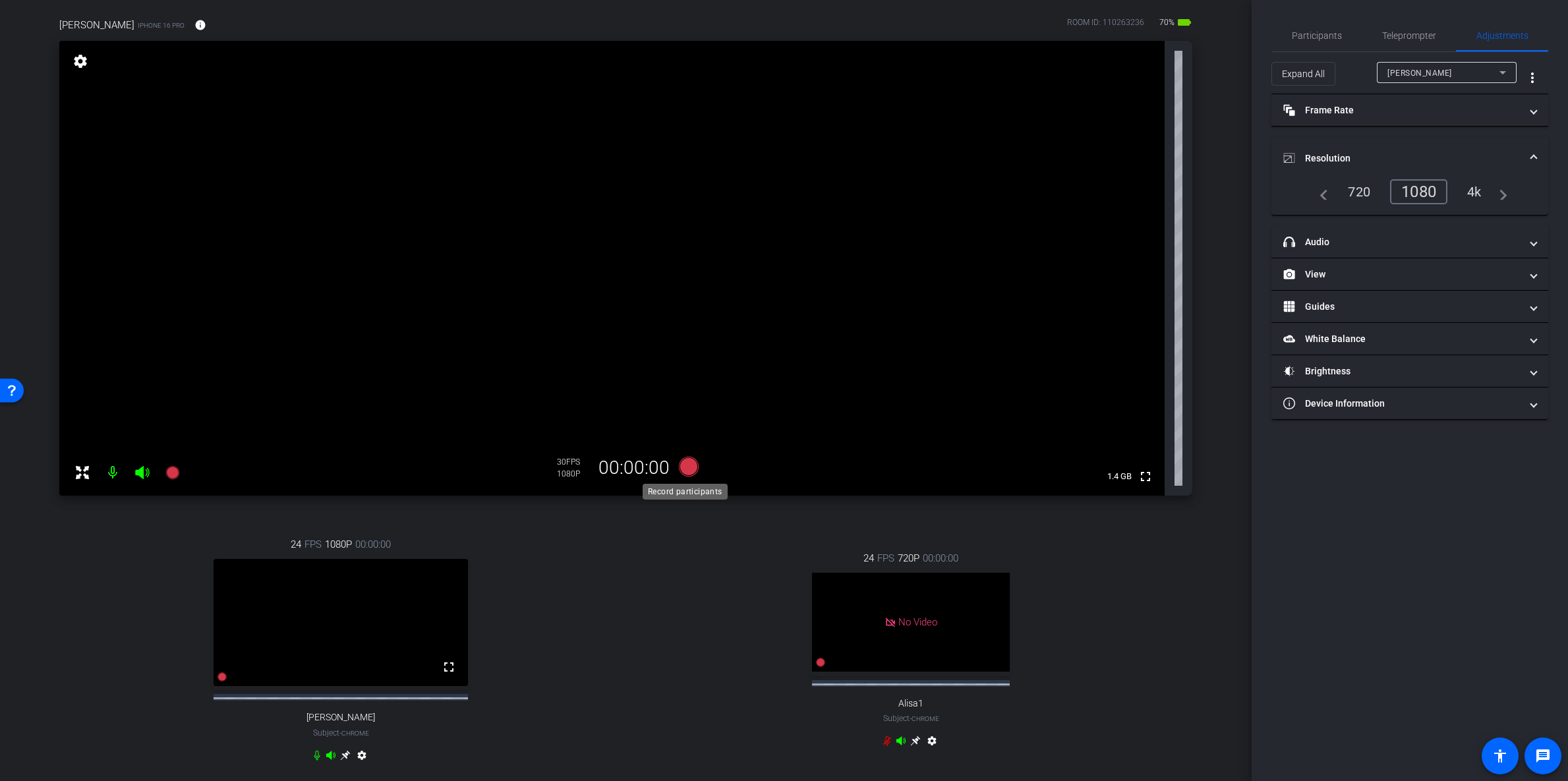
click at [687, 464] on icon at bounding box center [689, 466] width 19 height 19
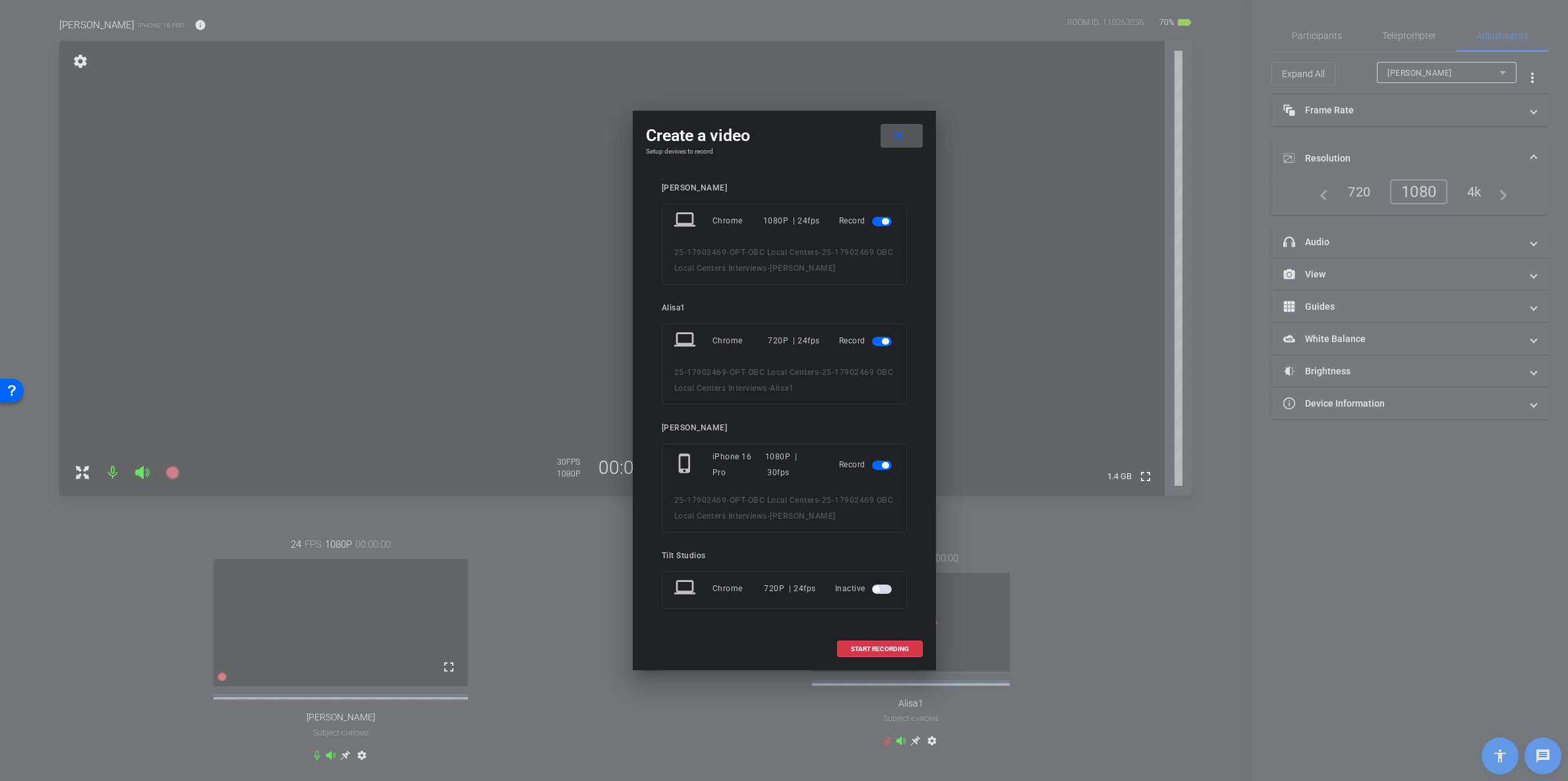
click at [884, 341] on span "button" at bounding box center [885, 341] width 7 height 7
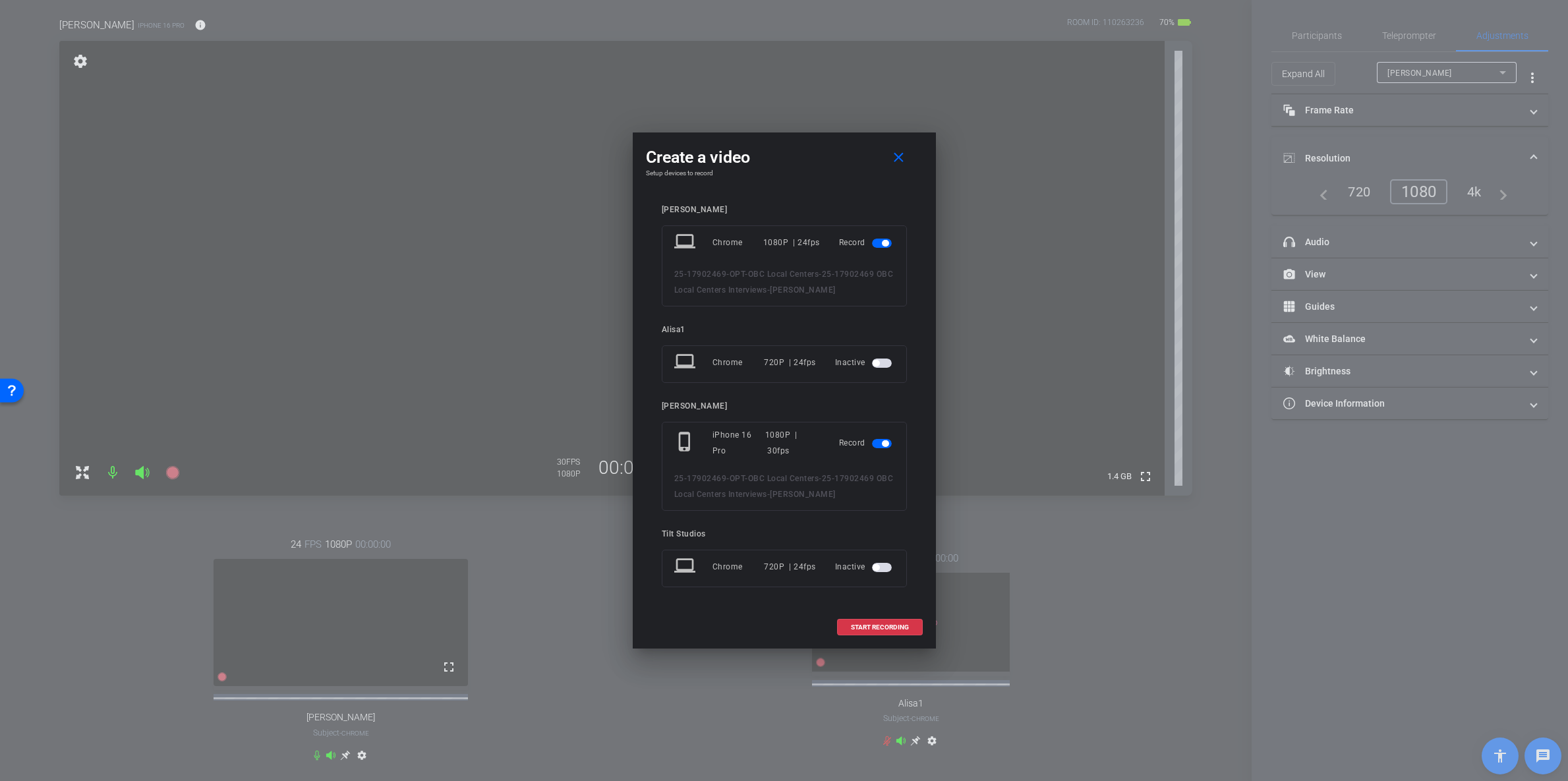
click at [885, 242] on span "button" at bounding box center [885, 242] width 7 height 7
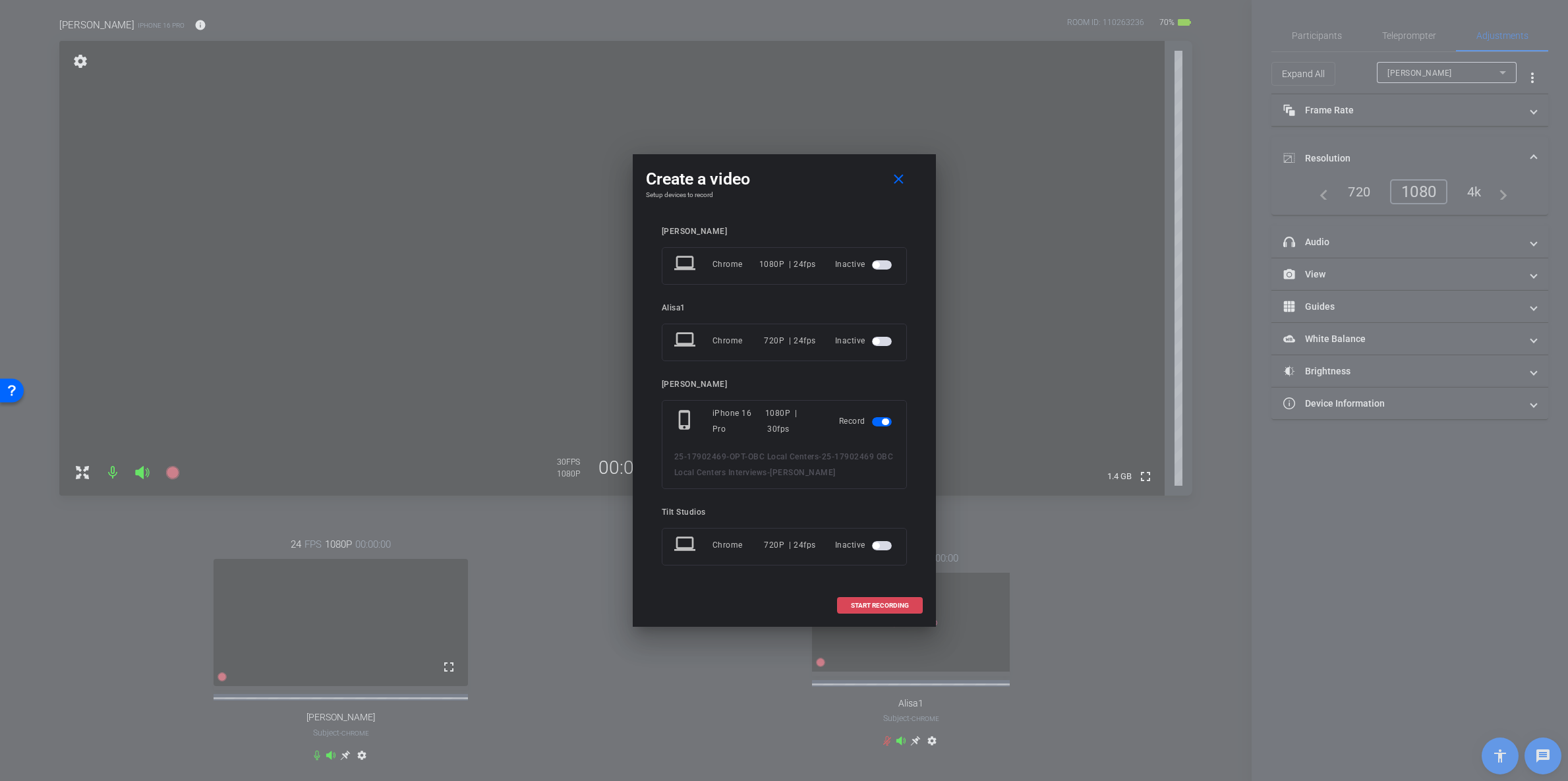
click at [880, 603] on span "START RECORDING" at bounding box center [880, 606] width 58 height 7
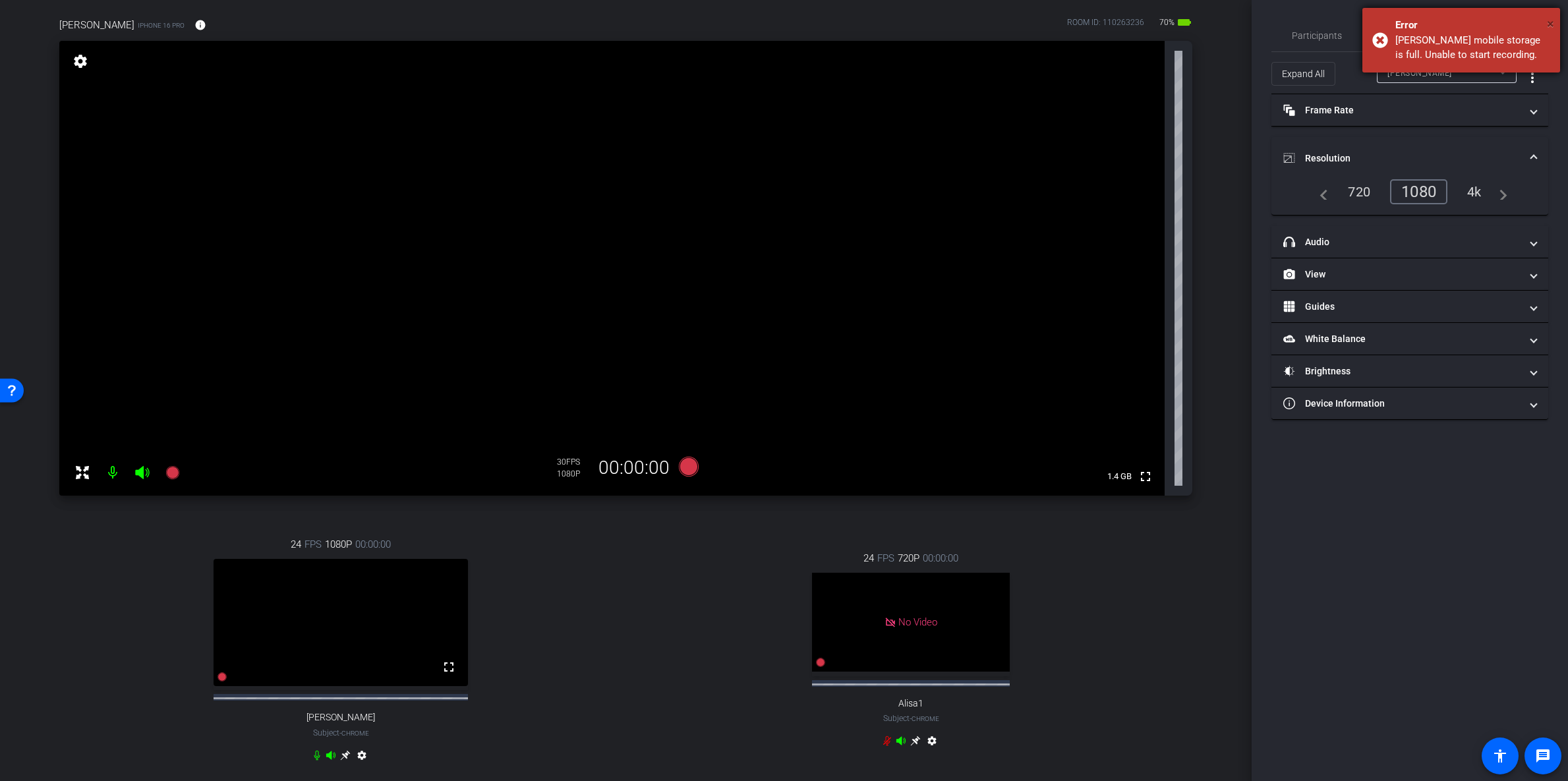
click at [1550, 20] on span "×" at bounding box center [1550, 23] width 7 height 16
click at [1385, 38] on span "Teleprompter" at bounding box center [1409, 35] width 55 height 9
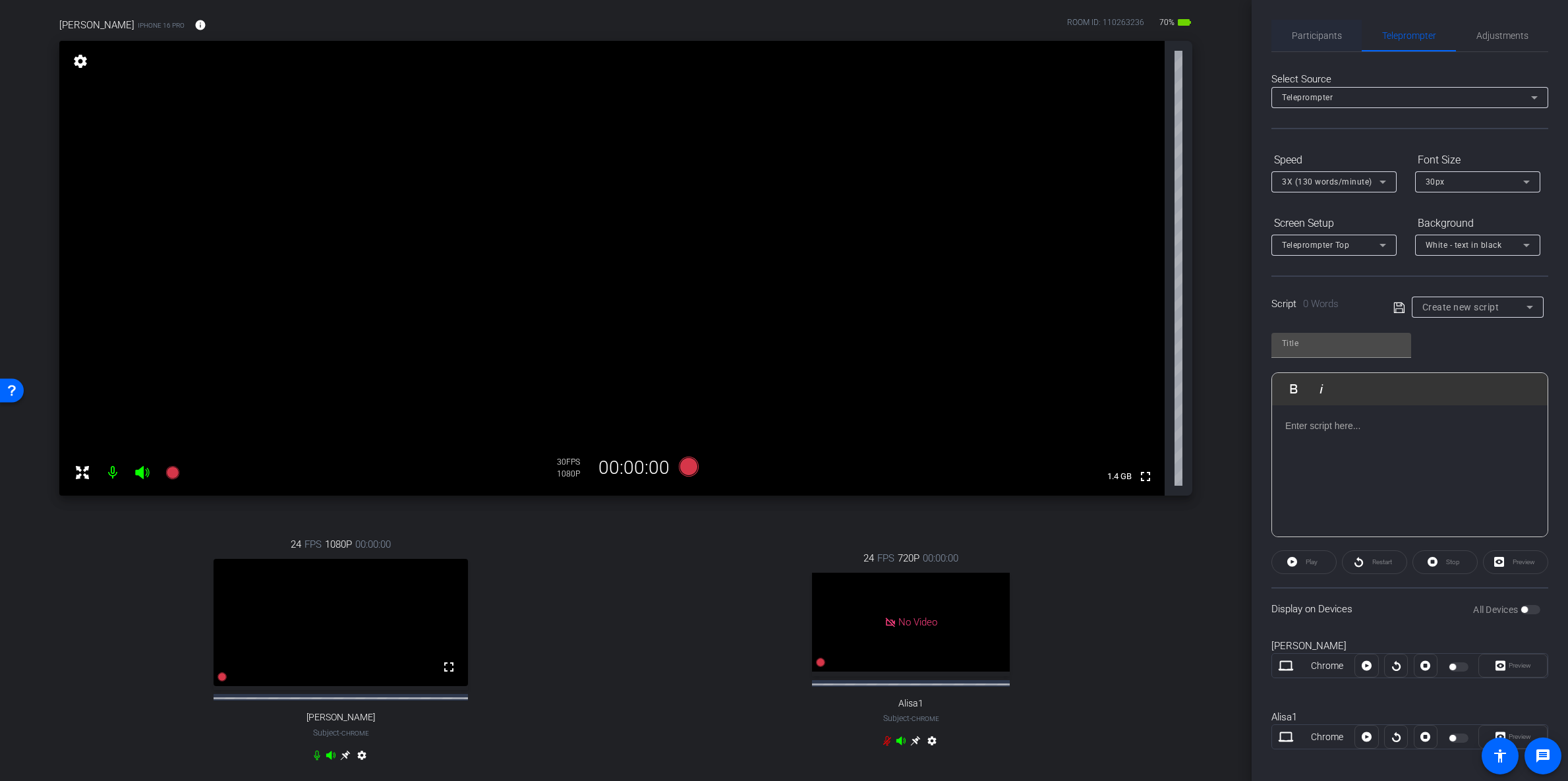
click at [1321, 34] on span "Participants" at bounding box center [1317, 35] width 50 height 9
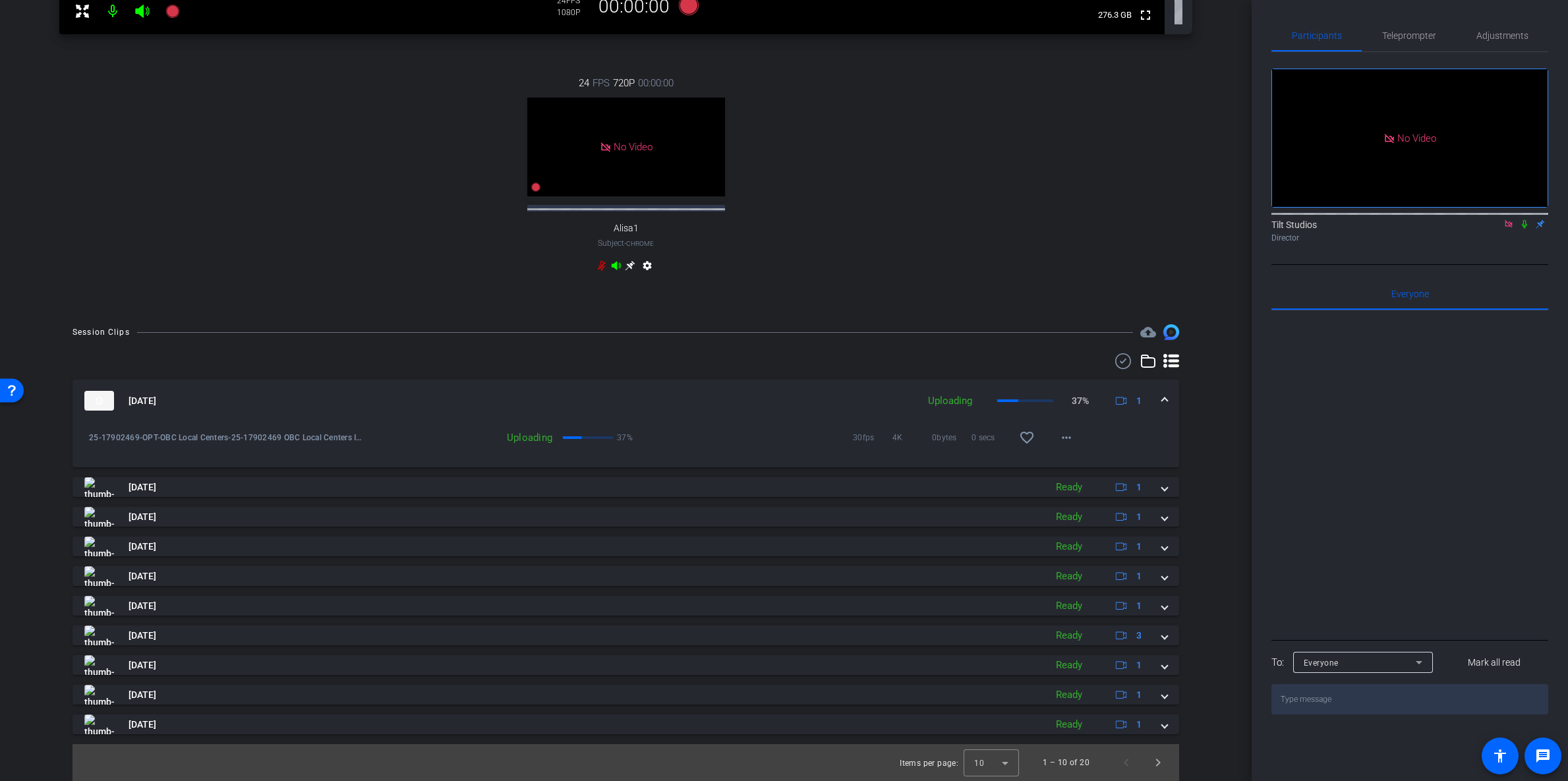
scroll to position [0, 0]
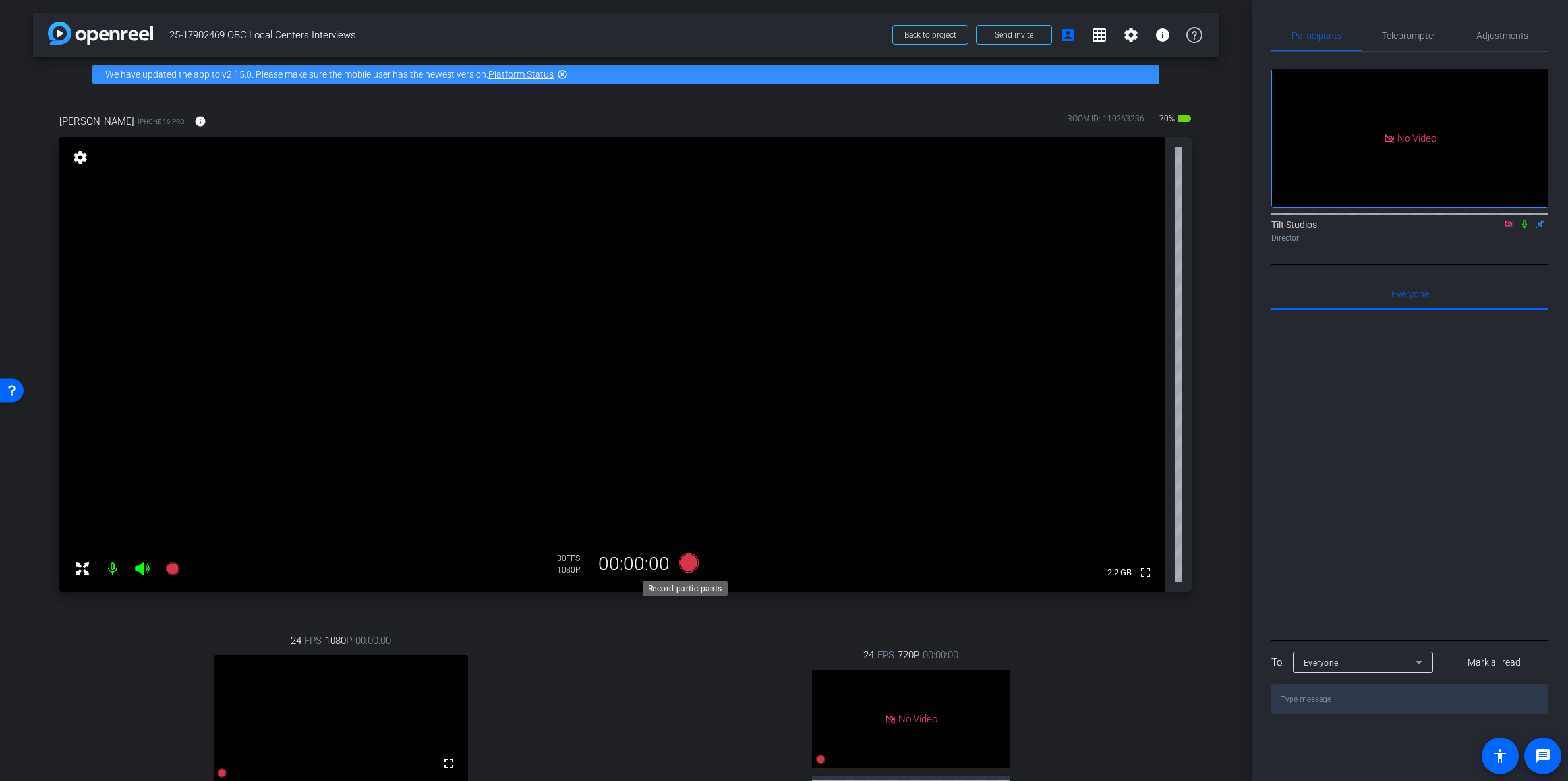
click at [685, 570] on icon at bounding box center [689, 563] width 19 height 19
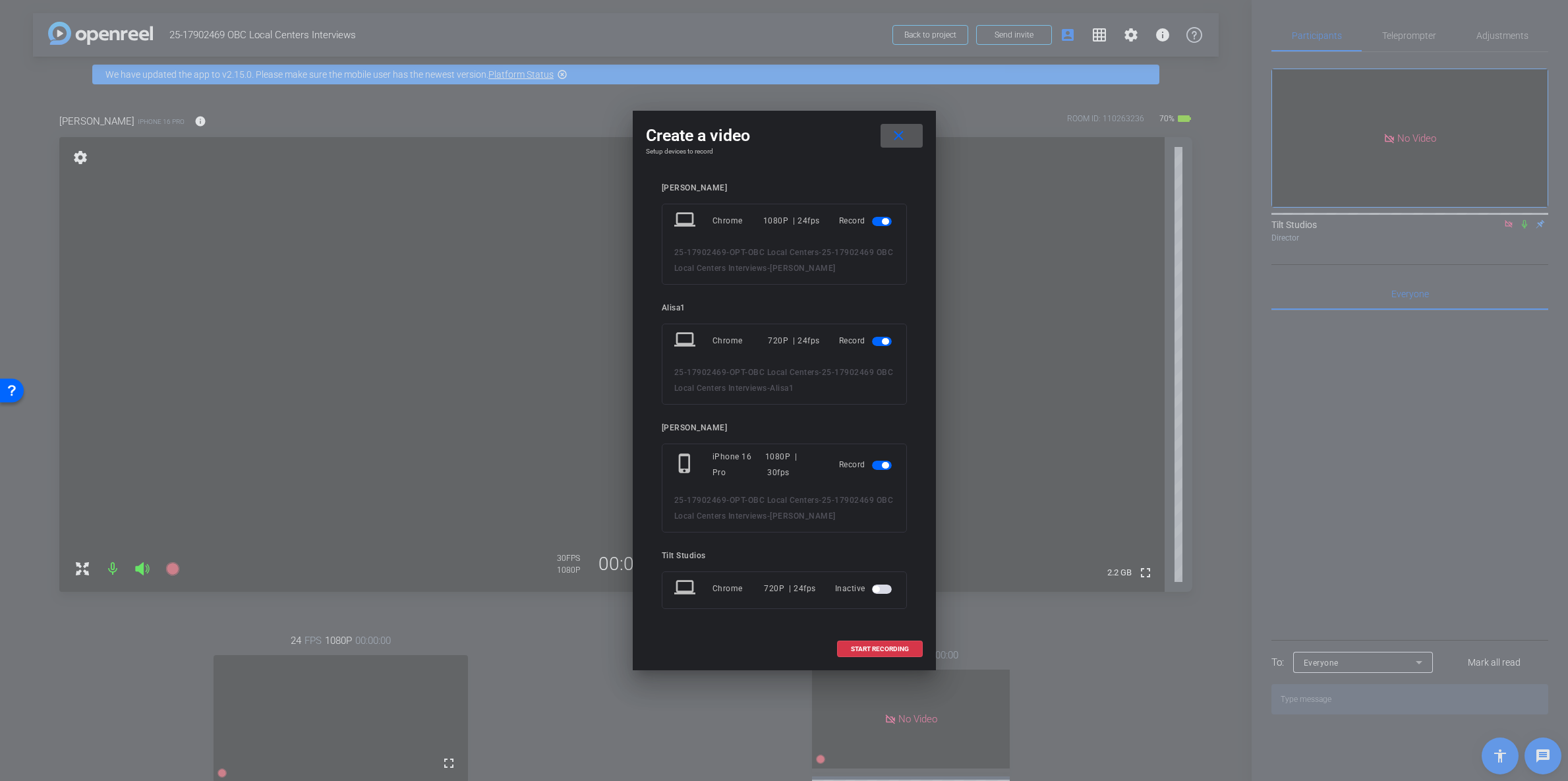
click at [882, 340] on span "button" at bounding box center [885, 341] width 7 height 7
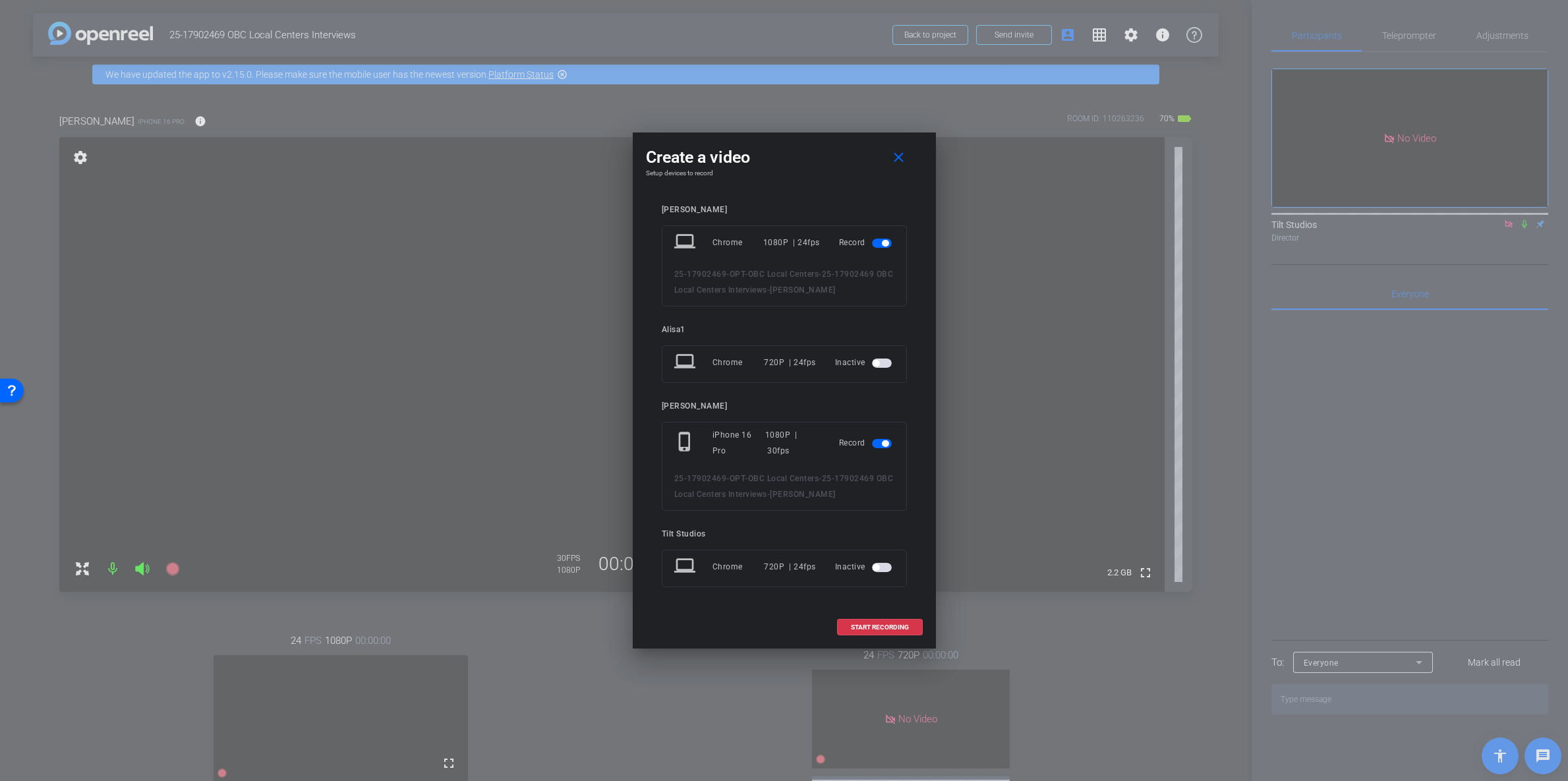
click at [882, 242] on span "button" at bounding box center [885, 242] width 7 height 7
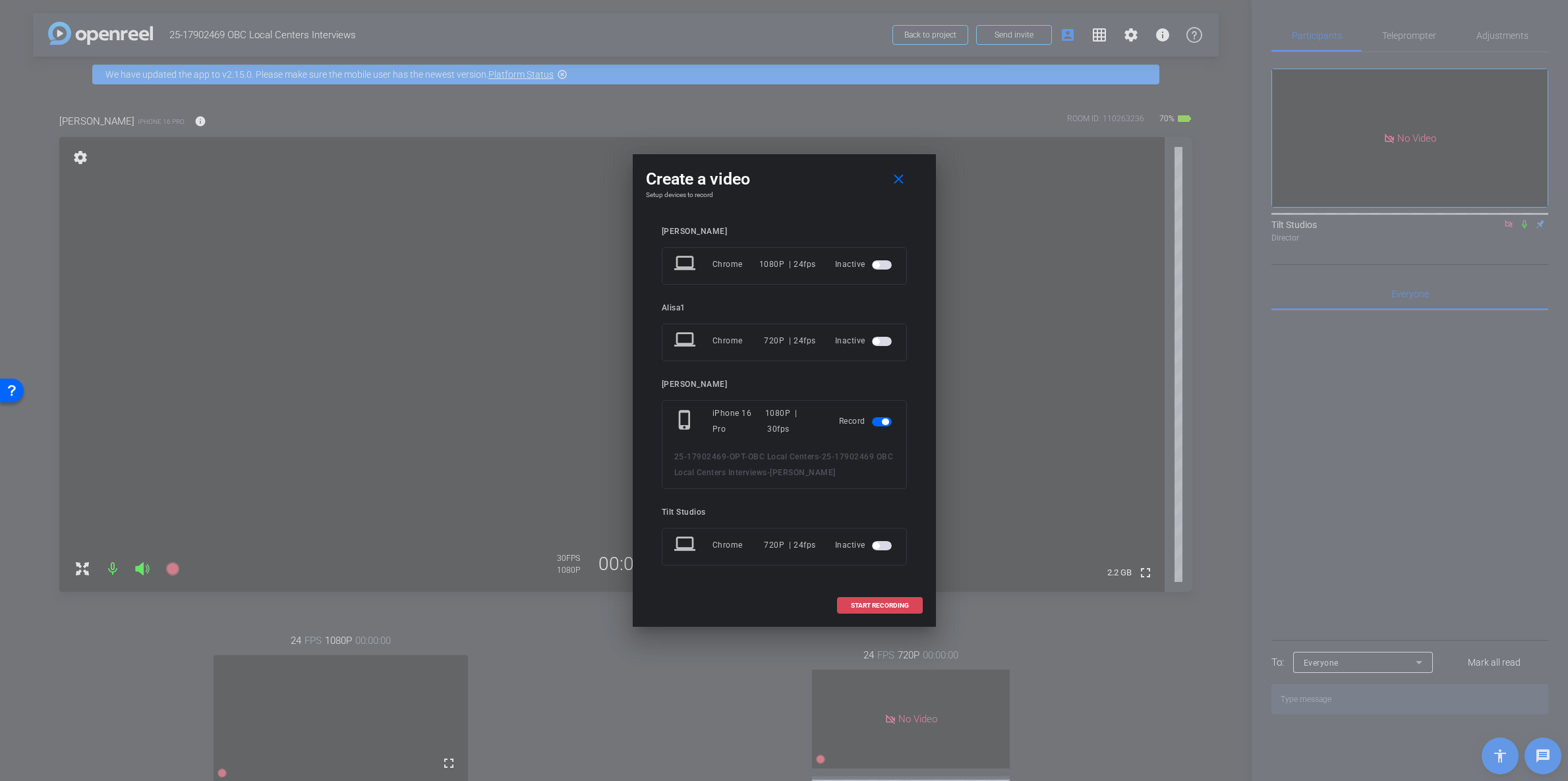
click at [874, 603] on span "START RECORDING" at bounding box center [880, 606] width 58 height 7
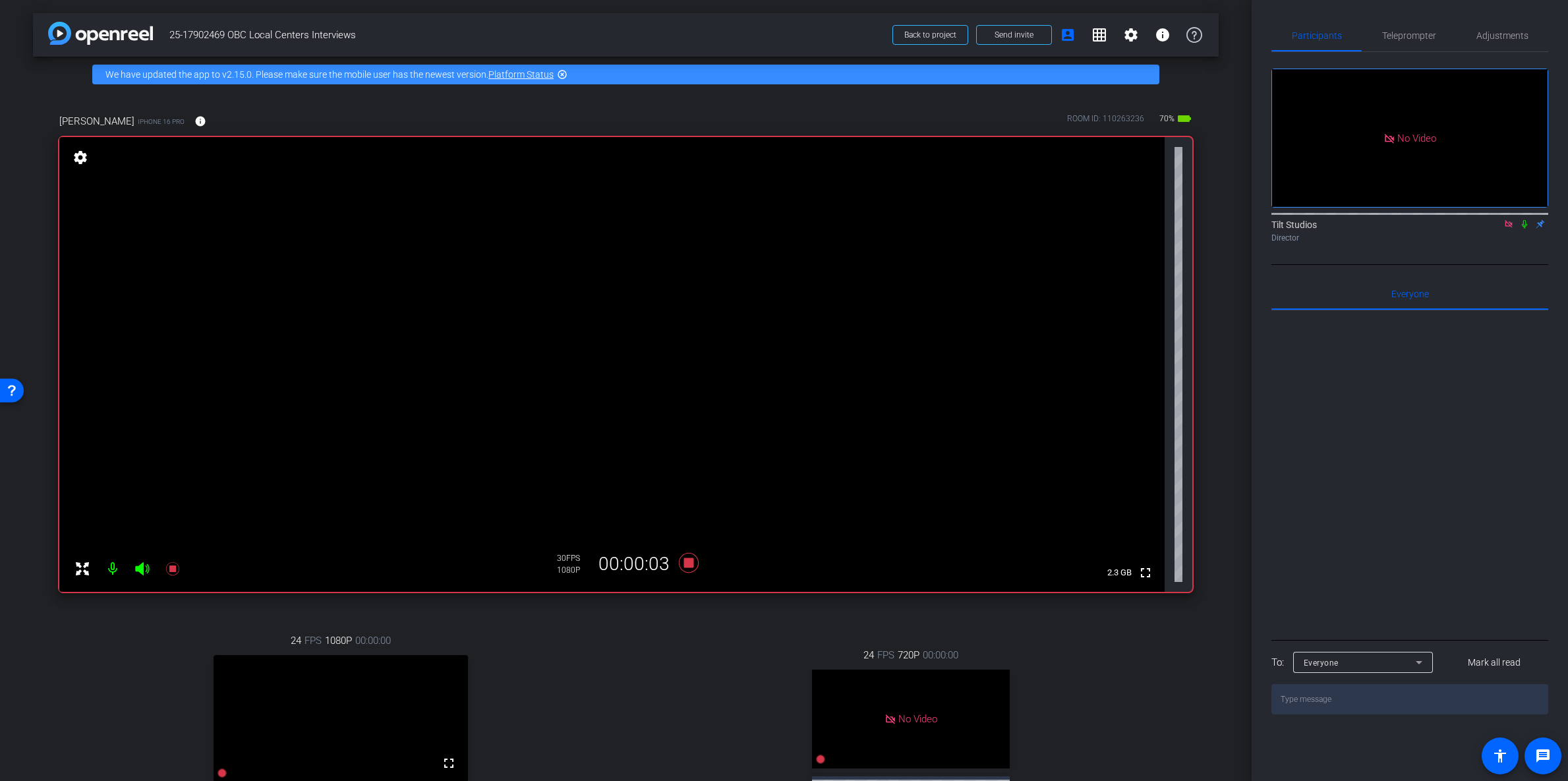
click at [1527, 220] on icon at bounding box center [1524, 224] width 5 height 9
click at [686, 565] on icon at bounding box center [689, 563] width 19 height 19
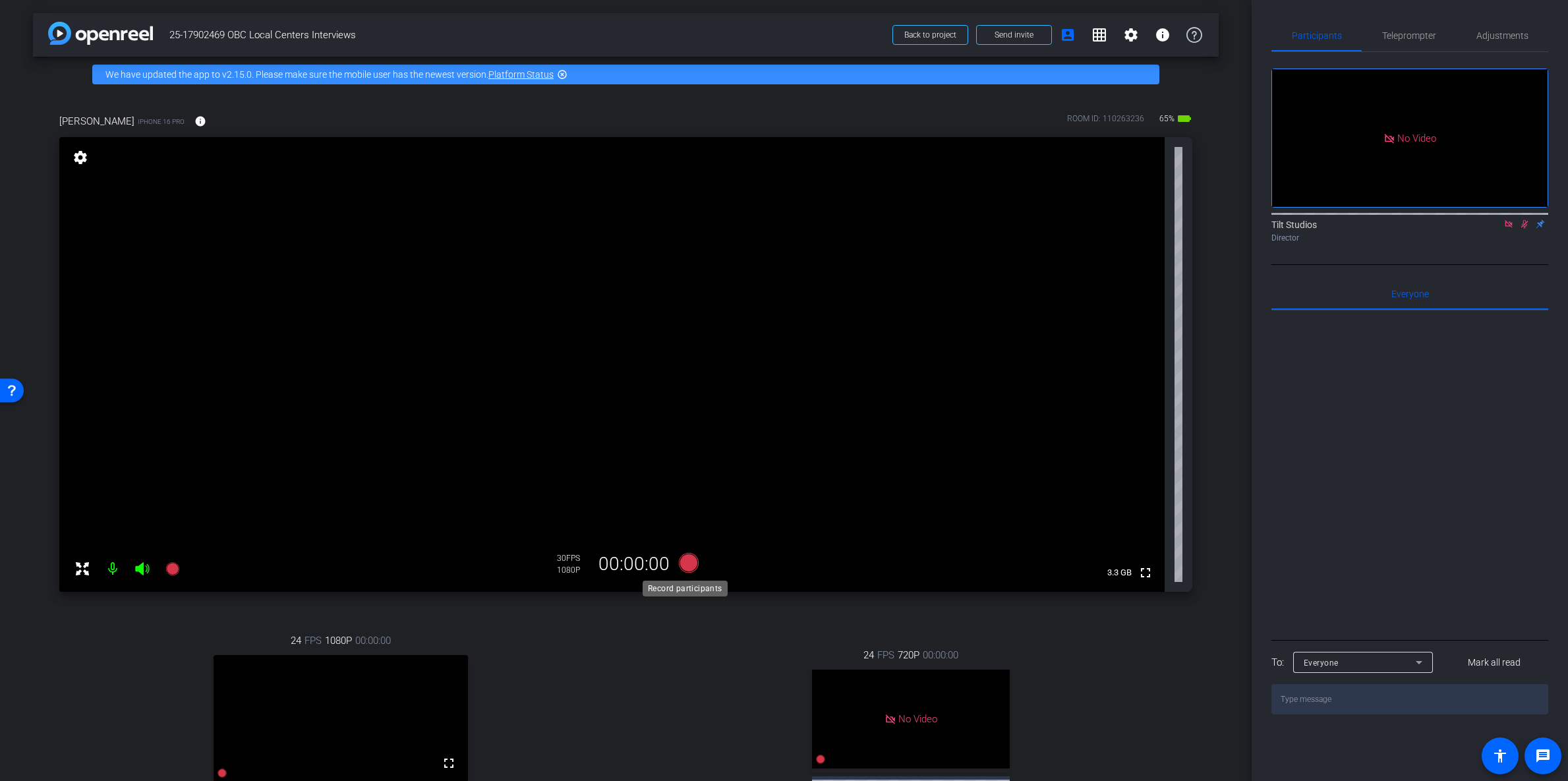
click at [686, 565] on icon at bounding box center [689, 563] width 19 height 19
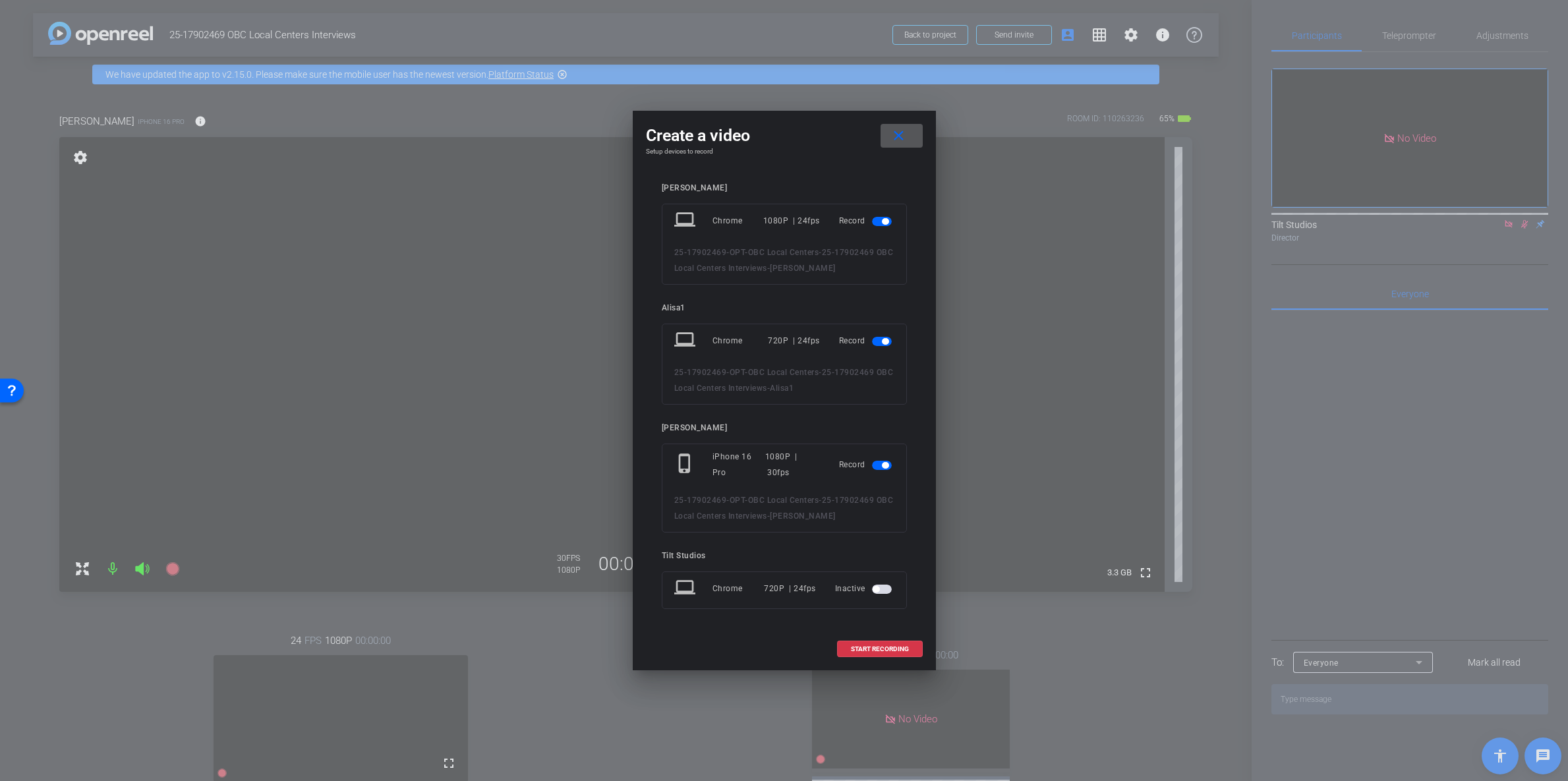
click at [882, 342] on span "button" at bounding box center [885, 341] width 7 height 7
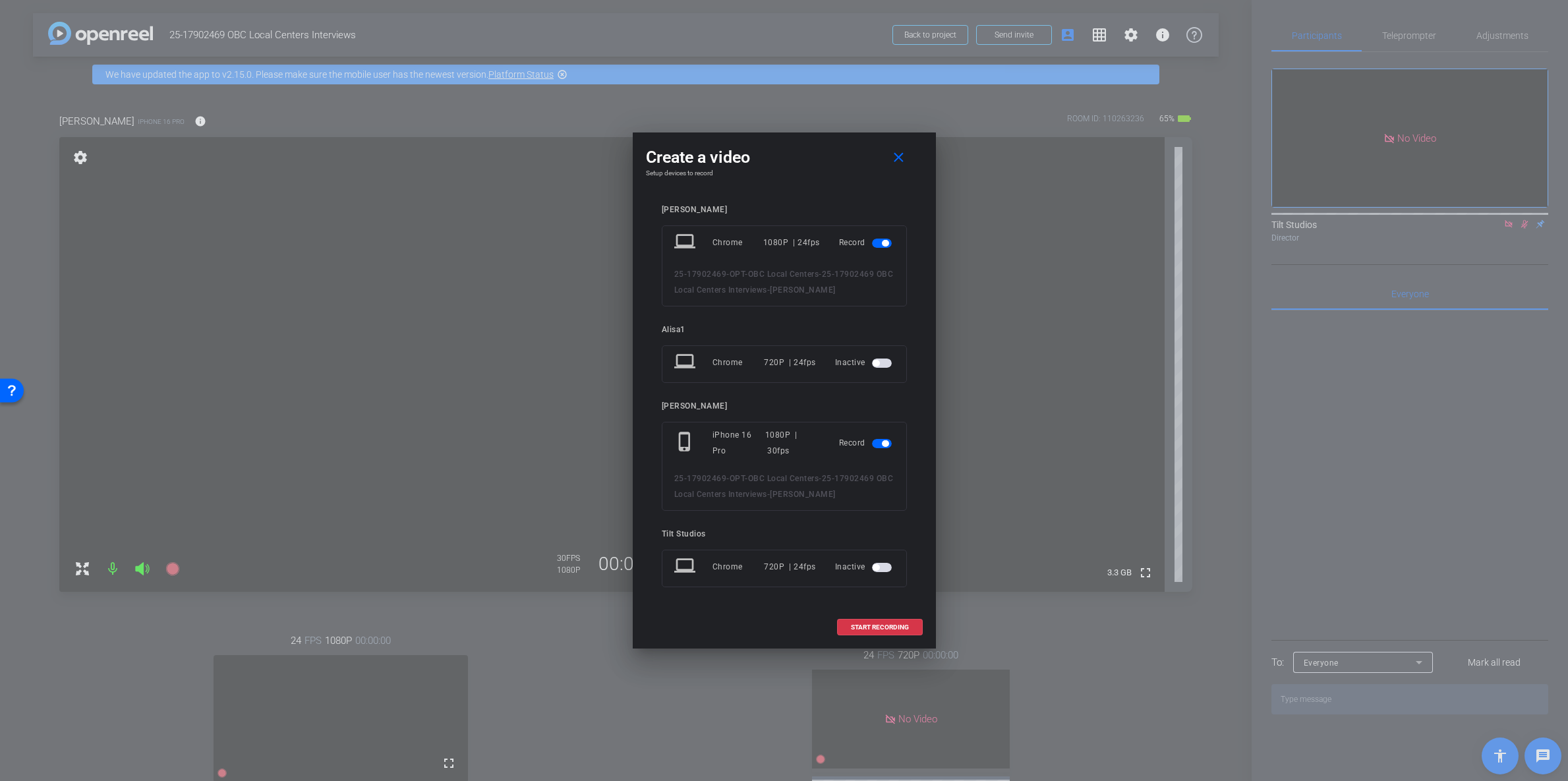
click at [883, 243] on span "button" at bounding box center [885, 242] width 7 height 7
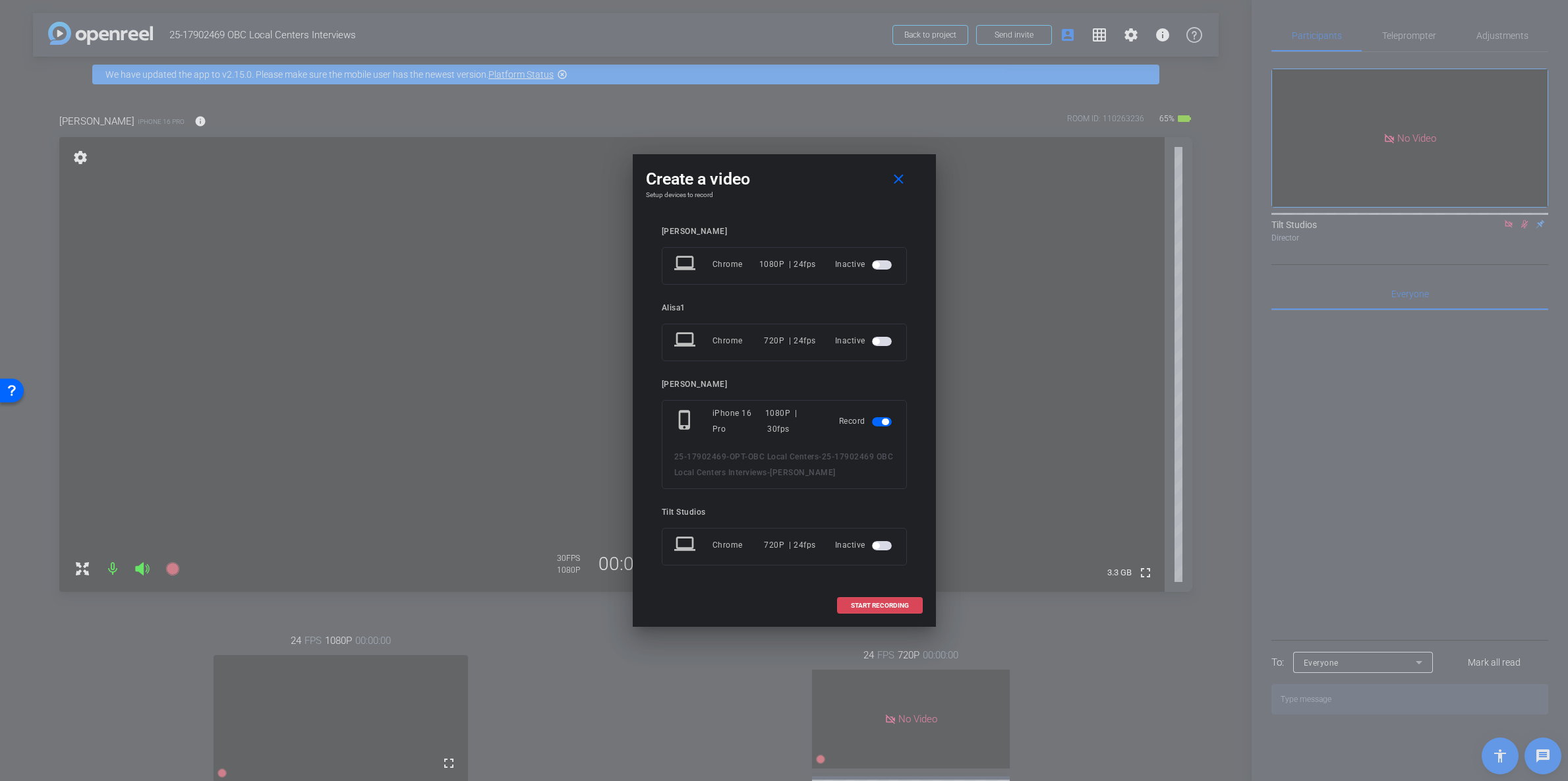
click at [880, 603] on span "START RECORDING" at bounding box center [880, 606] width 58 height 7
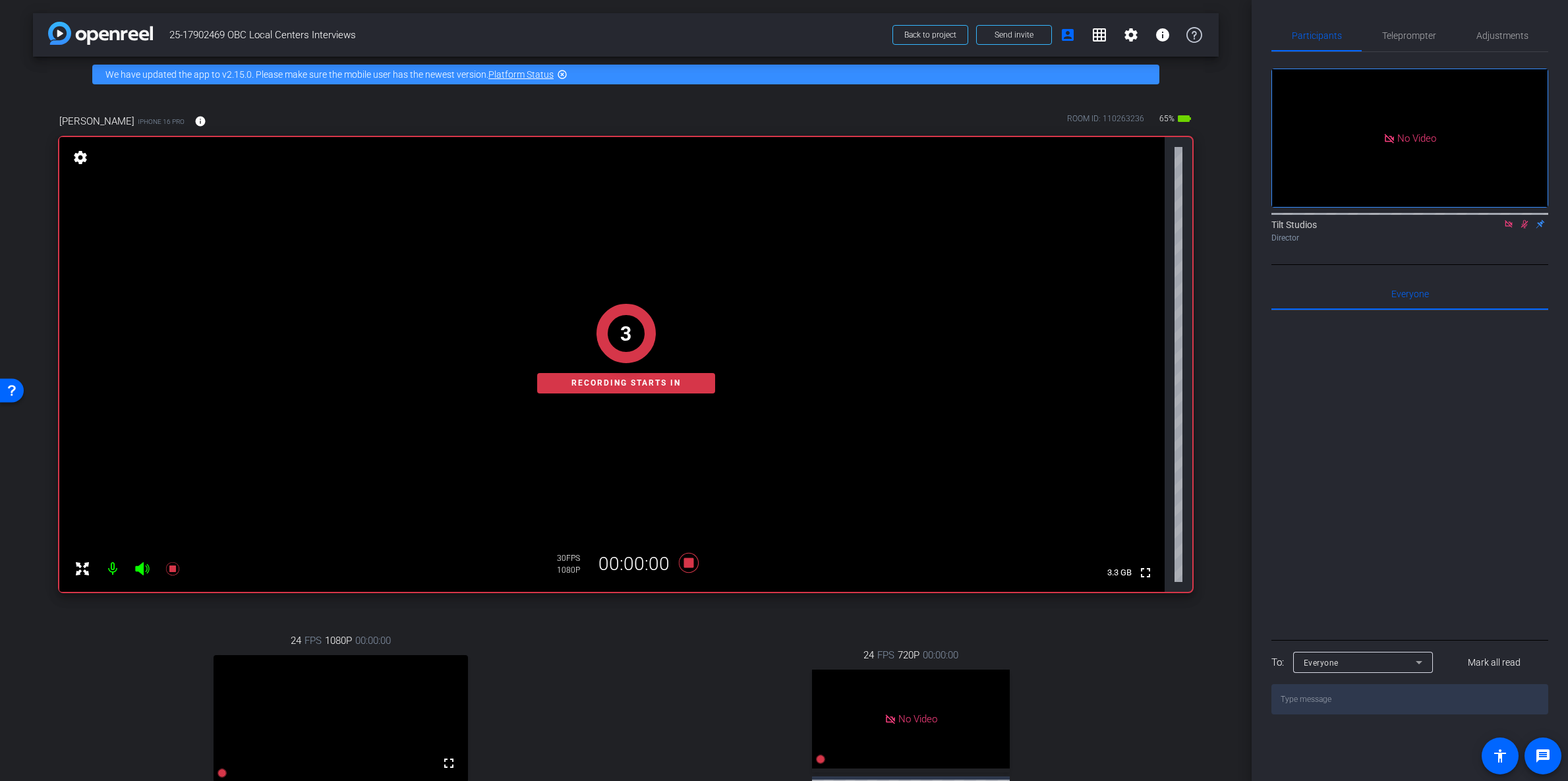
click at [1519, 219] on icon at bounding box center [1524, 223] width 11 height 9
click at [1524, 219] on icon at bounding box center [1524, 223] width 11 height 9
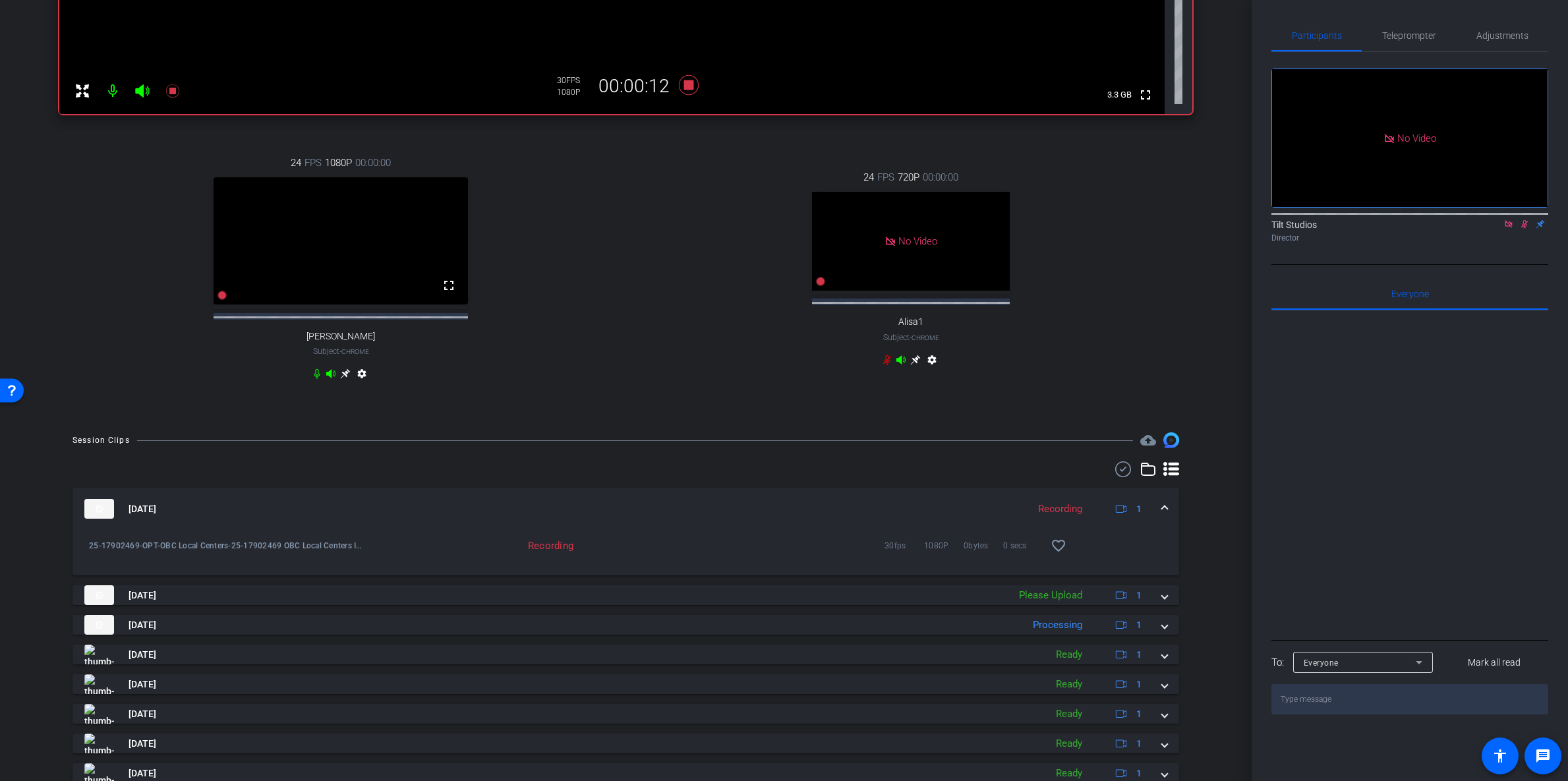
scroll to position [598, 0]
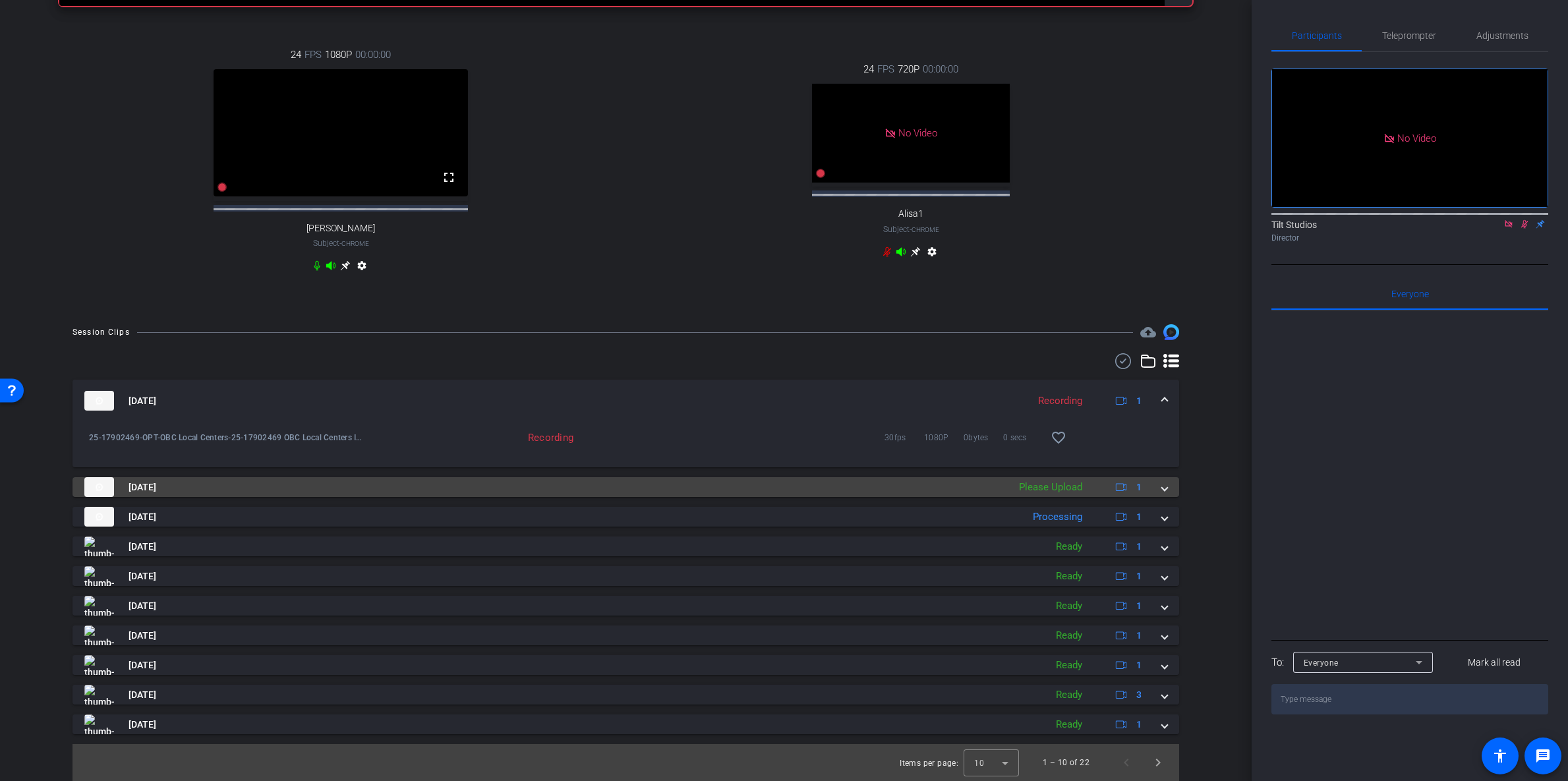
click at [1162, 493] on span at bounding box center [1164, 487] width 5 height 14
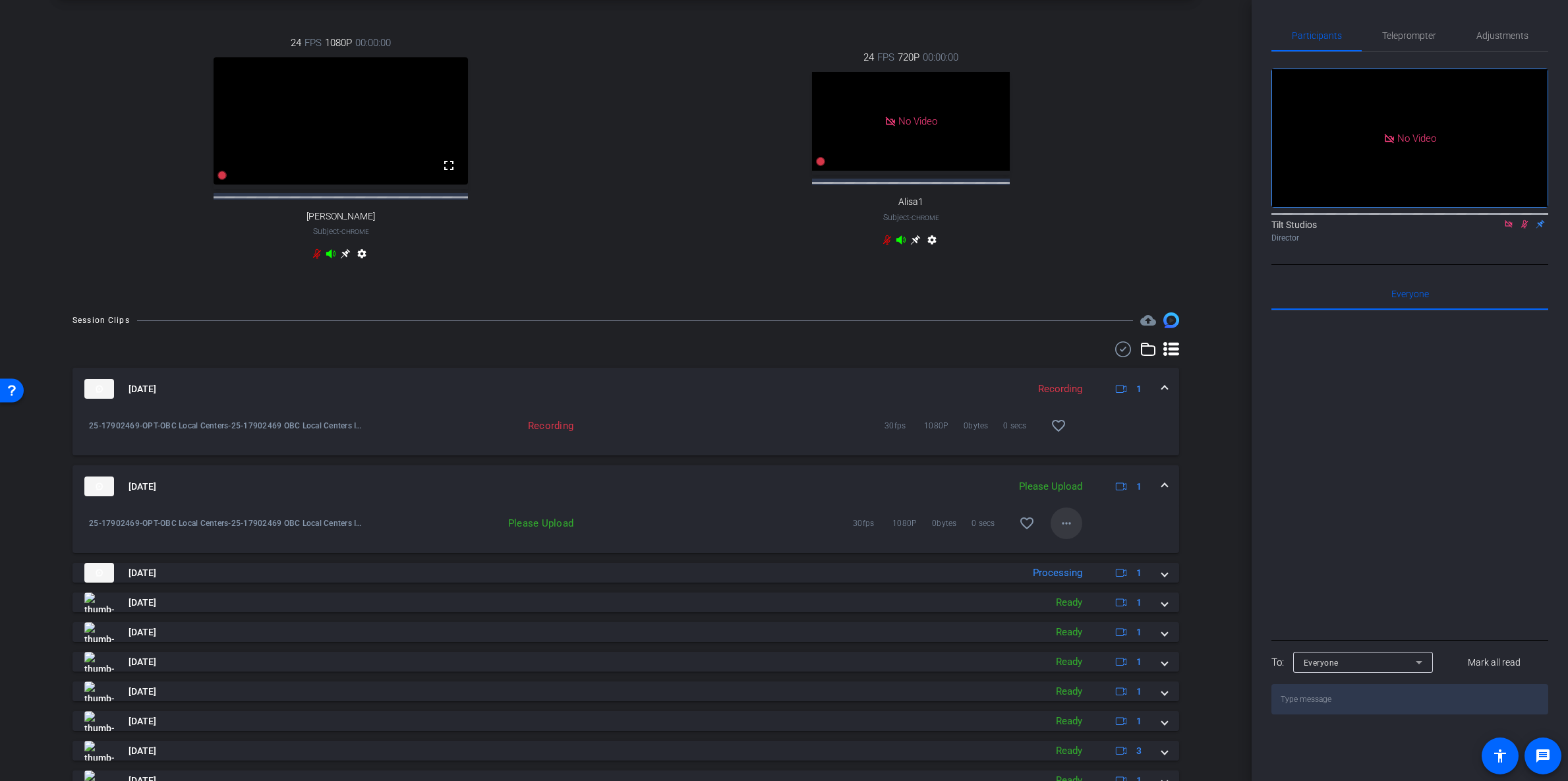
click at [1059, 532] on mat-icon "more_horiz" at bounding box center [1066, 523] width 16 height 16
click at [1070, 560] on span "Upload" at bounding box center [1081, 563] width 53 height 16
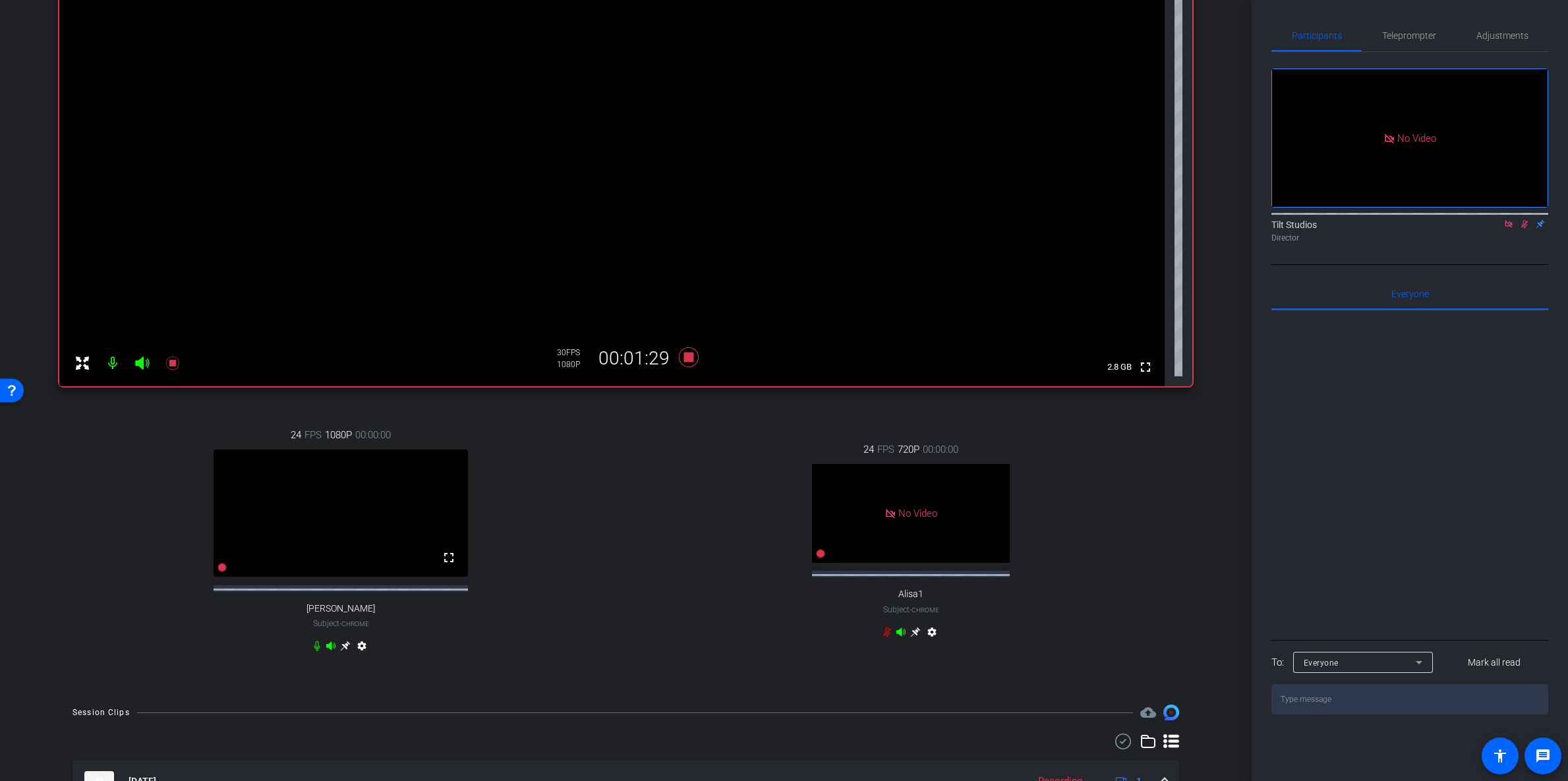
scroll to position [0, 0]
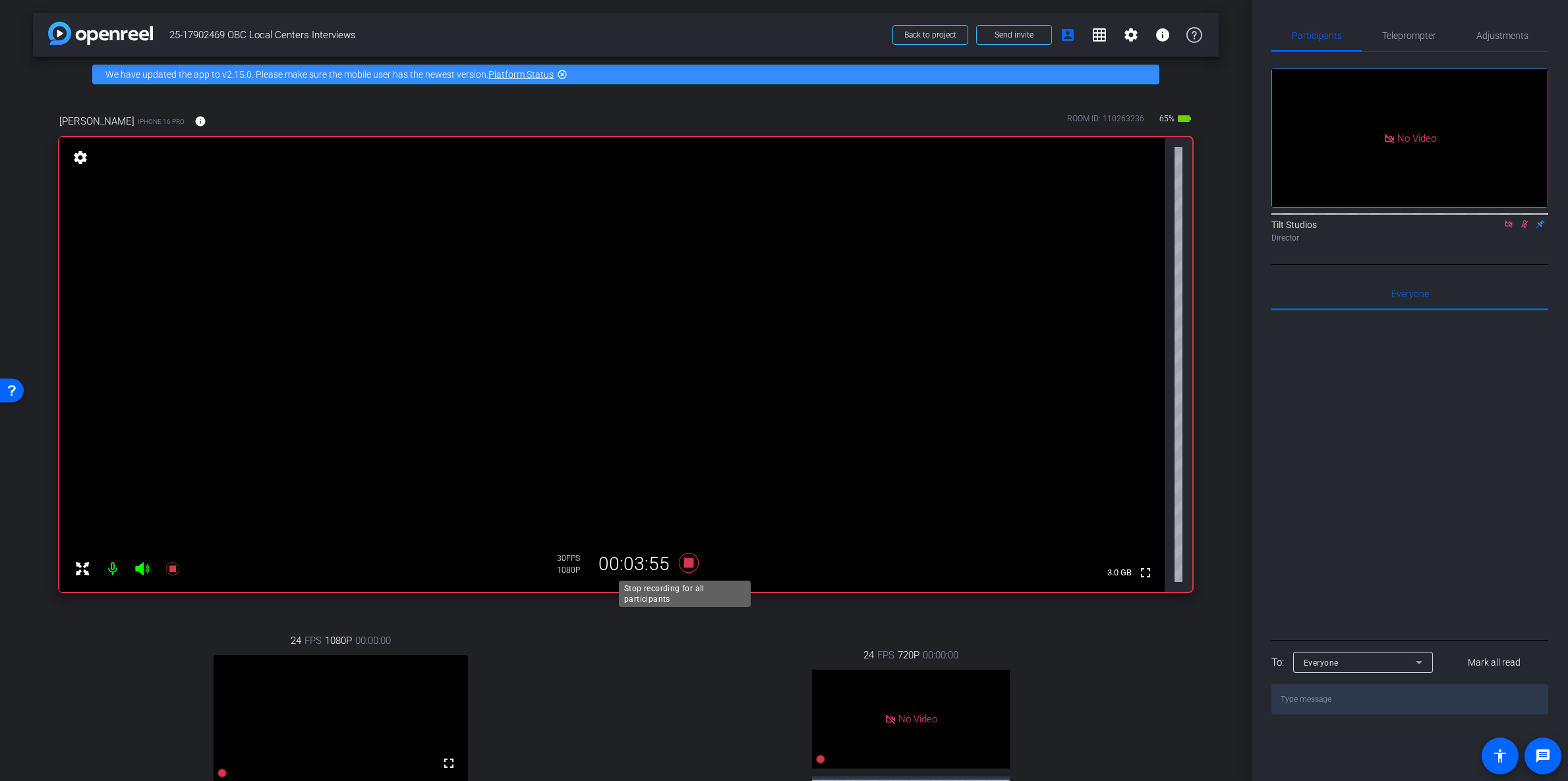
click at [684, 556] on icon at bounding box center [689, 563] width 31 height 23
click at [1525, 219] on icon at bounding box center [1524, 223] width 11 height 9
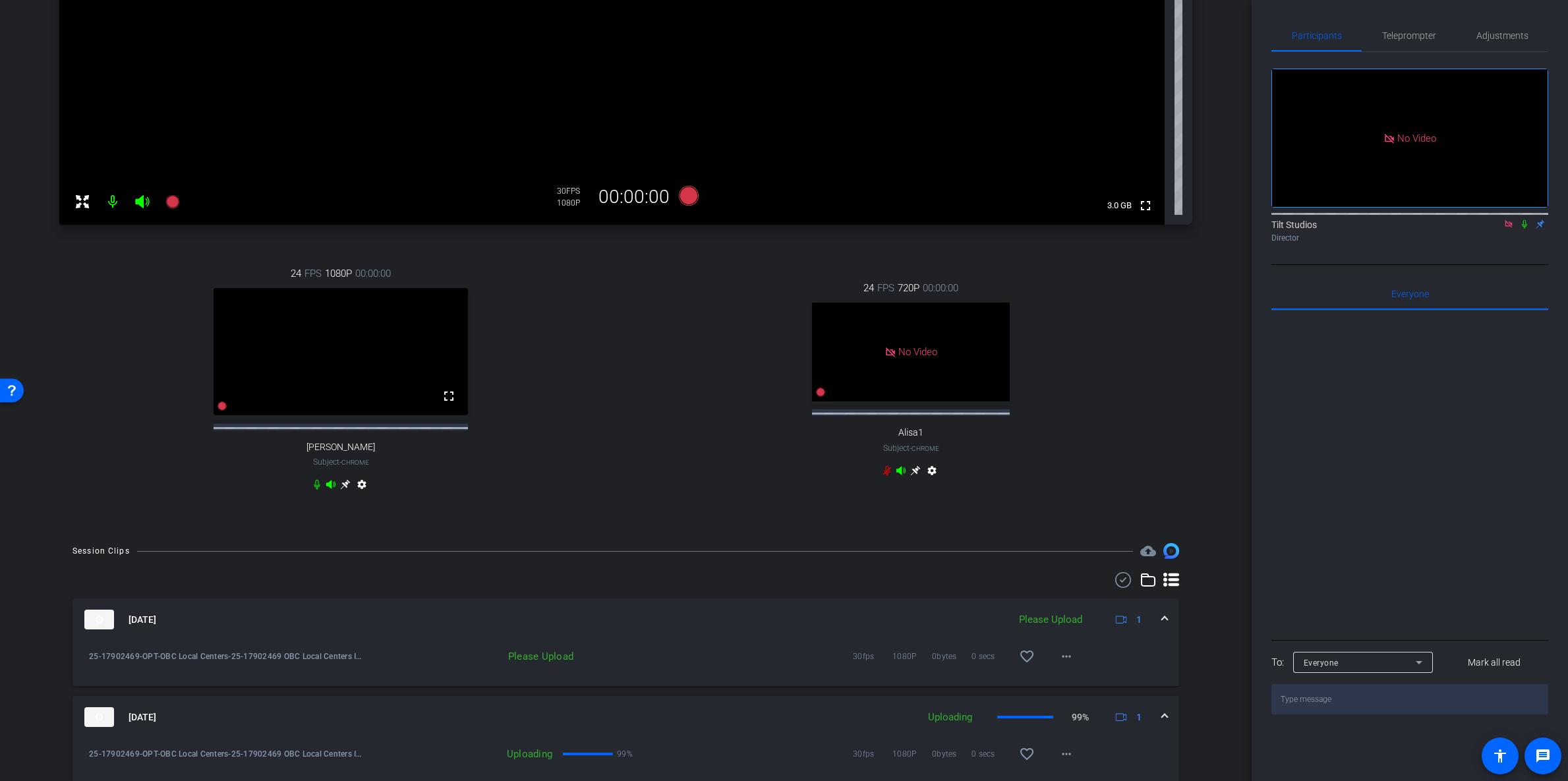
scroll to position [507, 0]
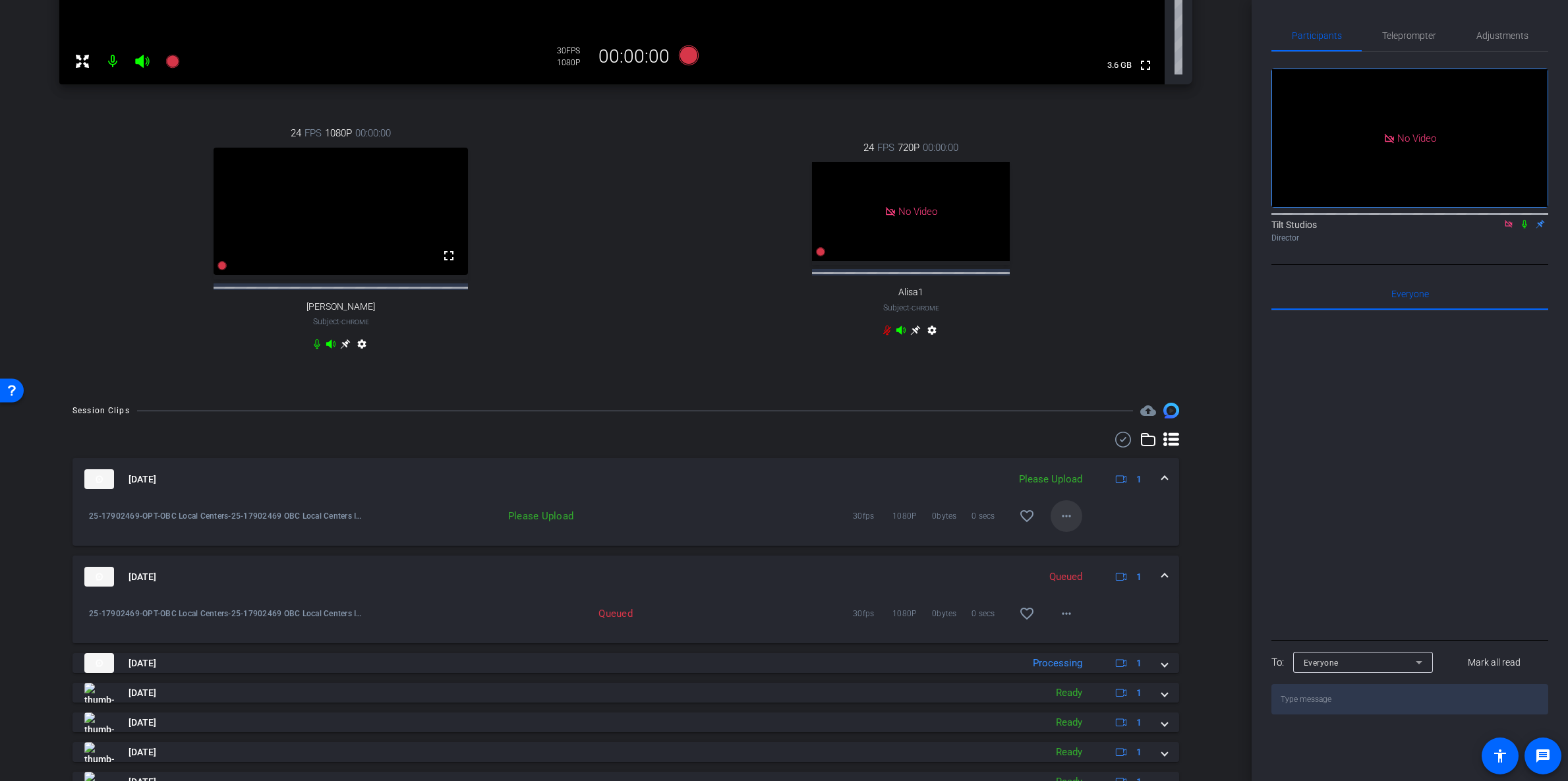
click at [1068, 532] on span at bounding box center [1066, 516] width 31 height 31
click at [1067, 554] on span "Upload" at bounding box center [1081, 555] width 53 height 16
click at [1162, 487] on span at bounding box center [1164, 479] width 5 height 14
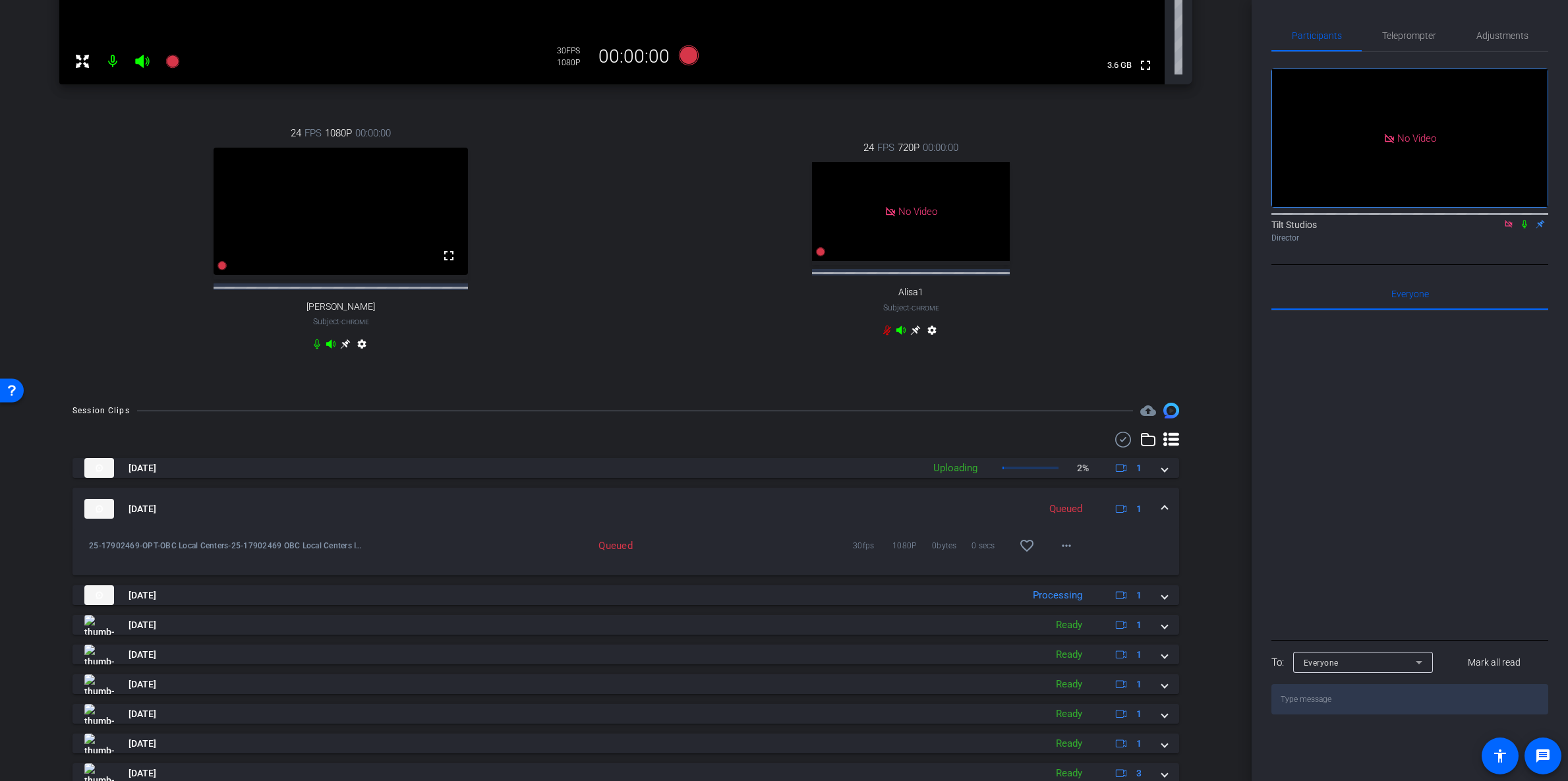
click at [1162, 516] on span at bounding box center [1164, 509] width 5 height 14
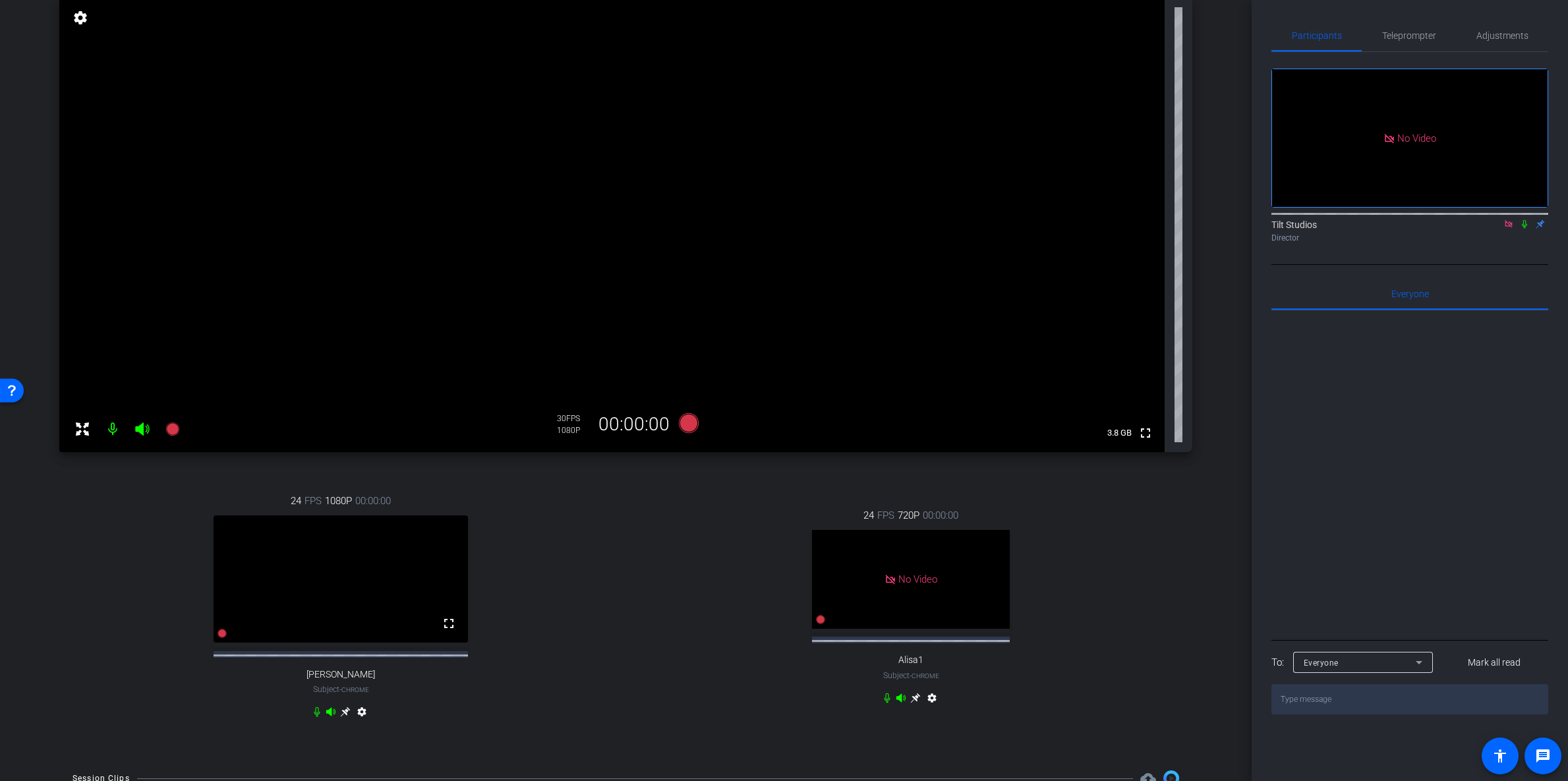
scroll to position [0, 0]
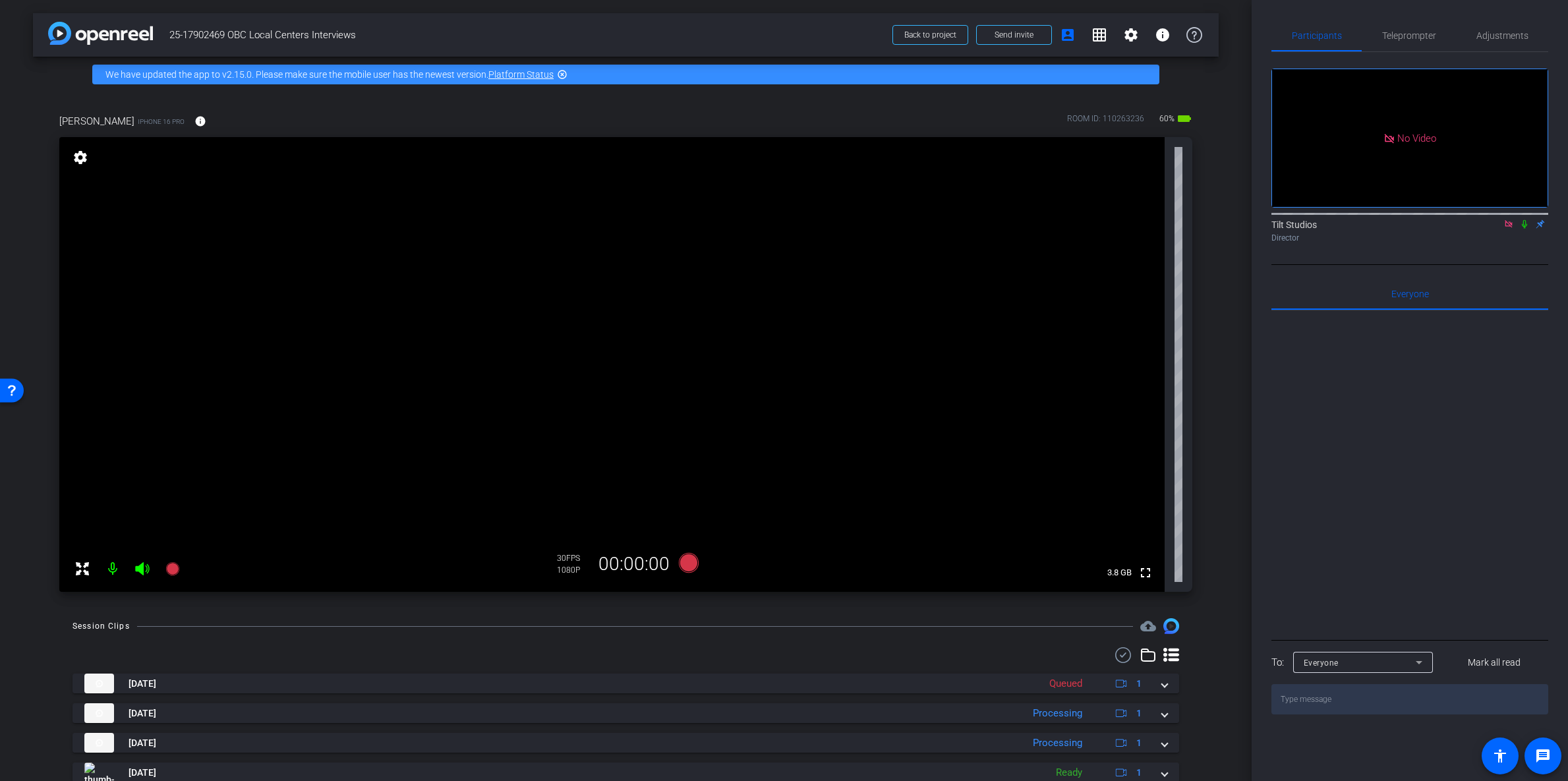
click at [1552, 20] on div "Participants Teleprompter Adjustments No Video Tilt Studios Director Everyone 0…" at bounding box center [1409, 390] width 317 height 781
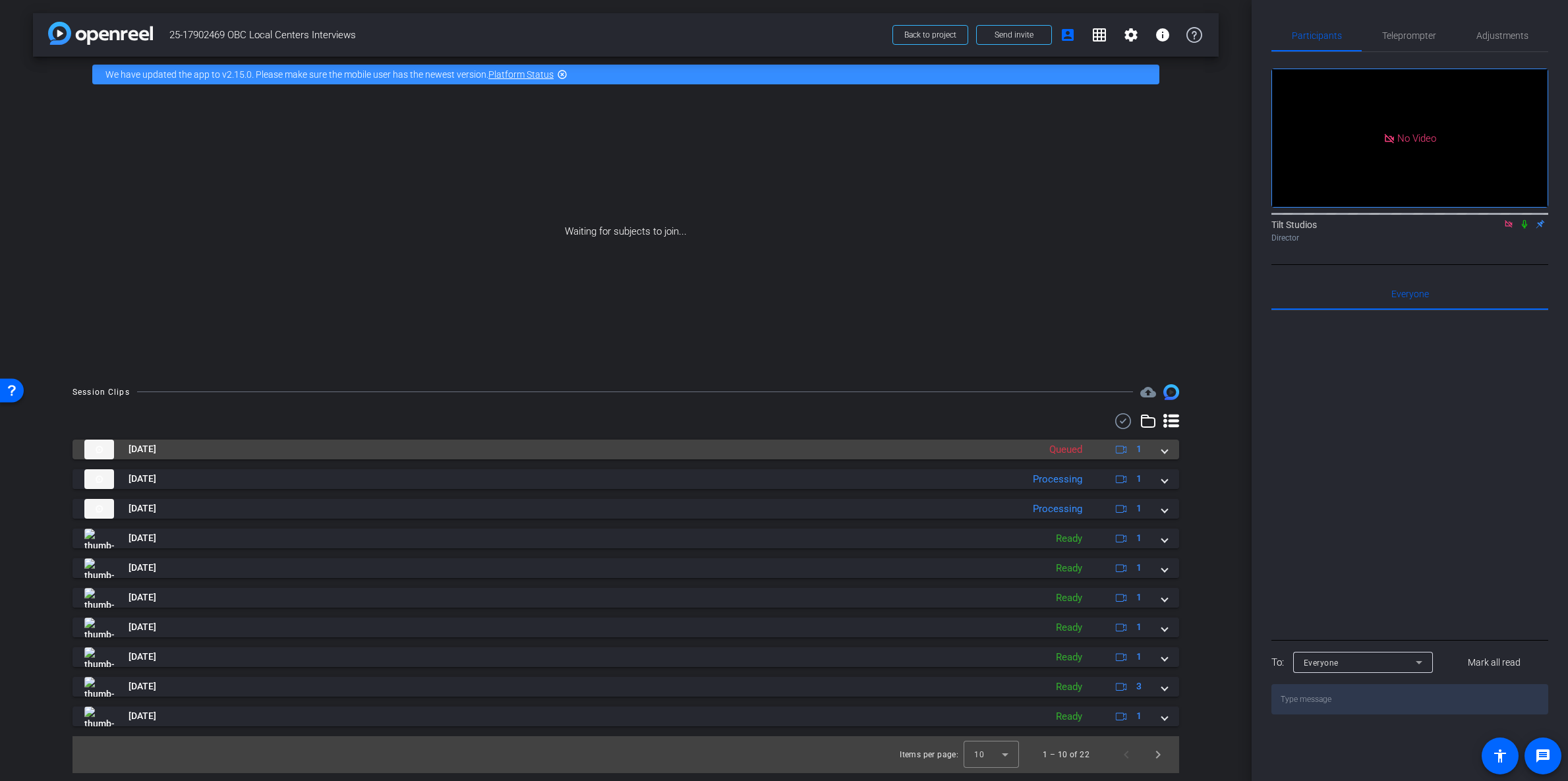
click at [1167, 453] on span at bounding box center [1164, 449] width 5 height 14
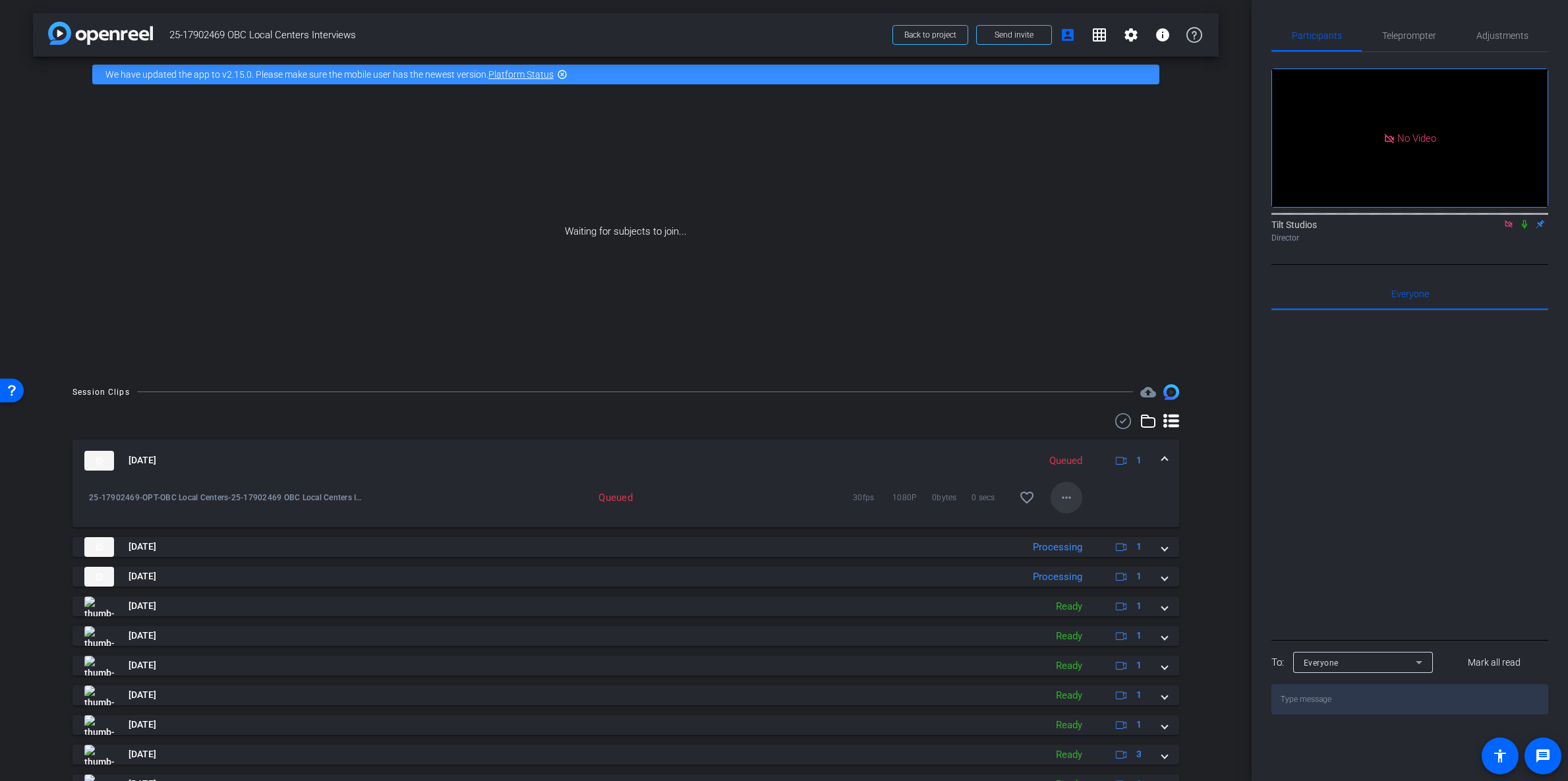
click at [1068, 502] on span at bounding box center [1066, 498] width 31 height 31
click at [1195, 499] on div at bounding box center [784, 390] width 1568 height 781
click at [1162, 456] on mat-expansion-panel-header "Aug 25, 2025 Queued 1" at bounding box center [625, 460] width 1106 height 42
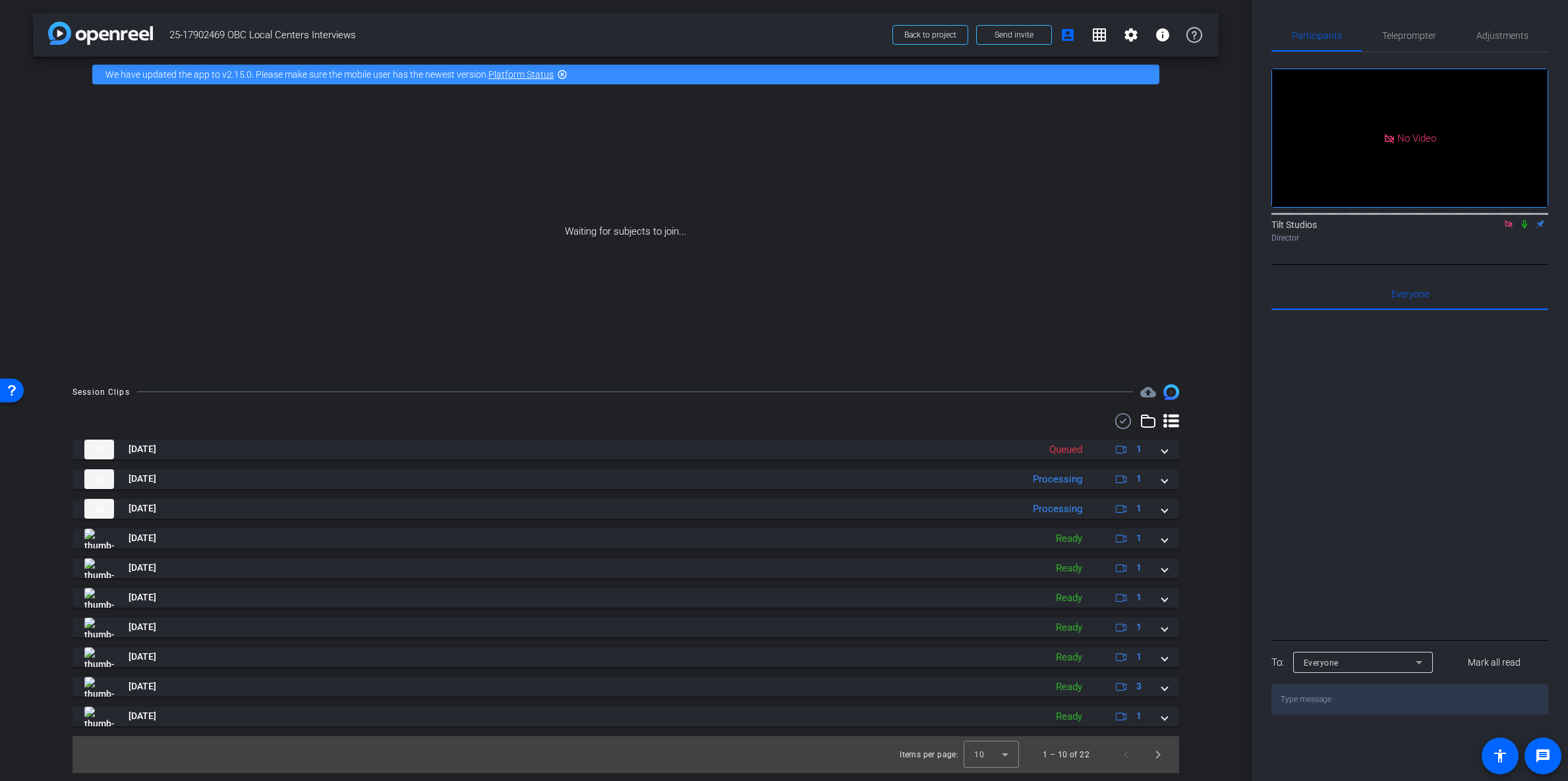
click at [1223, 493] on div "arrow_back 25-17902469 OBC Local Centers Interviews Back to project Send invite…" at bounding box center [625, 390] width 1251 height 781
click at [937, 38] on span "Back to project" at bounding box center [930, 34] width 52 height 9
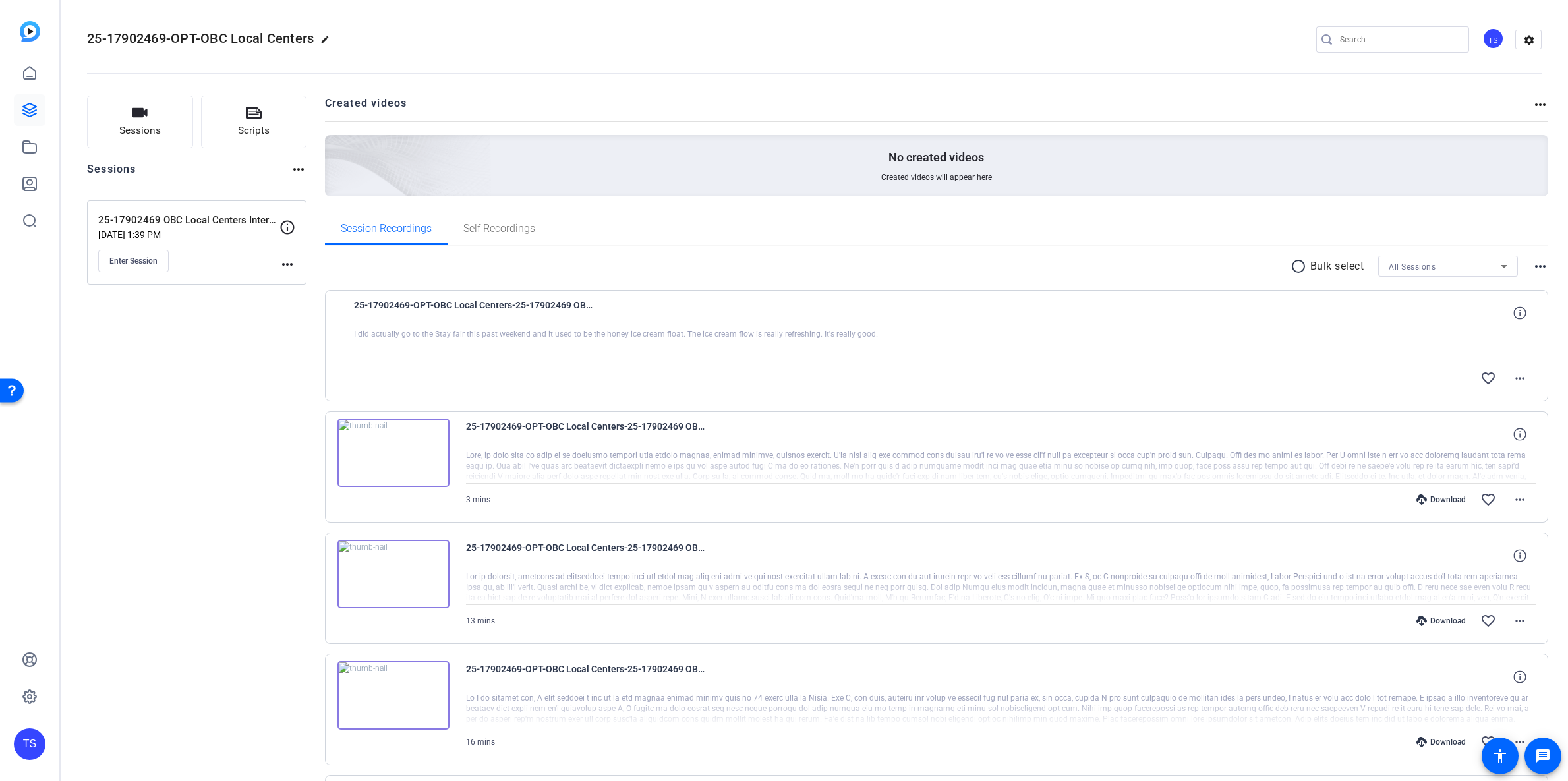
click at [623, 356] on div at bounding box center [945, 346] width 1182 height 33
